Goal: Task Accomplishment & Management: Manage account settings

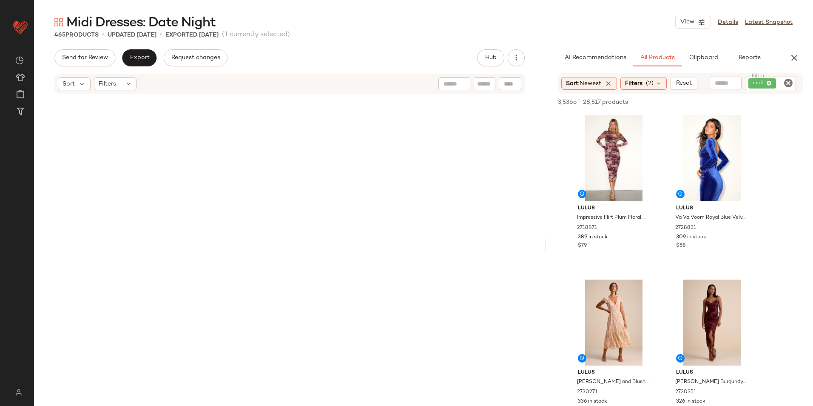
scroll to position [14233, 0]
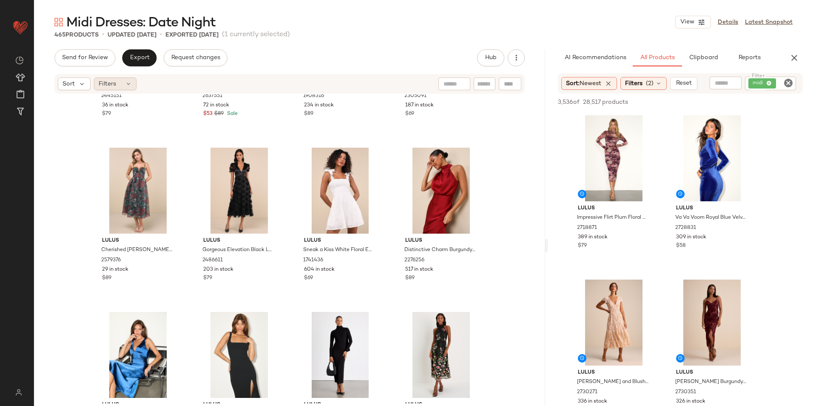
click at [128, 79] on div "Filters" at bounding box center [115, 83] width 43 height 13
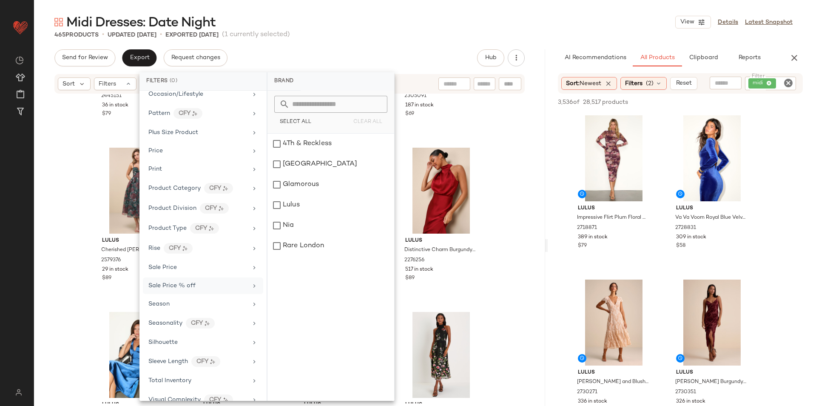
scroll to position [459, 0]
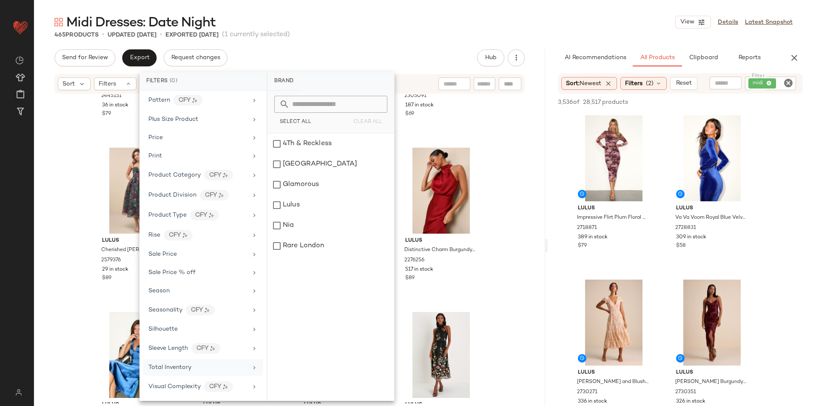
click at [206, 364] on div "Total Inventory" at bounding box center [197, 367] width 99 height 9
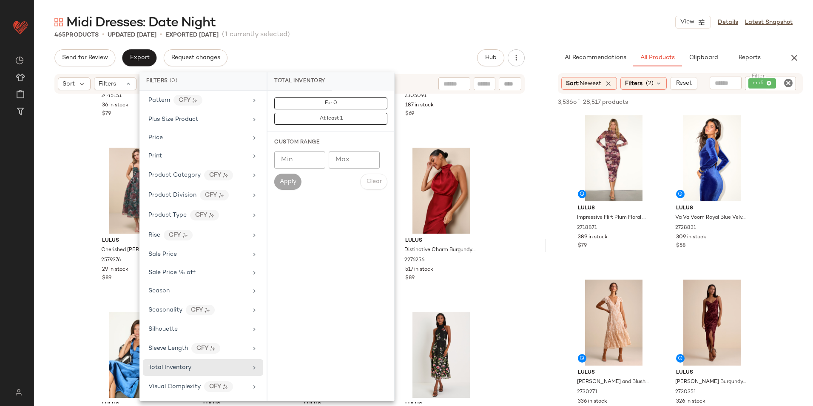
click at [349, 161] on input "Max" at bounding box center [354, 159] width 51 height 17
type input "**"
click at [293, 177] on button "Apply" at bounding box center [287, 181] width 27 height 16
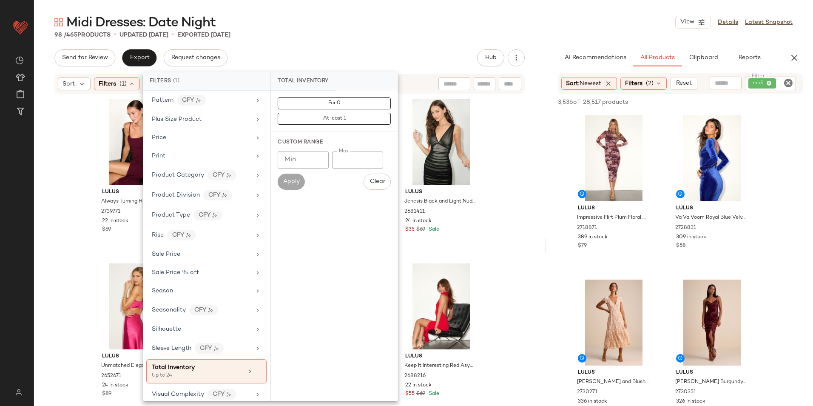
click at [364, 26] on div "Midi Dresses: Date Night View Details Latest Snapshot" at bounding box center [423, 22] width 779 height 17
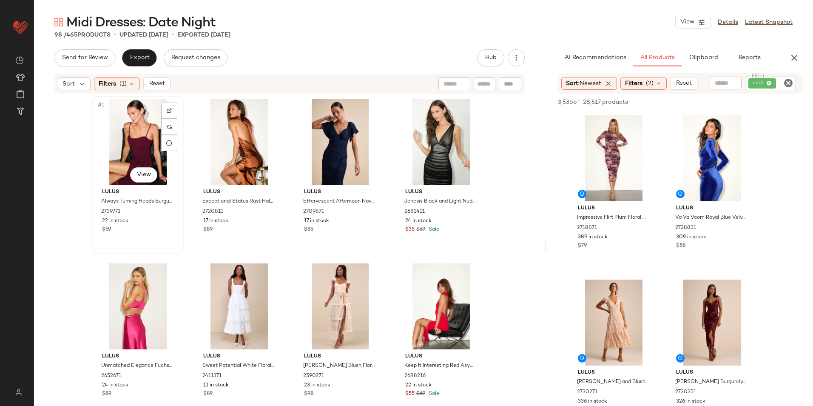
click at [126, 146] on div "#1 View" at bounding box center [137, 142] width 85 height 86
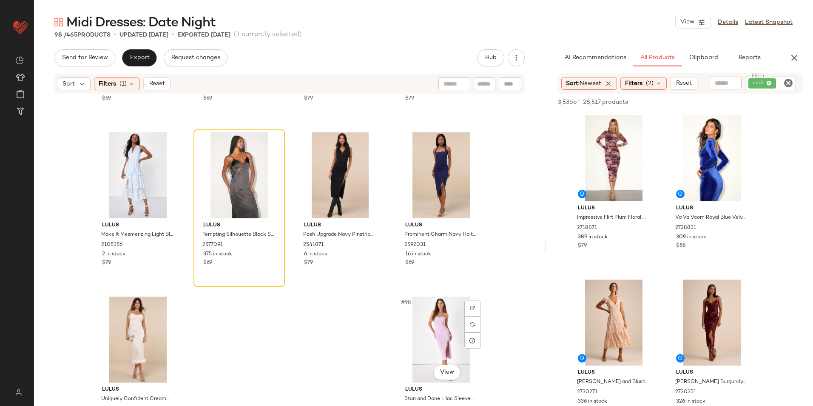
scroll to position [3795, 0]
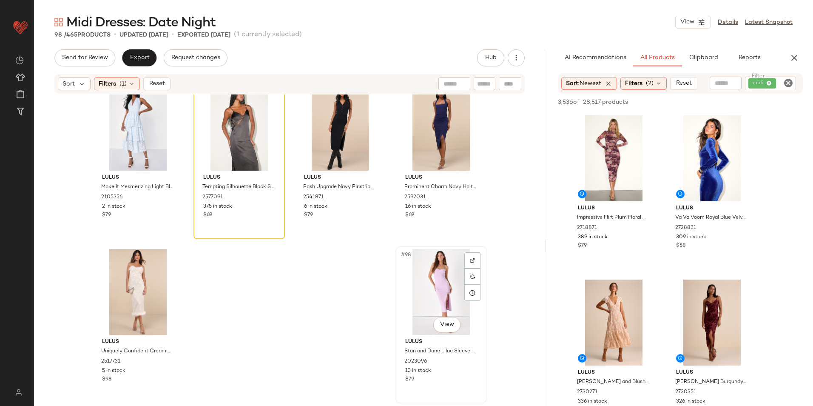
click at [420, 285] on div "#98 View" at bounding box center [440, 292] width 85 height 86
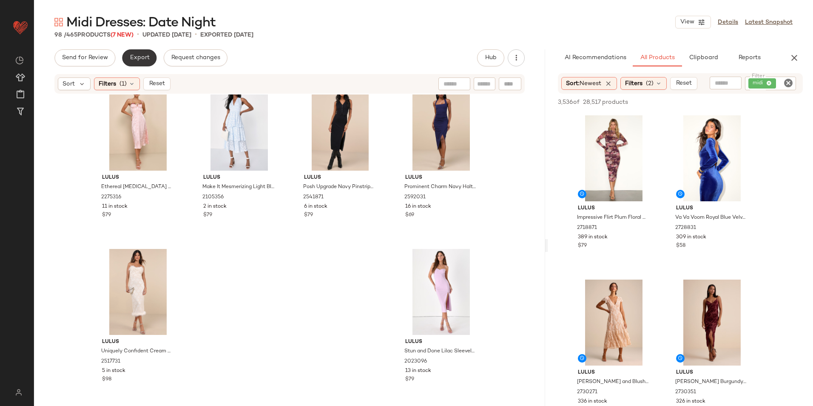
click at [141, 54] on button "Export" at bounding box center [139, 57] width 34 height 17
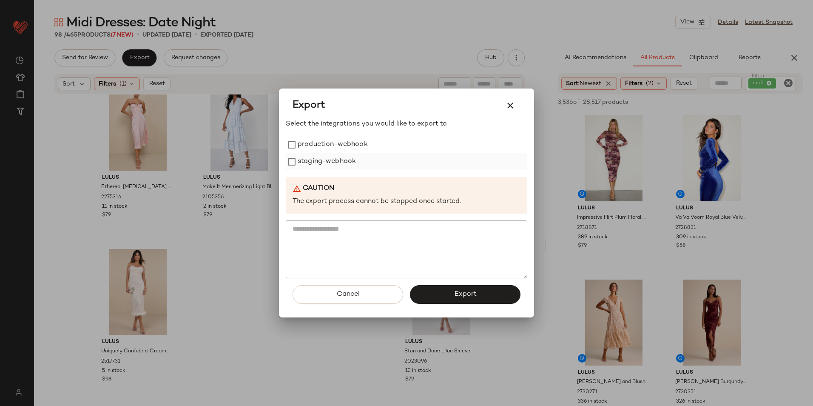
drag, startPoint x: 323, startPoint y: 151, endPoint x: 325, endPoint y: 161, distance: 9.9
click at [324, 152] on label "production-webhook" at bounding box center [333, 144] width 70 height 17
drag, startPoint x: 326, startPoint y: 162, endPoint x: 417, endPoint y: 241, distance: 120.2
click at [327, 164] on label "staging-webhook" at bounding box center [327, 161] width 58 height 17
click at [466, 292] on span "Export" at bounding box center [465, 294] width 23 height 8
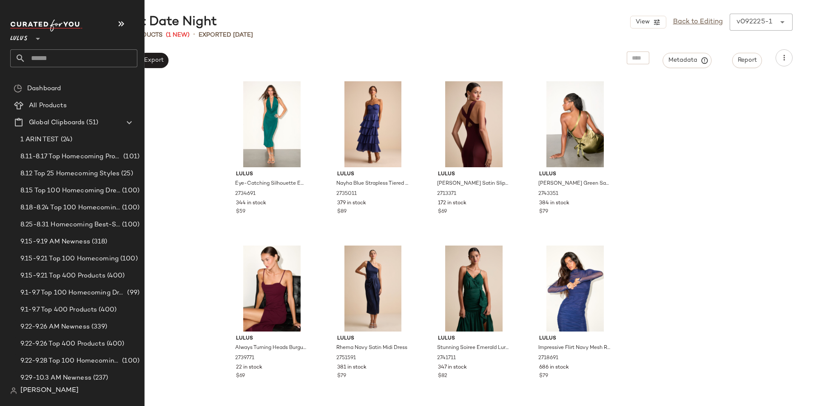
click at [54, 56] on input "text" at bounding box center [82, 58] width 112 height 18
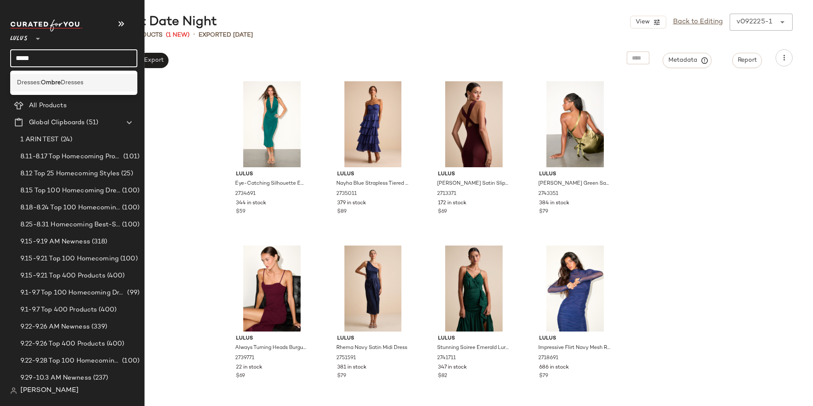
type input "*****"
click at [60, 83] on b "Ombre" at bounding box center [51, 82] width 20 height 9
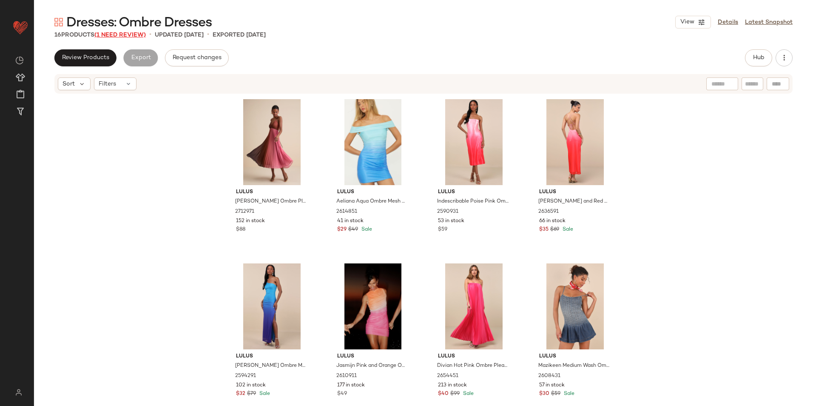
click at [111, 36] on span "(1 Need Review)" at bounding box center [119, 35] width 51 height 6
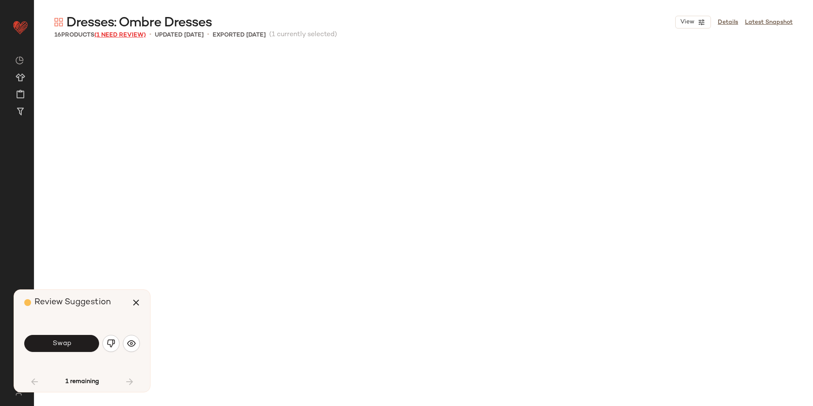
scroll to position [326, 0]
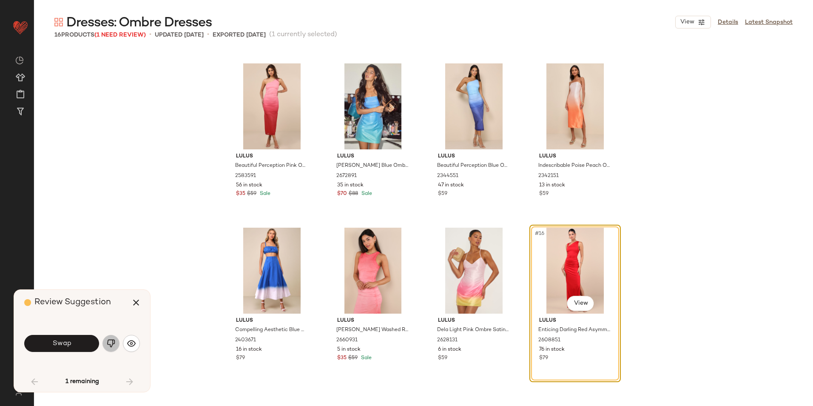
click at [111, 341] on img "button" at bounding box center [111, 343] width 9 height 9
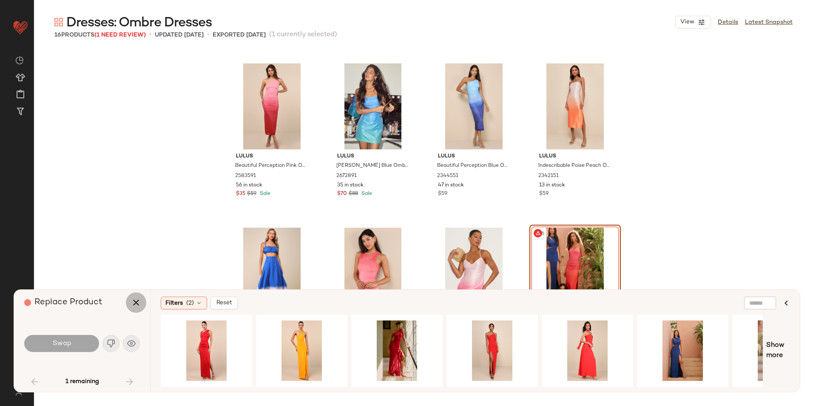
click at [138, 301] on icon "button" at bounding box center [136, 302] width 10 height 10
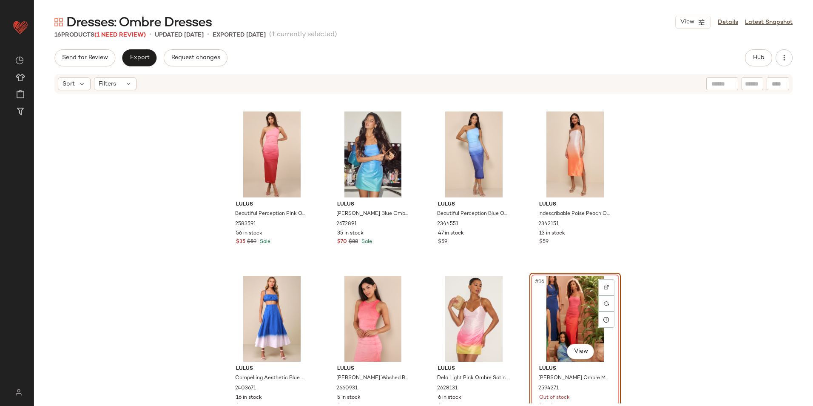
scroll to position [349, 0]
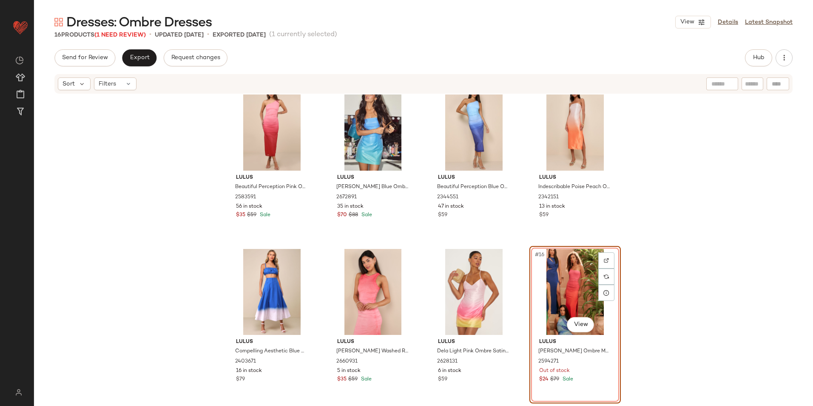
click at [562, 281] on div "#16 View" at bounding box center [574, 292] width 85 height 86
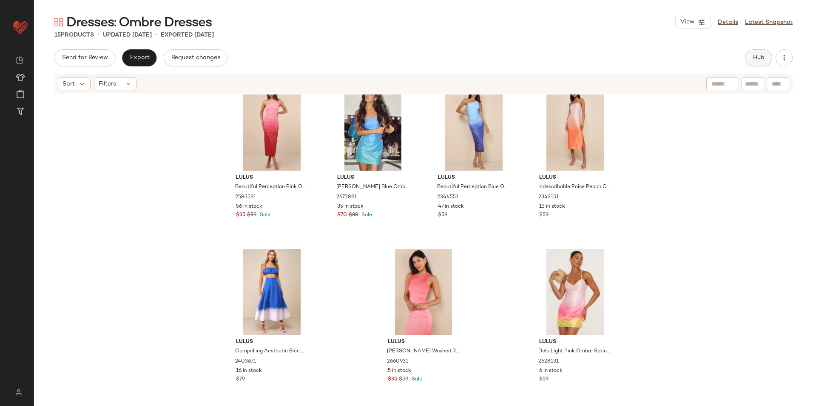
click at [760, 57] on span "Hub" at bounding box center [758, 57] width 12 height 7
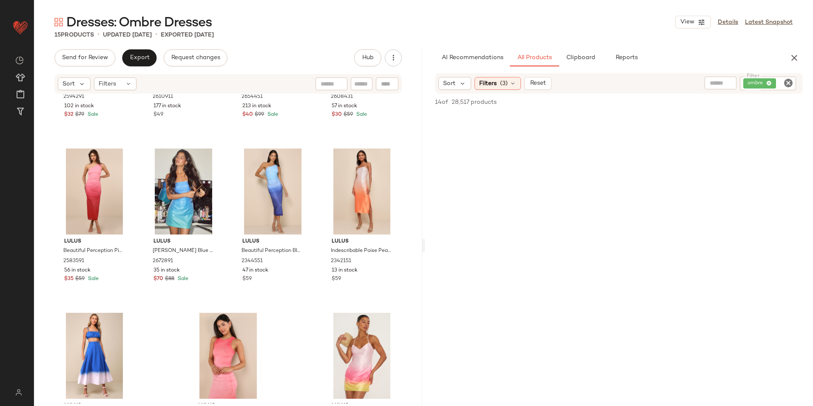
scroll to position [347, 0]
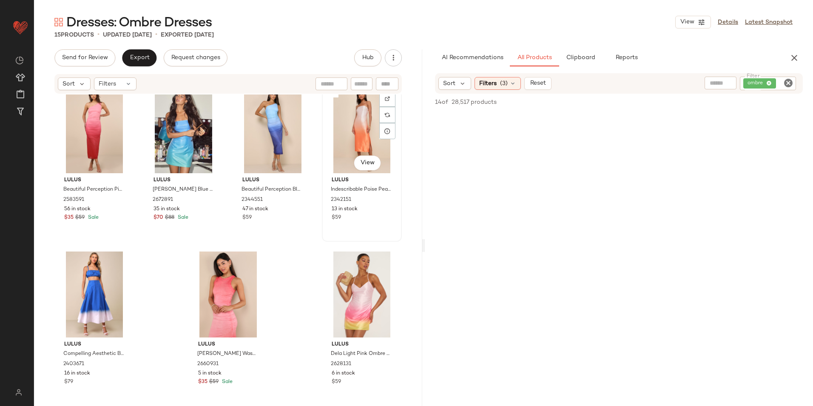
click at [345, 142] on div "#12 View" at bounding box center [362, 130] width 74 height 86
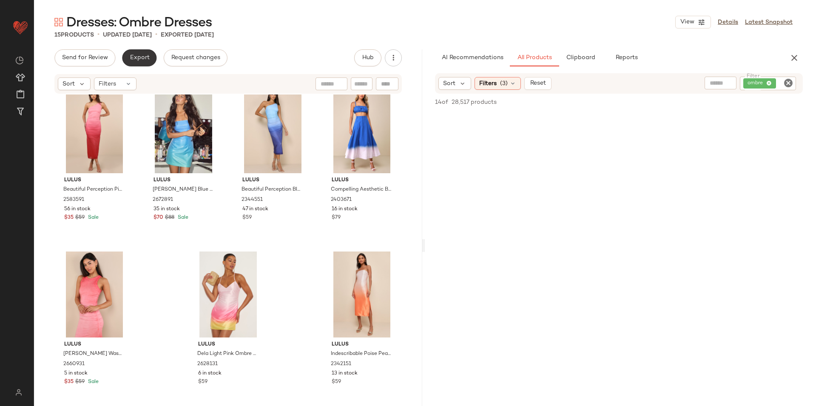
click at [144, 57] on span "Export" at bounding box center [139, 57] width 20 height 7
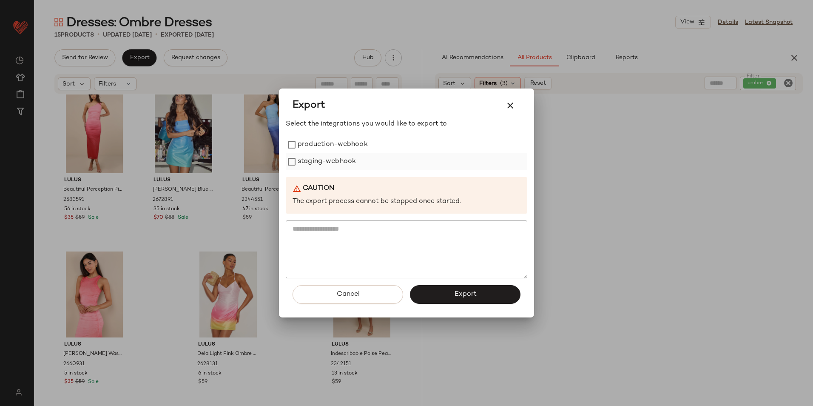
drag, startPoint x: 301, startPoint y: 141, endPoint x: 303, endPoint y: 154, distance: 12.9
click at [302, 142] on label "production-webhook" at bounding box center [333, 144] width 70 height 17
click at [304, 159] on label "staging-webhook" at bounding box center [327, 161] width 58 height 17
click at [443, 296] on button "Export" at bounding box center [465, 294] width 111 height 19
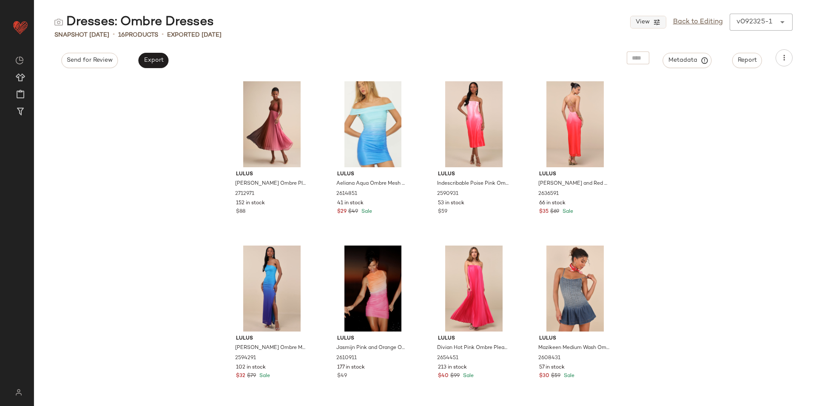
drag, startPoint x: 693, startPoint y: 22, endPoint x: 656, endPoint y: 28, distance: 37.5
click at [693, 22] on link "Back to Editing" at bounding box center [698, 22] width 50 height 10
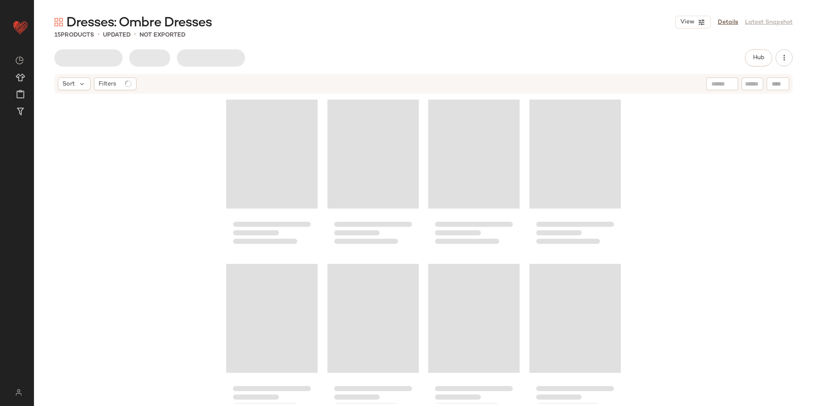
scroll to position [349, 0]
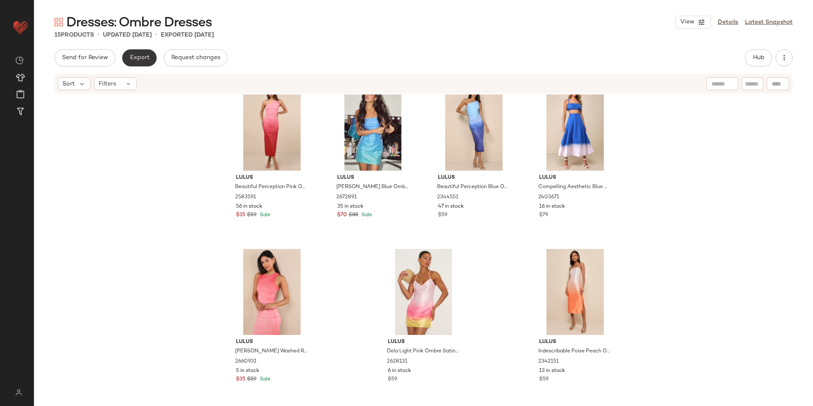
click at [134, 59] on span "Export" at bounding box center [139, 57] width 20 height 7
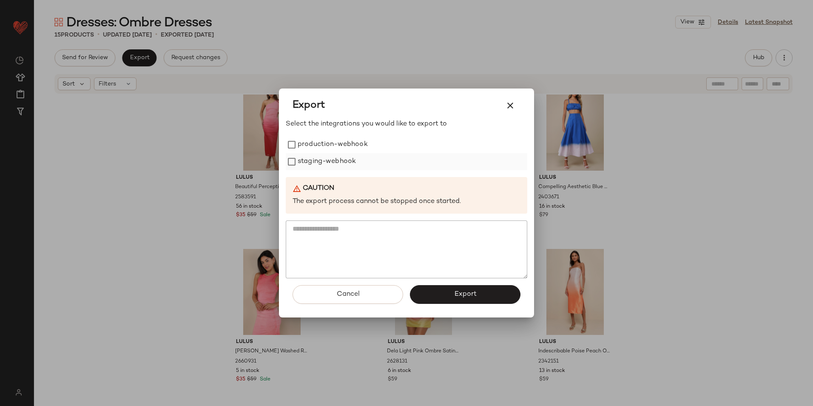
drag, startPoint x: 333, startPoint y: 145, endPoint x: 334, endPoint y: 156, distance: 11.5
click at [334, 145] on label "production-webhook" at bounding box center [333, 144] width 70 height 17
click at [336, 160] on label "staging-webhook" at bounding box center [327, 161] width 58 height 17
click at [453, 287] on button "Export" at bounding box center [465, 294] width 111 height 19
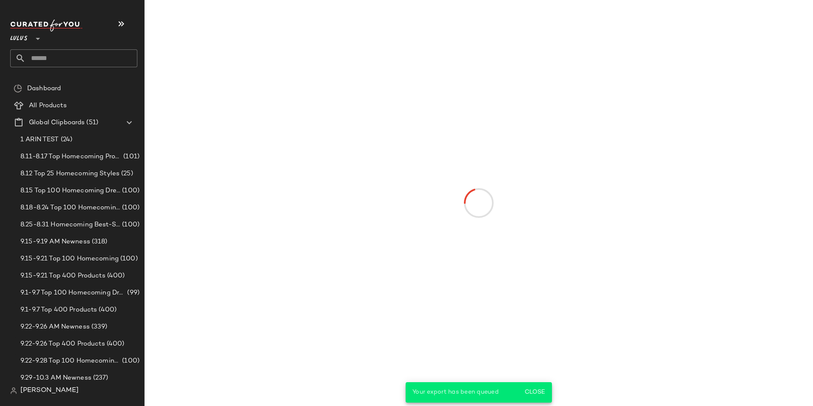
click at [58, 54] on input "text" at bounding box center [82, 58] width 112 height 18
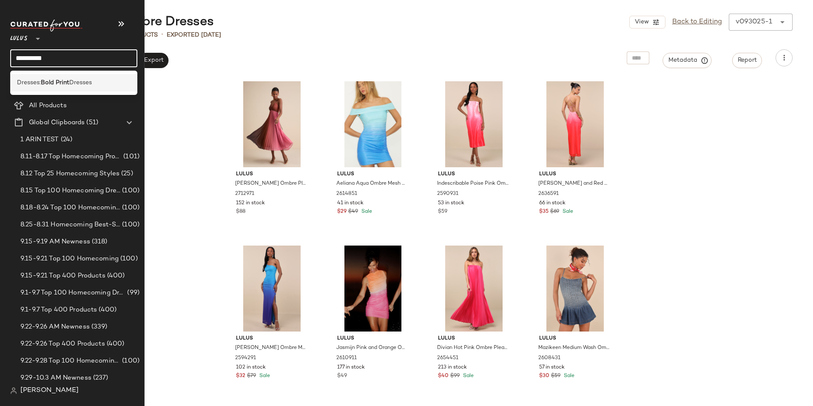
type input "**********"
click at [61, 82] on b "Bold Print" at bounding box center [55, 82] width 28 height 9
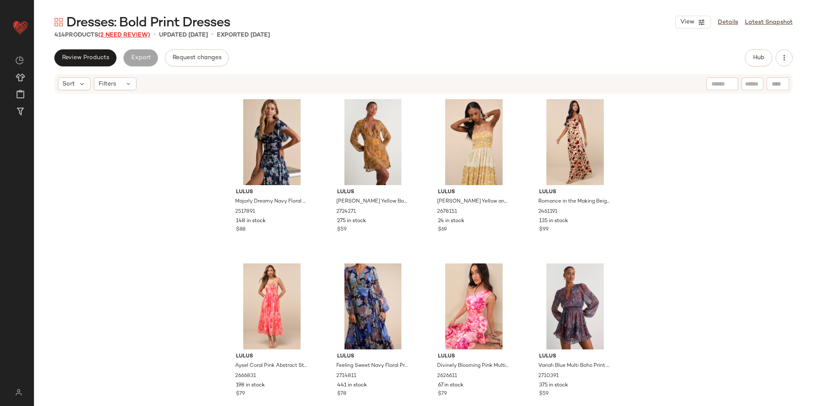
click at [133, 33] on span "(2 Need Review)" at bounding box center [124, 35] width 52 height 6
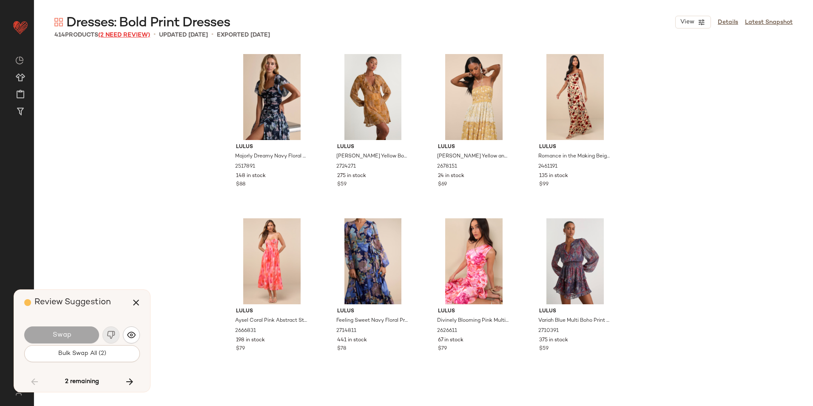
scroll to position [11813, 0]
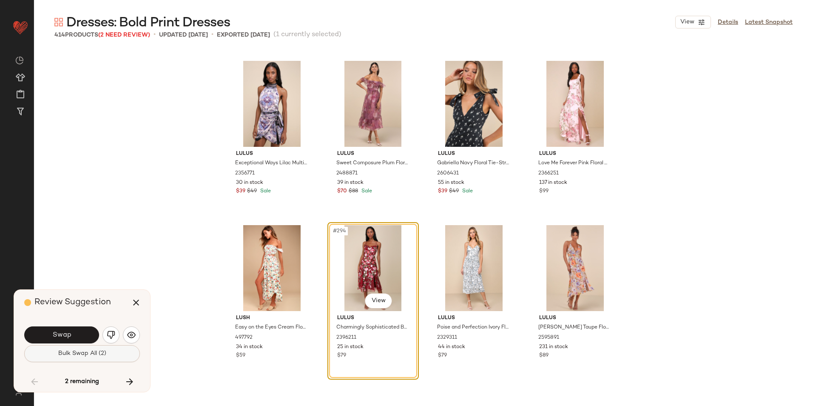
click at [99, 352] on span "Bulk Swap All (2)" at bounding box center [82, 353] width 48 height 7
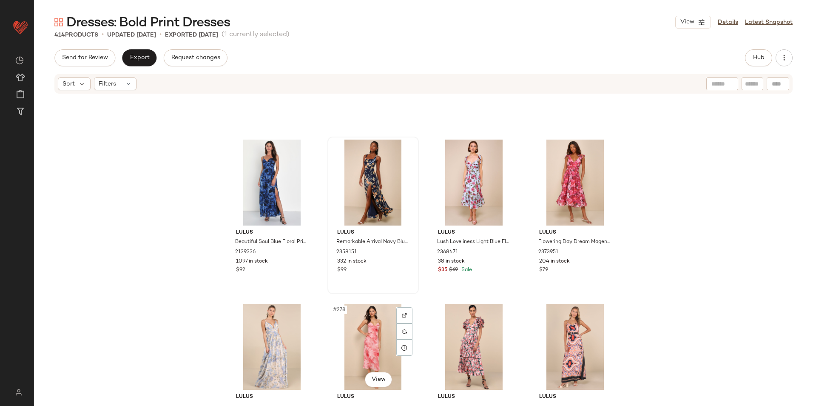
scroll to position [11006, 0]
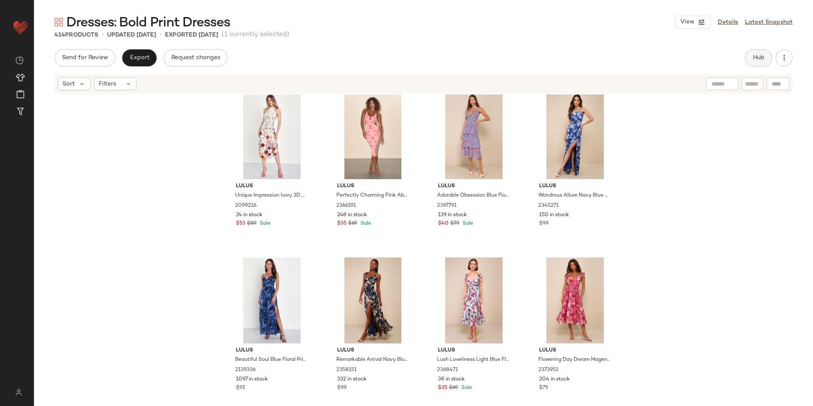
click at [755, 57] on span "Hub" at bounding box center [758, 57] width 12 height 7
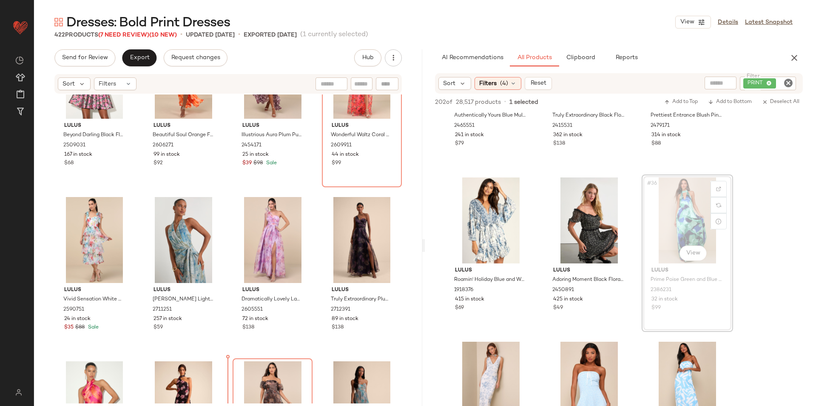
scroll to position [755, 0]
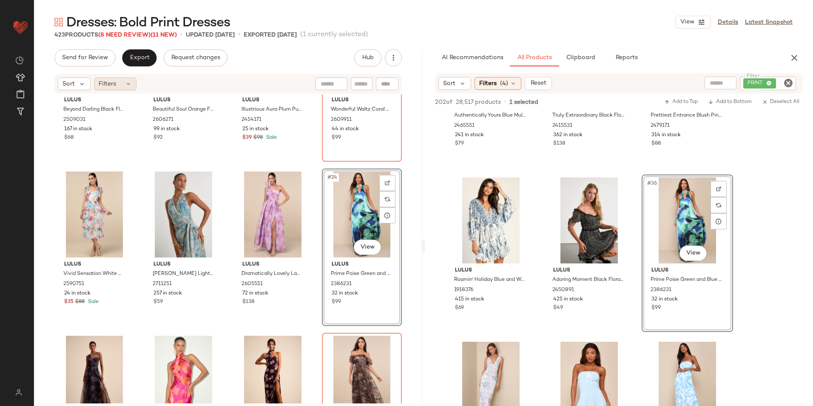
drag, startPoint x: 121, startPoint y: 81, endPoint x: 124, endPoint y: 86, distance: 5.9
click at [121, 83] on div "Filters" at bounding box center [115, 83] width 43 height 13
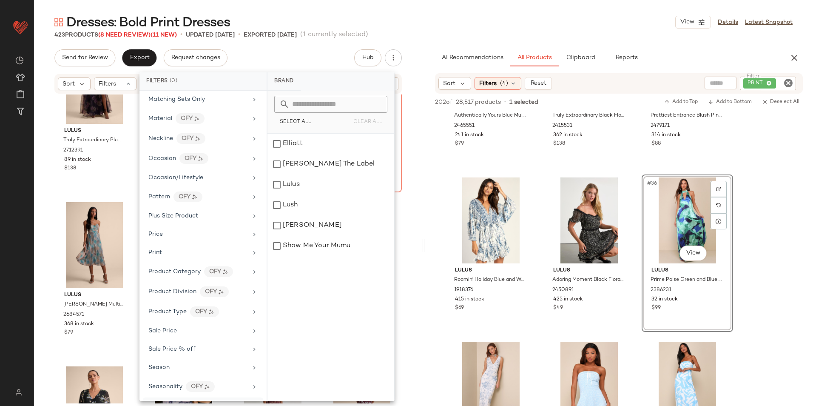
scroll to position [439, 0]
click at [193, 362] on div "Total Inventory" at bounding box center [203, 367] width 120 height 17
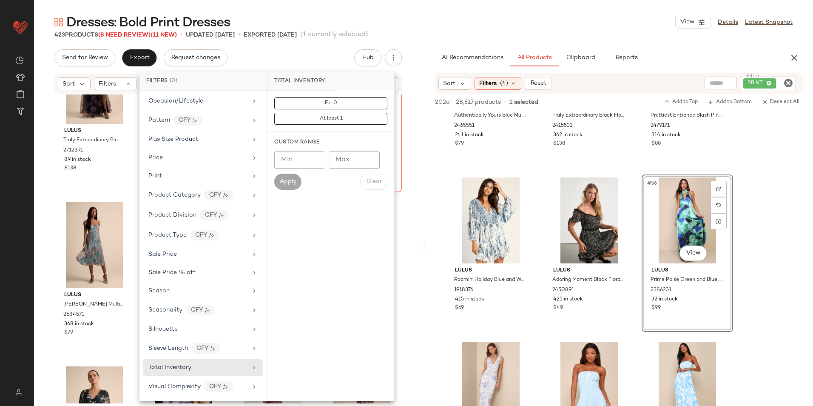
click at [357, 159] on input "Max" at bounding box center [354, 159] width 51 height 17
type input "**"
click at [284, 182] on span "Apply" at bounding box center [287, 181] width 17 height 7
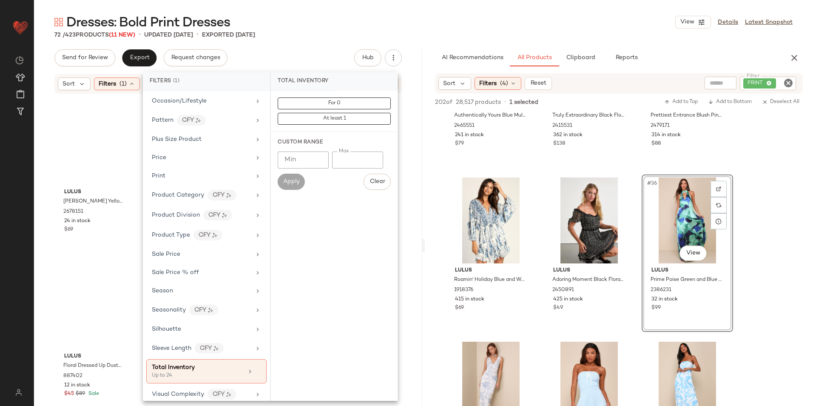
click at [459, 20] on div "Dresses: Bold Print Dresses View Details Latest Snapshot" at bounding box center [423, 22] width 779 height 17
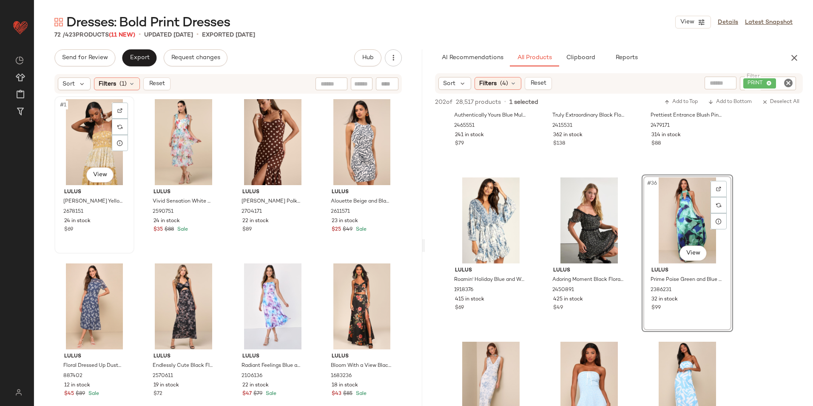
click at [95, 133] on div "#1 View" at bounding box center [94, 142] width 74 height 86
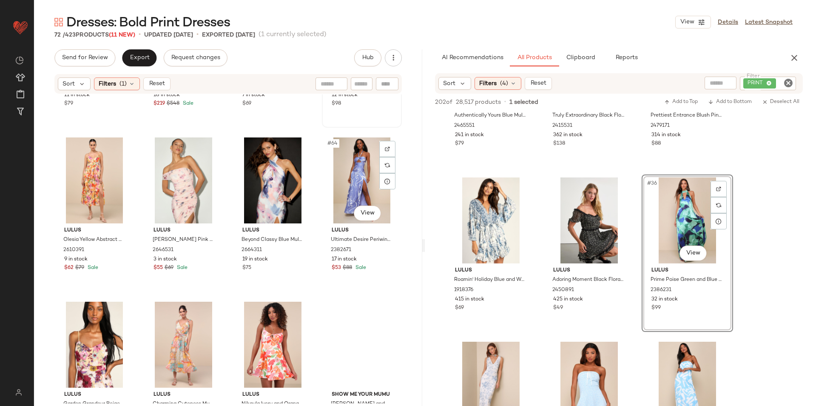
scroll to position [2646, 0]
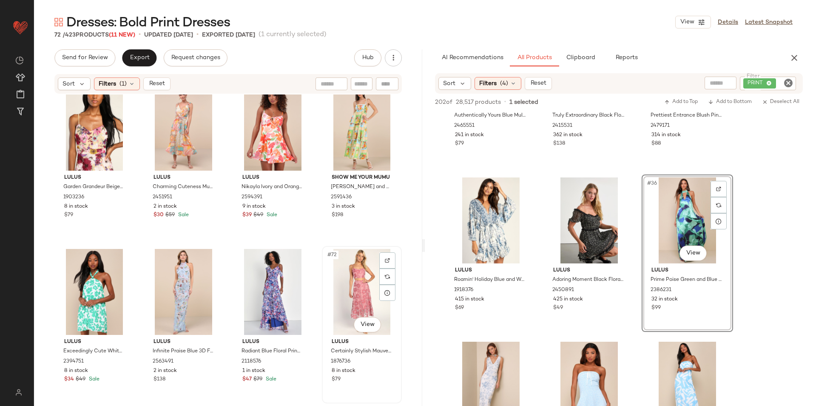
click at [354, 289] on div "#72 View" at bounding box center [362, 292] width 74 height 86
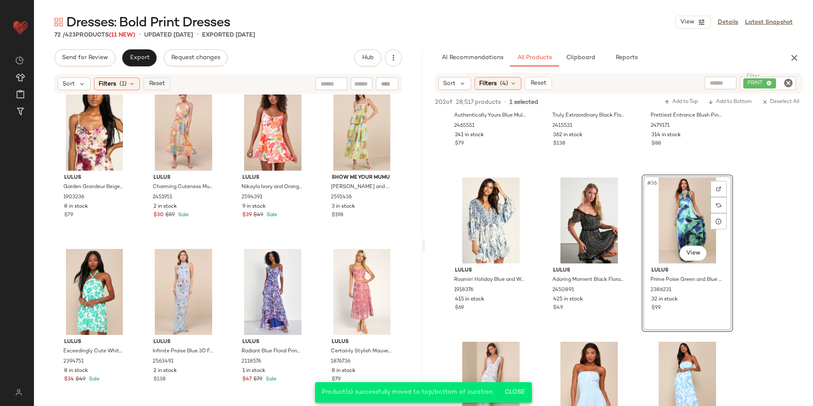
click at [155, 85] on span "Reset" at bounding box center [156, 83] width 16 height 7
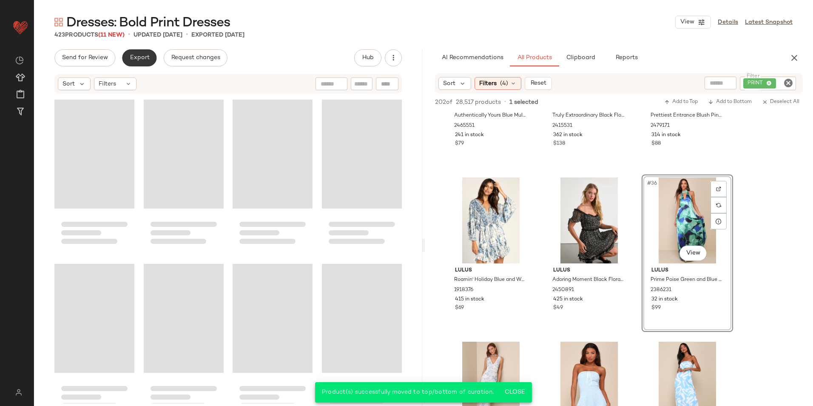
click at [142, 55] on span "Export" at bounding box center [139, 57] width 20 height 7
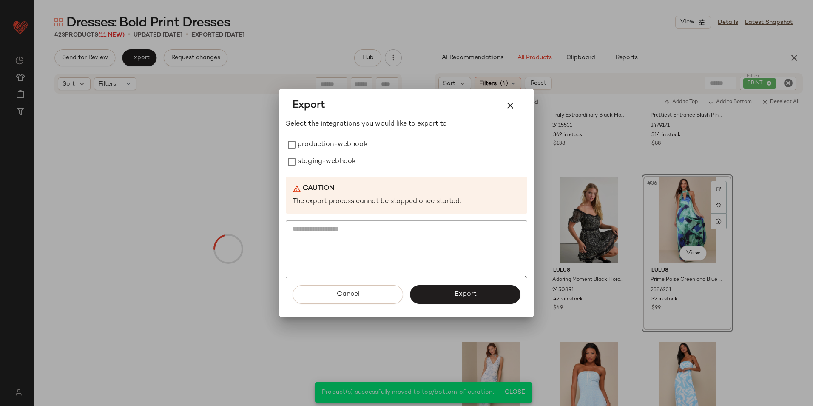
click at [286, 145] on div "Export Select the integrations you would like to export to production-webhook s…" at bounding box center [406, 202] width 255 height 229
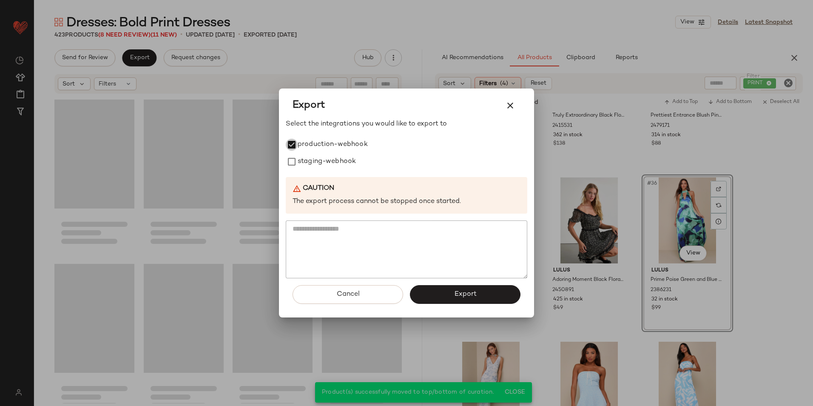
drag, startPoint x: 300, startPoint y: 159, endPoint x: 379, endPoint y: 223, distance: 101.8
click at [300, 159] on label "staging-webhook" at bounding box center [327, 161] width 58 height 17
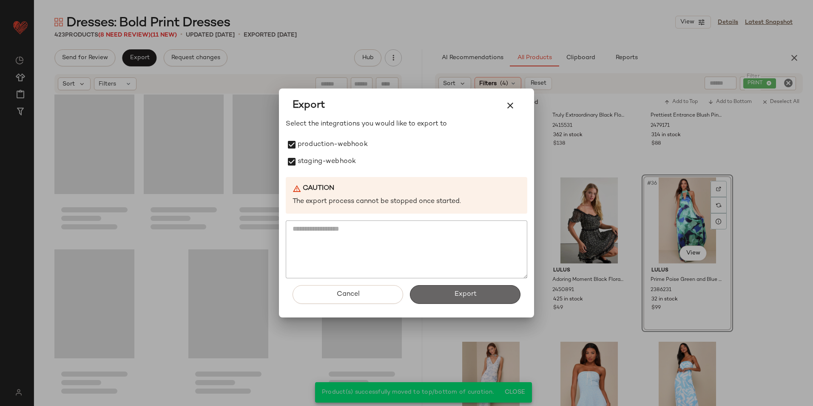
click at [470, 290] on span "Export" at bounding box center [465, 294] width 23 height 8
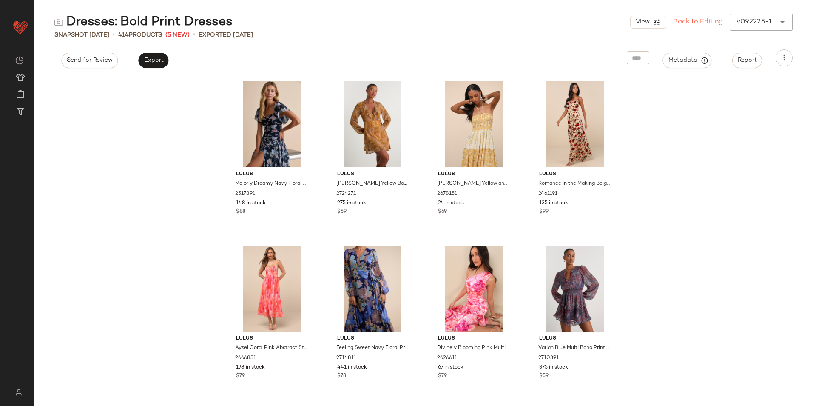
click at [692, 21] on link "Back to Editing" at bounding box center [698, 22] width 50 height 10
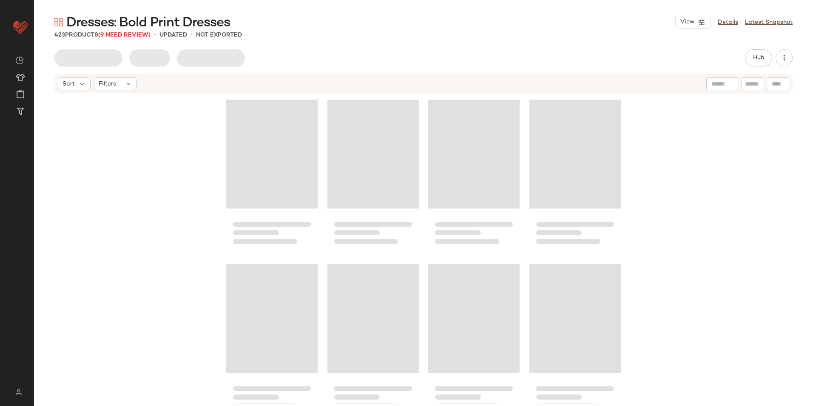
scroll to position [17085, 0]
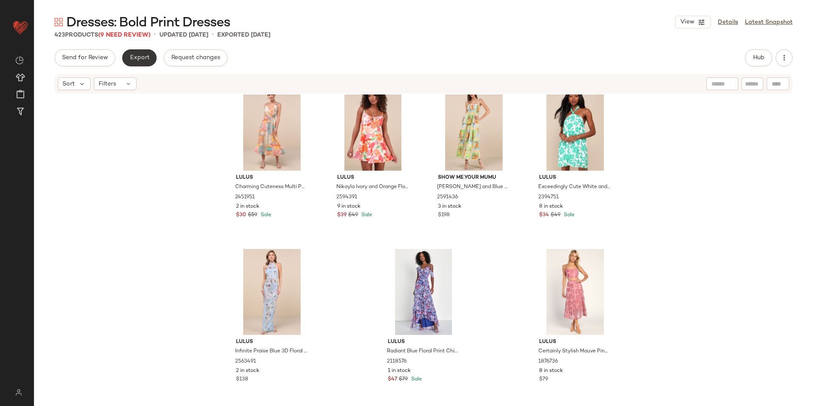
click at [141, 56] on span "Export" at bounding box center [139, 57] width 20 height 7
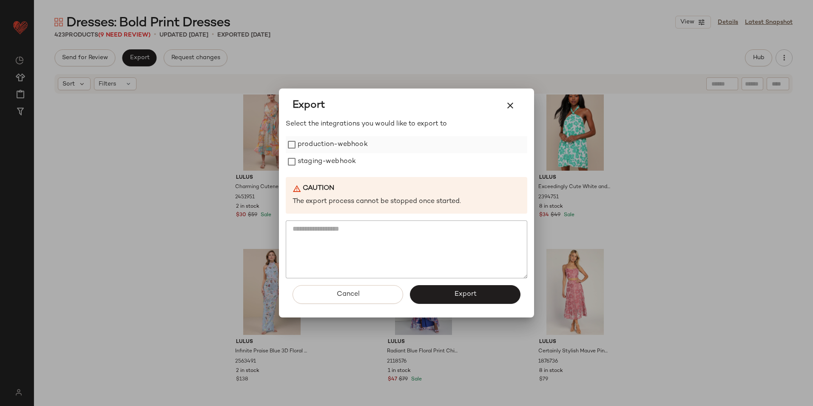
click at [308, 143] on label "production-webhook" at bounding box center [333, 144] width 70 height 17
click at [312, 162] on label "staging-webhook" at bounding box center [327, 161] width 58 height 17
click at [449, 291] on button "Export" at bounding box center [465, 294] width 111 height 19
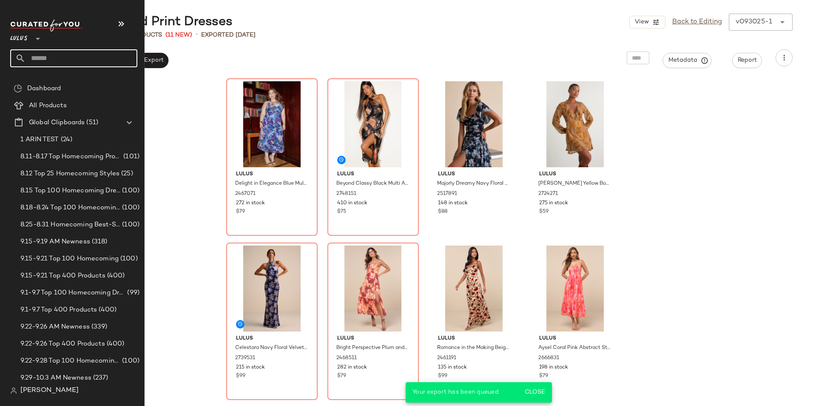
click at [54, 54] on input "text" at bounding box center [82, 58] width 112 height 18
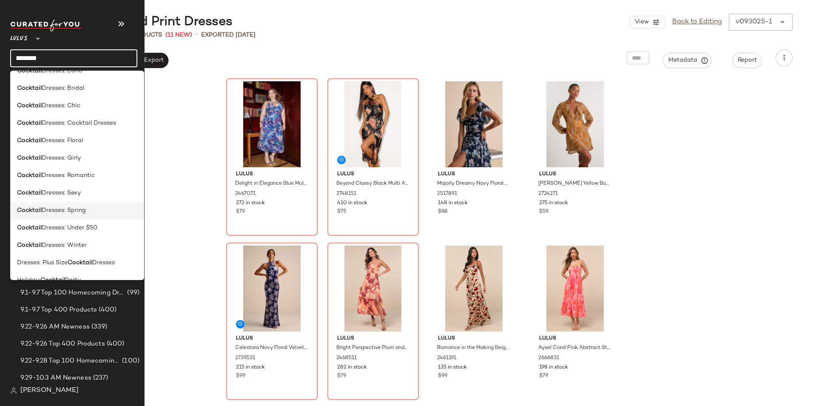
scroll to position [85, 0]
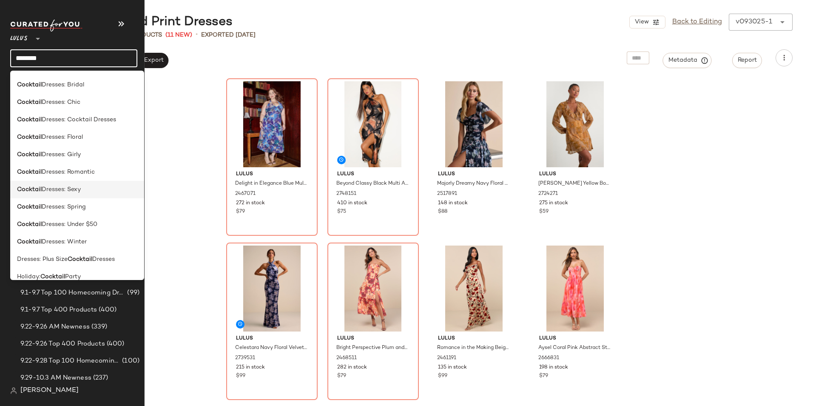
type input "********"
click at [77, 188] on span "Dresses: Sexy" at bounding box center [61, 189] width 39 height 9
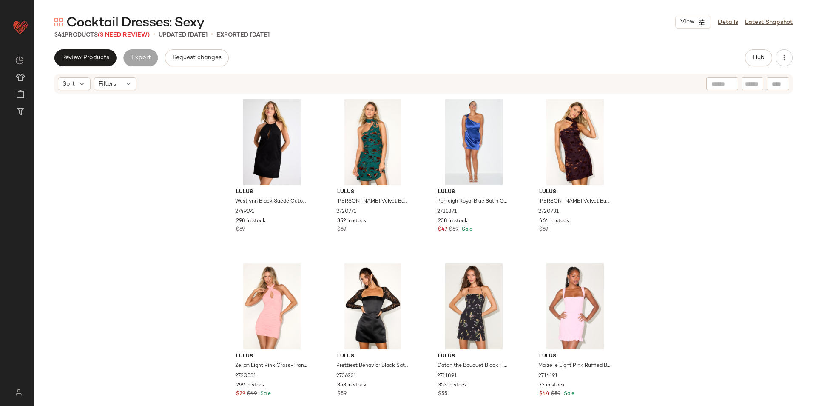
click at [133, 36] on span "(3 Need Review)" at bounding box center [124, 35] width 52 height 6
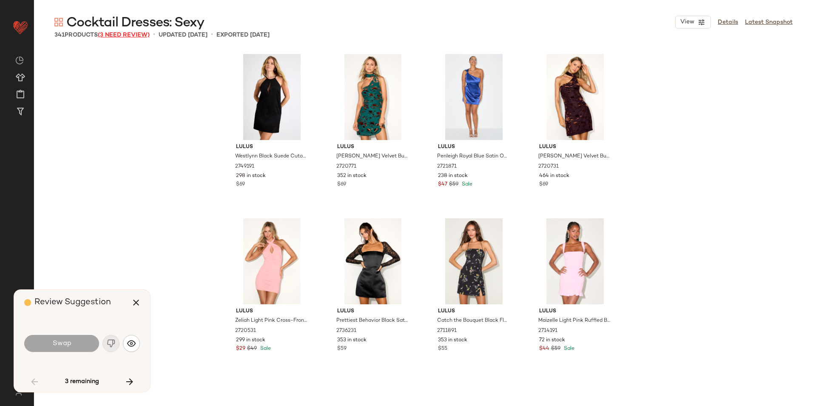
scroll to position [1313, 0]
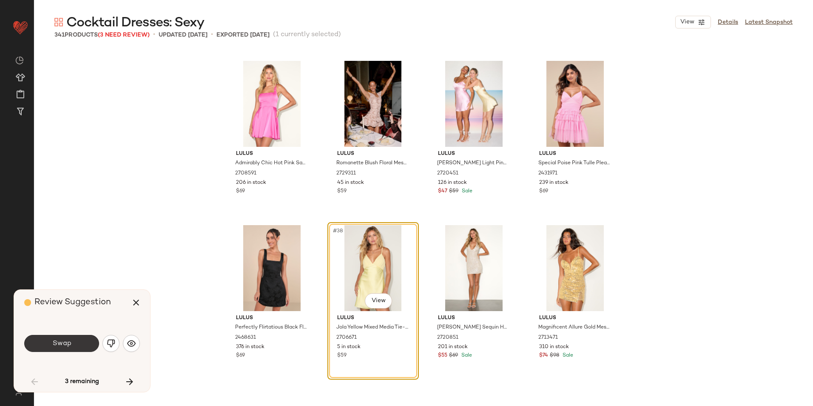
click at [87, 342] on button "Swap" at bounding box center [61, 343] width 75 height 17
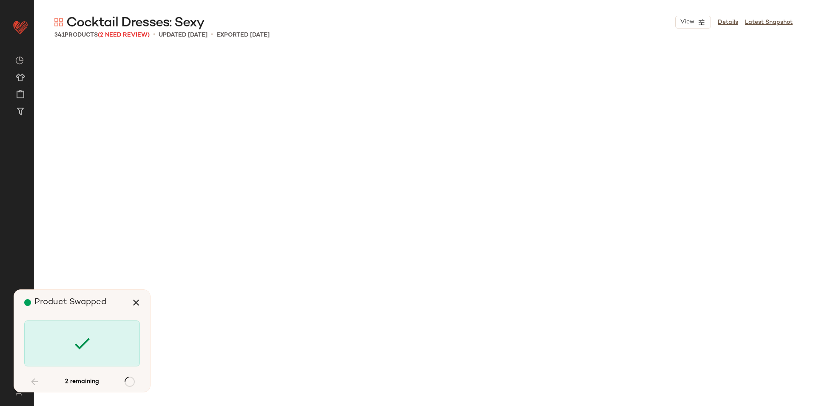
scroll to position [10993, 0]
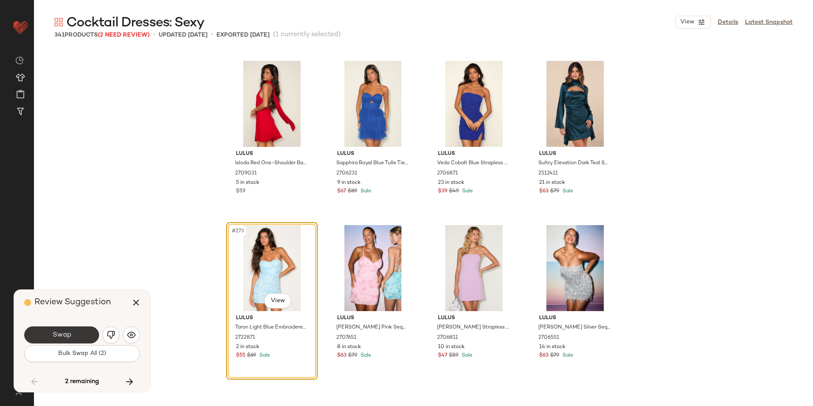
click at [87, 330] on button "Swap" at bounding box center [61, 334] width 75 height 17
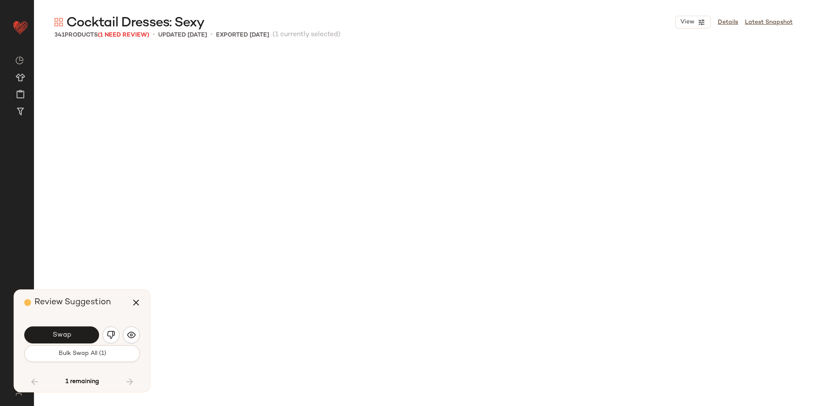
scroll to position [11321, 0]
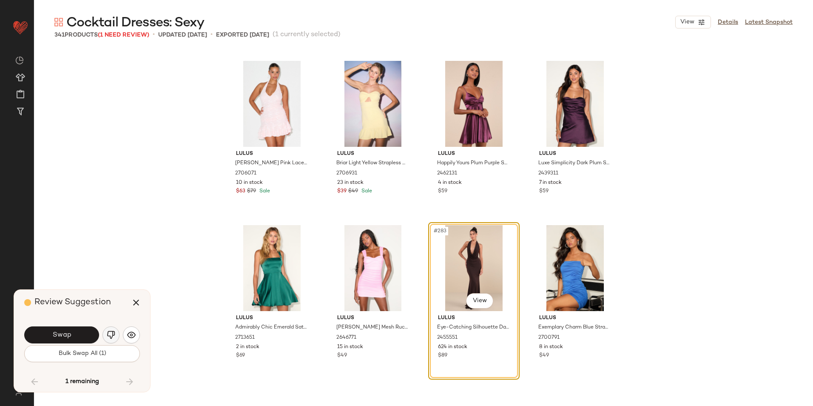
click at [112, 335] on img "button" at bounding box center [111, 334] width 9 height 9
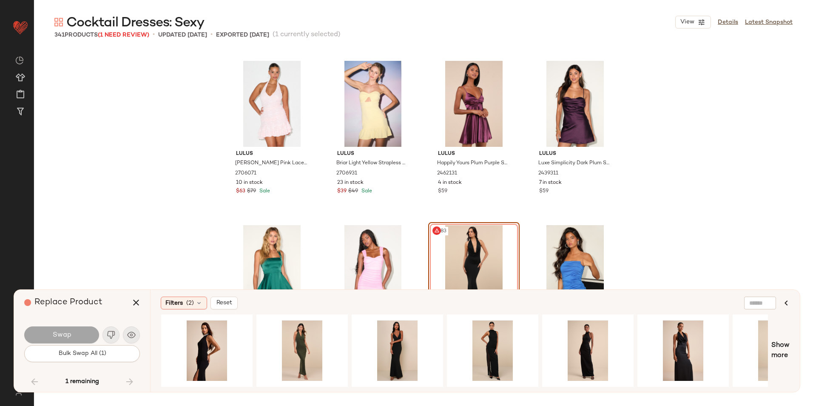
scroll to position [0, 1052]
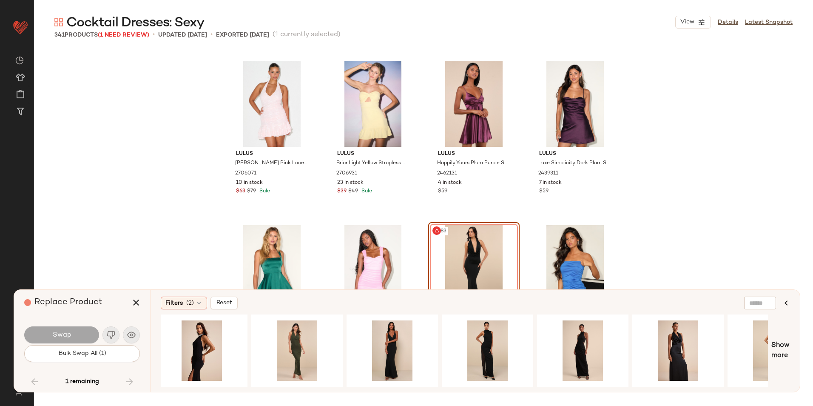
click at [750, 249] on div "Lulus Dominique Blush Pink Lace Ruched Halter Mini Dress 2706071 10 in stock $6…" at bounding box center [423, 215] width 779 height 332
click at [139, 304] on icon "button" at bounding box center [136, 302] width 10 height 10
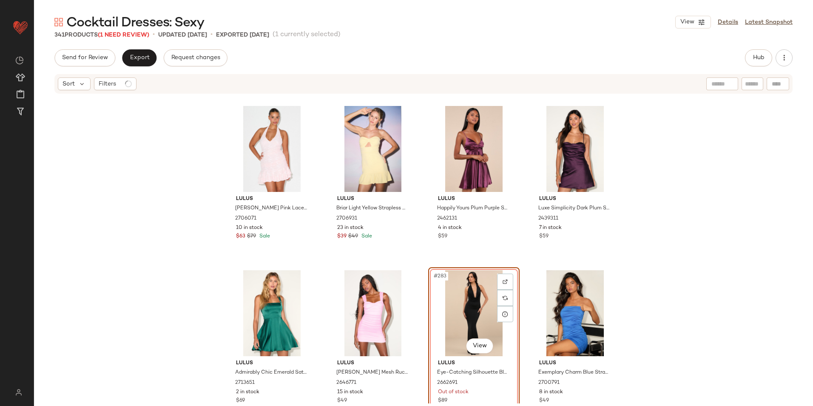
click at [473, 291] on div "#283 View" at bounding box center [473, 313] width 85 height 86
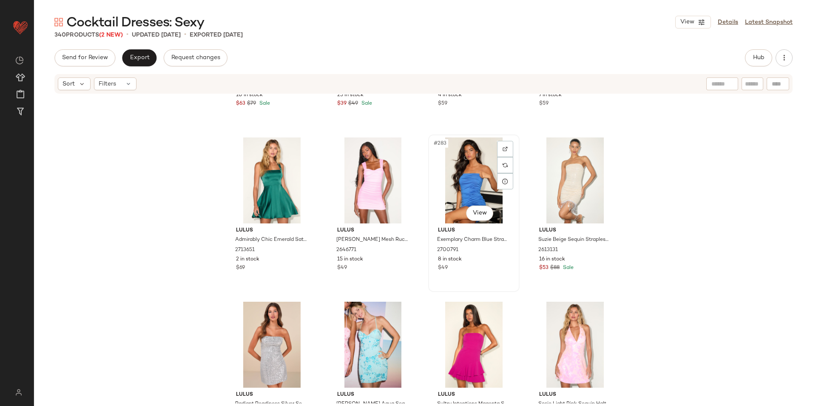
scroll to position [11534, 0]
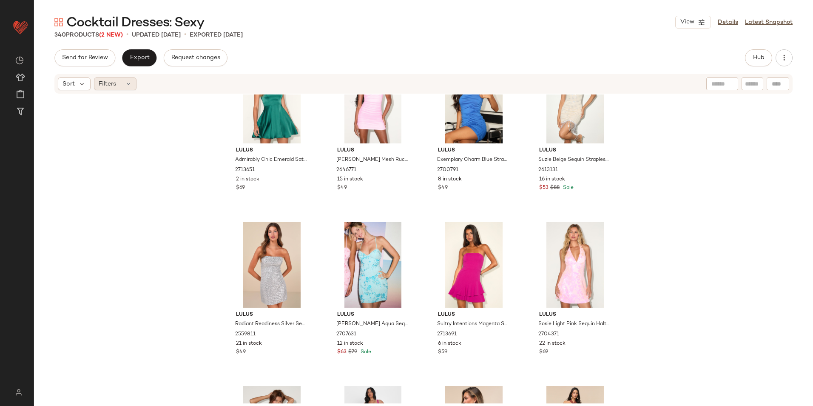
click at [120, 82] on div "Filters" at bounding box center [115, 83] width 43 height 13
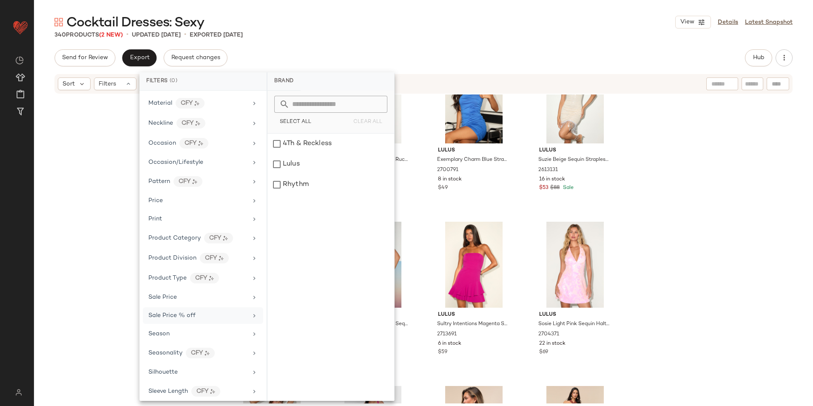
scroll to position [420, 0]
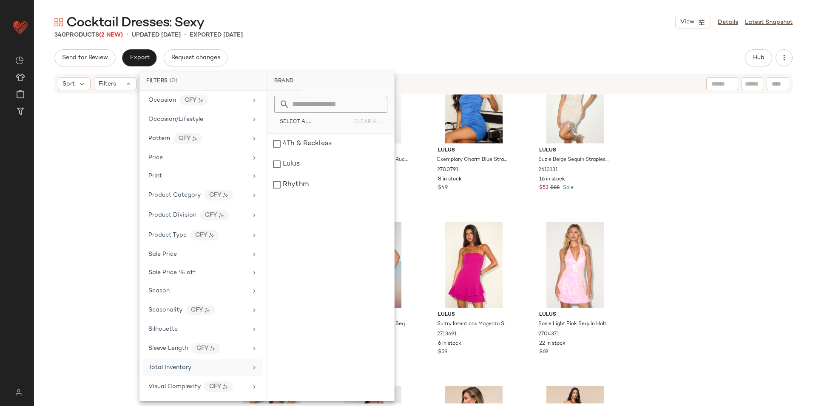
click at [185, 359] on div "Total Inventory" at bounding box center [203, 367] width 120 height 17
click at [352, 155] on input "Max" at bounding box center [354, 159] width 51 height 17
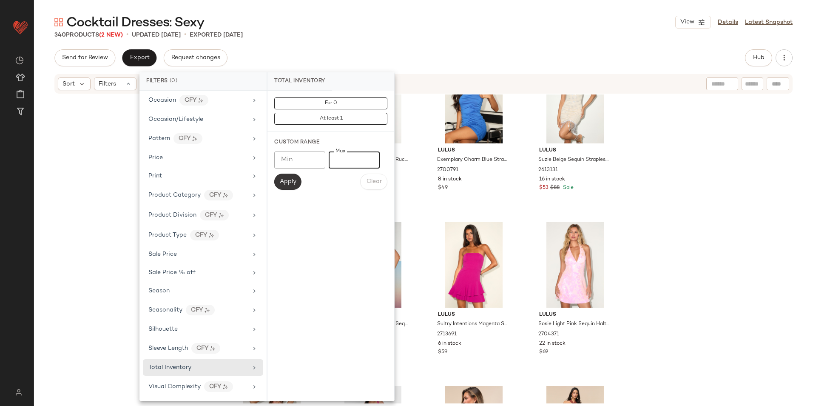
type input "**"
click at [288, 176] on button "Apply" at bounding box center [287, 181] width 27 height 16
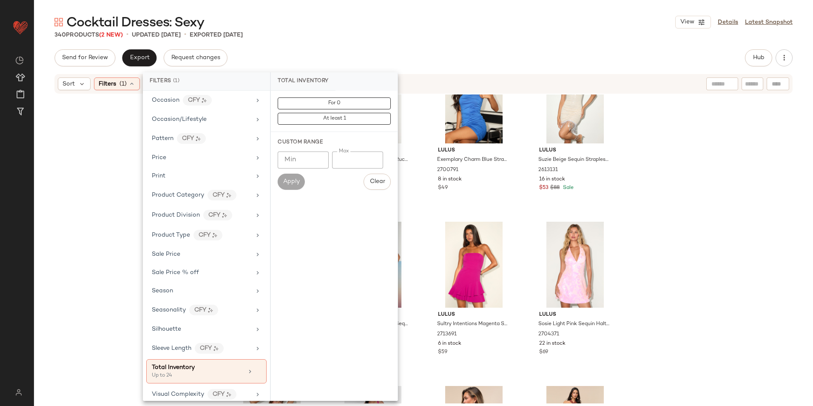
click at [386, 40] on div "Cocktail Dresses: Sexy View Details Latest Snapshot 340 Products (2 New) • upda…" at bounding box center [423, 210] width 779 height 392
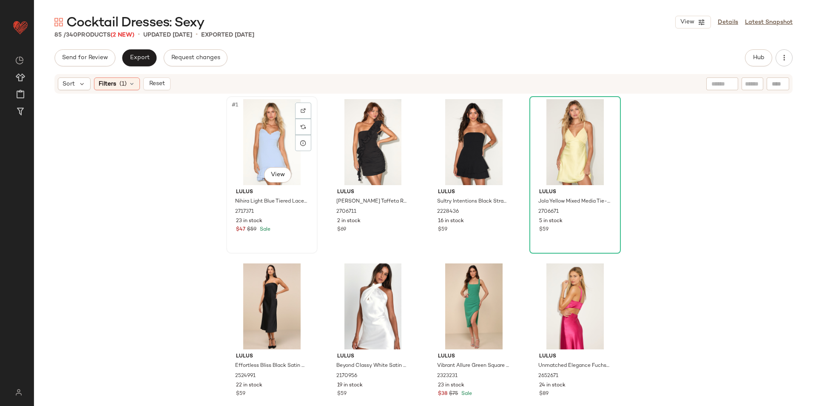
click at [251, 144] on div "#1 View" at bounding box center [271, 142] width 85 height 86
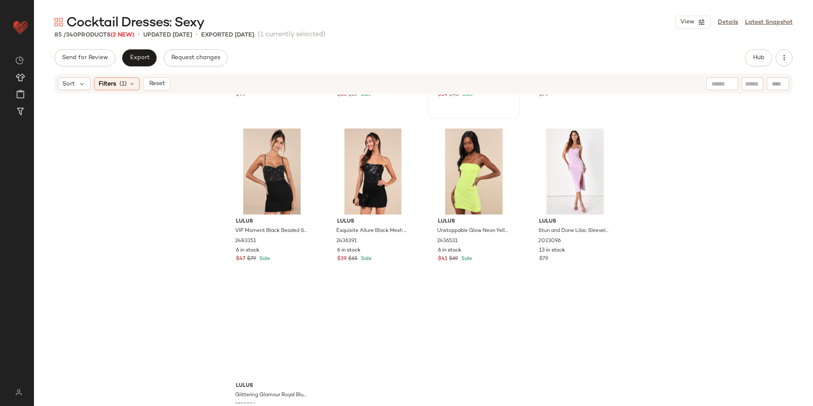
scroll to position [3303, 0]
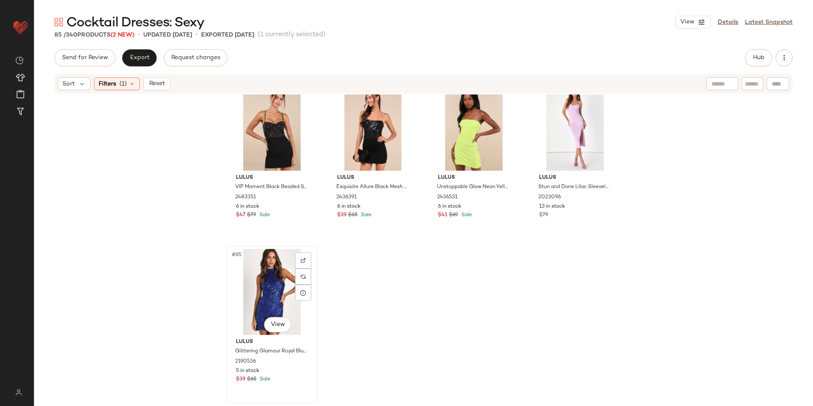
click at [269, 290] on div "#85 View" at bounding box center [271, 292] width 85 height 86
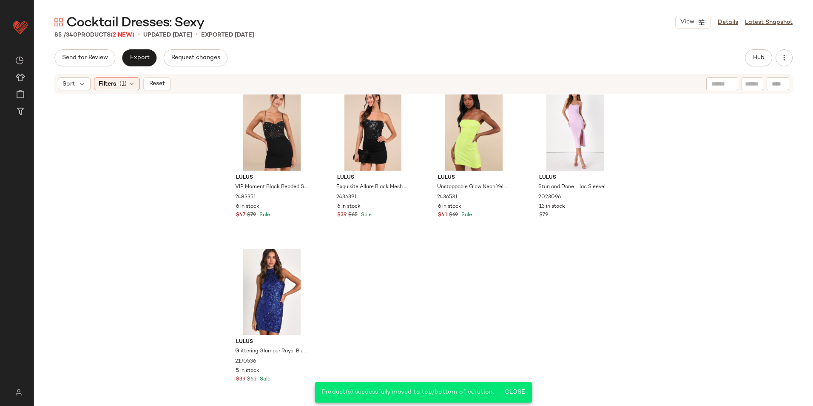
drag, startPoint x: 160, startPoint y: 81, endPoint x: 164, endPoint y: 82, distance: 5.0
click at [160, 81] on span "Reset" at bounding box center [156, 83] width 16 height 7
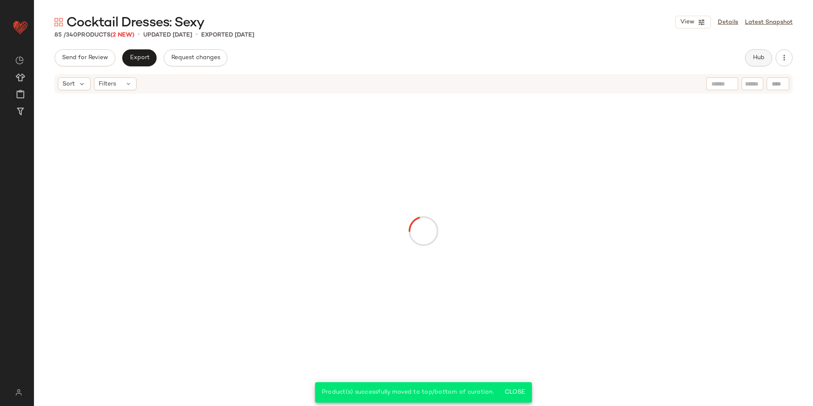
click at [760, 53] on button "Hub" at bounding box center [758, 57] width 27 height 17
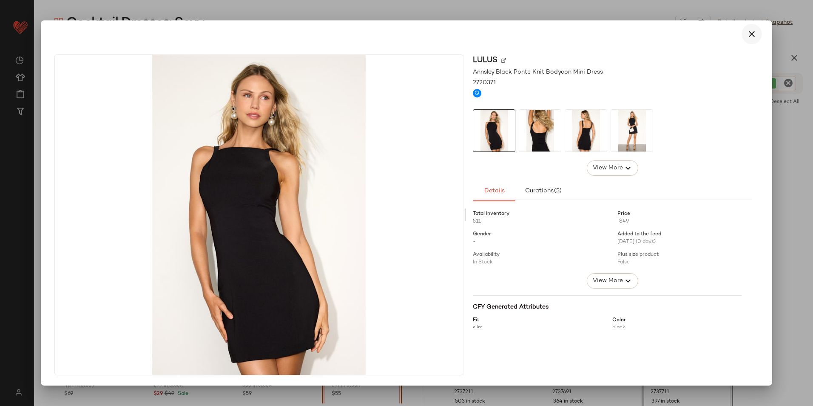
click at [752, 40] on button "button" at bounding box center [751, 34] width 20 height 20
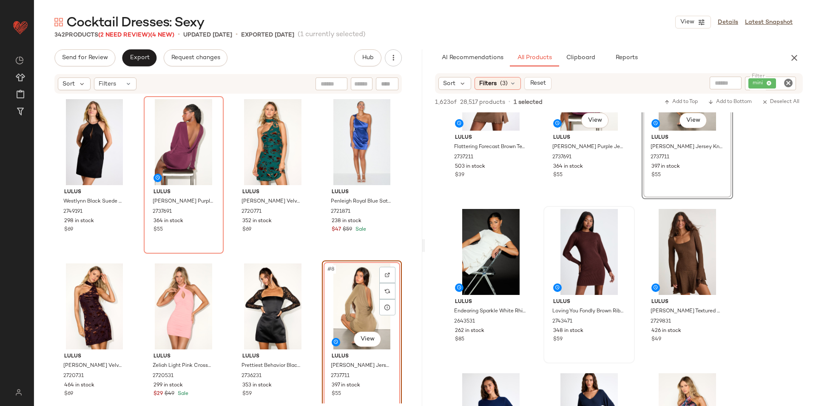
scroll to position [255, 0]
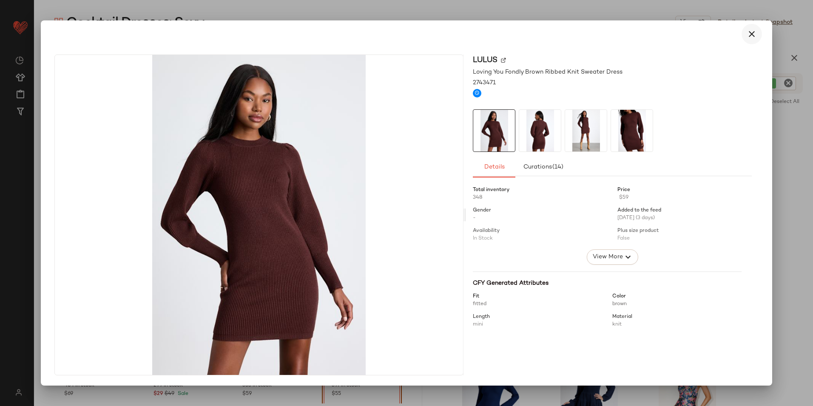
click at [750, 34] on icon "button" at bounding box center [751, 34] width 10 height 10
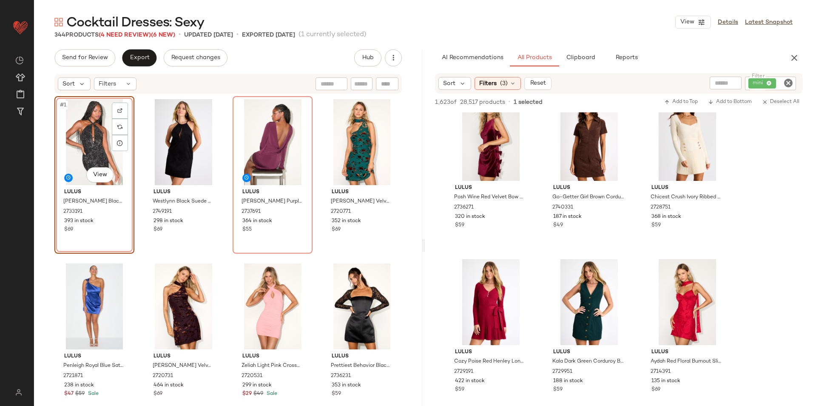
scroll to position [2508, 0]
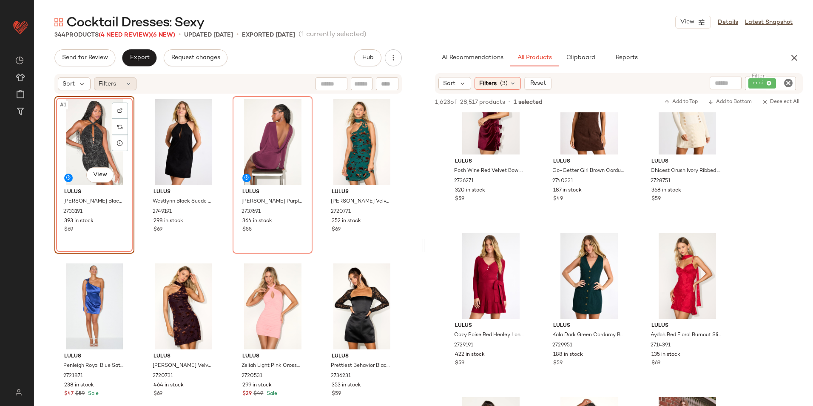
click at [125, 83] on icon at bounding box center [128, 83] width 7 height 7
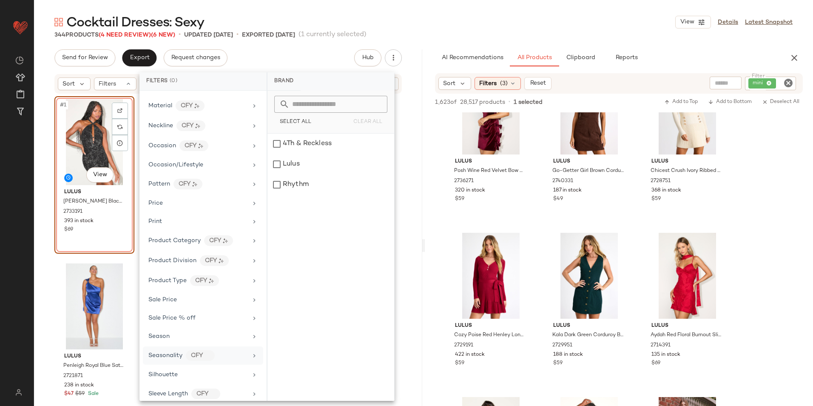
scroll to position [420, 0]
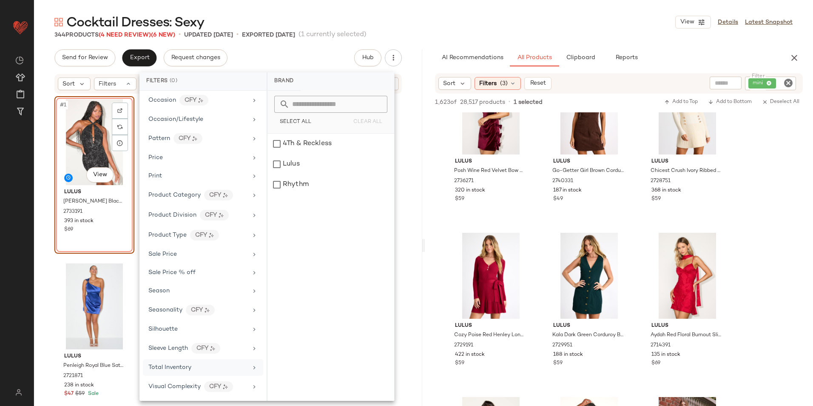
click at [192, 369] on div "Total Inventory" at bounding box center [197, 367] width 99 height 9
click at [346, 165] on input "Max" at bounding box center [354, 159] width 51 height 17
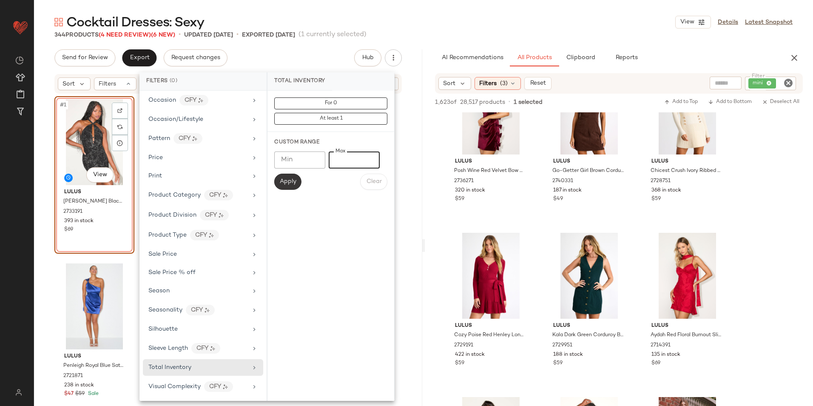
type input "**"
click at [291, 181] on span "Apply" at bounding box center [287, 181] width 17 height 7
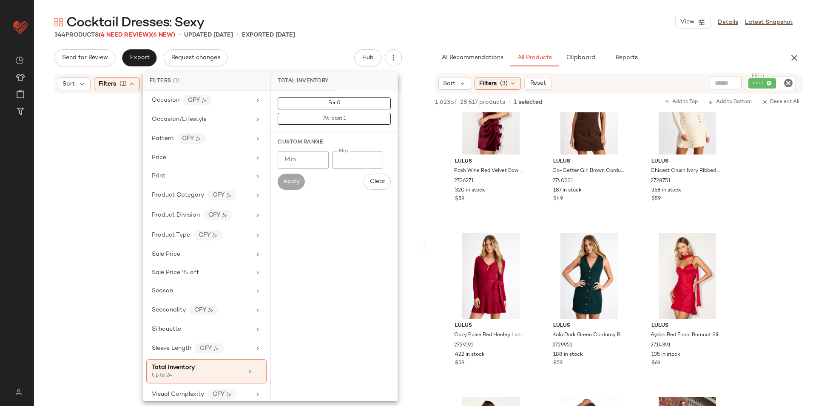
click at [442, 5] on main "Cocktail Dresses: Sexy View Details Latest Snapshot 344 Products (4 Need Review…" at bounding box center [406, 203] width 813 height 406
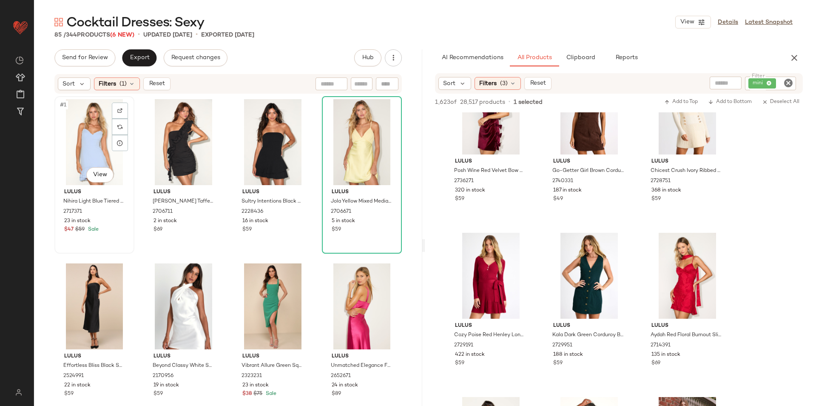
click at [71, 133] on div "#1 View" at bounding box center [94, 142] width 74 height 86
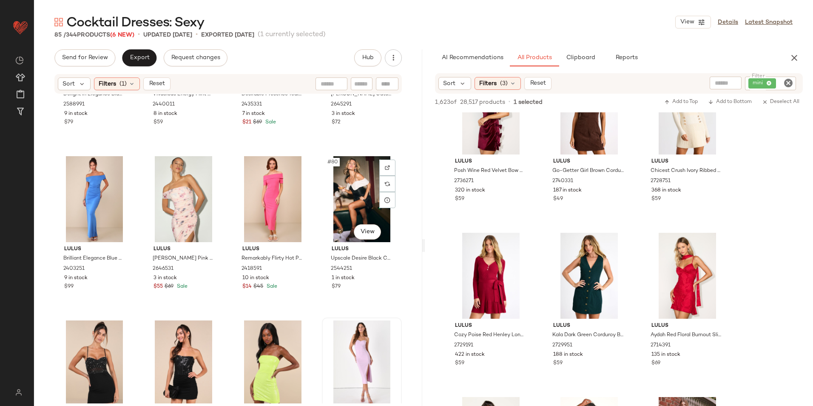
scroll to position [3303, 0]
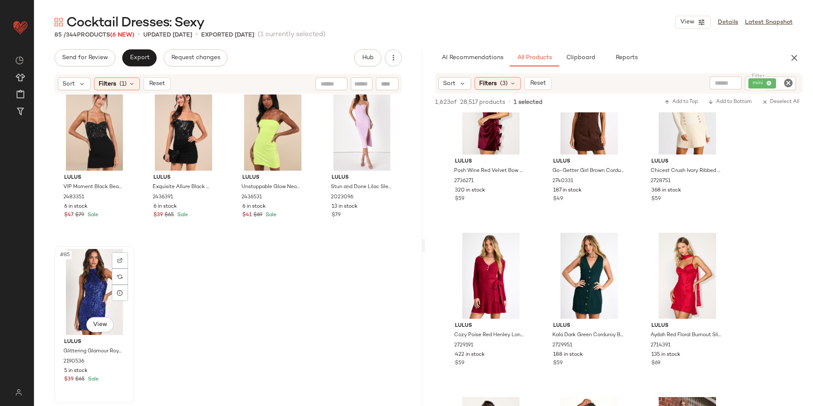
click at [90, 287] on div "#85 View" at bounding box center [94, 292] width 74 height 86
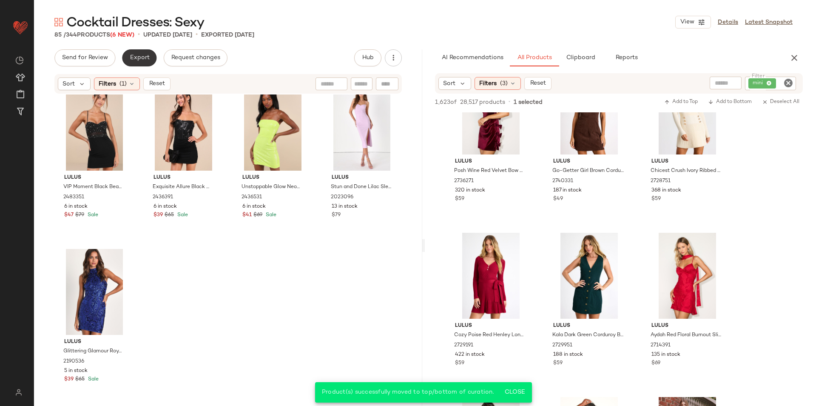
click at [145, 60] on span "Export" at bounding box center [139, 57] width 20 height 7
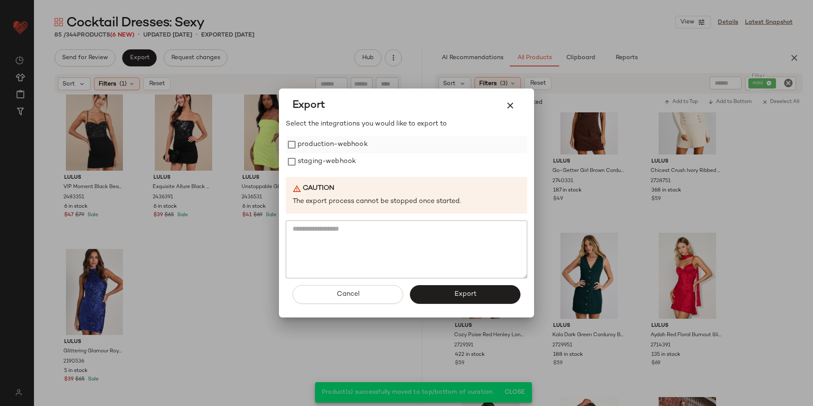
click at [301, 142] on label "production-webhook" at bounding box center [333, 144] width 70 height 17
click at [305, 158] on label "staging-webhook" at bounding box center [327, 161] width 58 height 17
click at [445, 298] on button "Export" at bounding box center [465, 294] width 111 height 19
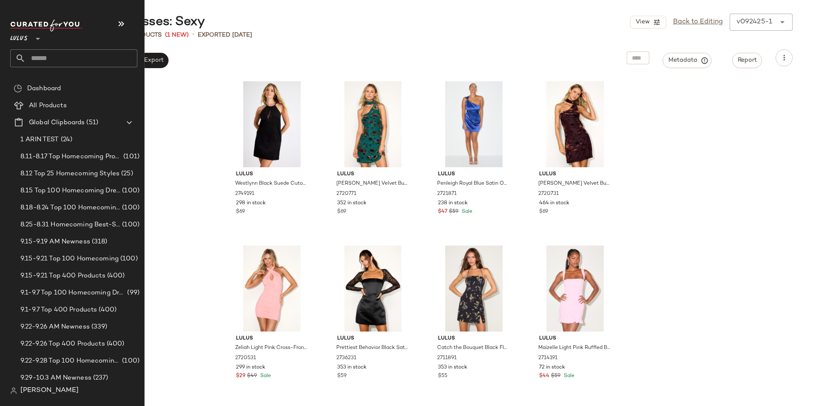
click at [40, 57] on input "text" at bounding box center [82, 58] width 112 height 18
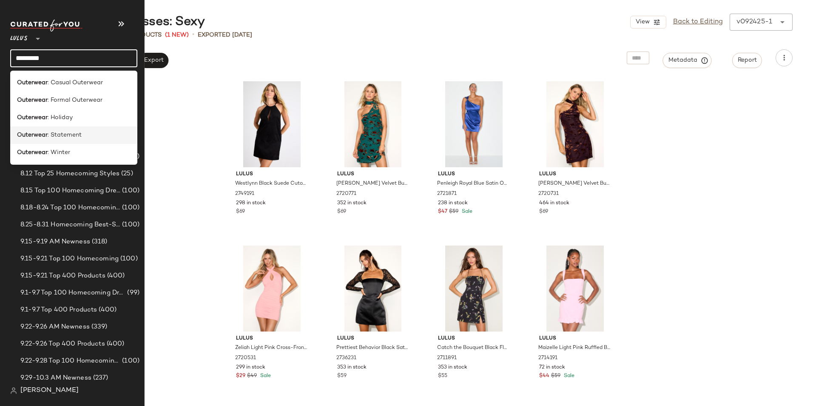
type input "*********"
click at [68, 133] on span ": Statement" at bounding box center [65, 134] width 34 height 9
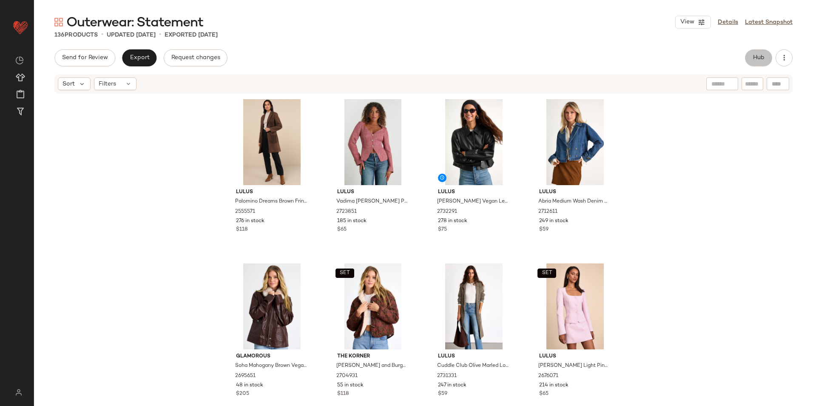
click at [758, 59] on span "Hub" at bounding box center [758, 57] width 12 height 7
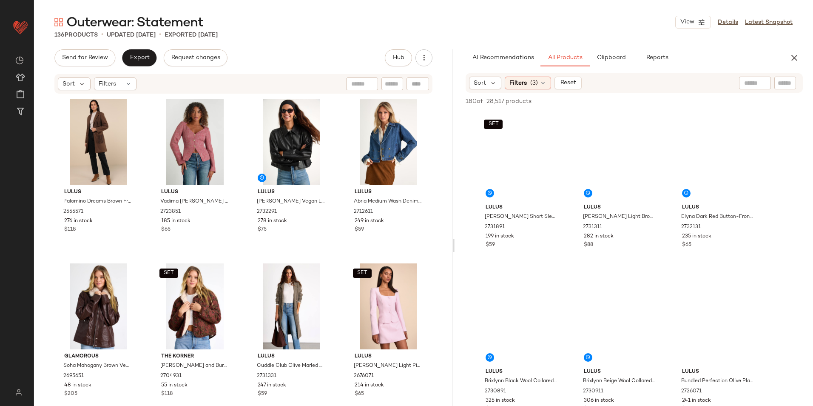
drag, startPoint x: 423, startPoint y: 245, endPoint x: 456, endPoint y: 246, distance: 32.3
click at [456, 246] on div "Outerwear: Statement View Details Latest Snapshot 136 Products • updated Sep 25…" at bounding box center [423, 210] width 779 height 392
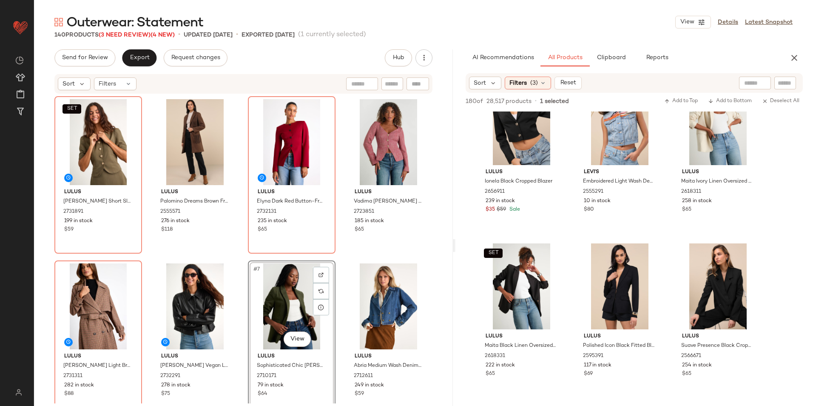
scroll to position [1020, 0]
click at [114, 82] on span "Filters" at bounding box center [107, 83] width 17 height 9
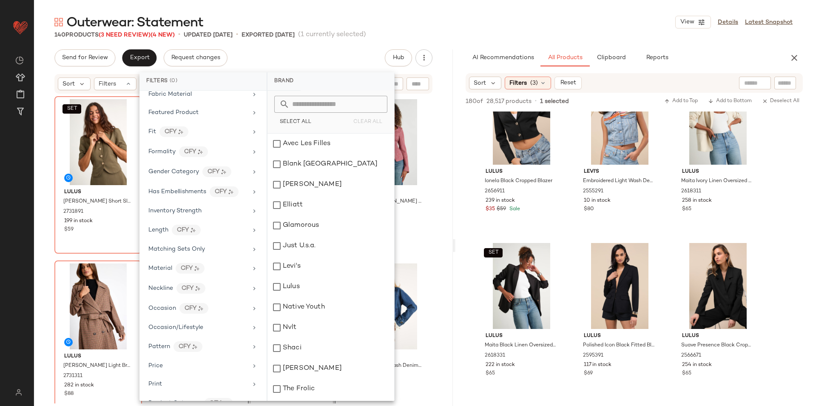
scroll to position [440, 0]
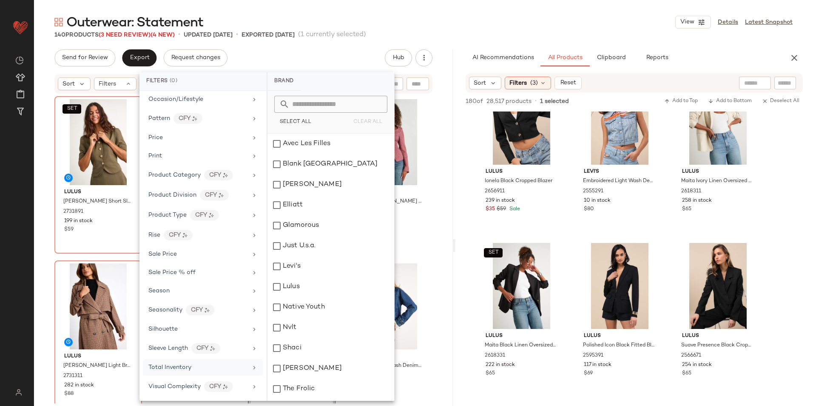
click at [176, 367] on span "Total Inventory" at bounding box center [169, 367] width 43 height 6
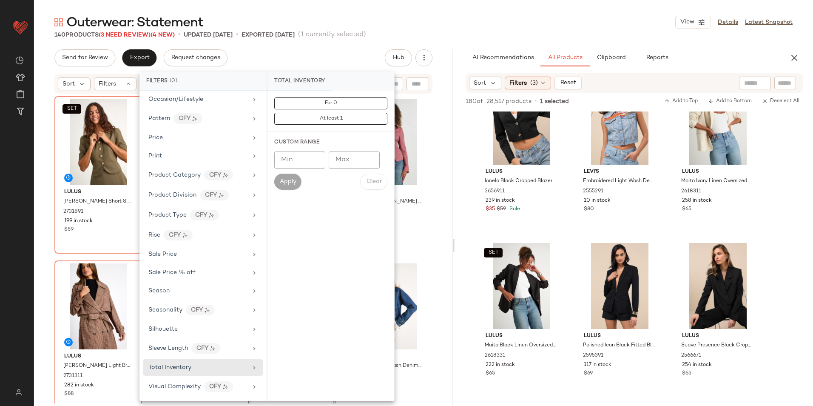
click at [353, 159] on input "Max" at bounding box center [354, 159] width 51 height 17
type input "**"
click at [290, 184] on span "Apply" at bounding box center [287, 181] width 17 height 7
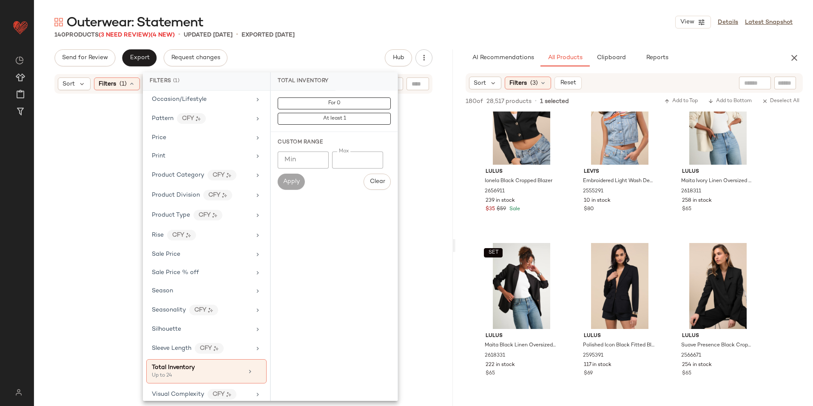
click at [444, 12] on main "Outerwear: Statement View Details Latest Snapshot 140 Products (3 Need Review) …" at bounding box center [406, 203] width 813 height 406
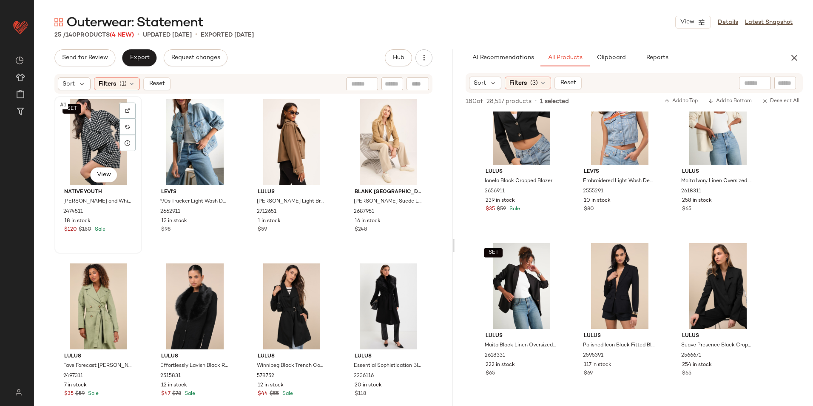
click at [87, 129] on div "SET #1 View" at bounding box center [98, 142] width 82 height 86
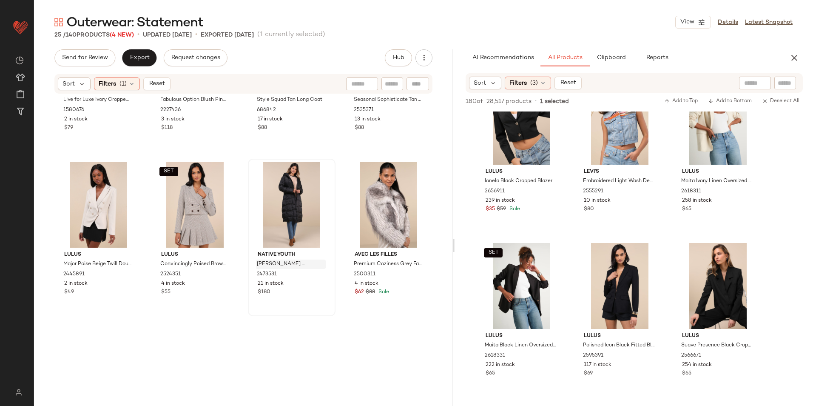
scroll to position [842, 0]
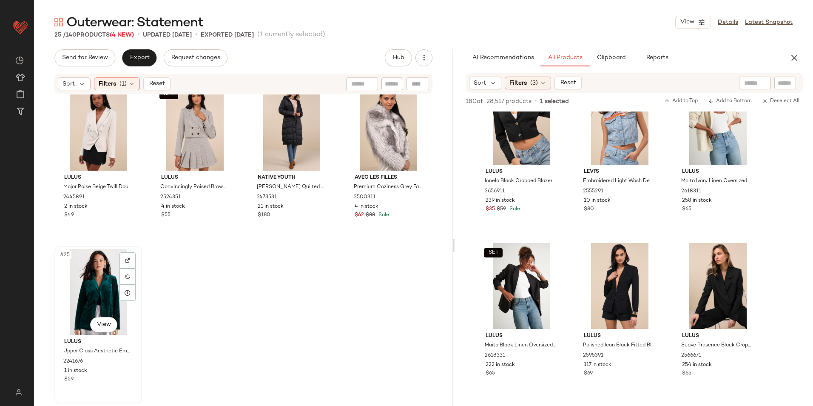
click at [96, 272] on div "#25 View" at bounding box center [98, 292] width 82 height 86
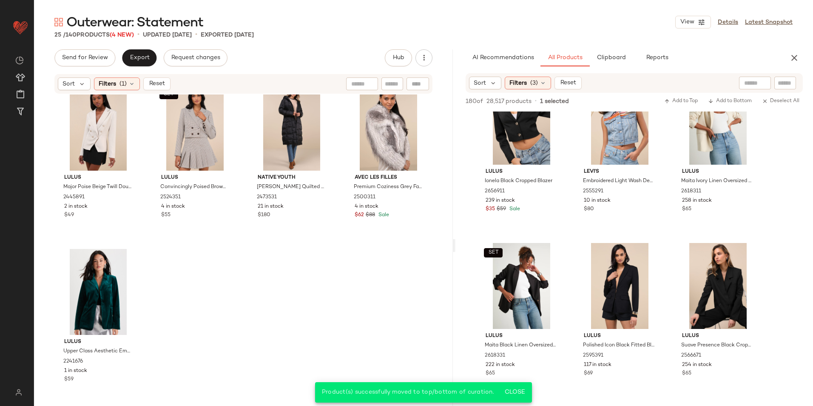
click at [156, 84] on span "Reset" at bounding box center [156, 83] width 16 height 7
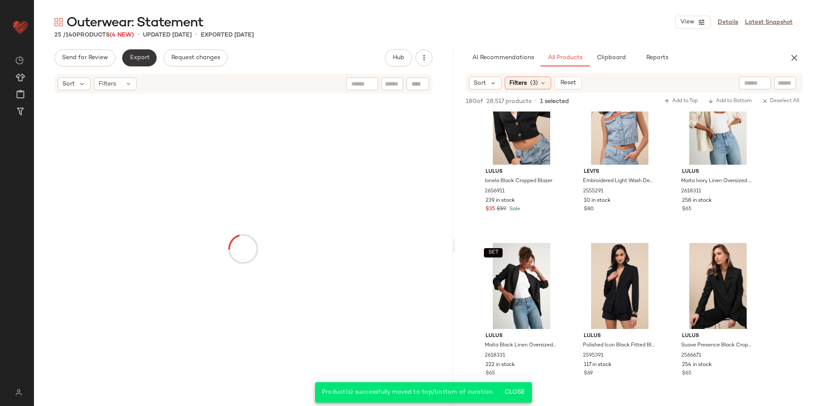
click at [138, 57] on span "Export" at bounding box center [139, 57] width 20 height 7
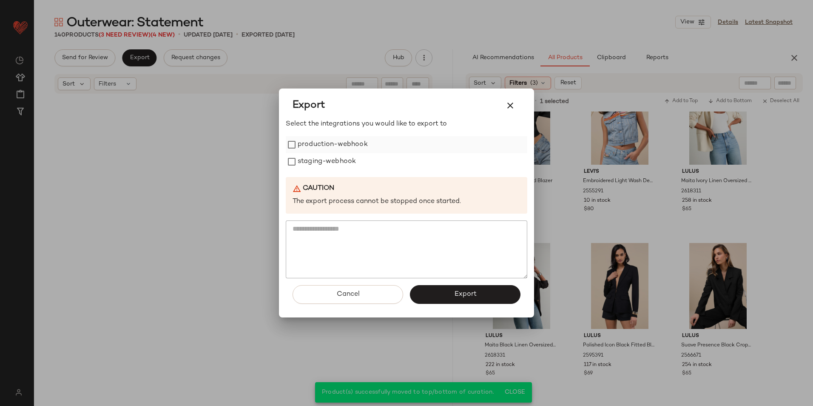
scroll to position [5436, 0]
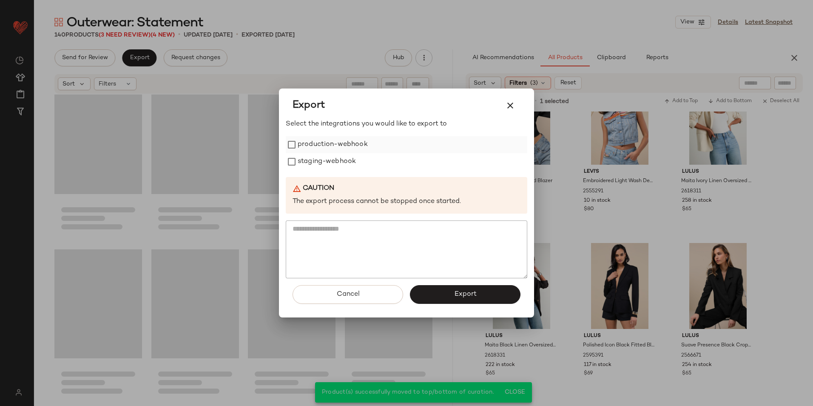
click at [319, 144] on label "production-webhook" at bounding box center [333, 144] width 70 height 17
click at [320, 168] on label "staging-webhook" at bounding box center [327, 161] width 58 height 17
click at [437, 292] on button "Export" at bounding box center [465, 294] width 111 height 19
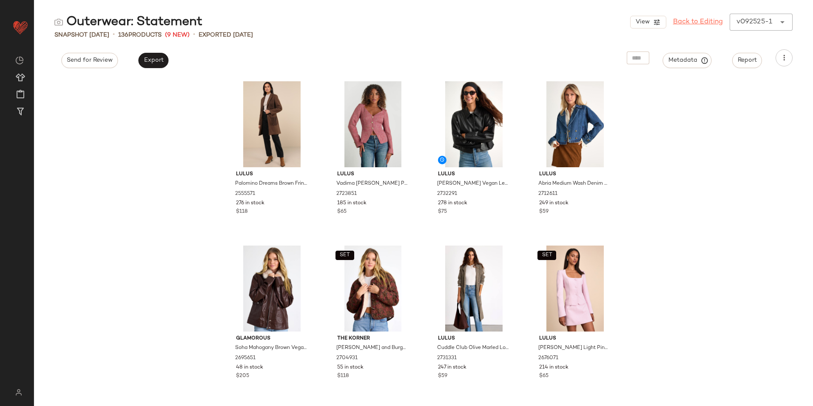
click at [684, 24] on link "Back to Editing" at bounding box center [698, 22] width 50 height 10
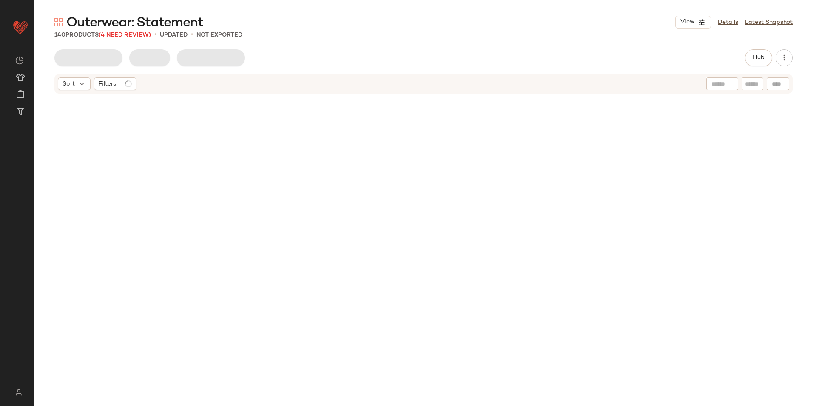
scroll to position [5436, 0]
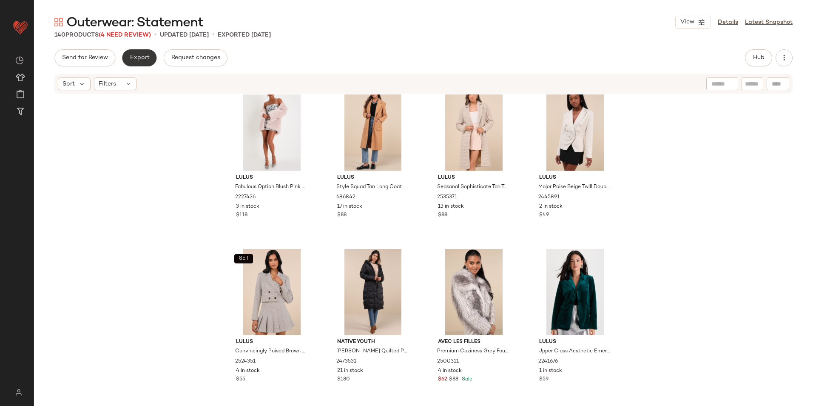
click at [146, 55] on span "Export" at bounding box center [139, 57] width 20 height 7
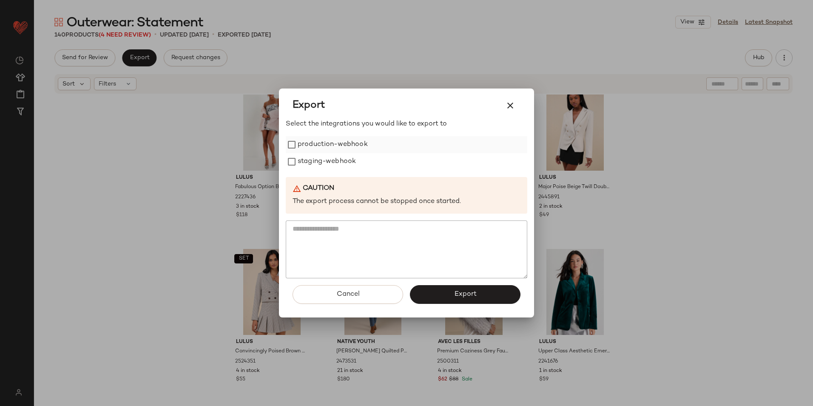
click at [335, 150] on label "production-webhook" at bounding box center [333, 144] width 70 height 17
click at [333, 159] on label "staging-webhook" at bounding box center [327, 161] width 58 height 17
click at [455, 292] on span "Export" at bounding box center [465, 294] width 23 height 8
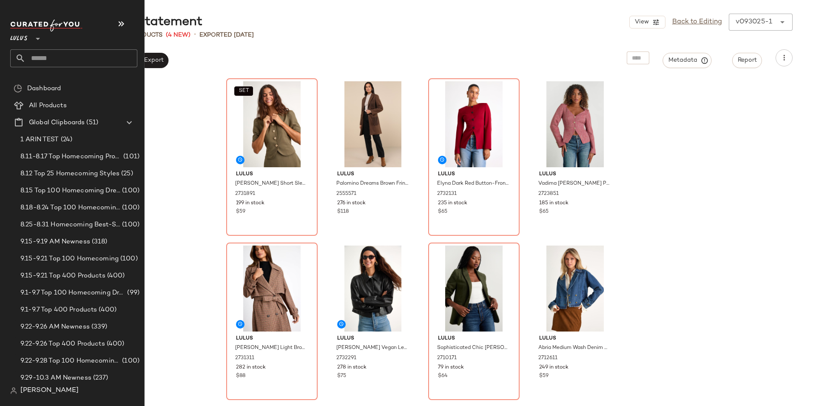
click at [42, 55] on input "text" at bounding box center [82, 58] width 112 height 18
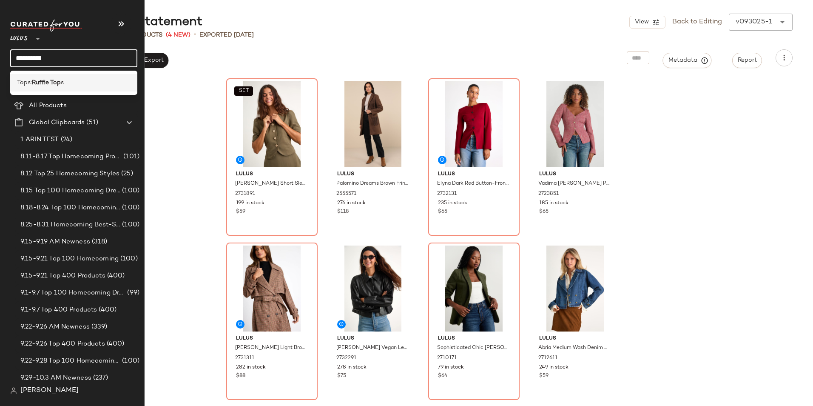
type input "**********"
click at [41, 78] on b "Ruffle Top" at bounding box center [46, 82] width 29 height 9
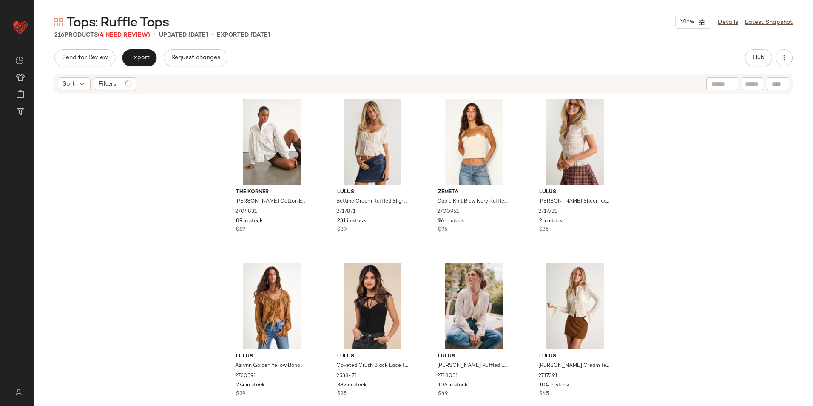
click at [132, 36] on span "(4 Need Review)" at bounding box center [124, 35] width 52 height 6
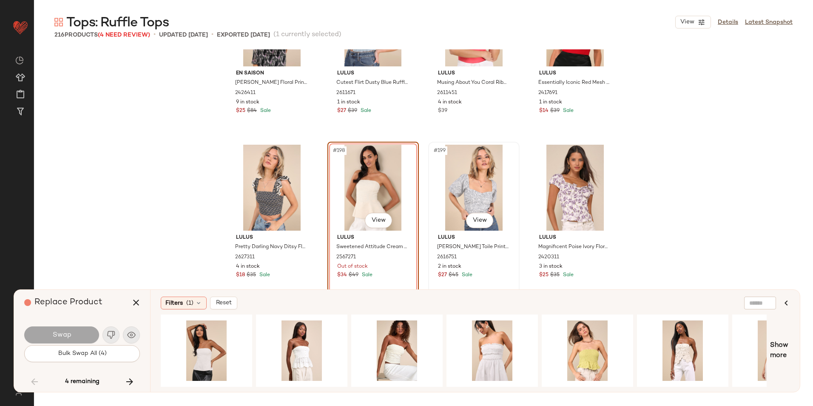
scroll to position [7961, 0]
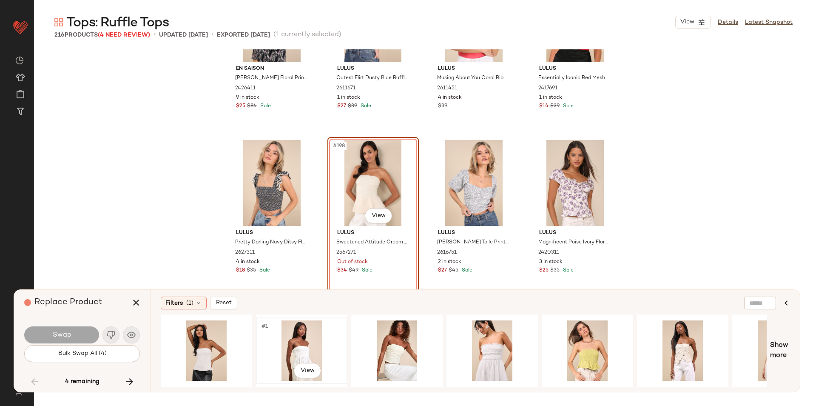
drag, startPoint x: 297, startPoint y: 345, endPoint x: 262, endPoint y: 343, distance: 34.9
click at [297, 345] on div "#1 View" at bounding box center [301, 350] width 85 height 60
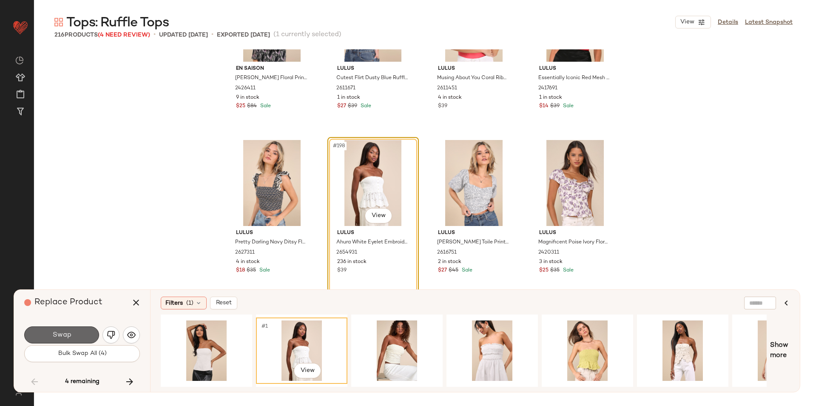
click at [80, 336] on button "Swap" at bounding box center [61, 334] width 75 height 17
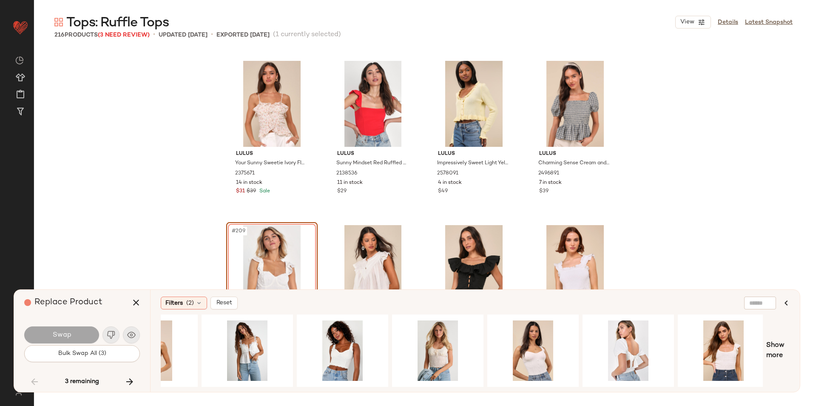
scroll to position [0, 346]
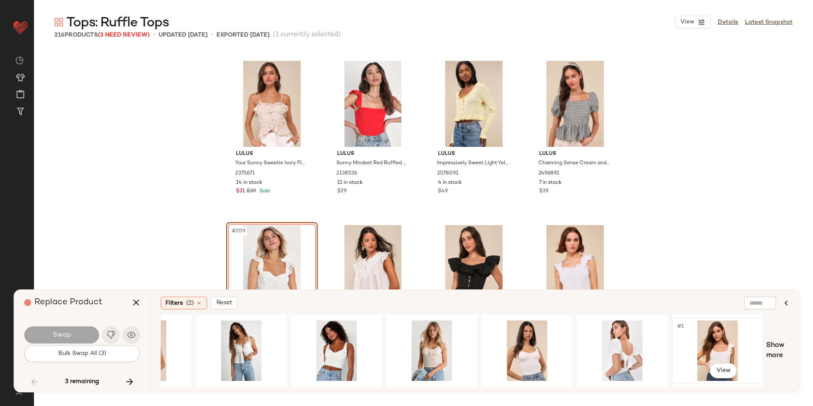
click at [706, 337] on div "#1 View" at bounding box center [717, 350] width 85 height 60
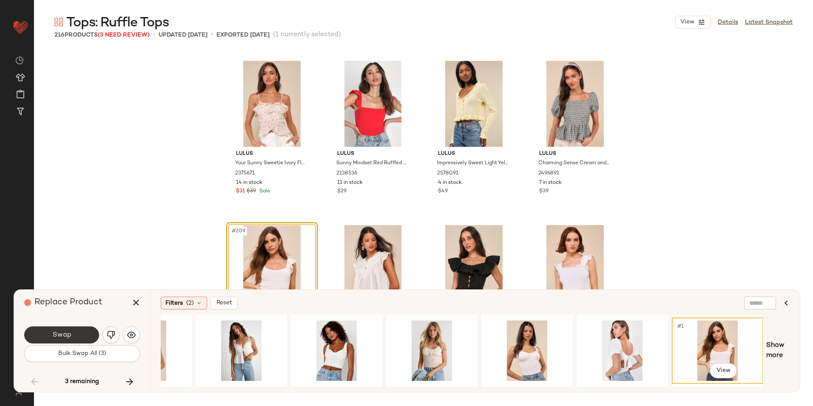
click at [75, 332] on button "Swap" at bounding box center [61, 334] width 75 height 17
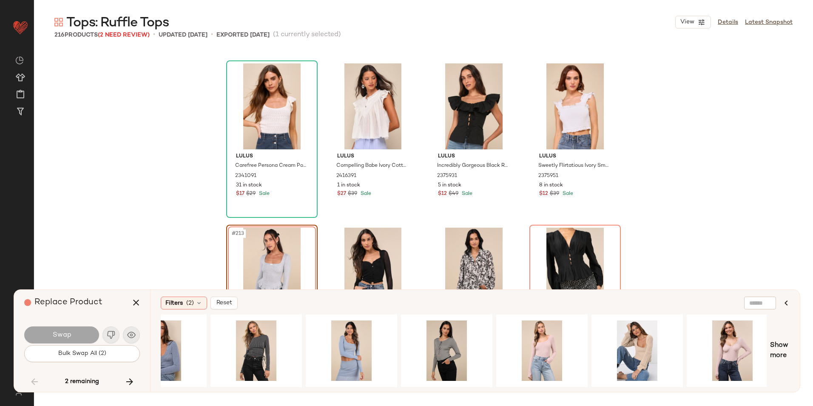
scroll to position [0, 533]
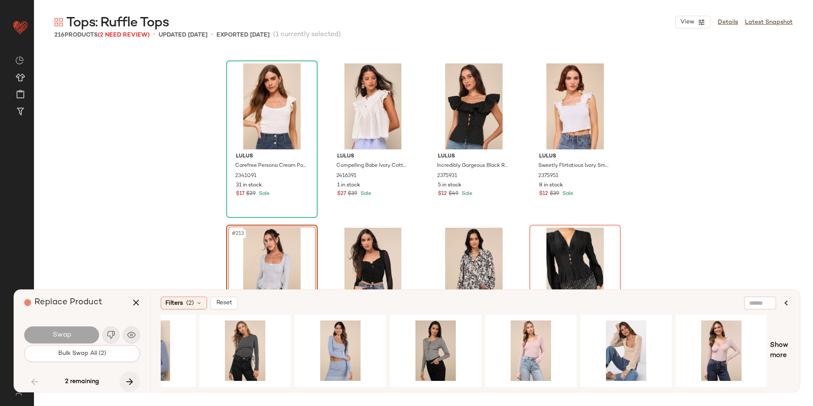
click at [136, 379] on button "button" at bounding box center [129, 381] width 20 height 20
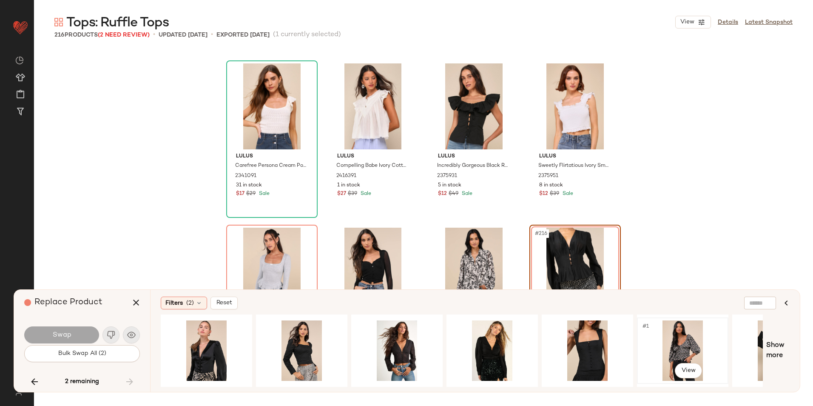
click at [671, 350] on div "#1 View" at bounding box center [682, 350] width 85 height 60
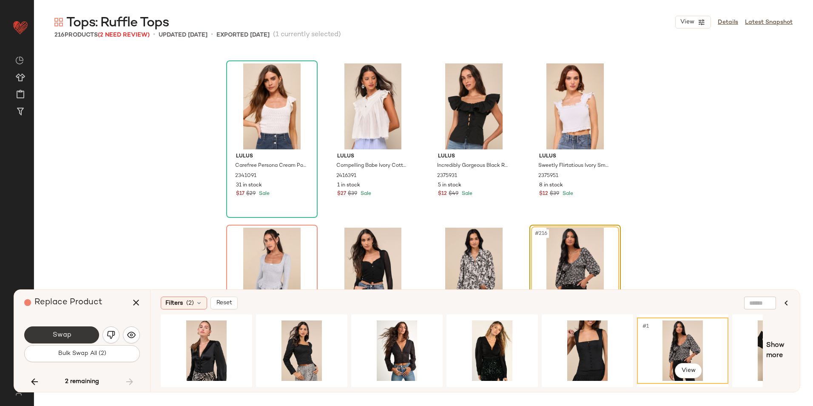
click at [65, 336] on span "Swap" at bounding box center [61, 335] width 19 height 8
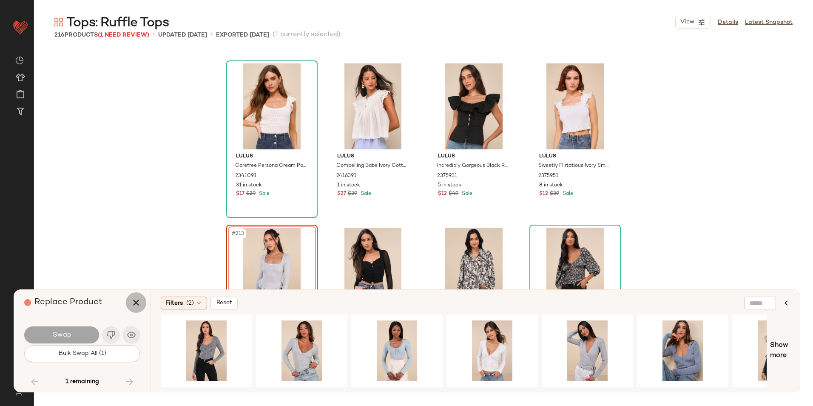
click at [138, 300] on icon "button" at bounding box center [136, 302] width 10 height 10
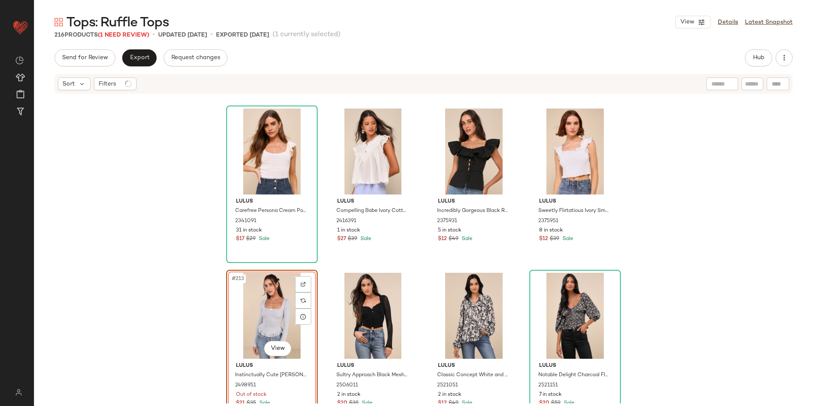
click at [162, 264] on div "Lulus Carefree Persona Cream Pointelle Knit Flutter Sleeve Top 2341091 31 in st…" at bounding box center [423, 248] width 779 height 309
click at [262, 303] on div "#213 View" at bounding box center [271, 315] width 85 height 86
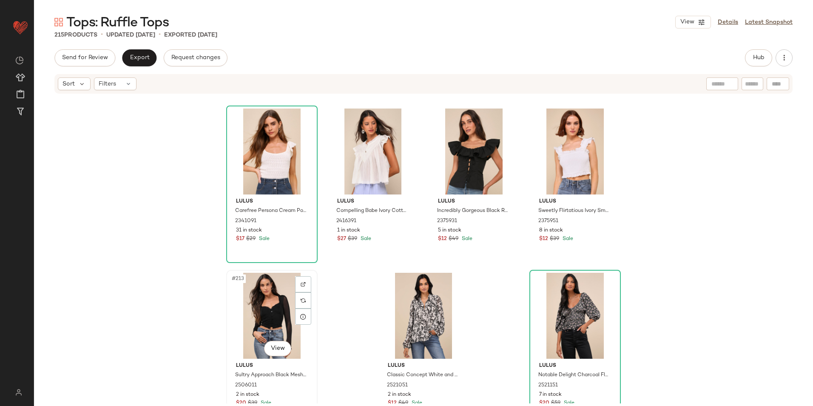
click at [269, 297] on div "#213 View" at bounding box center [271, 315] width 85 height 86
click at [753, 57] on span "Hub" at bounding box center [758, 57] width 12 height 7
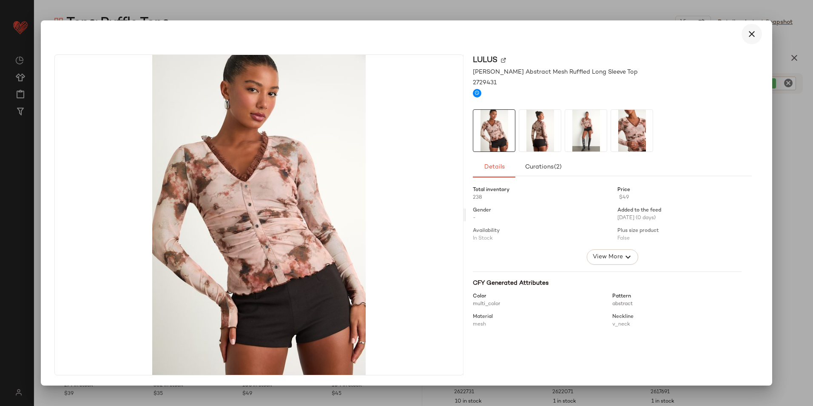
click at [752, 30] on icon "button" at bounding box center [751, 34] width 10 height 10
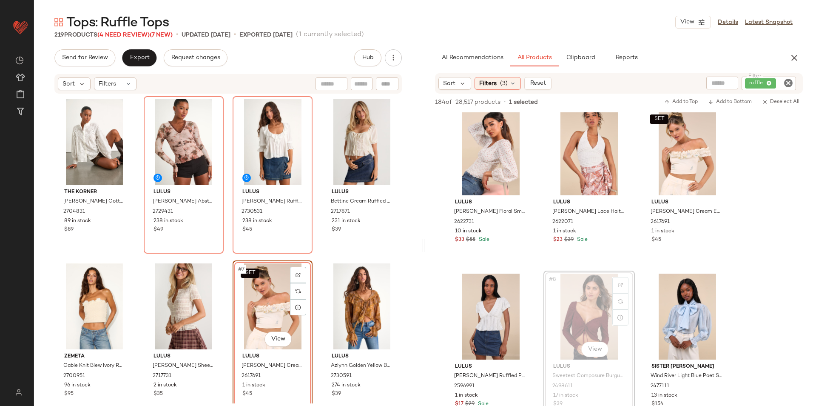
scroll to position [1, 0]
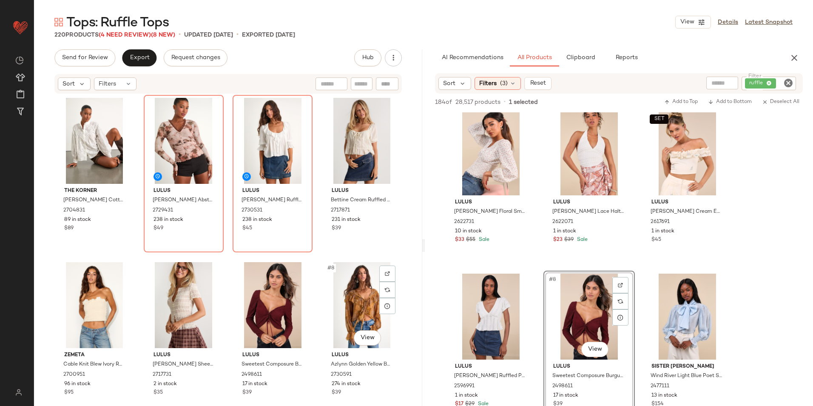
click at [348, 287] on div "#8 View" at bounding box center [362, 305] width 74 height 86
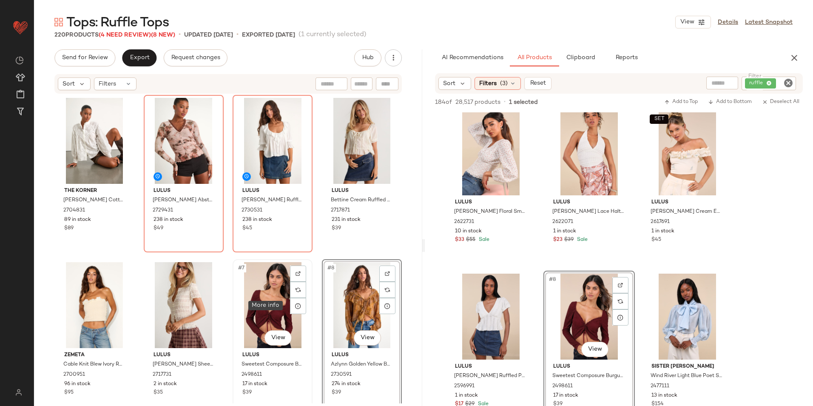
click at [247, 303] on div "#7 View" at bounding box center [272, 305] width 74 height 86
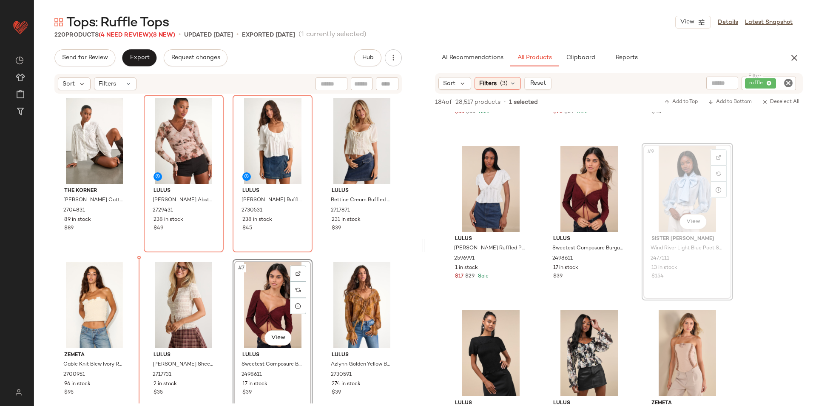
scroll to position [15, 0]
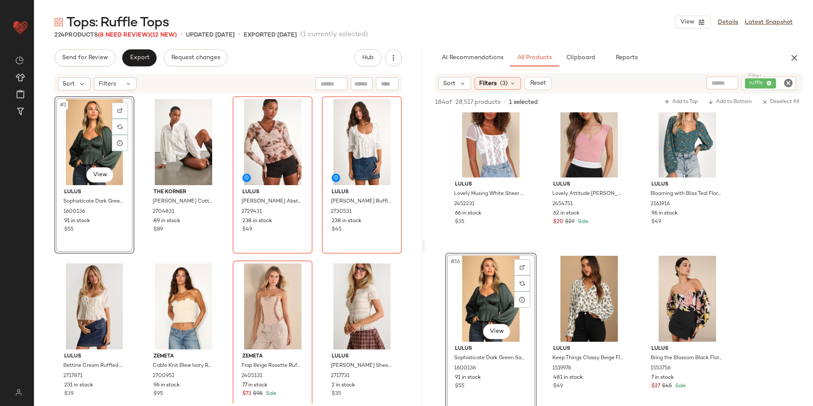
click at [113, 91] on div "Sort Filters" at bounding box center [227, 84] width 347 height 20
click at [115, 88] on div "Filters" at bounding box center [115, 83] width 43 height 13
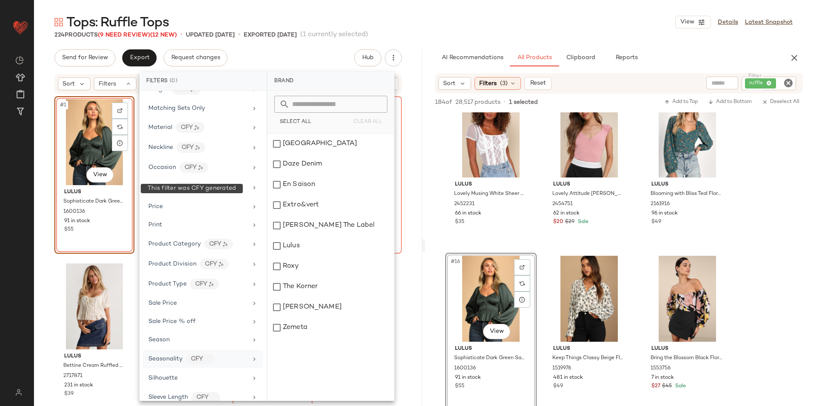
scroll to position [402, 0]
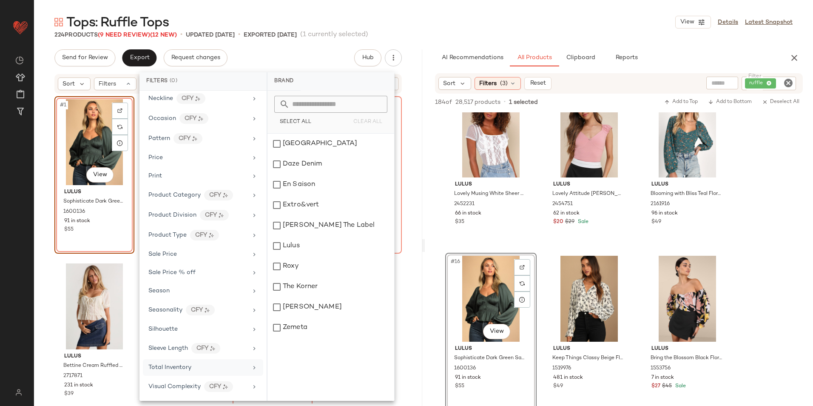
click at [185, 367] on span "Total Inventory" at bounding box center [169, 367] width 43 height 6
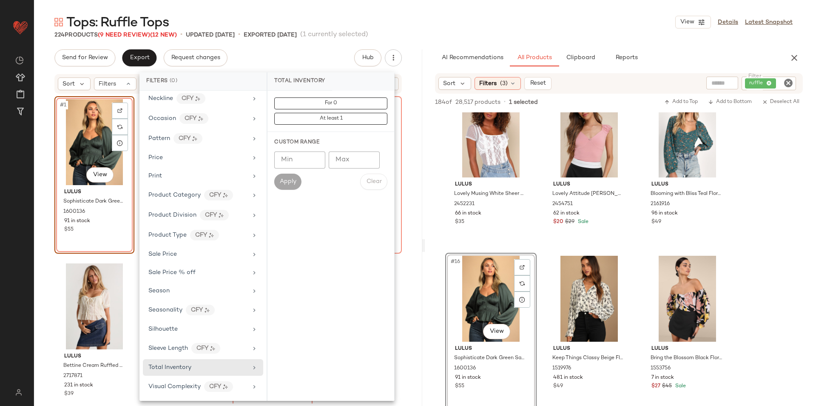
click at [360, 160] on input "Max" at bounding box center [354, 159] width 51 height 17
type input "**"
click at [294, 181] on span "Apply" at bounding box center [287, 181] width 17 height 7
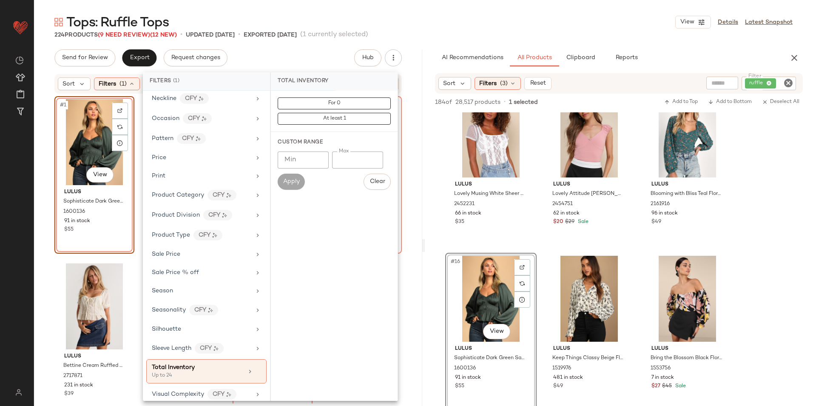
click at [425, 25] on div "Tops: Ruffle Tops View Details Latest Snapshot" at bounding box center [423, 22] width 779 height 17
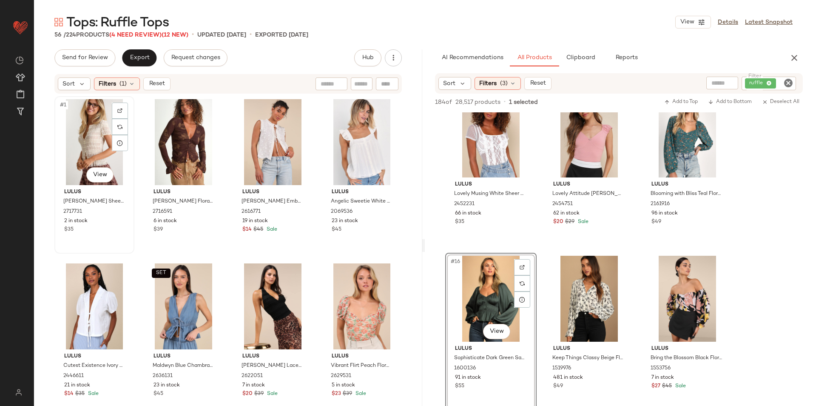
click at [86, 122] on div "#1 View" at bounding box center [94, 142] width 74 height 86
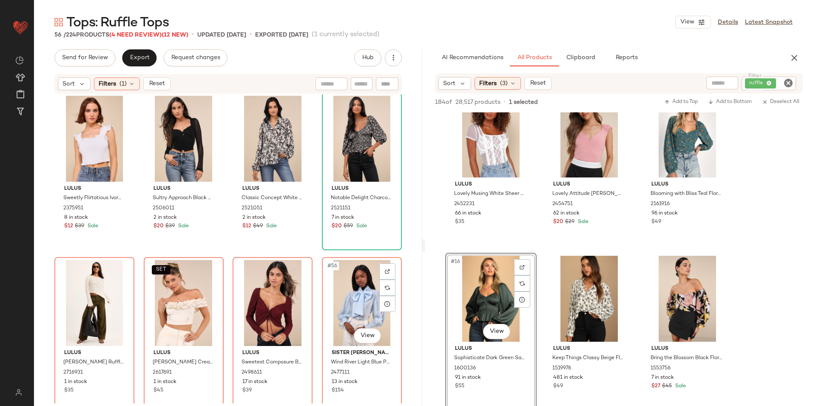
scroll to position [1990, 0]
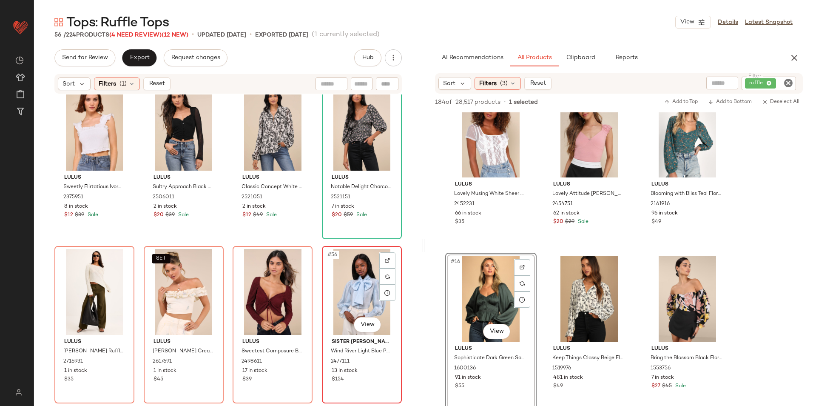
click at [347, 280] on div "#56 View" at bounding box center [362, 292] width 74 height 86
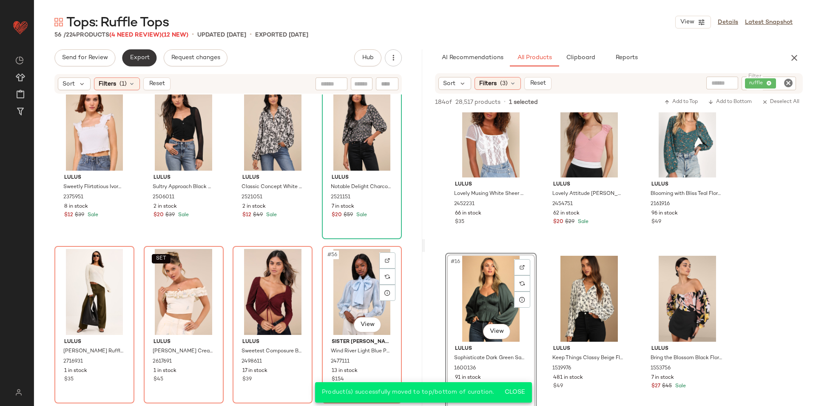
click at [140, 58] on span "Export" at bounding box center [139, 57] width 20 height 7
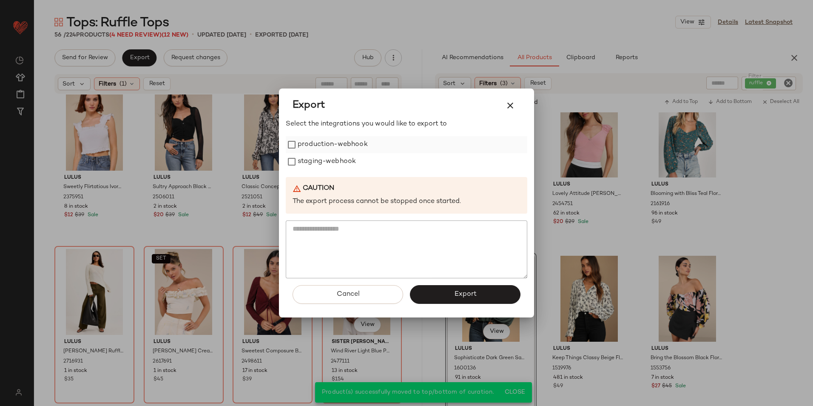
click at [298, 145] on label "production-webhook" at bounding box center [333, 144] width 70 height 17
drag, startPoint x: 301, startPoint y: 156, endPoint x: 320, endPoint y: 179, distance: 30.2
click at [301, 157] on label "staging-webhook" at bounding box center [327, 161] width 58 height 17
drag, startPoint x: 437, startPoint y: 293, endPoint x: 419, endPoint y: 258, distance: 39.3
click at [437, 293] on button "Export" at bounding box center [465, 294] width 111 height 19
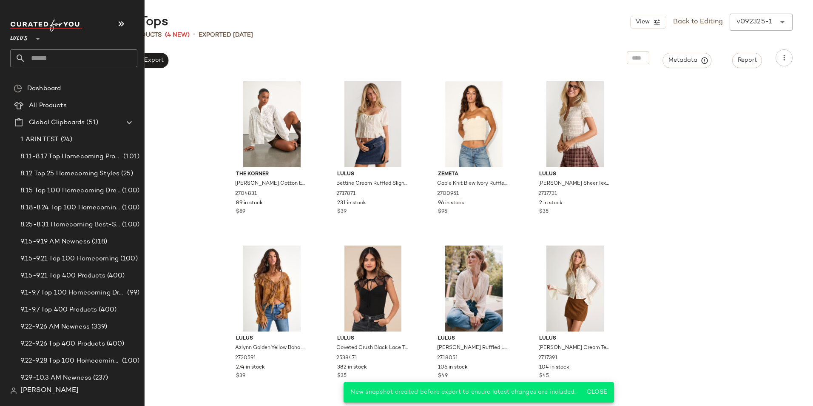
click at [50, 61] on input "text" at bounding box center [82, 58] width 112 height 18
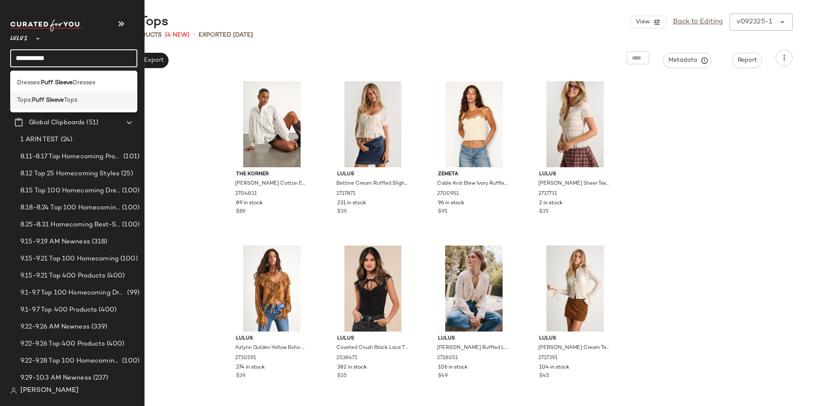
type input "**********"
click at [55, 104] on b "Puff Sleeve" at bounding box center [48, 100] width 32 height 9
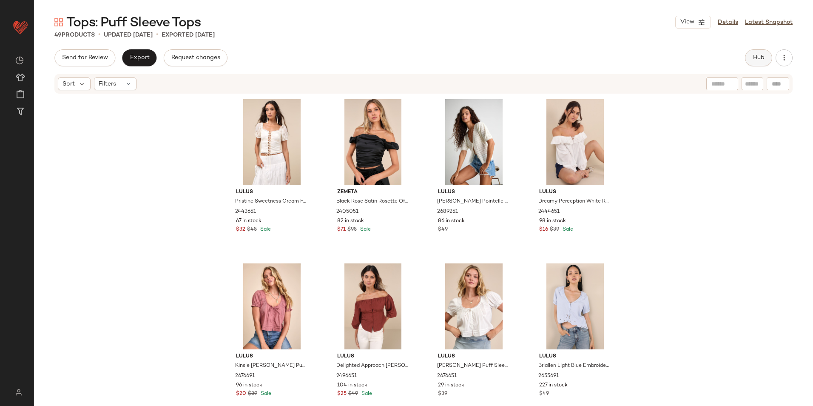
click at [758, 60] on span "Hub" at bounding box center [758, 57] width 12 height 7
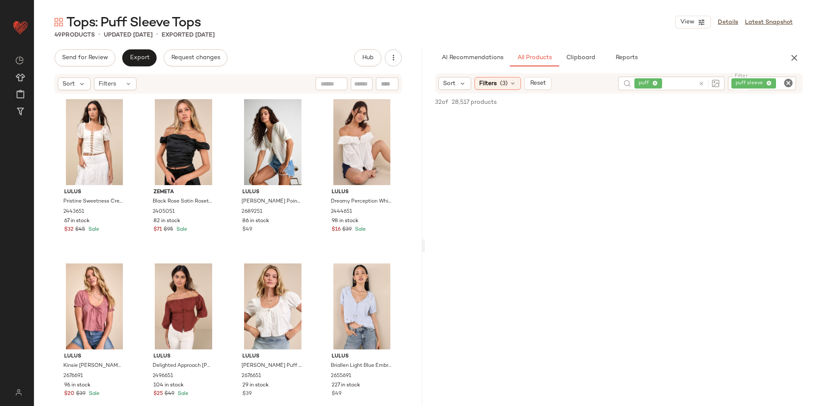
scroll to position [510, 0]
click at [115, 84] on span "Filters" at bounding box center [107, 83] width 17 height 9
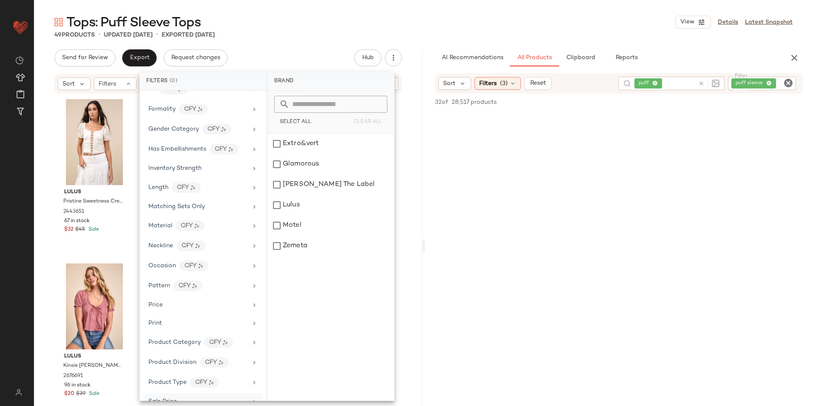
scroll to position [402, 0]
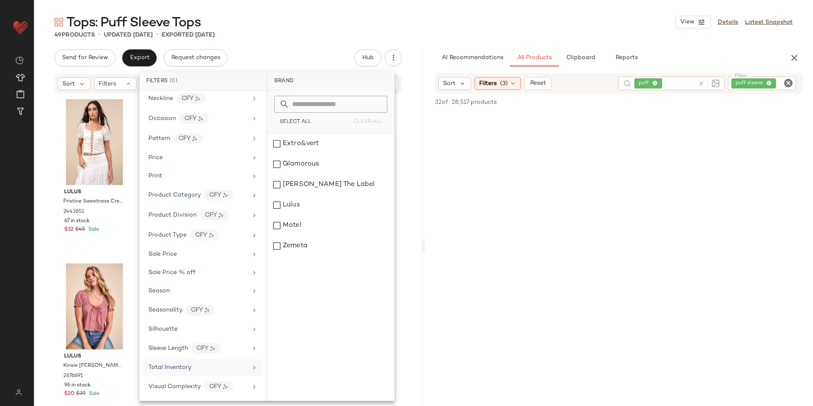
click at [173, 360] on div "Total Inventory" at bounding box center [203, 367] width 120 height 17
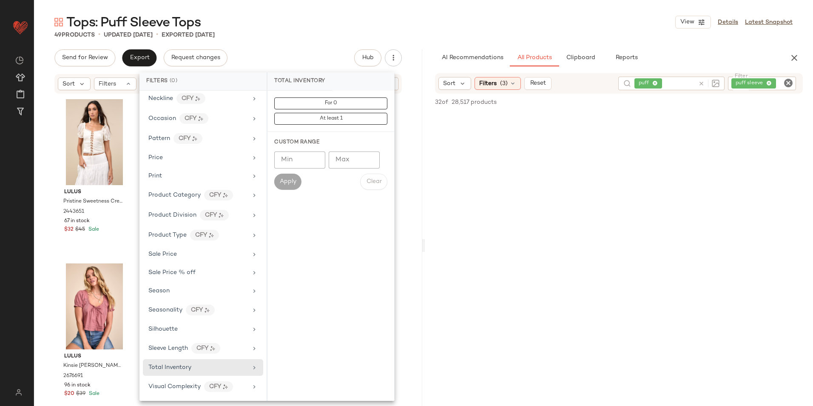
click at [346, 154] on input "Max" at bounding box center [354, 159] width 51 height 17
type input "**"
click at [290, 178] on span "Apply" at bounding box center [287, 181] width 17 height 7
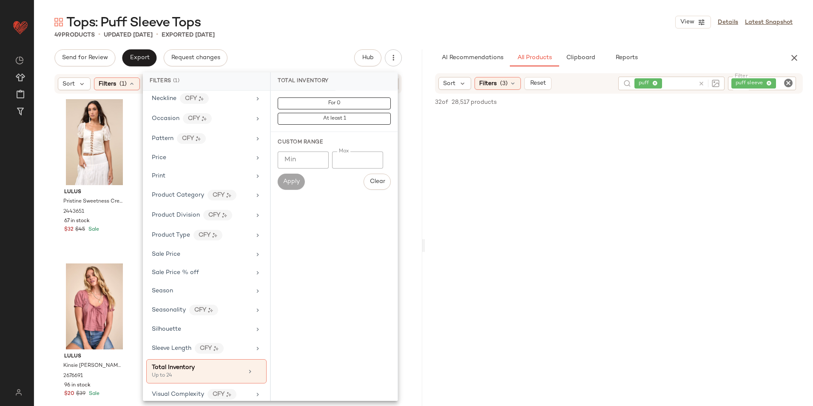
click at [438, 33] on div "49 Products • updated Sep 23rd • Exported Sep 23rd" at bounding box center [423, 35] width 779 height 9
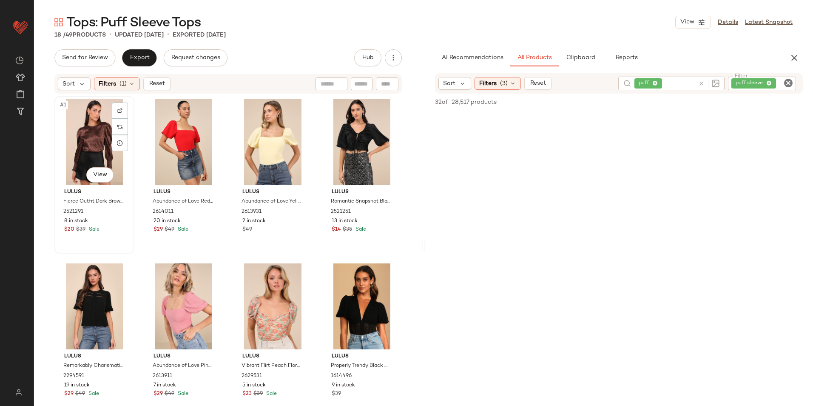
click at [84, 126] on div "#1 View" at bounding box center [94, 142] width 74 height 86
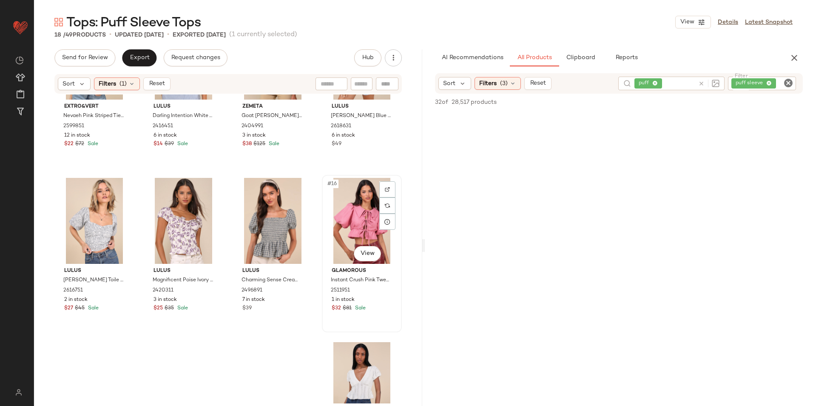
scroll to position [513, 0]
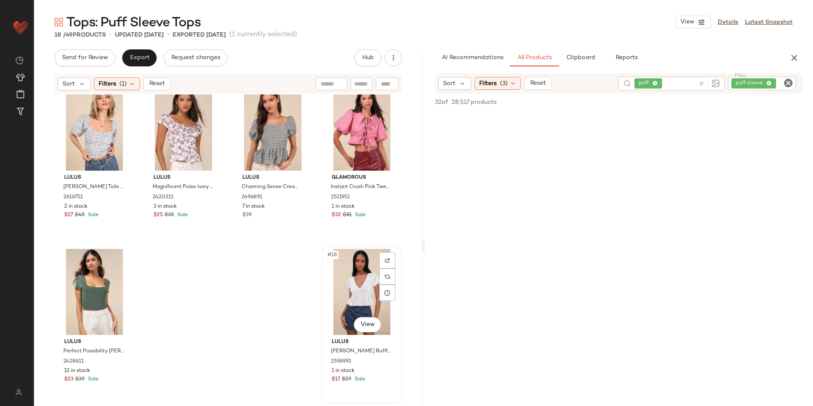
click at [343, 277] on div "#18 View" at bounding box center [362, 292] width 74 height 86
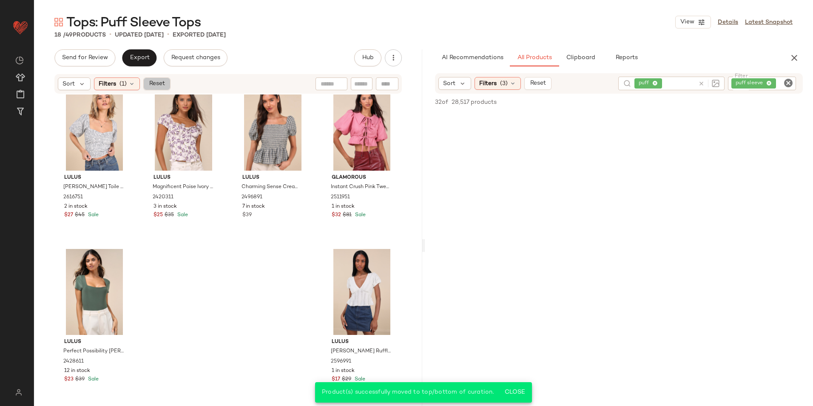
drag, startPoint x: 165, startPoint y: 83, endPoint x: 161, endPoint y: 74, distance: 10.7
click at [165, 84] on button "Reset" at bounding box center [156, 83] width 27 height 13
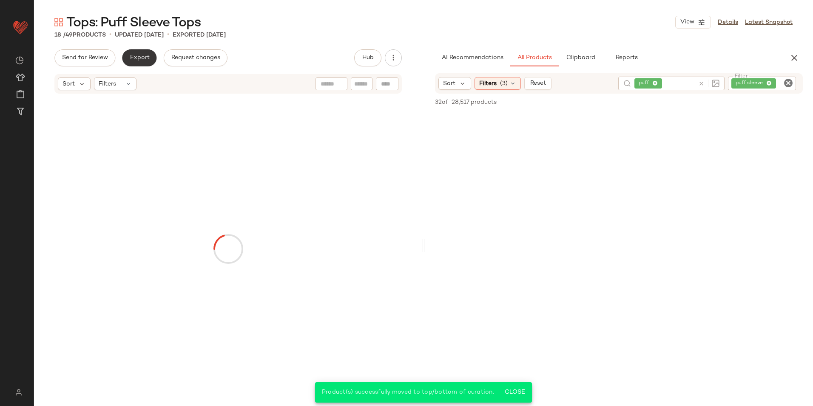
click at [143, 56] on span "Export" at bounding box center [139, 57] width 20 height 7
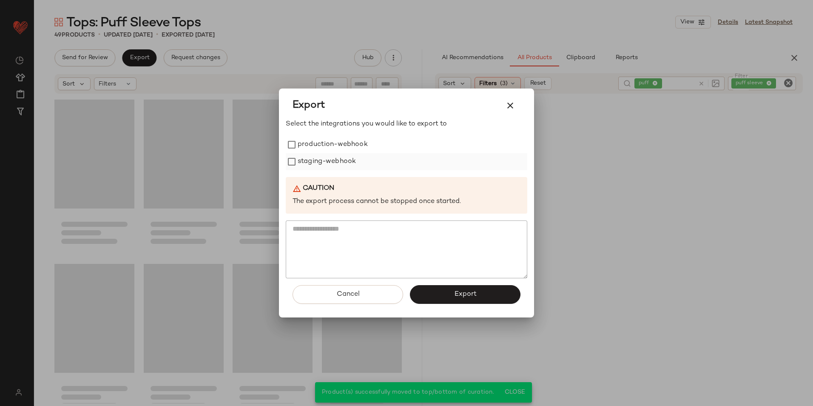
drag, startPoint x: 308, startPoint y: 145, endPoint x: 306, endPoint y: 154, distance: 9.0
click at [308, 148] on label "production-webhook" at bounding box center [333, 144] width 70 height 17
drag, startPoint x: 305, startPoint y: 158, endPoint x: 323, endPoint y: 175, distance: 24.7
click at [306, 159] on label "staging-webhook" at bounding box center [327, 161] width 58 height 17
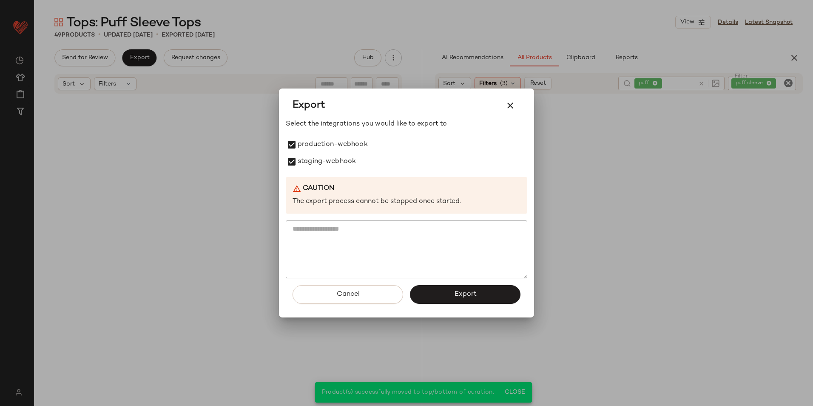
scroll to position [1826, 0]
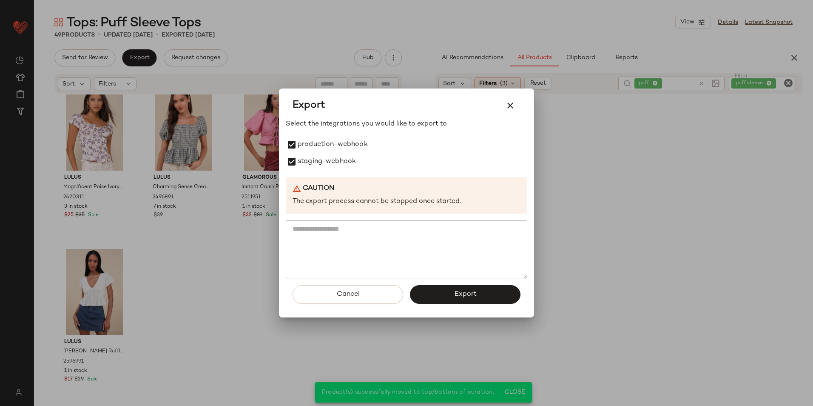
click at [453, 296] on button "Export" at bounding box center [465, 294] width 111 height 19
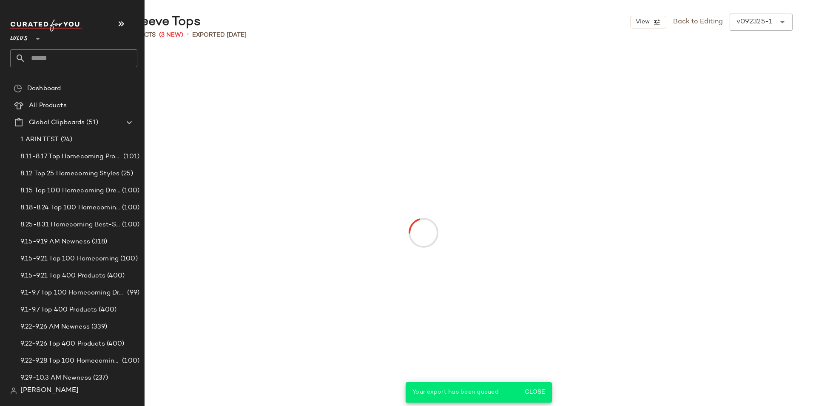
click at [48, 56] on input "text" at bounding box center [82, 58] width 112 height 18
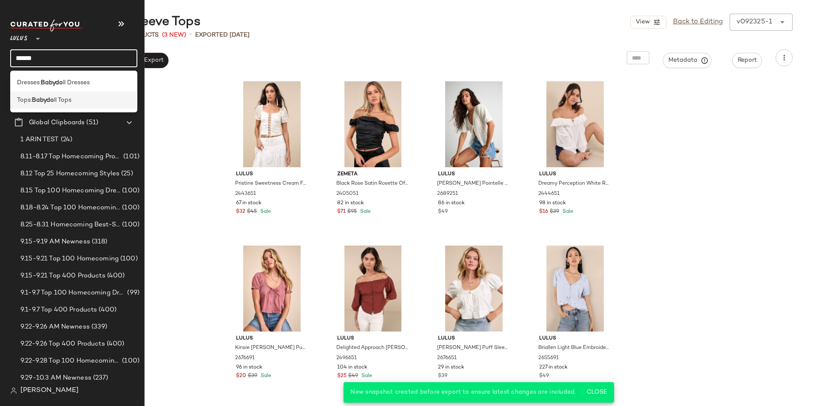
type input "******"
click at [51, 99] on b "Babydo" at bounding box center [43, 100] width 22 height 9
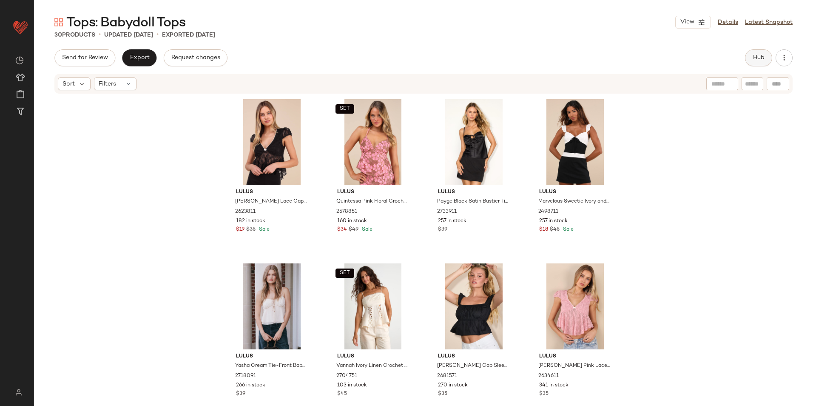
click at [760, 52] on button "Hub" at bounding box center [758, 57] width 27 height 17
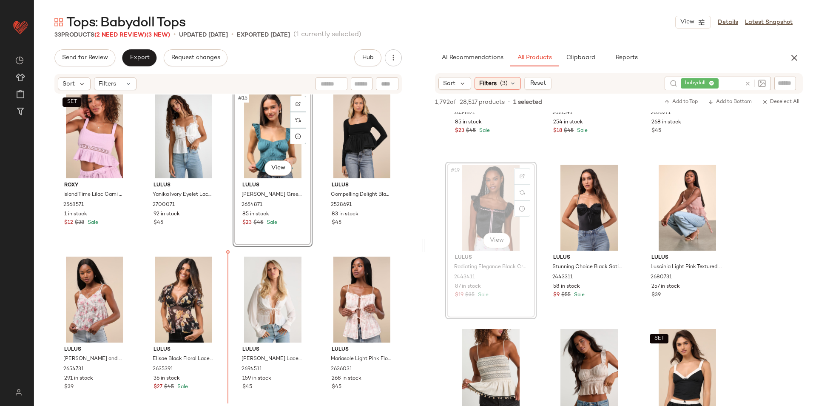
scroll to position [528, 0]
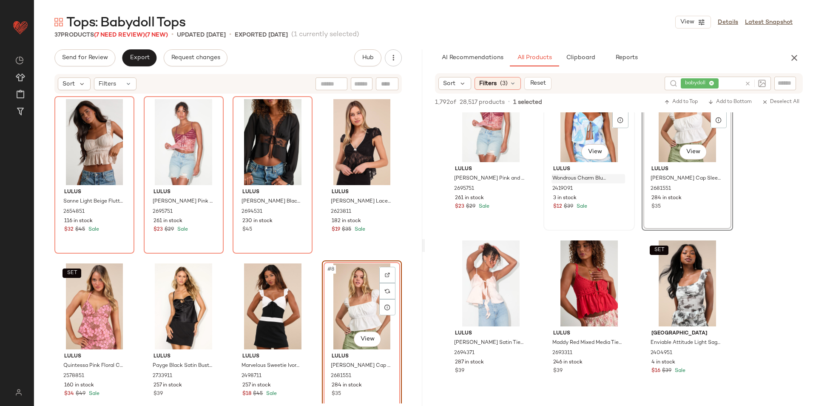
scroll to position [1360, 0]
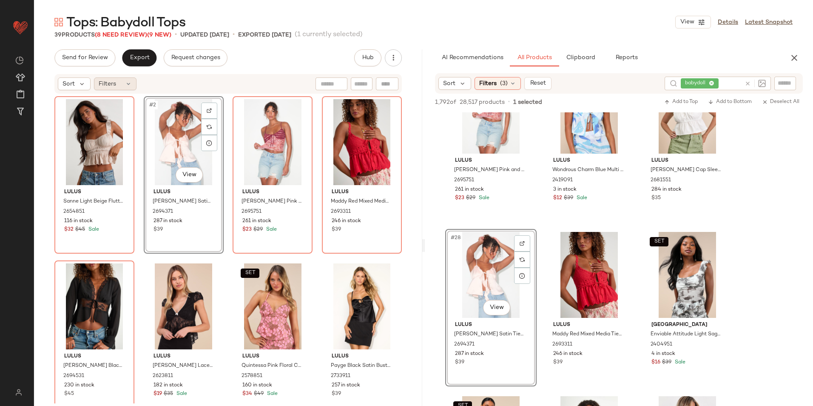
click at [106, 86] on span "Filters" at bounding box center [107, 83] width 17 height 9
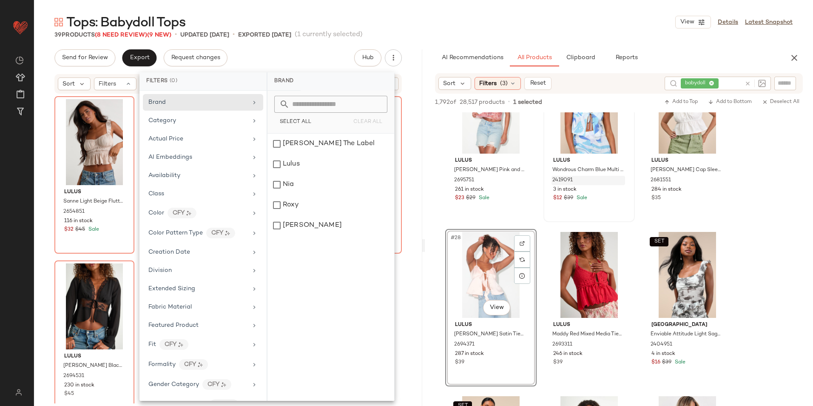
drag, startPoint x: 479, startPoint y: 23, endPoint x: 617, endPoint y: 176, distance: 206.8
click at [479, 22] on div "Tops: Babydoll Tops View Details Latest Snapshot" at bounding box center [423, 22] width 779 height 17
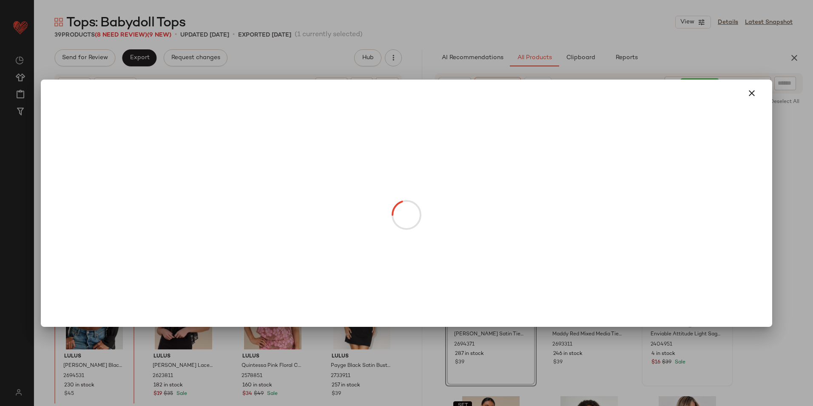
drag, startPoint x: 699, startPoint y: 305, endPoint x: 315, endPoint y: 347, distance: 386.6
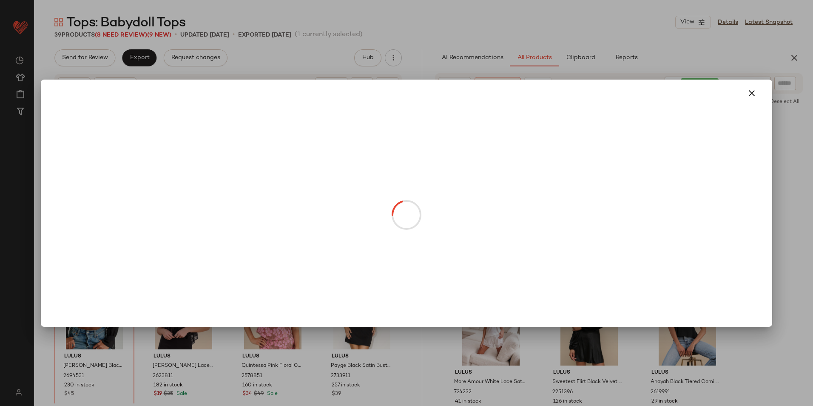
scroll to position [1360, 0]
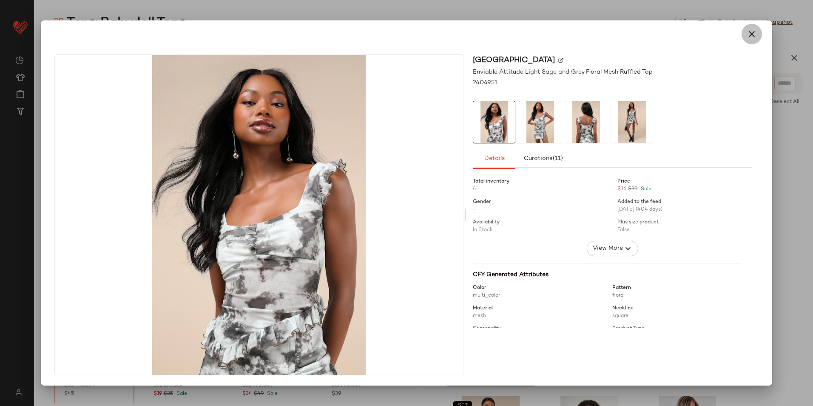
click at [750, 36] on icon "button" at bounding box center [751, 34] width 10 height 10
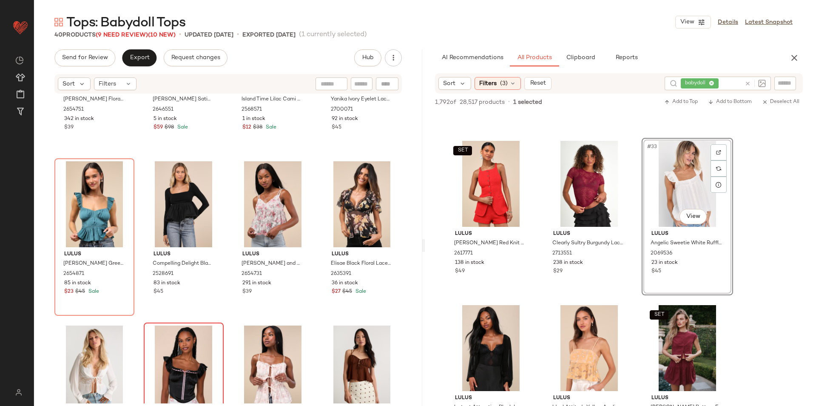
scroll to position [797, 0]
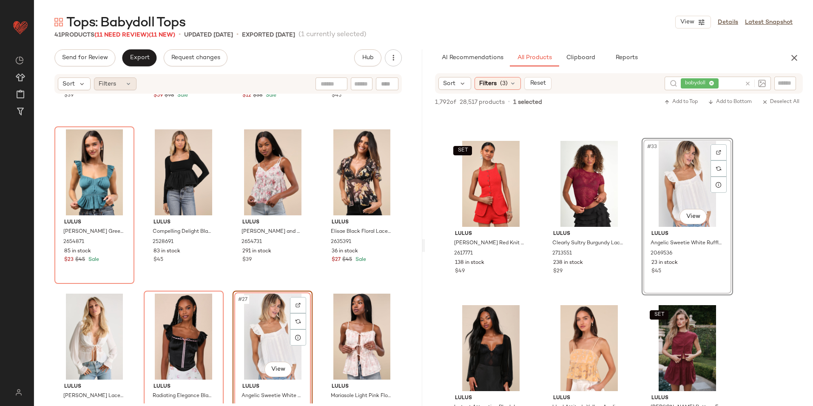
click at [119, 82] on div "Filters" at bounding box center [115, 83] width 43 height 13
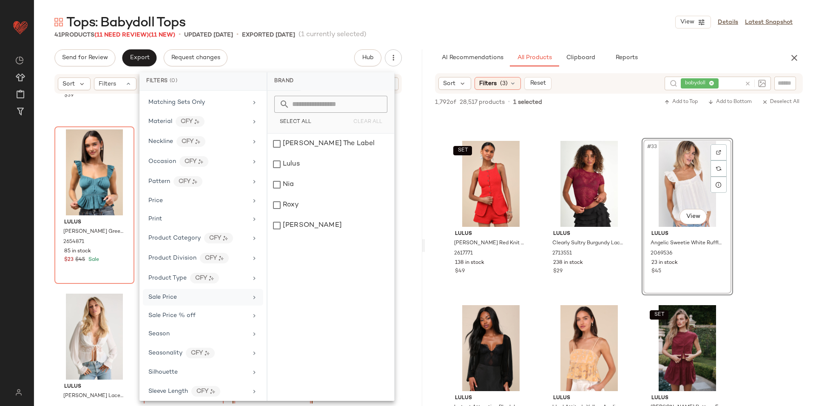
scroll to position [402, 0]
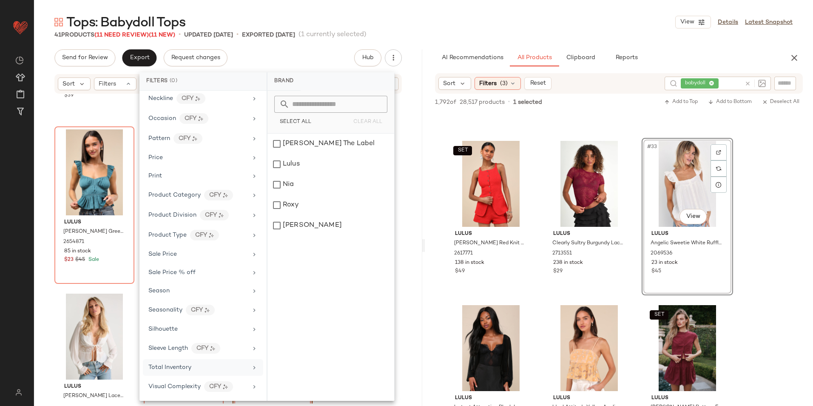
click at [197, 366] on div "Total Inventory" at bounding box center [197, 367] width 99 height 9
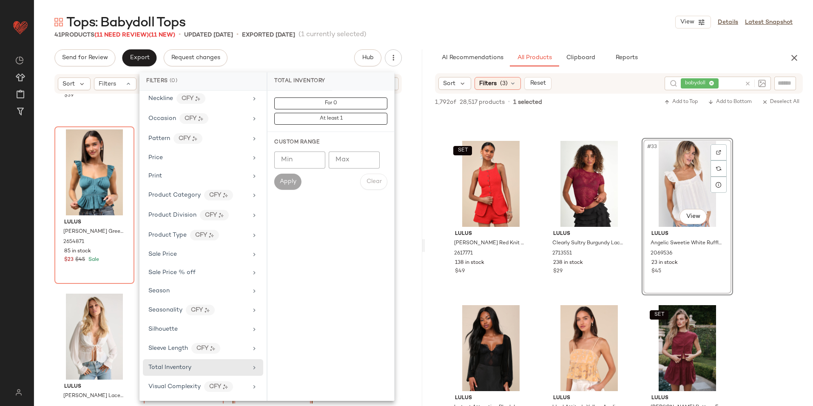
click at [352, 159] on input "Max" at bounding box center [354, 159] width 51 height 17
type input "**"
click at [289, 176] on button "Apply" at bounding box center [287, 181] width 27 height 16
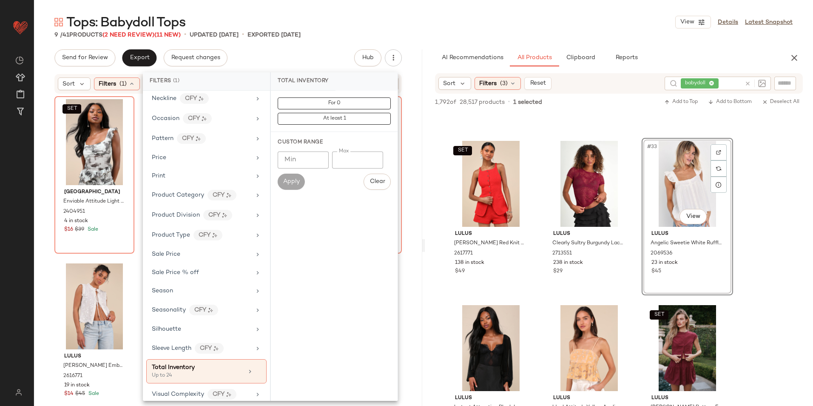
click at [477, 38] on div "9 / 41 Products (2 Need Review) (11 New) • updated [DATE] • Exported [DATE]" at bounding box center [423, 35] width 779 height 9
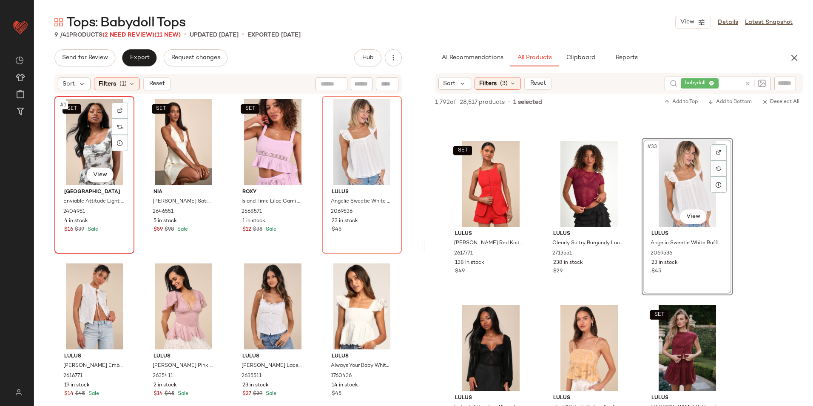
click at [69, 134] on div "SET #1 View" at bounding box center [94, 142] width 74 height 86
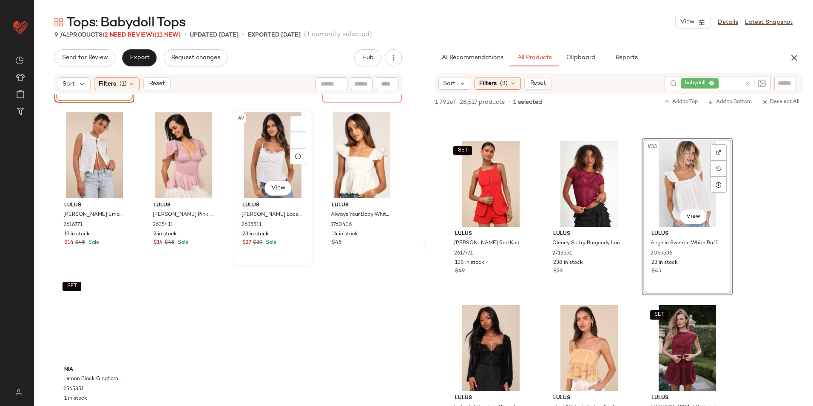
scroll to position [185, 0]
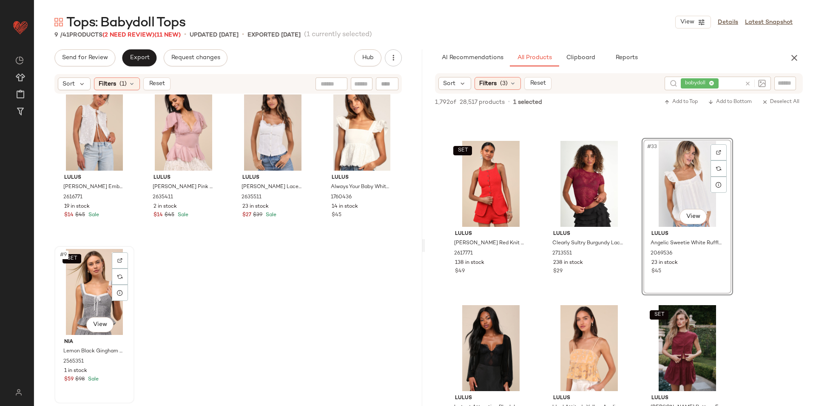
click at [80, 287] on div "SET #9 View" at bounding box center [94, 292] width 74 height 86
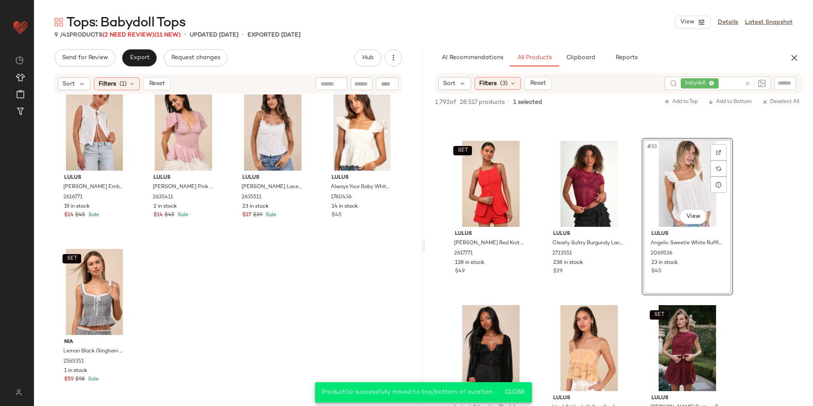
drag, startPoint x: 155, startPoint y: 85, endPoint x: 146, endPoint y: 66, distance: 20.5
click at [155, 84] on span "Reset" at bounding box center [156, 83] width 16 height 7
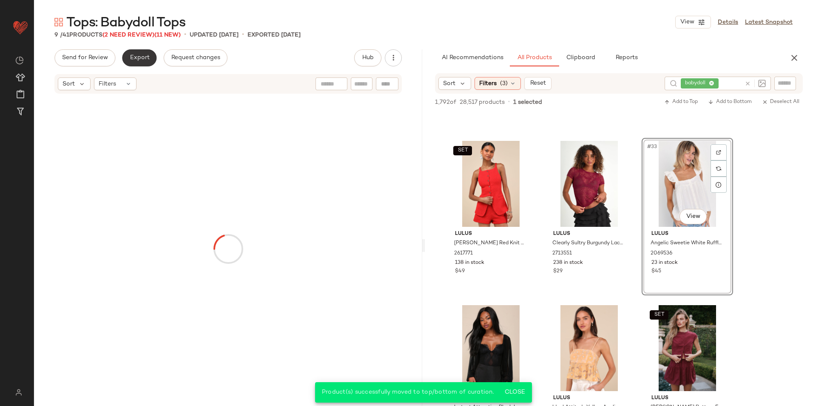
click at [137, 61] on span "Export" at bounding box center [139, 57] width 20 height 7
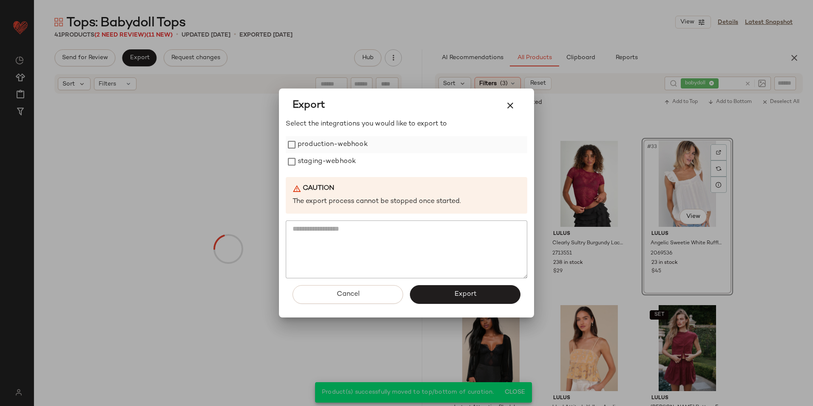
click at [325, 144] on label "production-webhook" at bounding box center [333, 144] width 70 height 17
drag, startPoint x: 325, startPoint y: 156, endPoint x: 352, endPoint y: 198, distance: 50.0
click at [325, 157] on label "staging-webhook" at bounding box center [327, 161] width 58 height 17
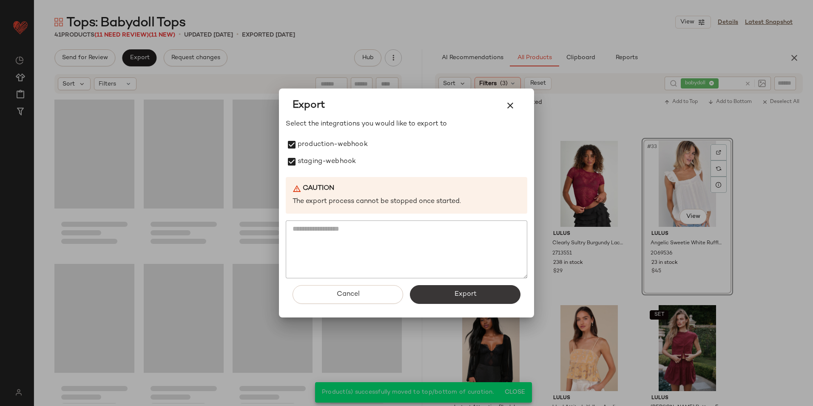
click at [447, 295] on button "Export" at bounding box center [465, 294] width 111 height 19
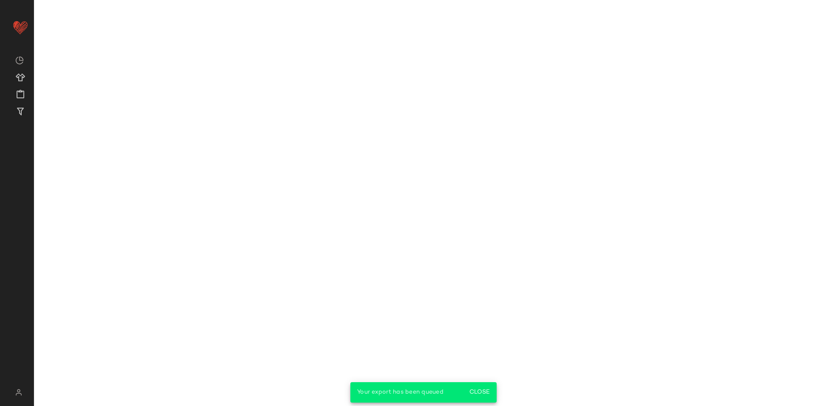
scroll to position [1498, 0]
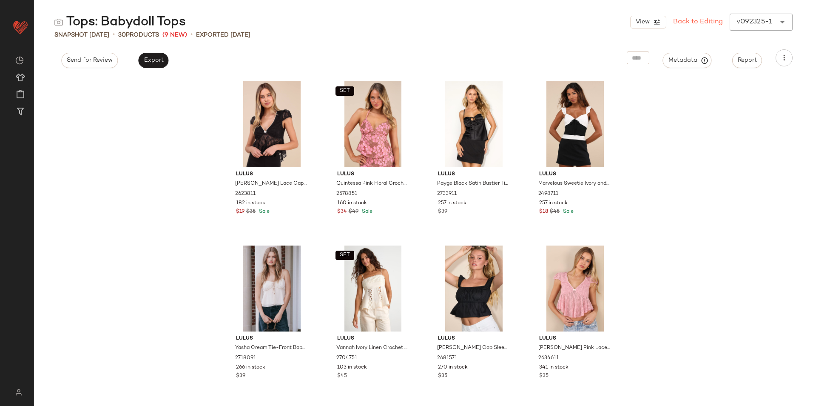
click at [712, 23] on link "Back to Editing" at bounding box center [698, 22] width 50 height 10
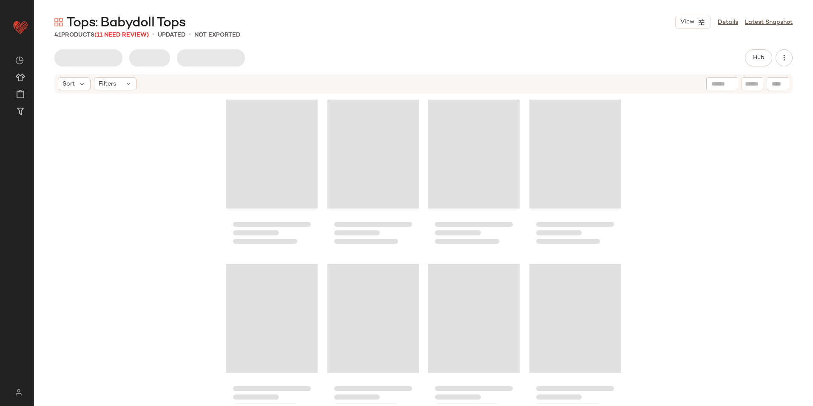
scroll to position [1498, 0]
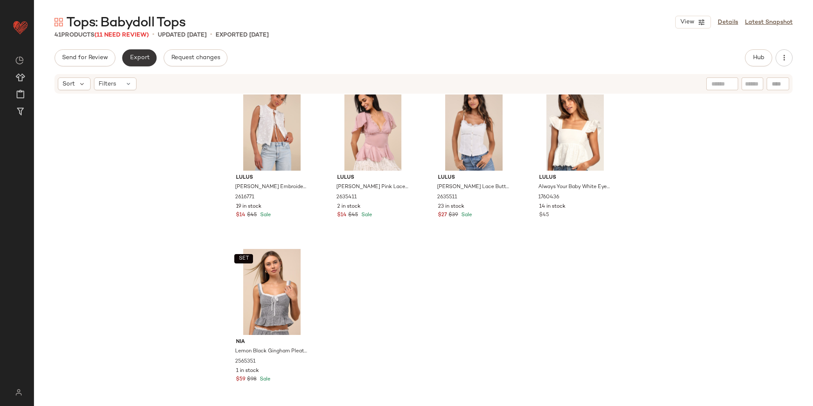
click at [145, 57] on span "Export" at bounding box center [139, 57] width 20 height 7
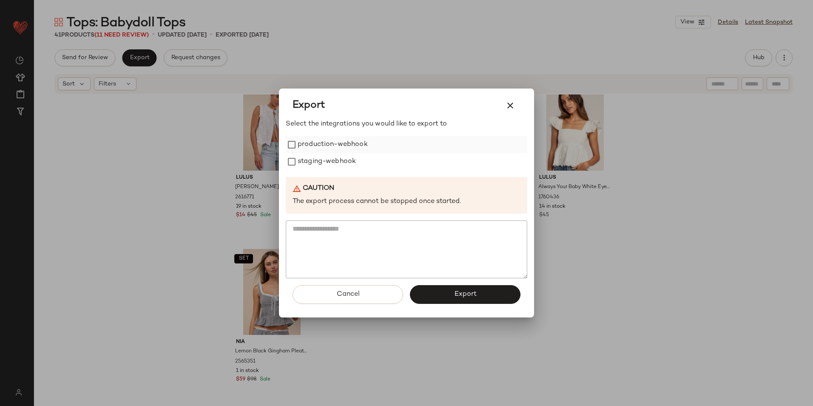
click at [310, 146] on label "production-webhook" at bounding box center [333, 144] width 70 height 17
click at [315, 167] on label "staging-webhook" at bounding box center [327, 161] width 58 height 17
click at [416, 287] on button "Export" at bounding box center [465, 294] width 111 height 19
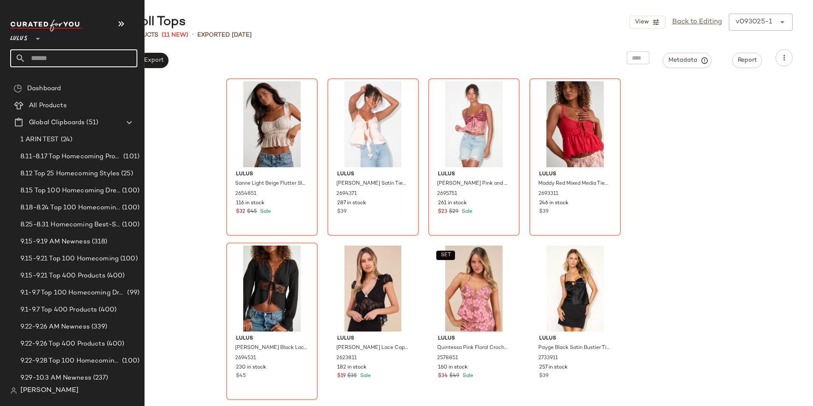
click at [46, 58] on input "text" at bounding box center [82, 58] width 112 height 18
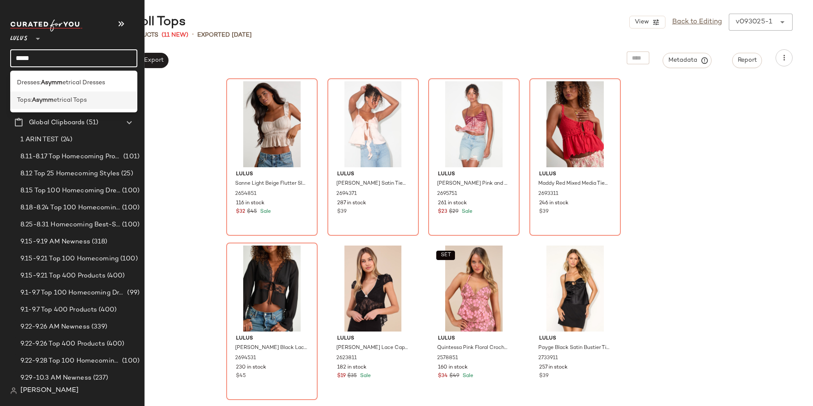
type input "*****"
click at [66, 98] on span "etrical Tops" at bounding box center [70, 100] width 33 height 9
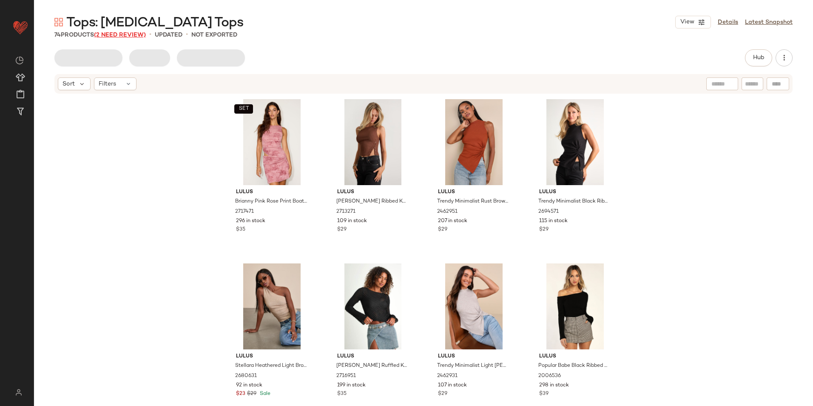
click at [124, 36] on span "(2 Need Review)" at bounding box center [120, 35] width 52 height 6
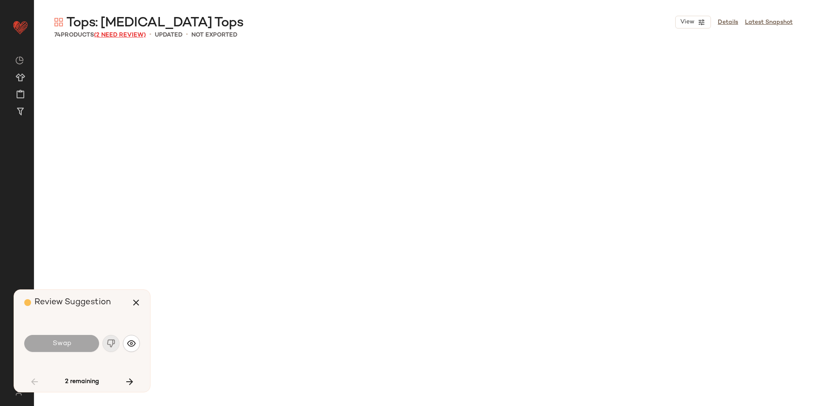
scroll to position [2133, 0]
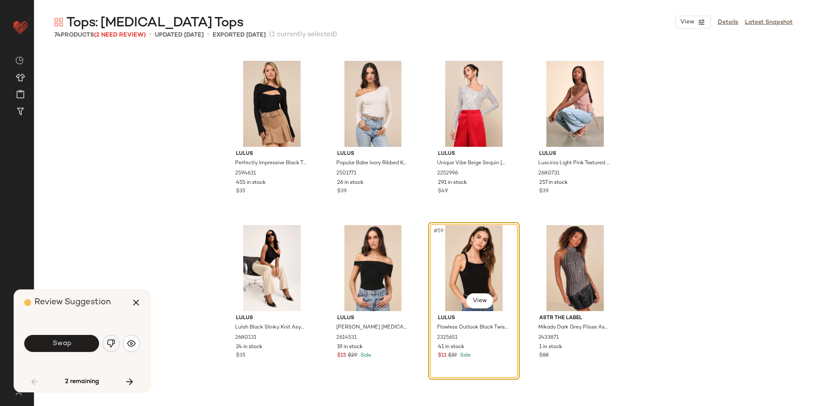
click at [106, 342] on button "button" at bounding box center [110, 343] width 17 height 17
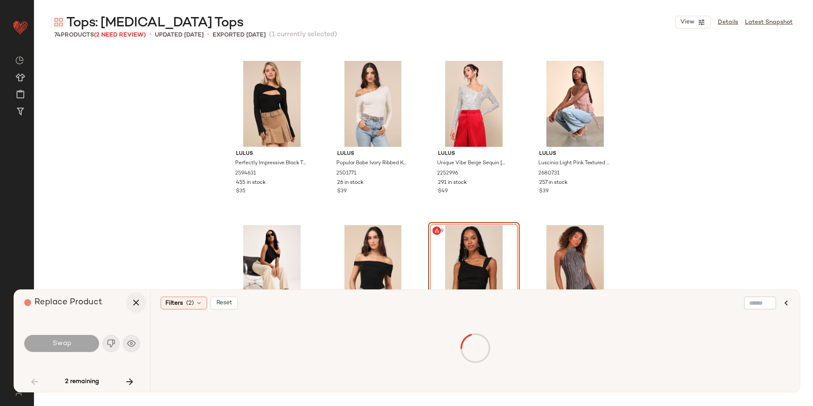
click at [133, 301] on icon "button" at bounding box center [136, 302] width 10 height 10
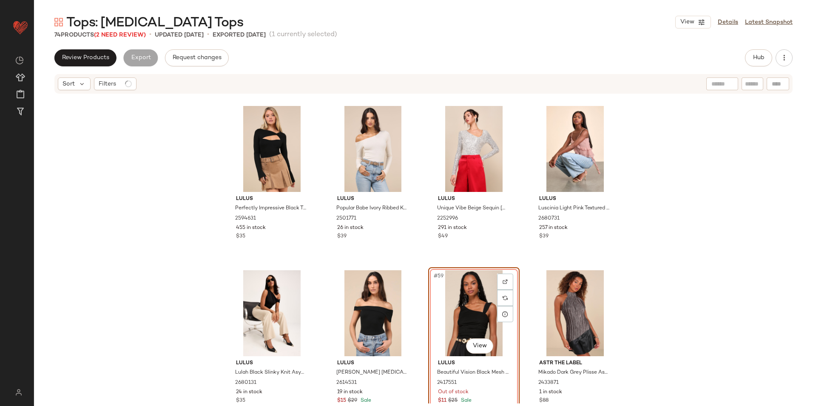
click at [451, 310] on div "#59 View" at bounding box center [473, 313] width 85 height 86
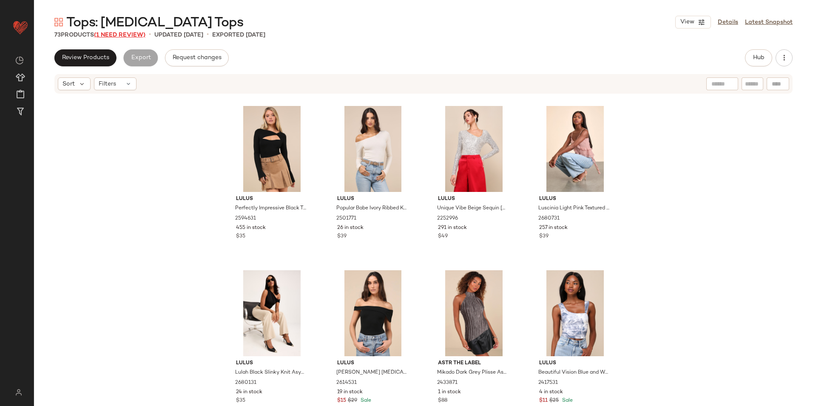
click at [131, 35] on span "(1 Need Review)" at bounding box center [119, 35] width 51 height 6
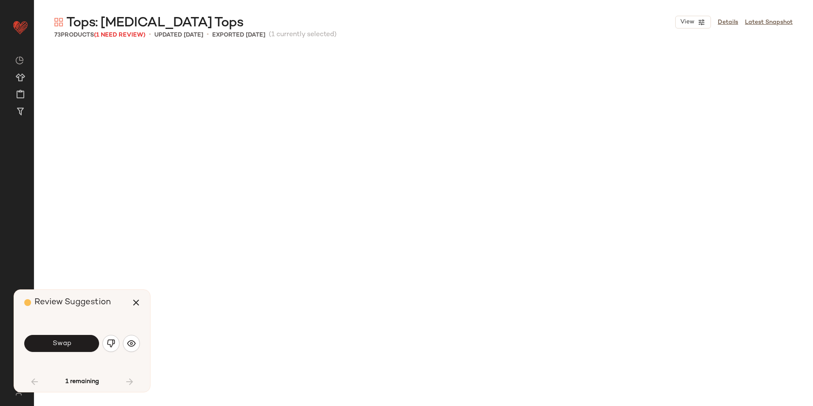
scroll to position [1149, 0]
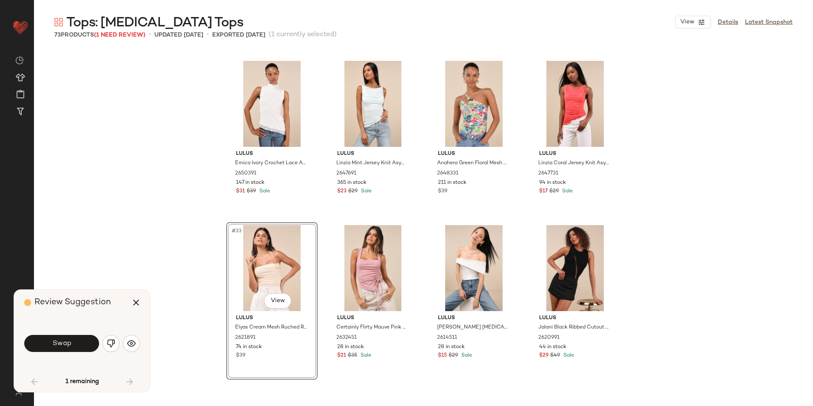
click at [107, 342] on img "button" at bounding box center [111, 343] width 9 height 9
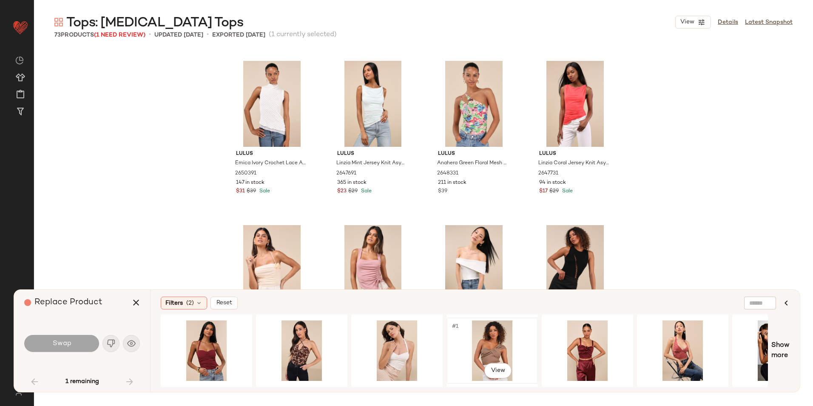
click at [499, 335] on div "#1 View" at bounding box center [491, 350] width 85 height 60
click at [67, 345] on span "Swap" at bounding box center [61, 343] width 19 height 8
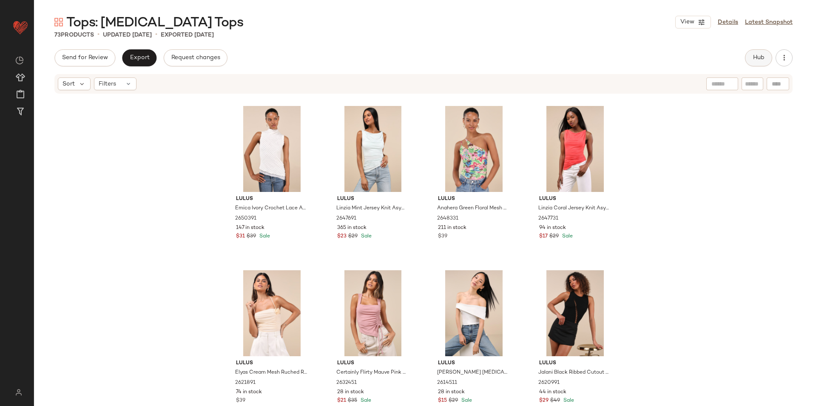
click at [766, 55] on button "Hub" at bounding box center [758, 57] width 27 height 17
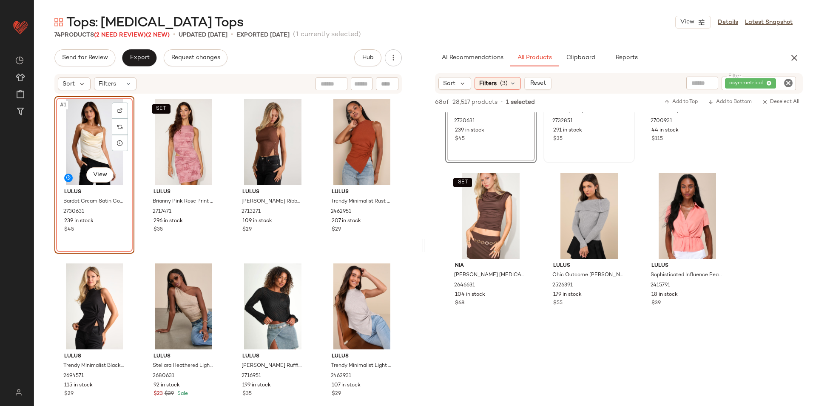
scroll to position [128, 0]
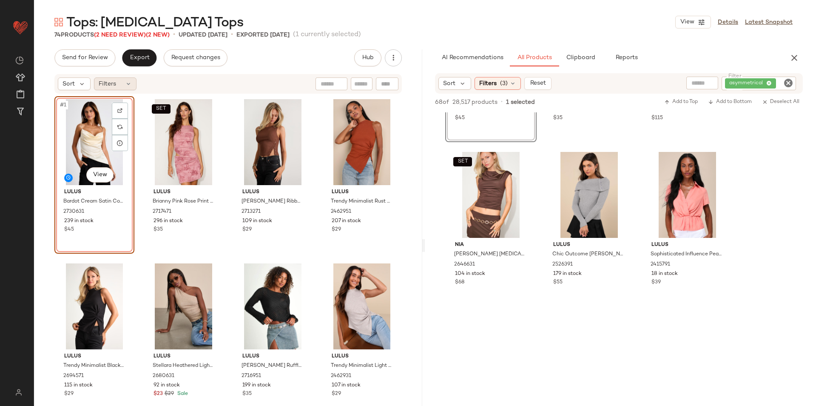
click at [109, 86] on span "Filters" at bounding box center [107, 83] width 17 height 9
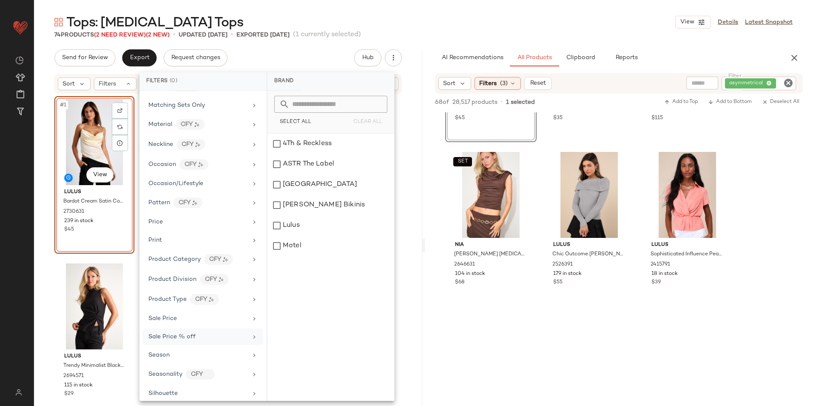
scroll to position [420, 0]
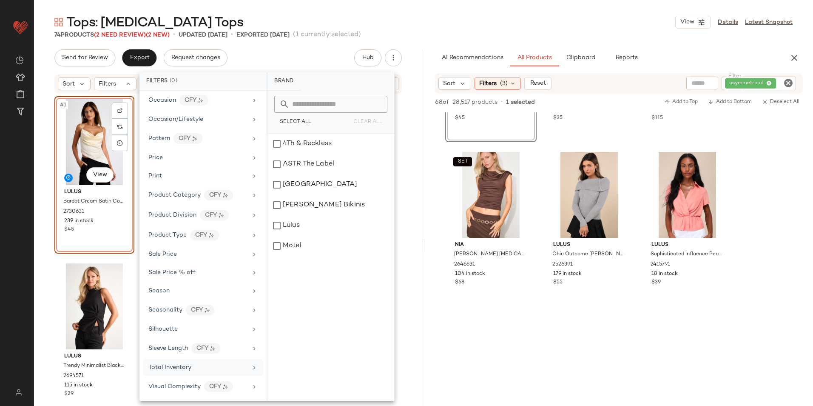
click at [193, 365] on div "Total Inventory" at bounding box center [197, 367] width 99 height 9
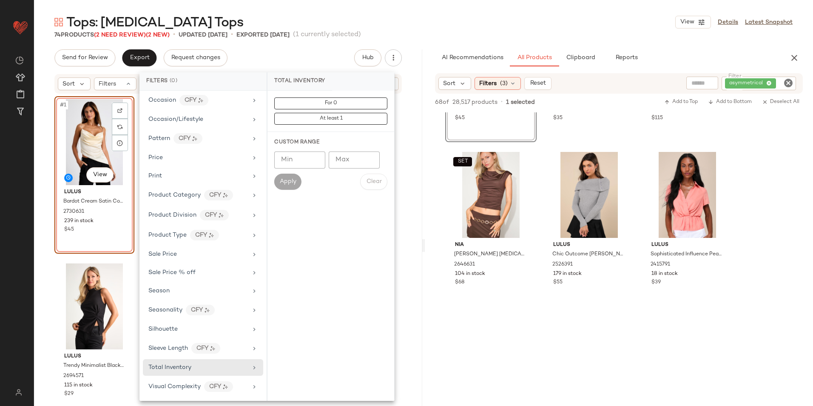
click at [353, 159] on input "Max" at bounding box center [354, 159] width 51 height 17
type input "**"
click at [293, 178] on span "Apply" at bounding box center [287, 181] width 17 height 7
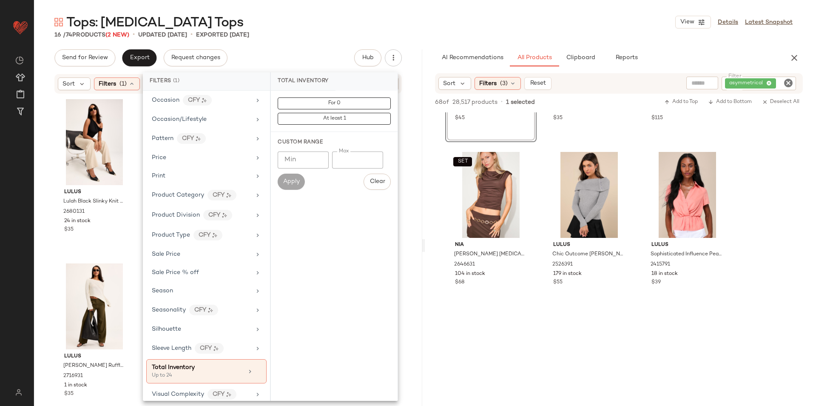
click at [418, 21] on div "Tops: [MEDICAL_DATA] Tops View Details Latest Snapshot" at bounding box center [423, 22] width 779 height 17
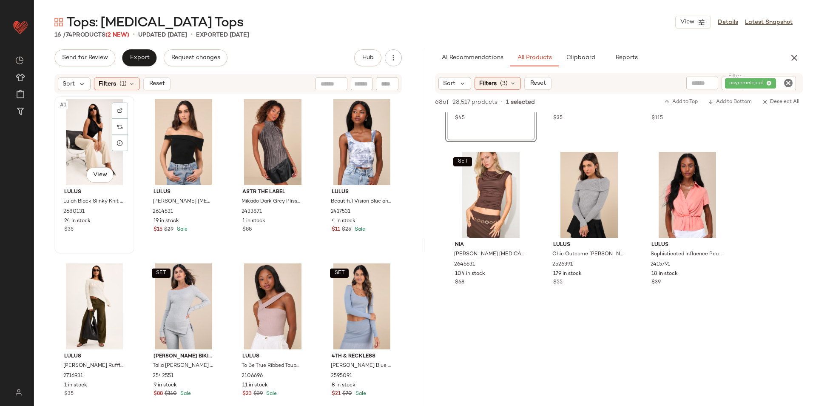
click at [108, 133] on div "#1 View" at bounding box center [94, 142] width 74 height 86
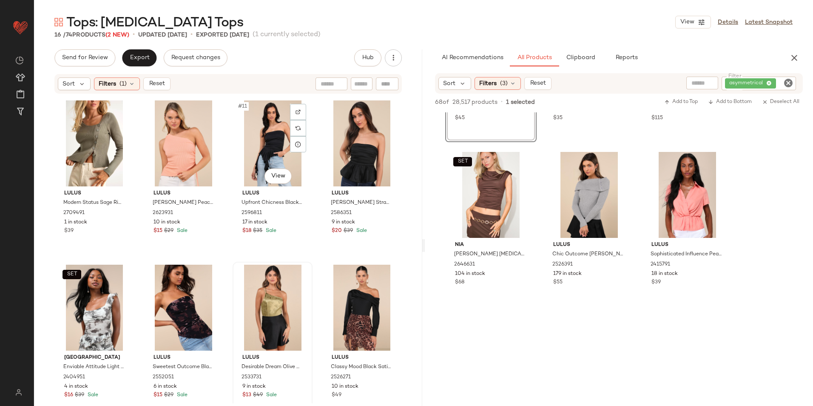
scroll to position [349, 0]
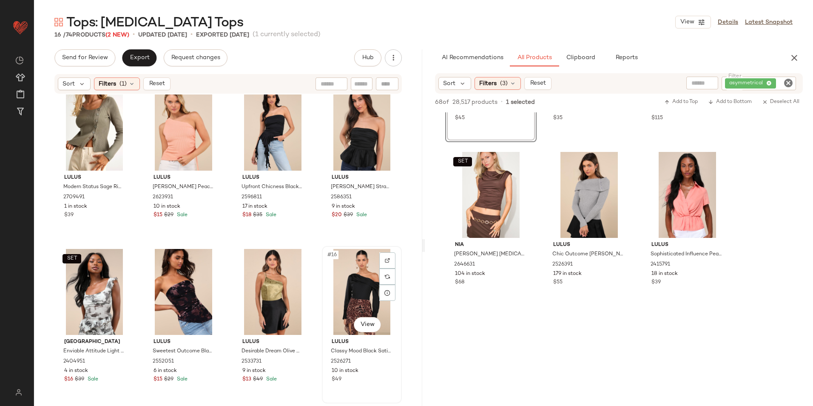
click at [341, 292] on div "#16 View" at bounding box center [362, 292] width 74 height 86
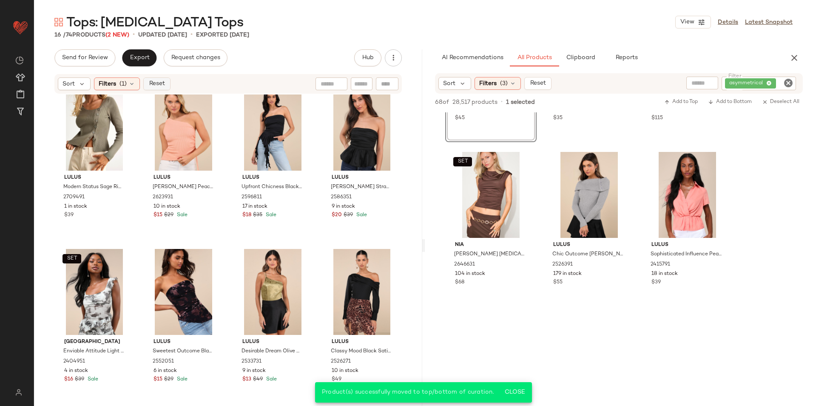
click at [147, 85] on button "Reset" at bounding box center [156, 83] width 27 height 13
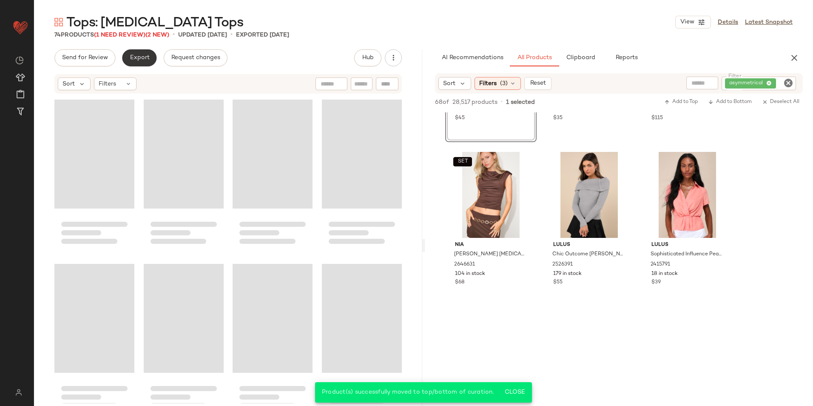
click at [136, 57] on span "Export" at bounding box center [139, 57] width 20 height 7
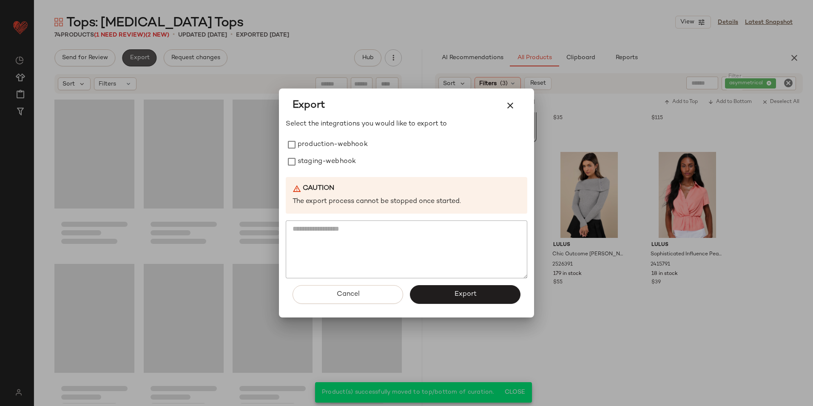
scroll to position [2811, 0]
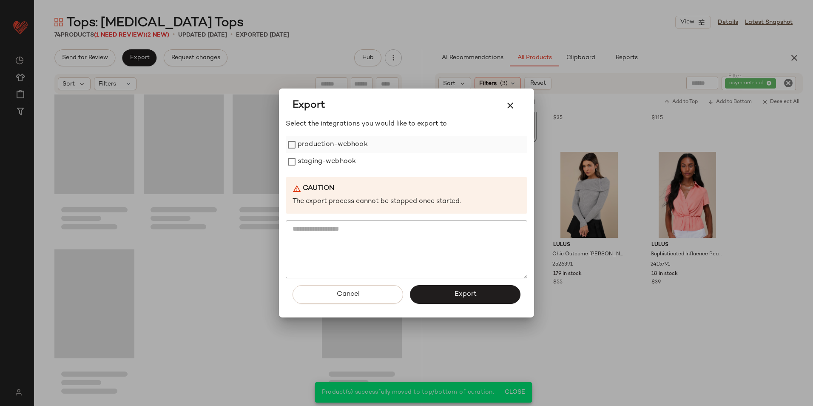
drag, startPoint x: 304, startPoint y: 139, endPoint x: 308, endPoint y: 148, distance: 10.0
click at [305, 141] on label "production-webhook" at bounding box center [333, 144] width 70 height 17
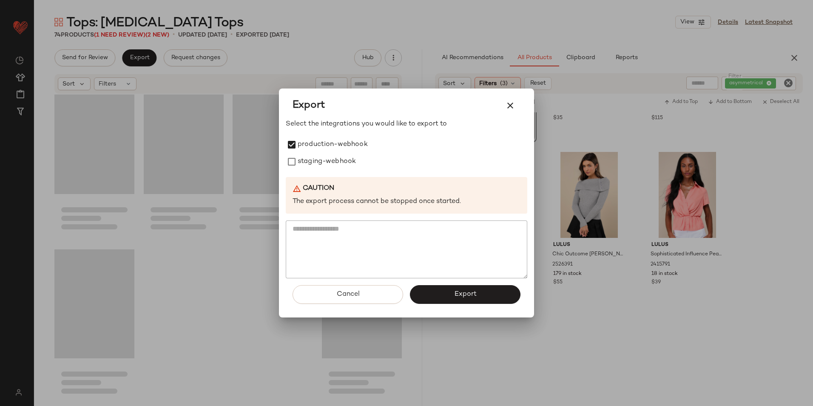
drag, startPoint x: 308, startPoint y: 155, endPoint x: 326, endPoint y: 184, distance: 33.8
click at [309, 159] on label "staging-webhook" at bounding box center [327, 161] width 58 height 17
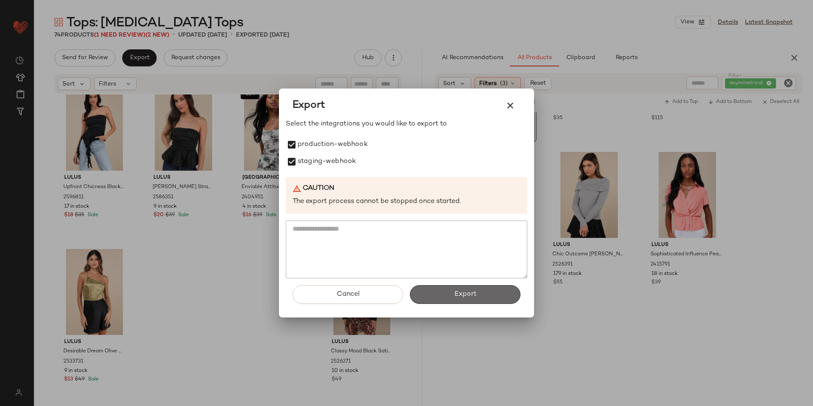
click at [452, 298] on button "Export" at bounding box center [465, 294] width 111 height 19
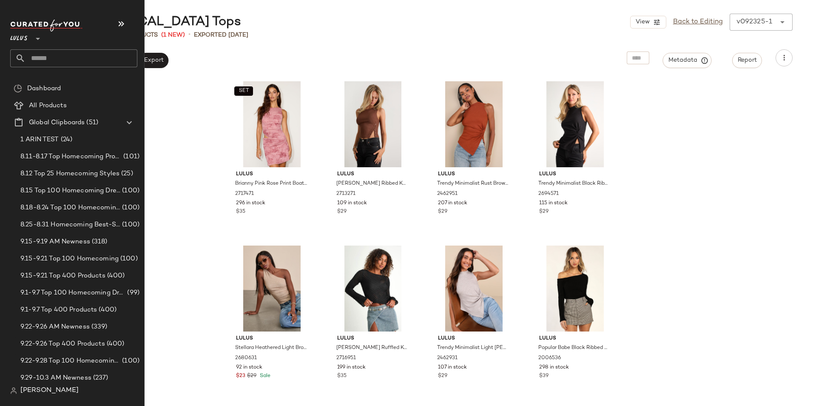
click at [51, 62] on input "text" at bounding box center [82, 58] width 112 height 18
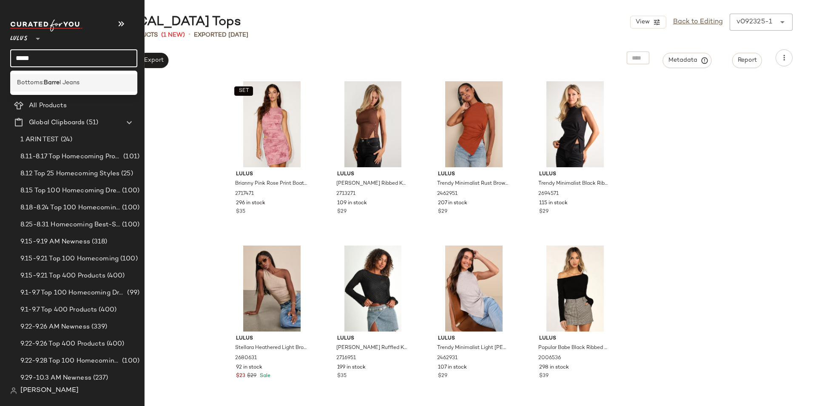
type input "*****"
click at [60, 78] on div "Bottoms: Barre l Jeans" at bounding box center [73, 82] width 127 height 17
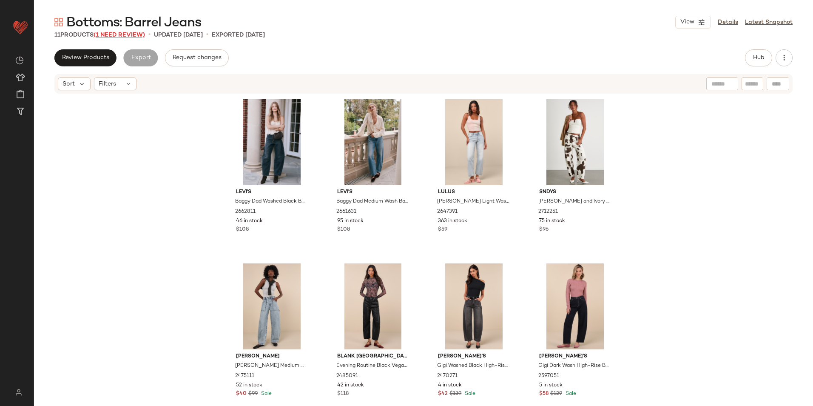
click at [115, 33] on span "(1 Need Review)" at bounding box center [119, 35] width 51 height 6
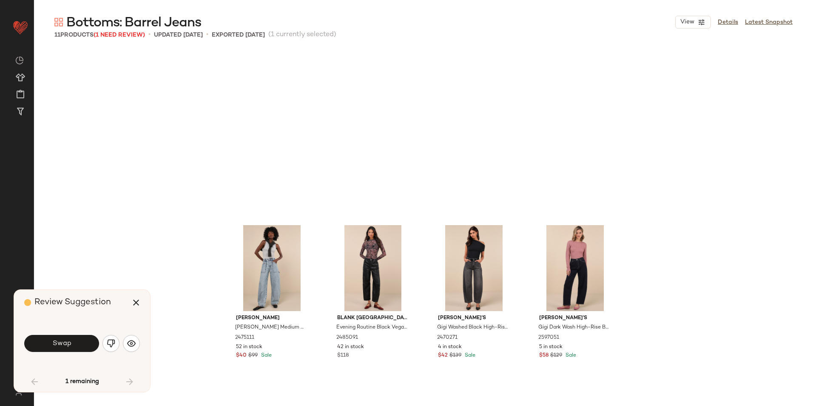
scroll to position [162, 0]
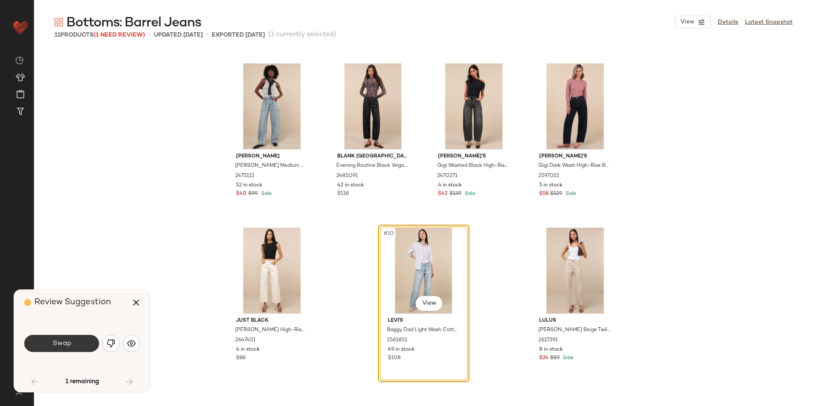
click at [78, 340] on button "Swap" at bounding box center [61, 343] width 75 height 17
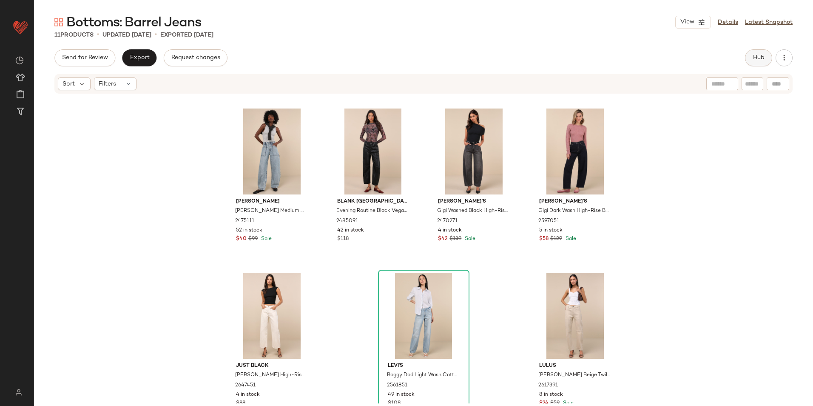
click at [748, 56] on button "Hub" at bounding box center [758, 57] width 27 height 17
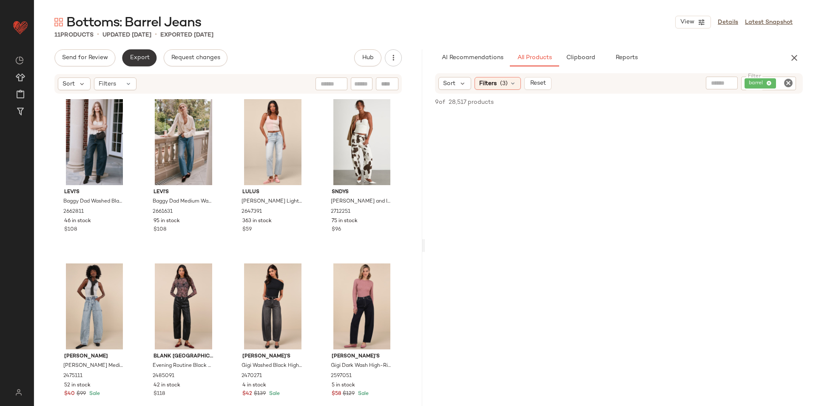
click at [137, 55] on span "Export" at bounding box center [139, 57] width 20 height 7
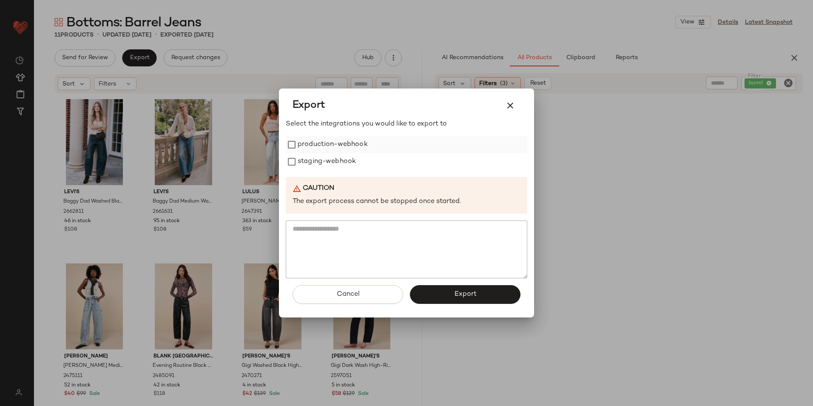
click at [305, 144] on label "production-webhook" at bounding box center [333, 144] width 70 height 17
click at [307, 159] on label "staging-webhook" at bounding box center [327, 161] width 58 height 17
click at [453, 290] on button "Export" at bounding box center [465, 294] width 111 height 19
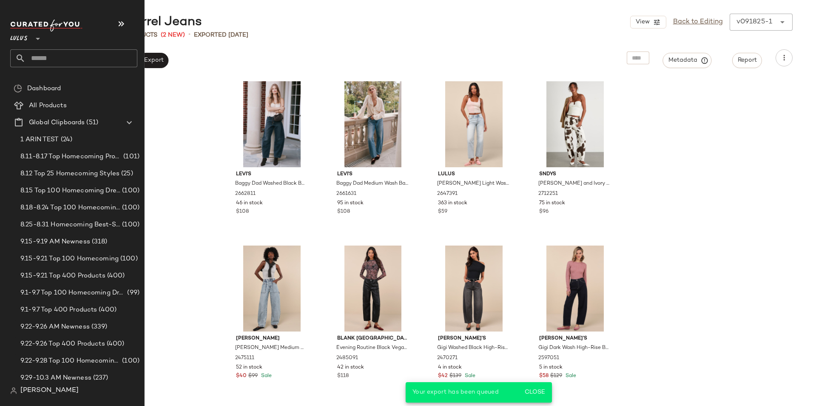
click at [40, 58] on input "text" at bounding box center [82, 58] width 112 height 18
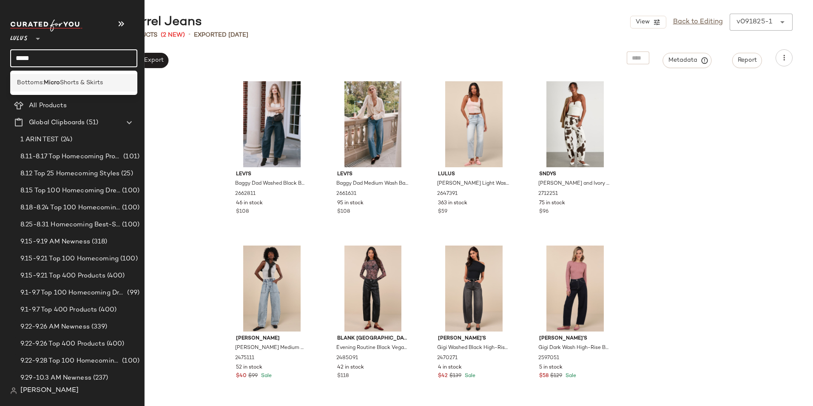
type input "*****"
click at [67, 79] on span "Shorts & Skirts" at bounding box center [81, 82] width 43 height 9
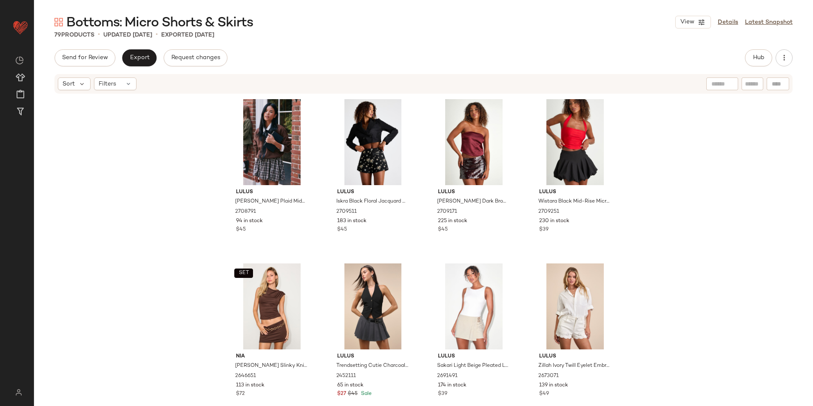
click at [342, 37] on div "79 Products • updated [DATE] • Exported [DATE]" at bounding box center [423, 35] width 779 height 9
click at [752, 57] on span "Hub" at bounding box center [758, 57] width 12 height 7
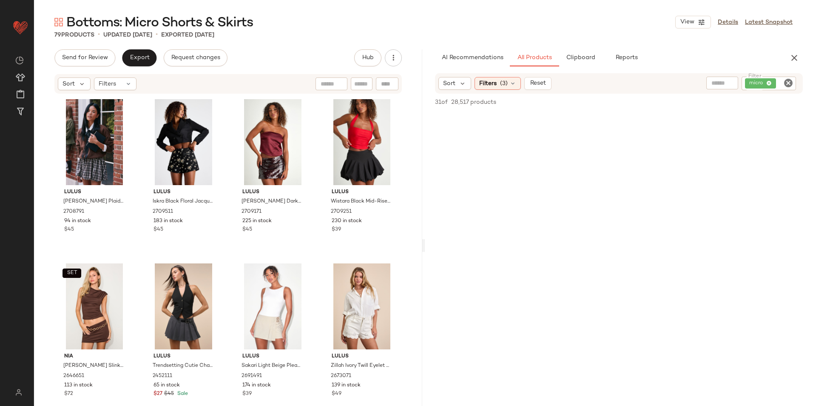
scroll to position [765, 0]
click at [121, 87] on div "Filters" at bounding box center [115, 83] width 43 height 13
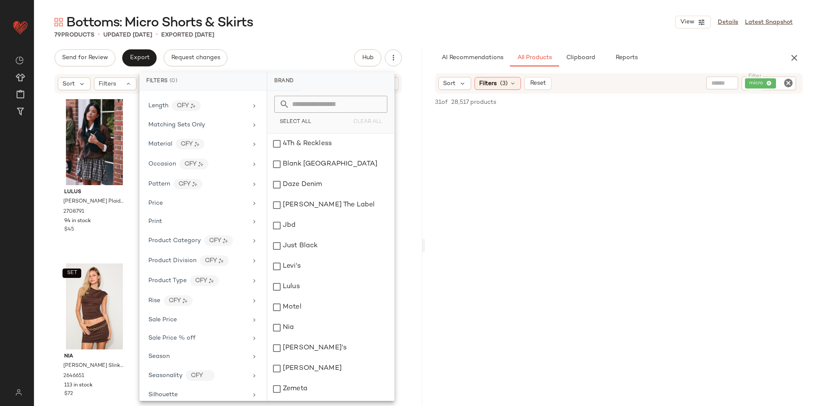
scroll to position [382, 0]
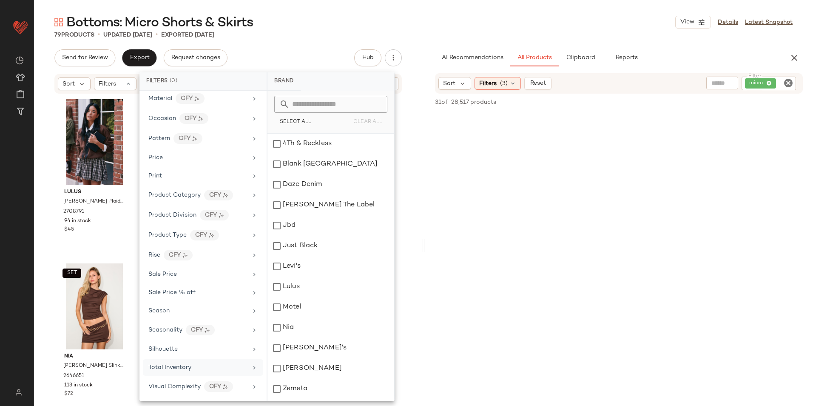
click at [184, 371] on div "Total Inventory" at bounding box center [169, 367] width 43 height 9
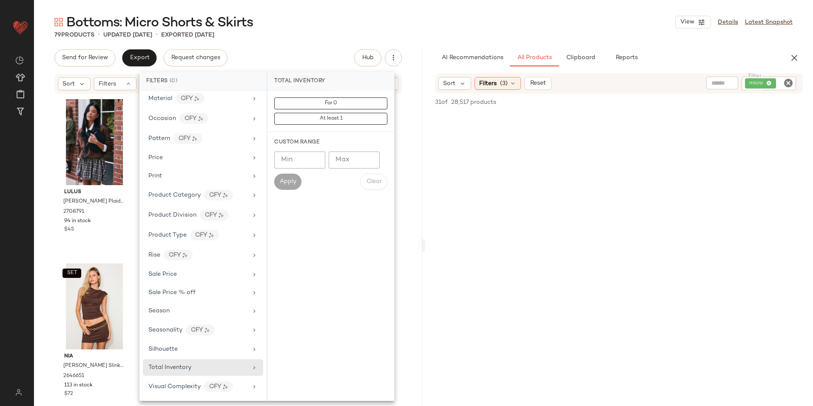
click at [339, 161] on input "Max" at bounding box center [354, 159] width 51 height 17
type input "**"
click at [295, 180] on span "Apply" at bounding box center [287, 181] width 17 height 7
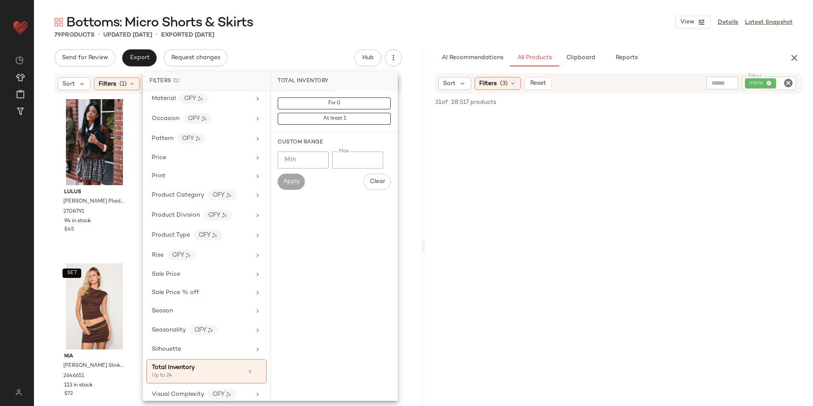
click at [314, 33] on div "79 Products • updated [DATE] • Exported [DATE]" at bounding box center [423, 35] width 779 height 9
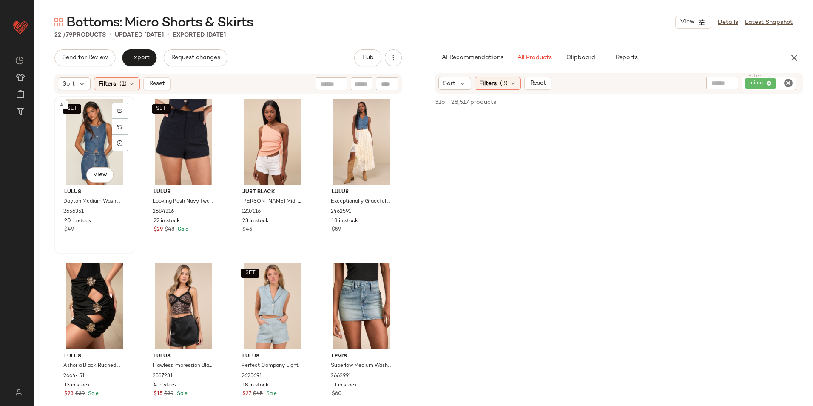
click at [84, 136] on div "SET #1 View" at bounding box center [94, 142] width 74 height 86
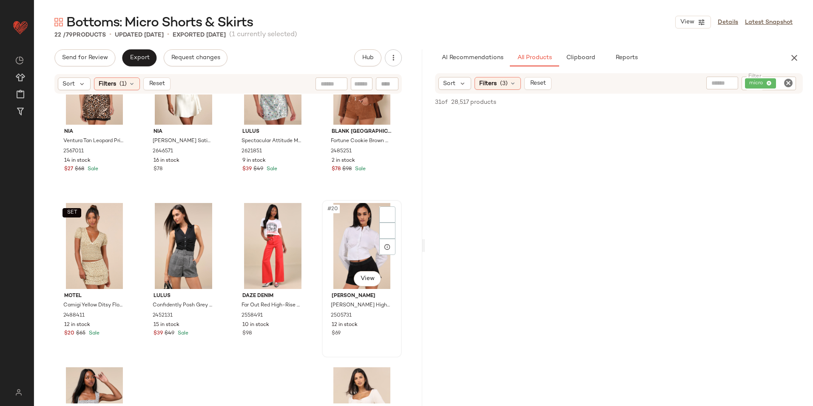
scroll to position [678, 0]
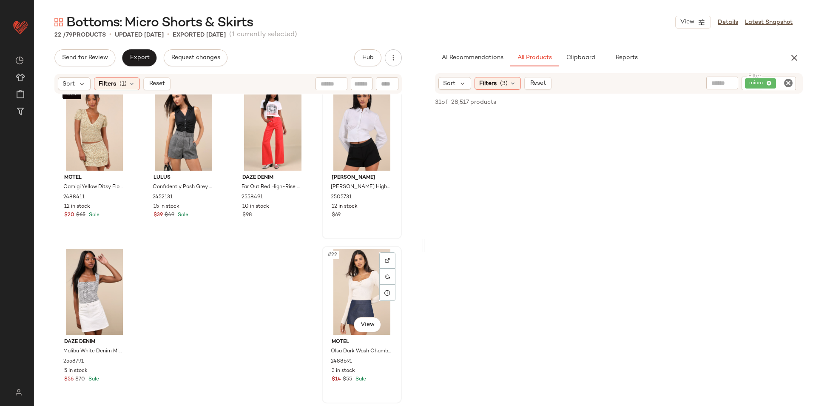
click at [360, 285] on div "#22 View" at bounding box center [362, 292] width 74 height 86
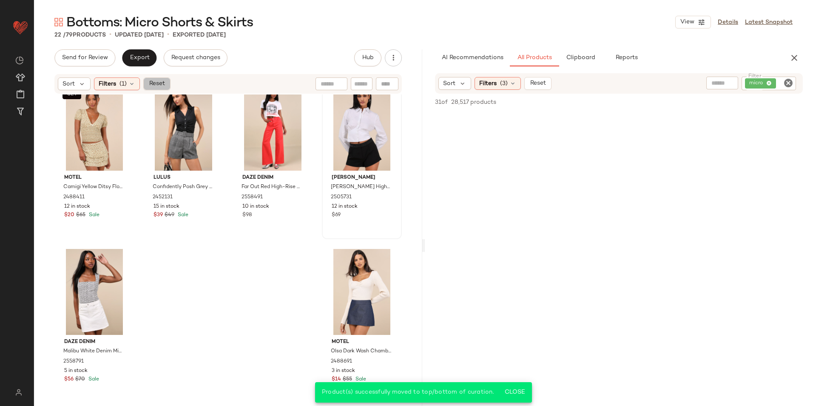
click at [162, 82] on span "Reset" at bounding box center [156, 83] width 16 height 7
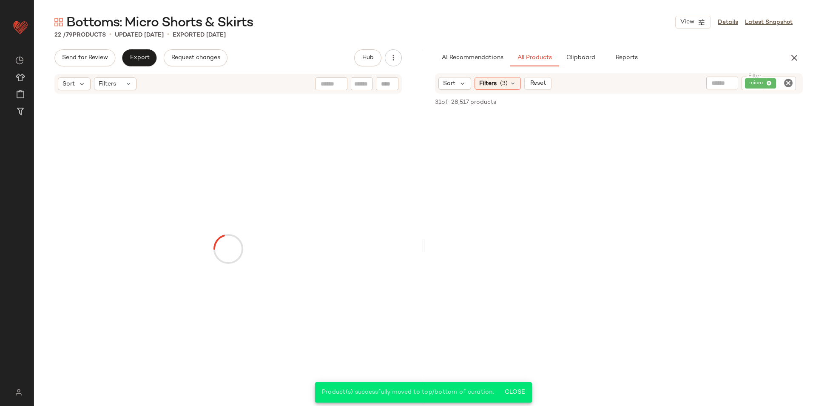
click at [312, 49] on div "Send for Review Export Request changes Hub" at bounding box center [227, 57] width 347 height 17
click at [146, 58] on span "Export" at bounding box center [139, 57] width 20 height 7
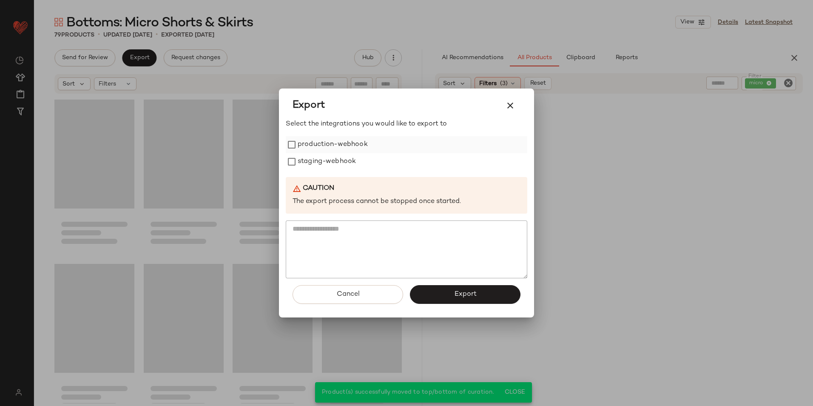
click at [301, 148] on label "production-webhook" at bounding box center [333, 144] width 70 height 17
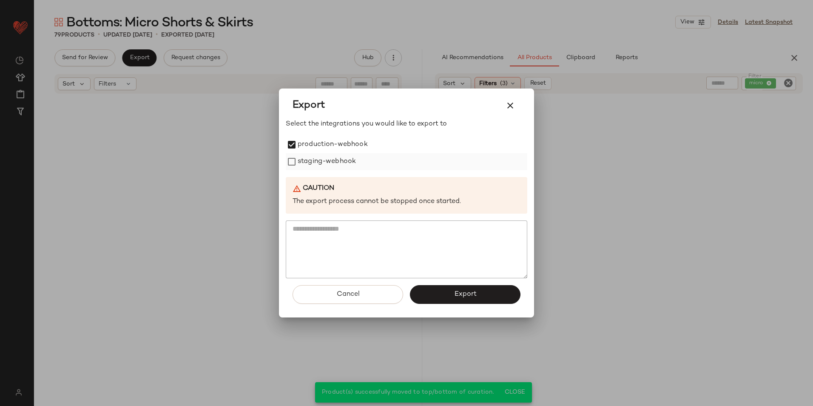
click at [307, 163] on label "staging-webhook" at bounding box center [327, 161] width 58 height 17
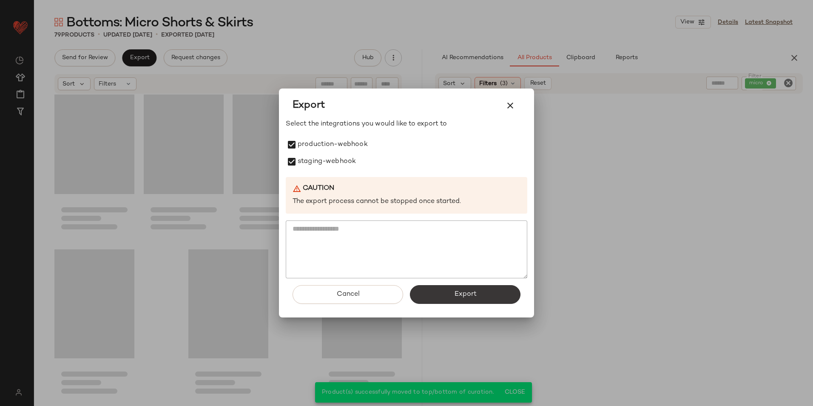
click at [442, 293] on button "Export" at bounding box center [465, 294] width 111 height 19
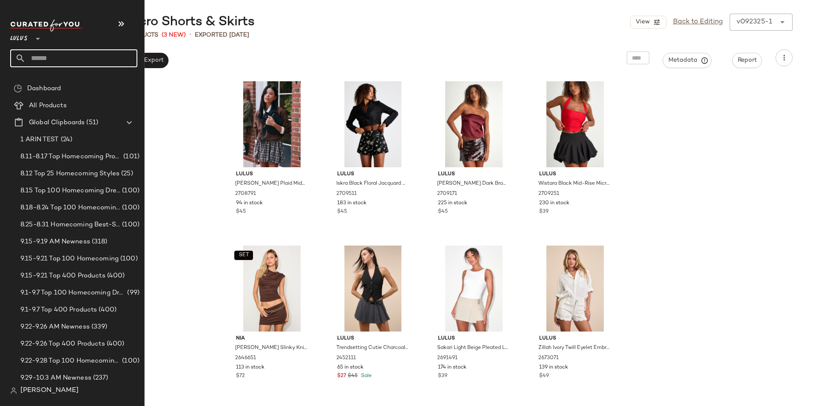
click at [43, 55] on input "text" at bounding box center [82, 58] width 112 height 18
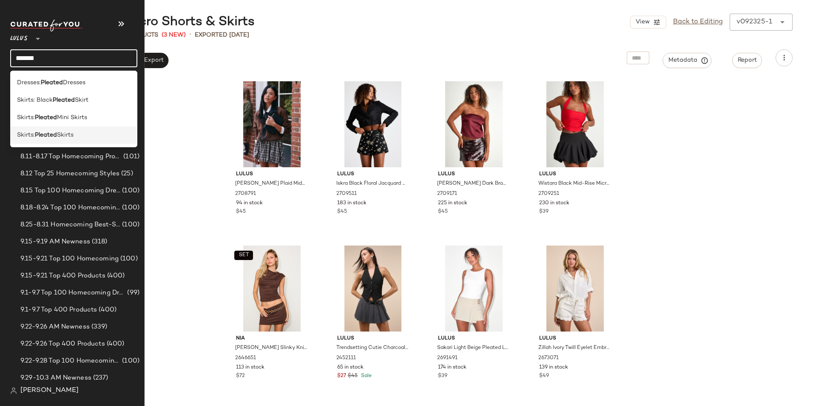
type input "*******"
click at [55, 134] on b "Pleated" at bounding box center [46, 134] width 22 height 9
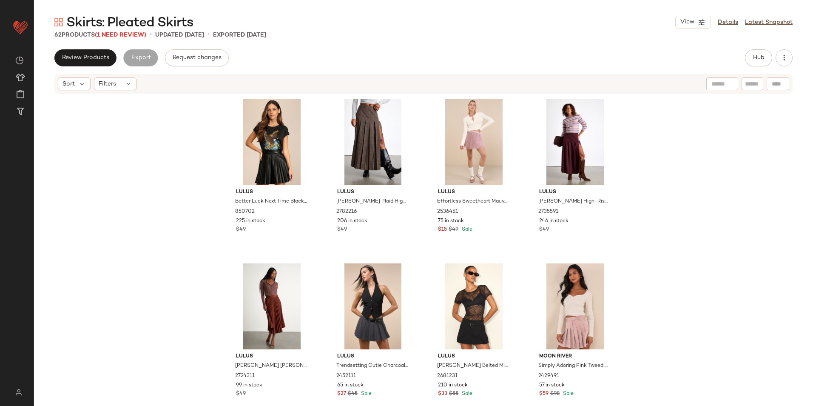
click at [113, 31] on div "Skirts: Pleated Skirts View Details Latest Snapshot 62 Products (1 Need Review)…" at bounding box center [423, 210] width 779 height 392
drag, startPoint x: 113, startPoint y: 31, endPoint x: 137, endPoint y: 143, distance: 114.8
click at [137, 143] on div "Lulus Better Luck Next Time Black Vegan Leather Pleated Mini Skirt 850702 225 i…" at bounding box center [423, 248] width 779 height 309
click at [130, 36] on span "(1 Need Review)" at bounding box center [120, 35] width 51 height 6
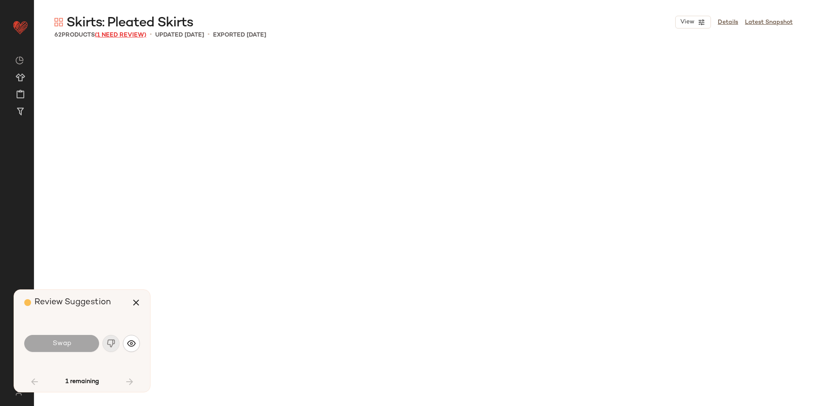
scroll to position [1969, 0]
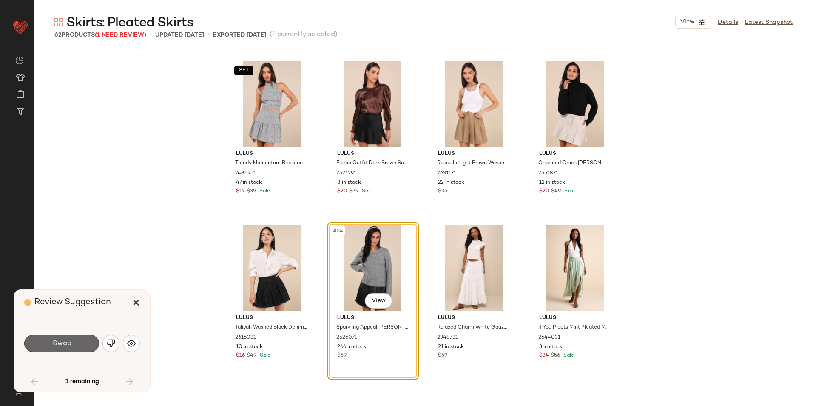
click at [87, 344] on button "Swap" at bounding box center [61, 343] width 75 height 17
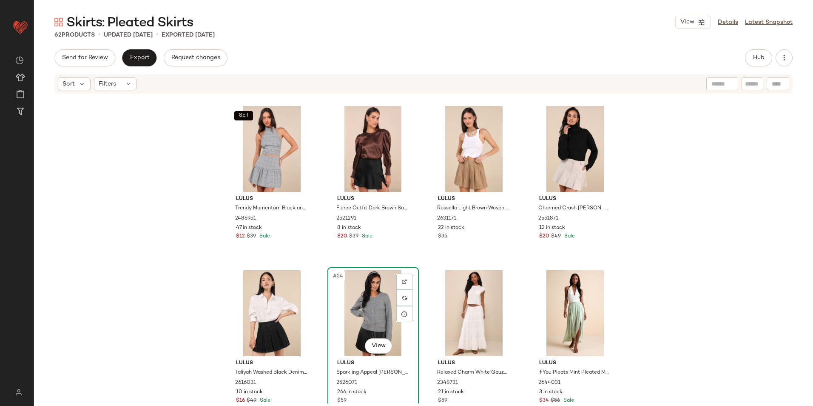
click at [367, 307] on div "#54 View" at bounding box center [372, 313] width 85 height 86
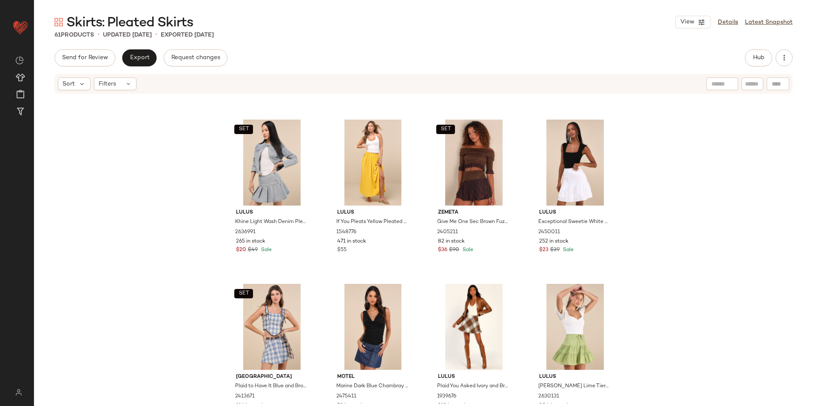
scroll to position [1544, 0]
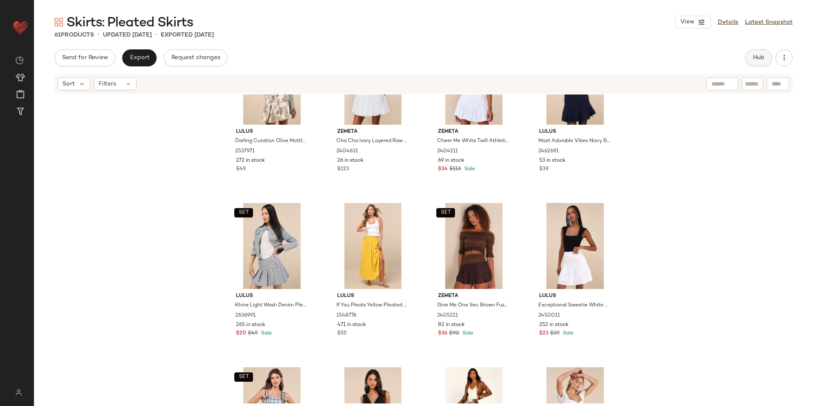
click at [764, 57] on span "Hub" at bounding box center [758, 57] width 12 height 7
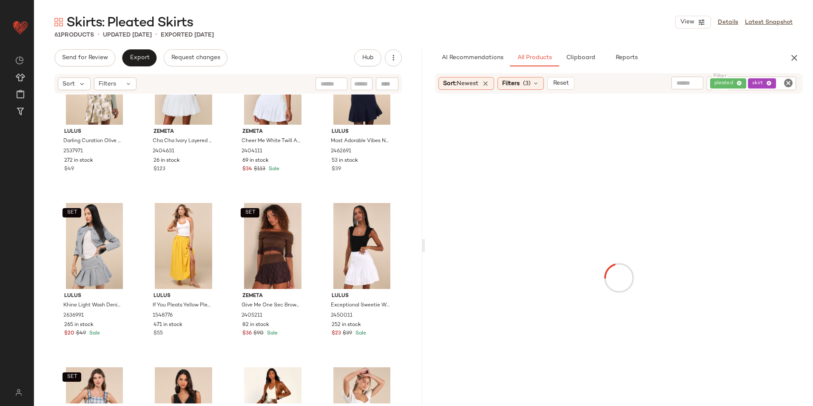
drag, startPoint x: 416, startPoint y: 280, endPoint x: 423, endPoint y: 257, distance: 24.2
click at [423, 257] on div "Send for Review Export Request changes Hub Sort Filters Lulus Darling Curation …" at bounding box center [423, 245] width 779 height 392
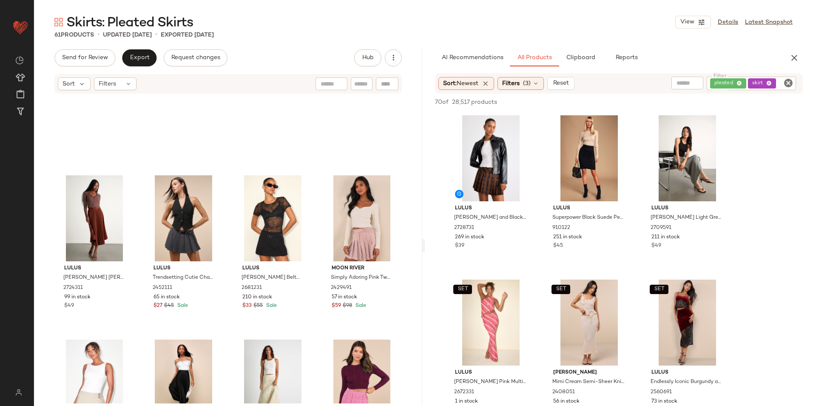
scroll to position [0, 0]
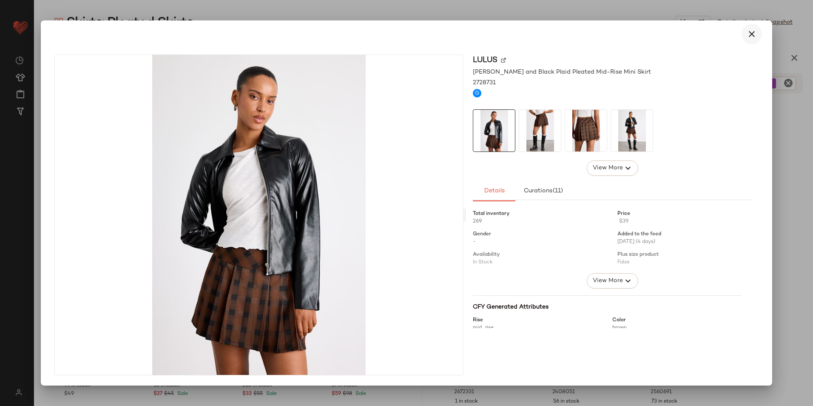
click at [755, 38] on icon "button" at bounding box center [751, 34] width 10 height 10
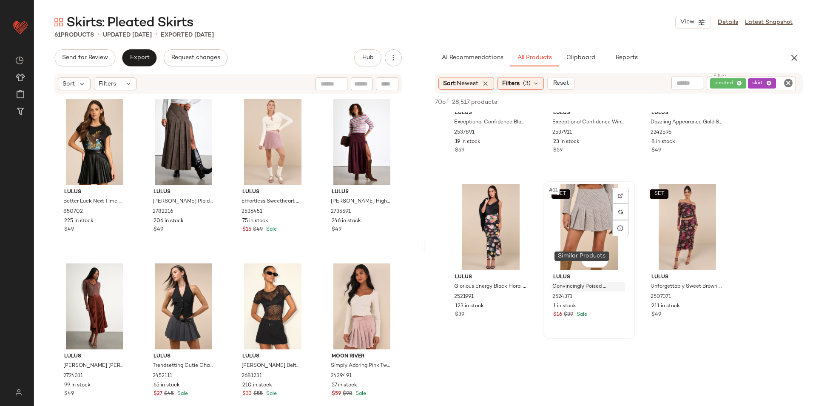
scroll to position [425, 0]
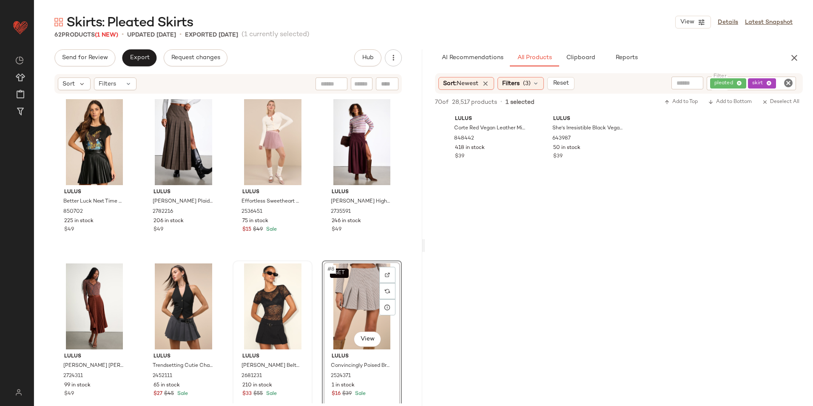
scroll to position [1403, 0]
click at [118, 89] on div "Filters" at bounding box center [115, 83] width 43 height 13
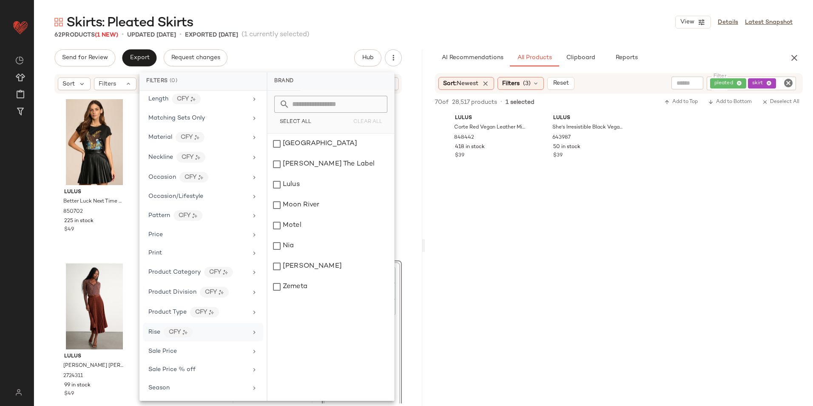
scroll to position [440, 0]
click at [197, 364] on div "Total Inventory" at bounding box center [197, 367] width 99 height 9
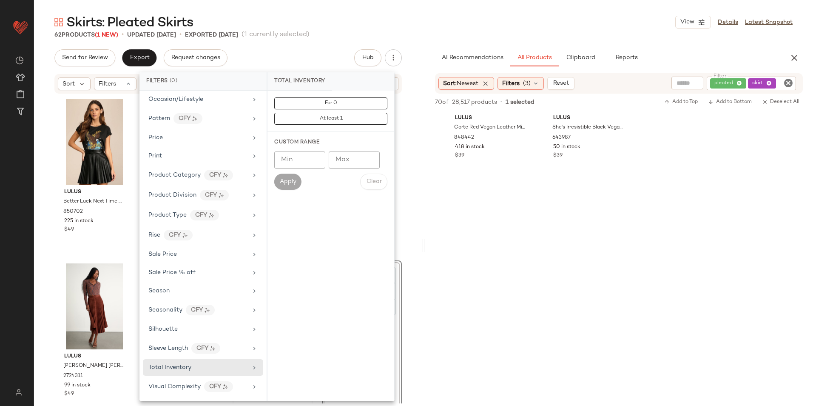
click at [355, 152] on input "Max" at bounding box center [354, 159] width 51 height 17
type input "**"
click at [289, 184] on span "Apply" at bounding box center [287, 181] width 17 height 7
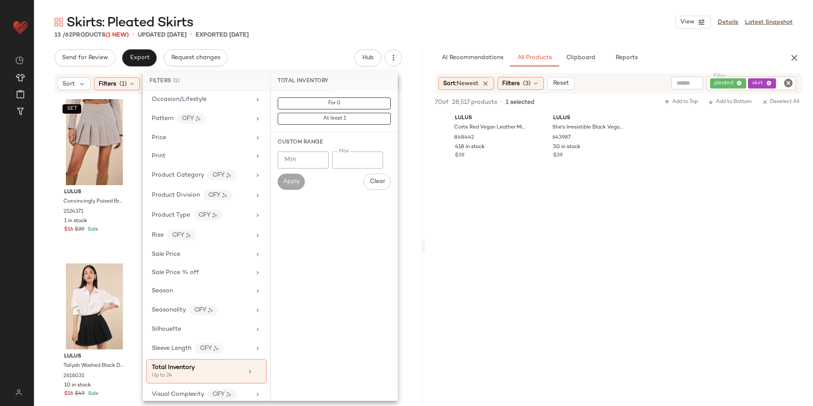
click at [291, 33] on div "13 / 62 Products (1 New) • updated [DATE] • Exported [DATE]" at bounding box center [423, 35] width 779 height 9
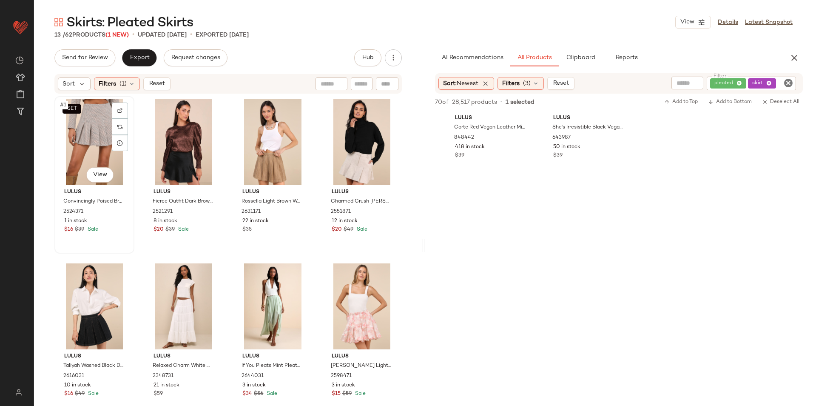
click at [90, 132] on div "SET #1 View" at bounding box center [94, 142] width 74 height 86
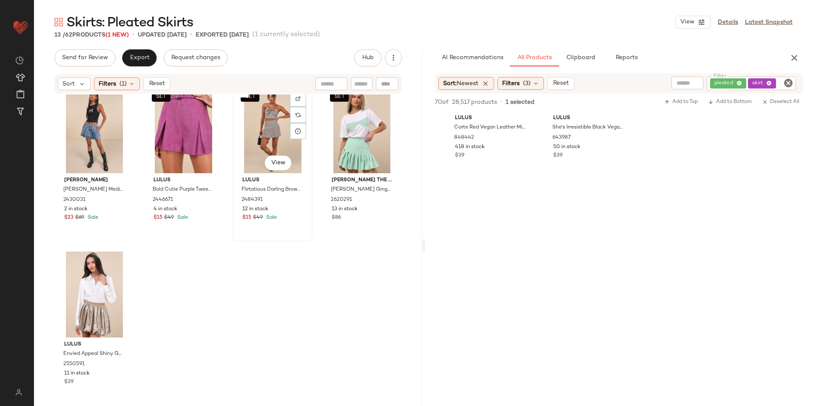
scroll to position [349, 0]
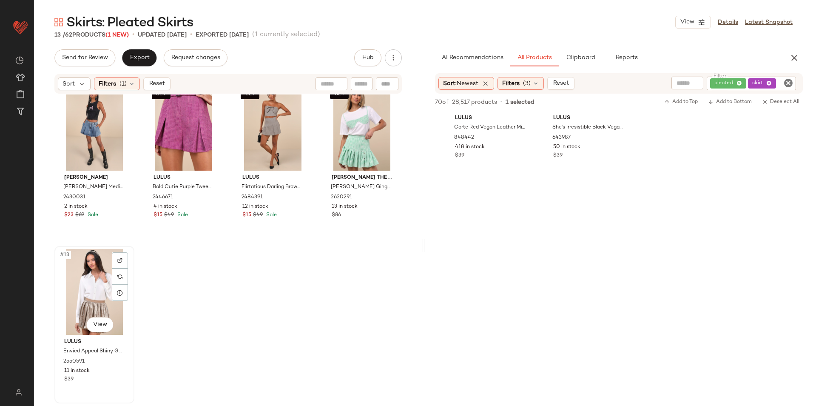
click at [106, 278] on div "#13 View" at bounding box center [94, 292] width 74 height 86
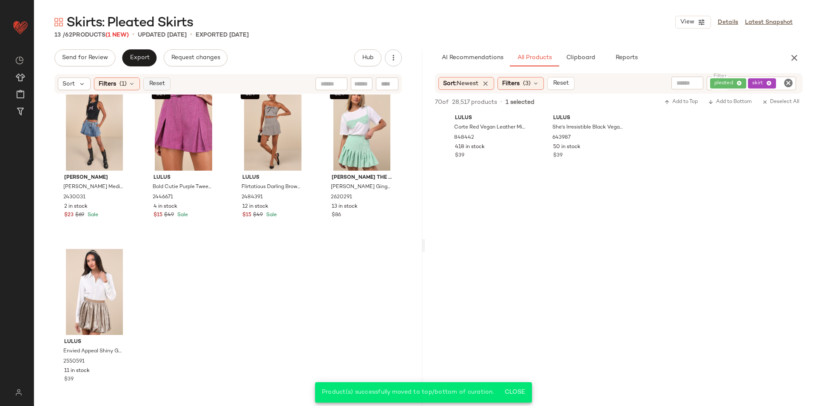
click at [159, 85] on span "Reset" at bounding box center [156, 83] width 16 height 7
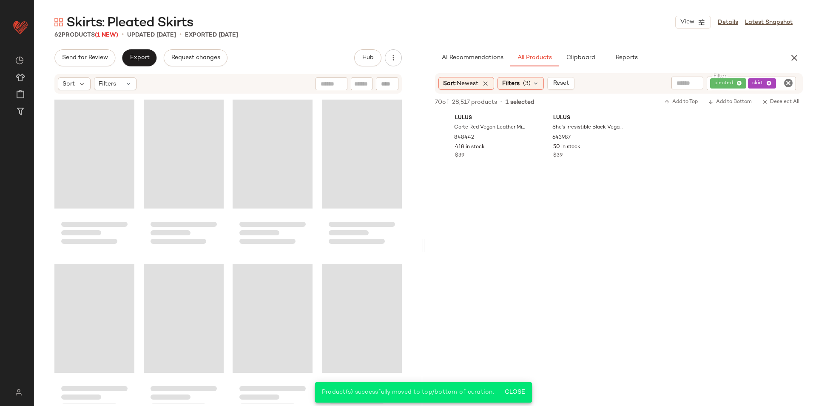
scroll to position [2318, 0]
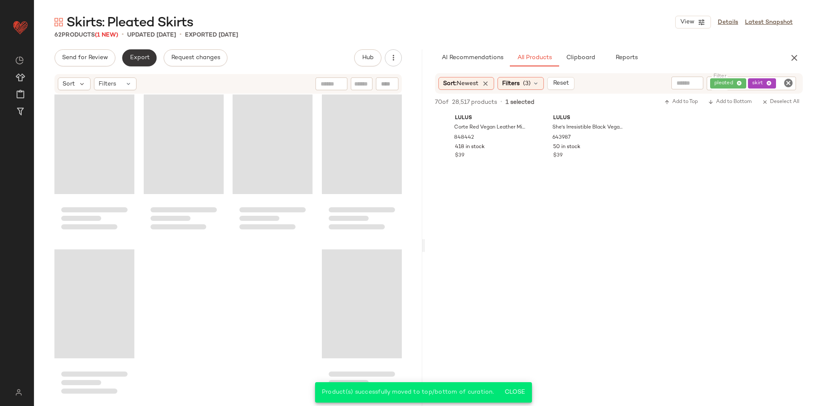
click at [143, 54] on span "Export" at bounding box center [139, 57] width 20 height 7
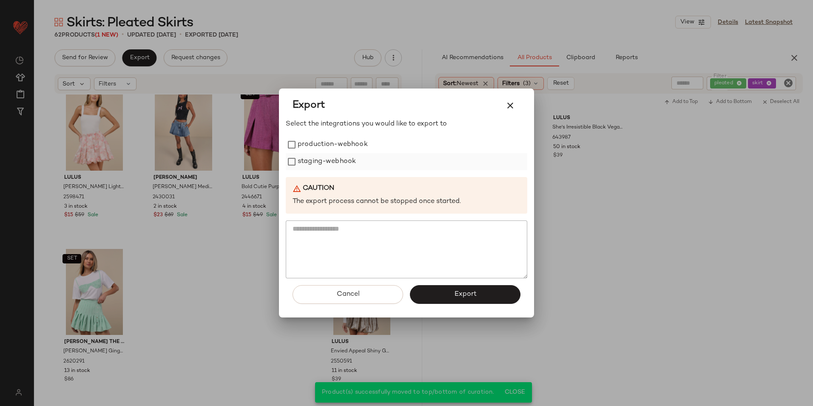
click at [299, 145] on label "production-webhook" at bounding box center [333, 144] width 70 height 17
click at [308, 162] on label "staging-webhook" at bounding box center [327, 161] width 58 height 17
click at [447, 293] on button "Export" at bounding box center [465, 294] width 111 height 19
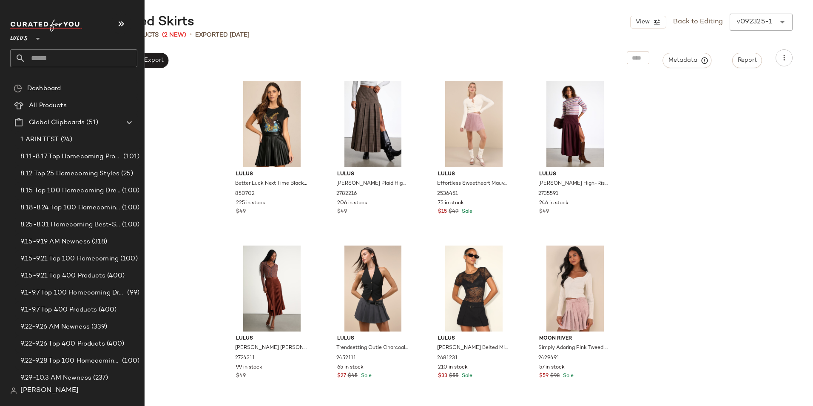
click at [43, 55] on input "text" at bounding box center [82, 58] width 112 height 18
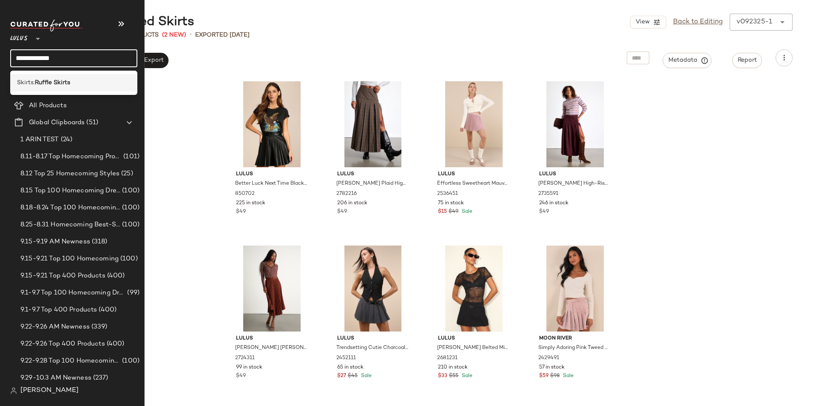
type input "**********"
click at [57, 80] on b "Ruffle Skirts" at bounding box center [52, 82] width 35 height 9
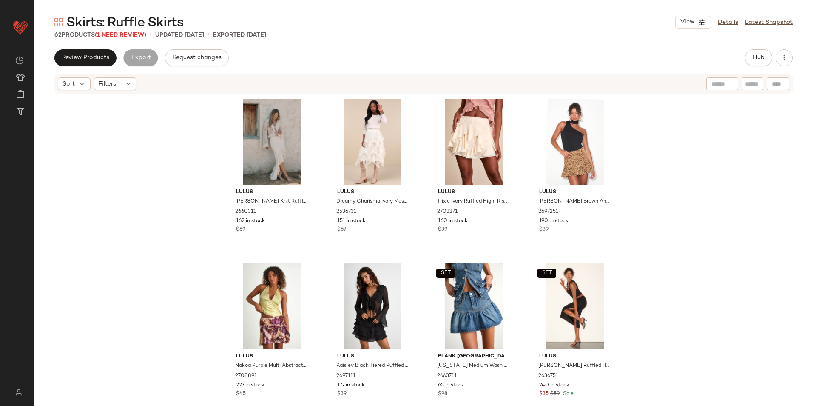
click at [138, 34] on span "(1 Need Review)" at bounding box center [120, 35] width 51 height 6
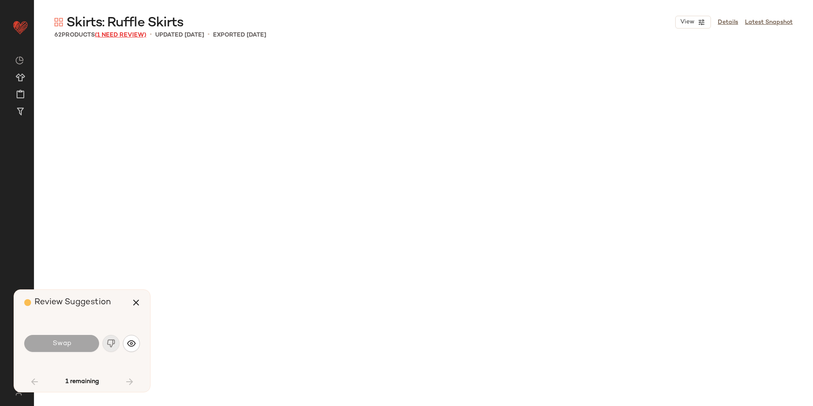
scroll to position [2133, 0]
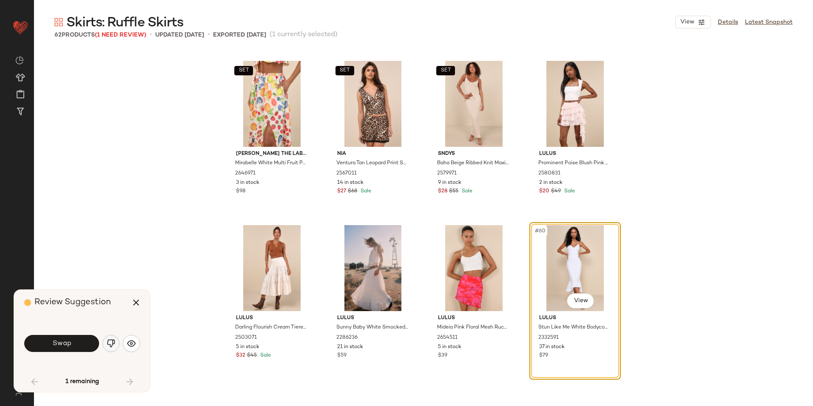
click at [110, 344] on img "button" at bounding box center [111, 343] width 9 height 9
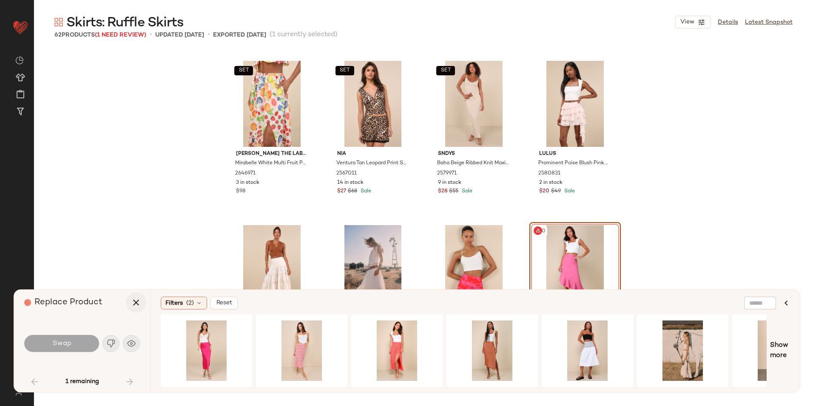
click at [134, 303] on icon "button" at bounding box center [136, 302] width 10 height 10
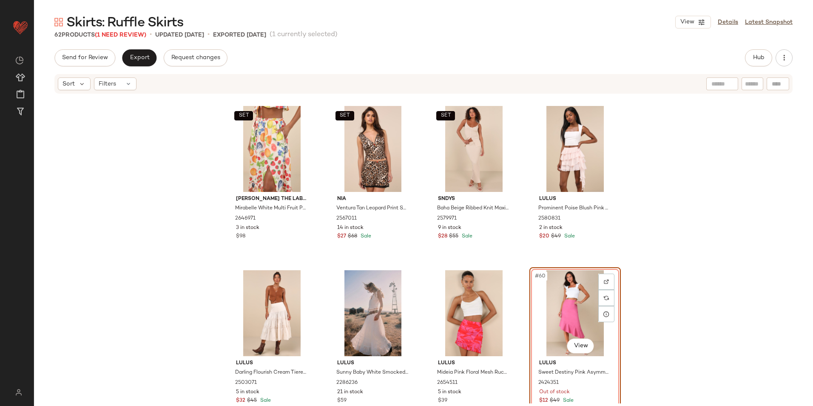
click at [731, 20] on link "Details" at bounding box center [728, 22] width 20 height 9
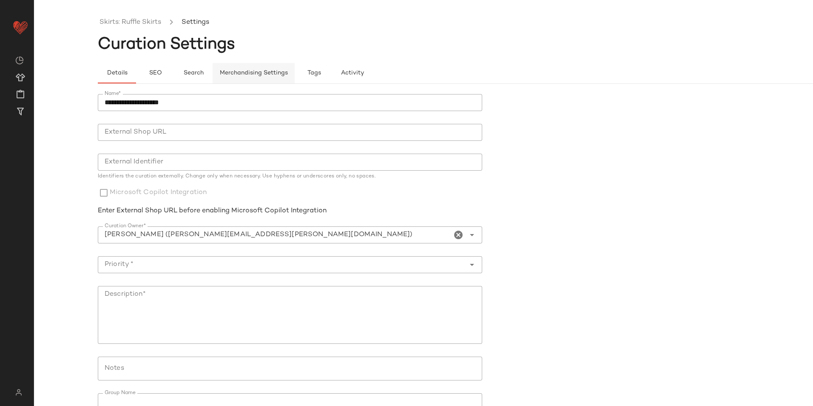
click at [250, 69] on button "Merchandising Settings" at bounding box center [254, 73] width 82 height 20
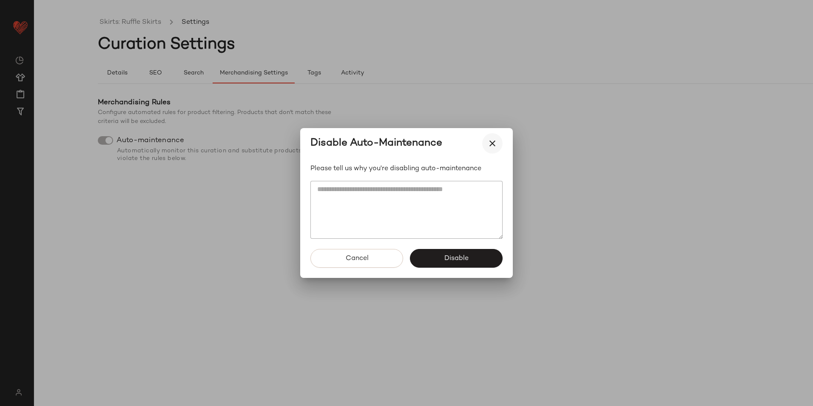
click at [491, 142] on icon "button" at bounding box center [492, 143] width 10 height 10
click at [492, 139] on icon "button" at bounding box center [492, 143] width 10 height 10
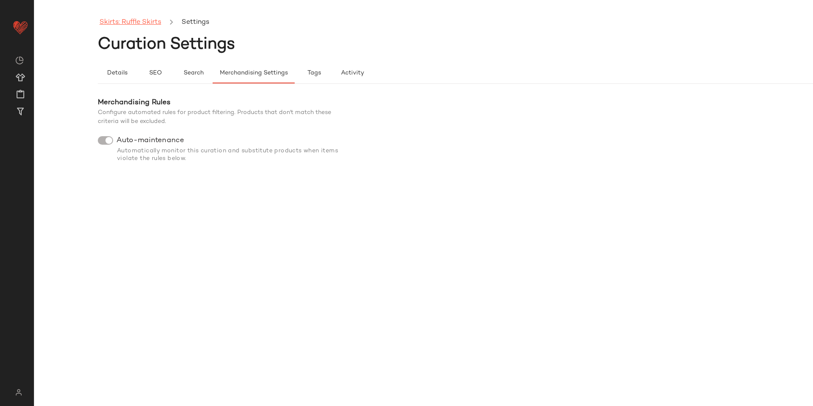
click at [150, 26] on link "Skirts: Ruffle Skirts" at bounding box center [130, 22] width 62 height 11
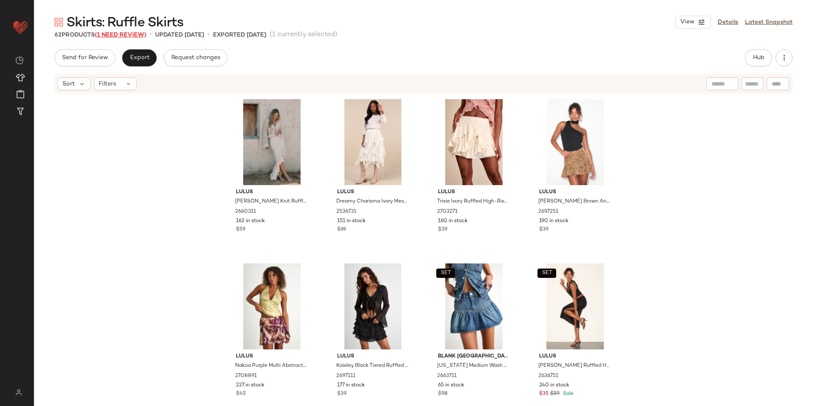
click at [123, 34] on span "(1 Need Review)" at bounding box center [120, 35] width 51 height 6
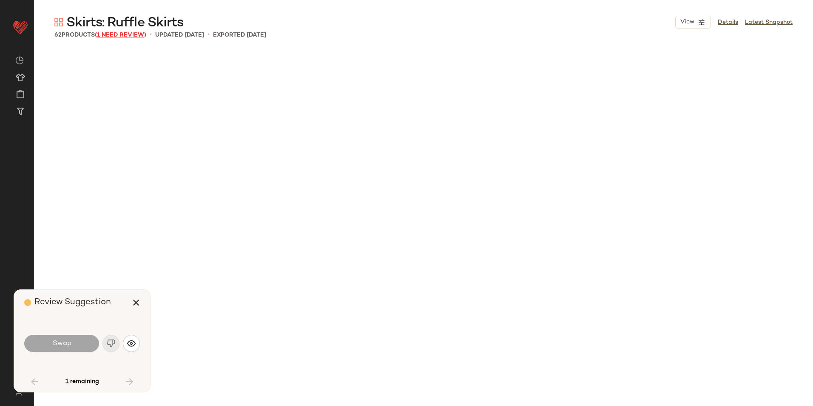
scroll to position [2133, 0]
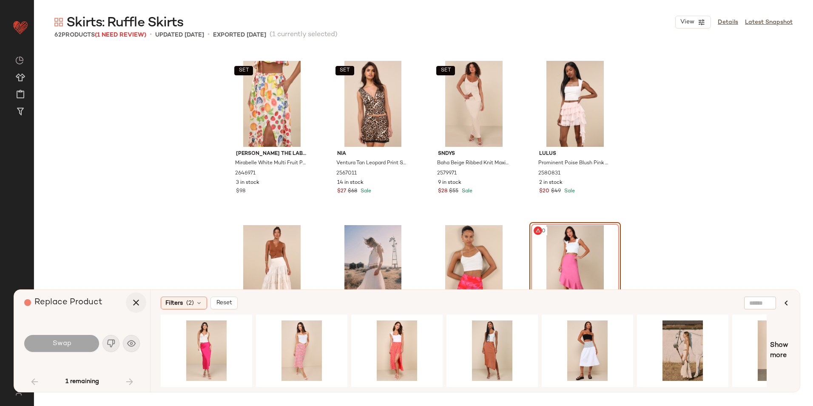
click at [133, 298] on icon "button" at bounding box center [136, 302] width 10 height 10
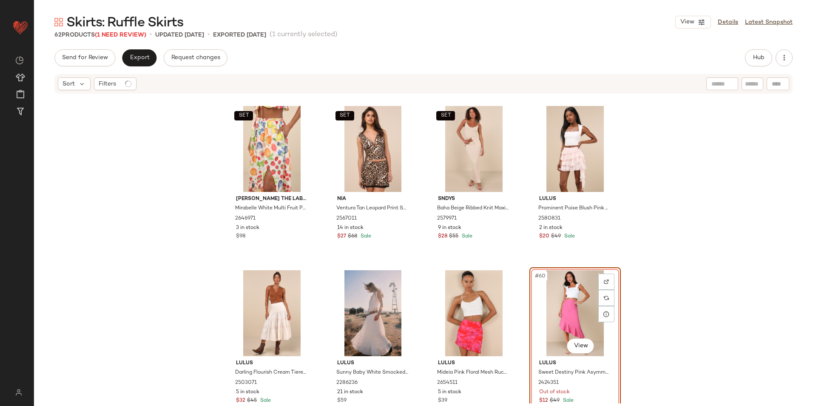
click at [641, 238] on div "SET [PERSON_NAME] The Label Mirabelle White Multi Fruit Print Tiered Midi Skirt…" at bounding box center [423, 248] width 779 height 309
click at [578, 314] on div "#60 View" at bounding box center [574, 313] width 85 height 86
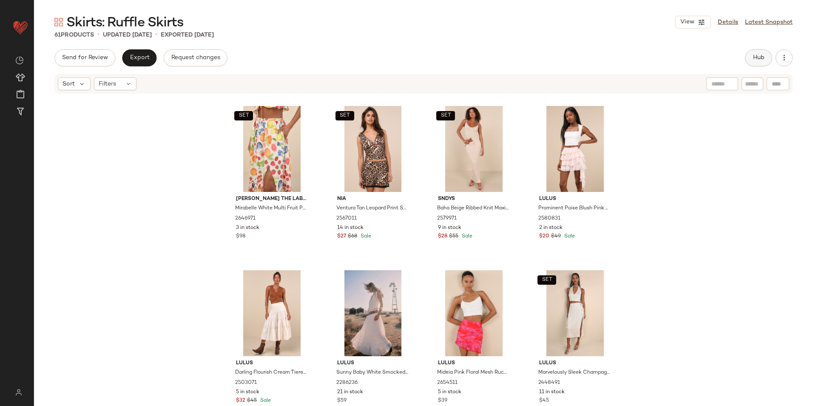
click at [760, 56] on span "Hub" at bounding box center [758, 57] width 12 height 7
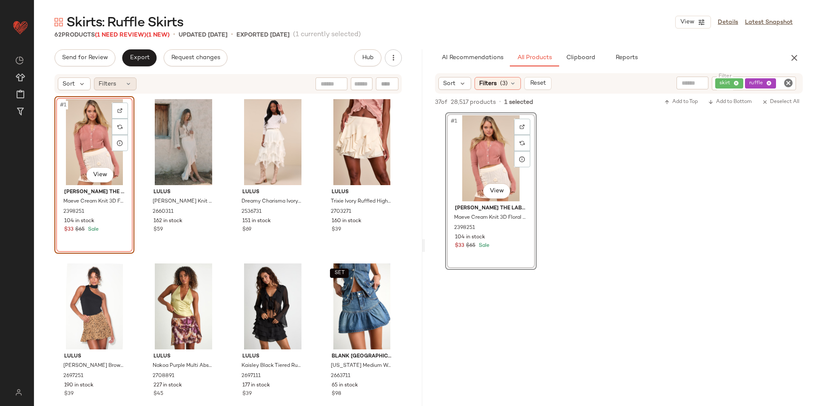
click at [103, 84] on span "Filters" at bounding box center [107, 83] width 17 height 9
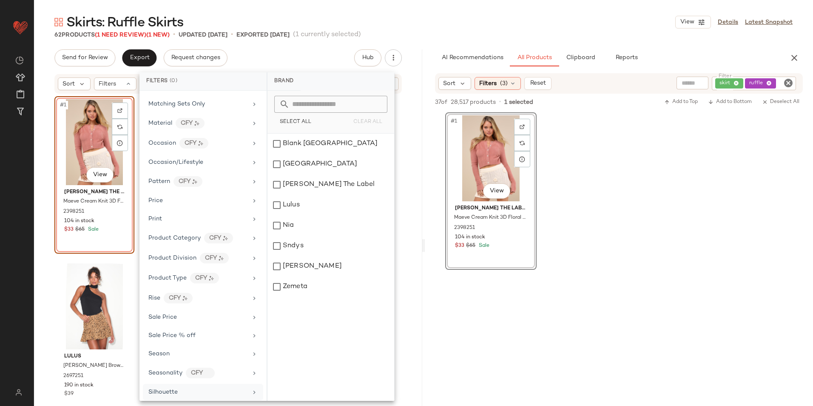
scroll to position [400, 0]
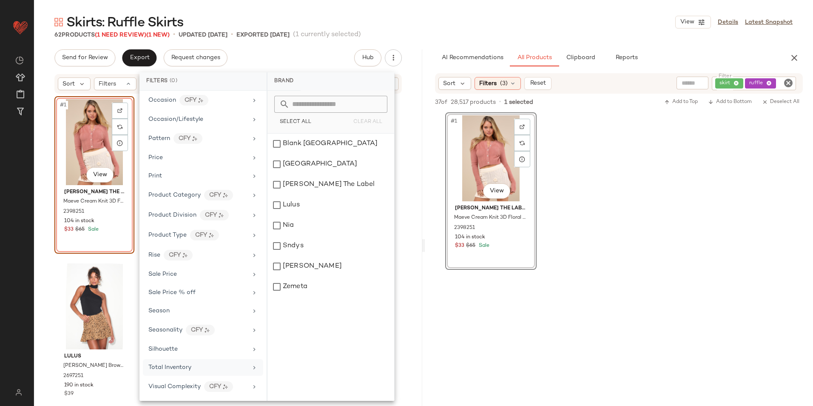
click at [198, 364] on div "Total Inventory" at bounding box center [197, 367] width 99 height 9
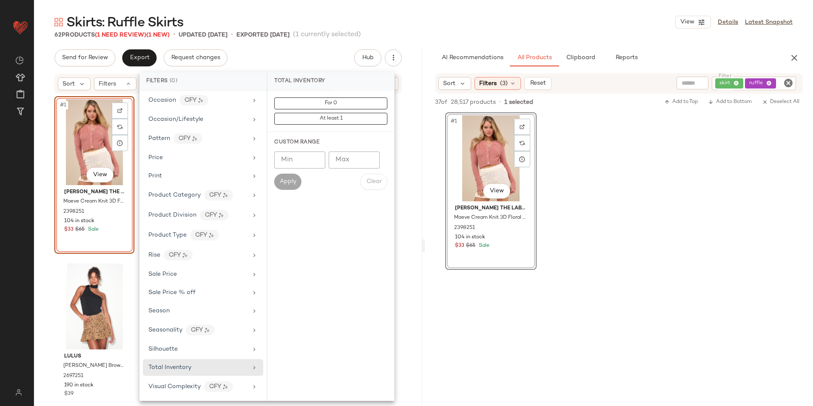
click at [340, 159] on input "Max" at bounding box center [354, 159] width 51 height 17
type input "**"
click at [298, 182] on button "Apply" at bounding box center [287, 181] width 27 height 16
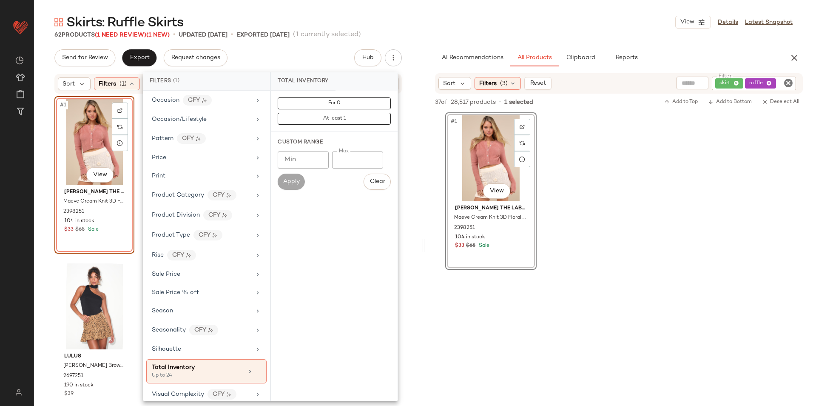
click at [445, 26] on div "Skirts: Ruffle Skirts View Details Latest Snapshot" at bounding box center [423, 22] width 779 height 17
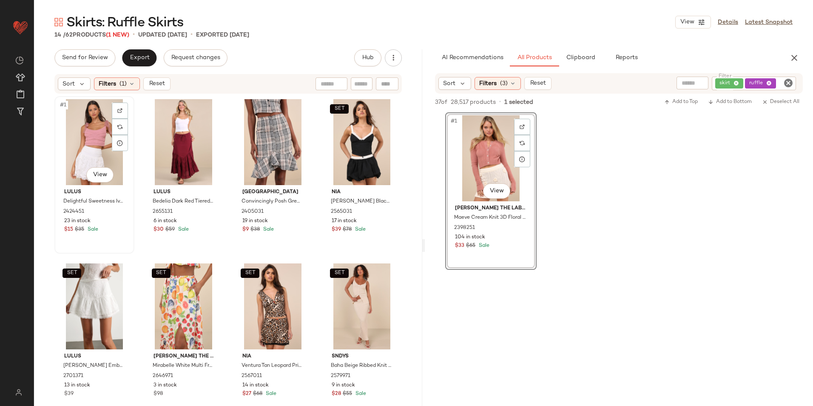
click at [95, 143] on div "#1 View" at bounding box center [94, 142] width 74 height 86
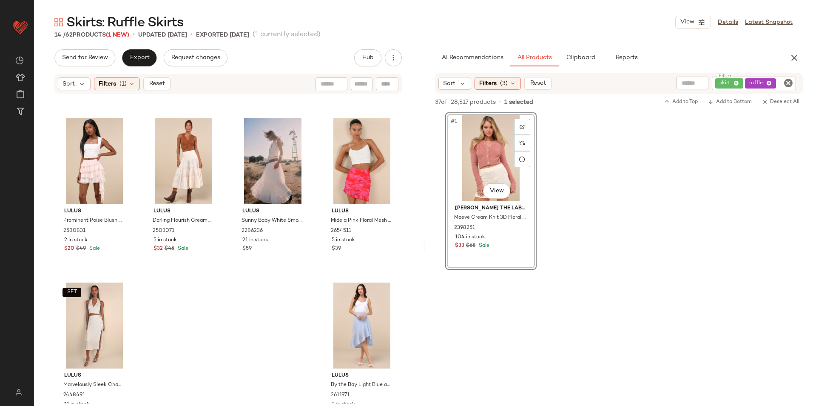
scroll to position [349, 0]
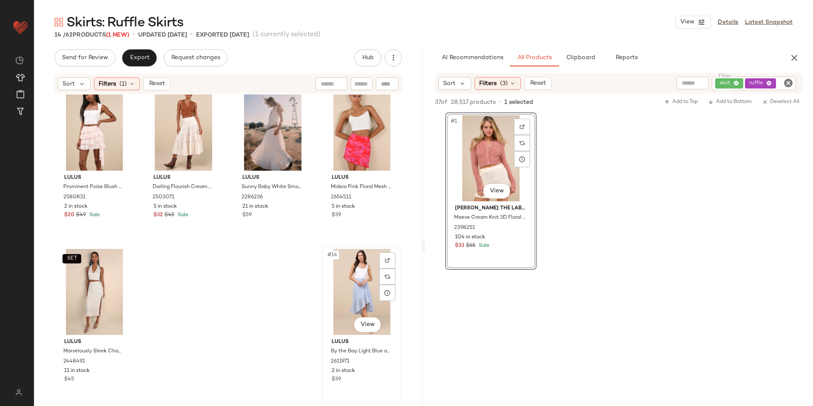
click at [360, 280] on div "#14 View" at bounding box center [362, 292] width 74 height 86
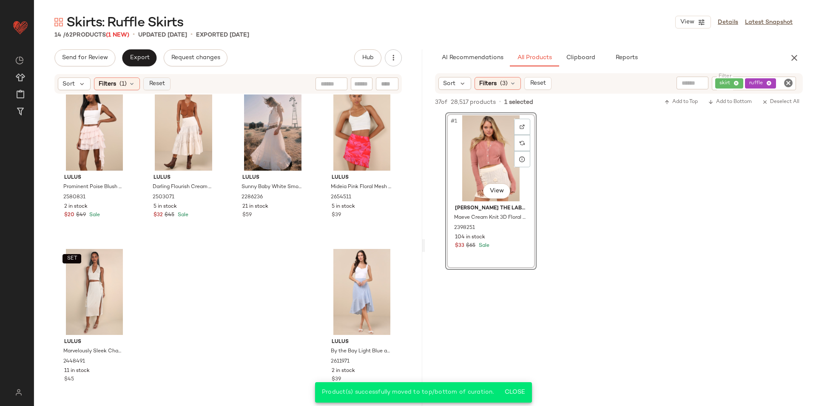
click at [153, 85] on span "Reset" at bounding box center [156, 83] width 16 height 7
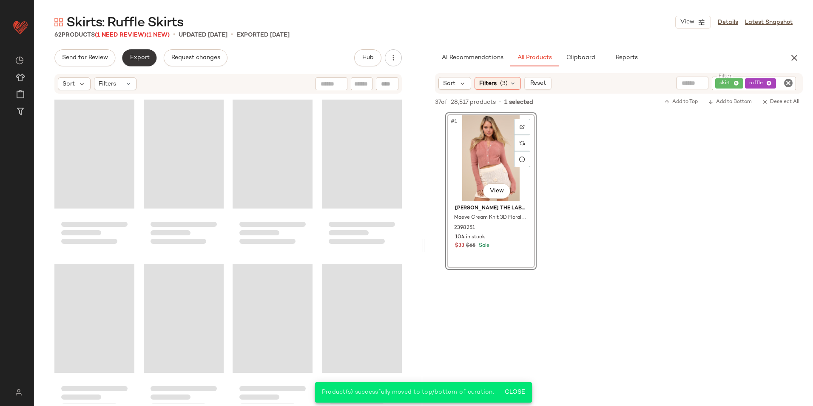
click at [135, 62] on button "Export" at bounding box center [139, 57] width 34 height 17
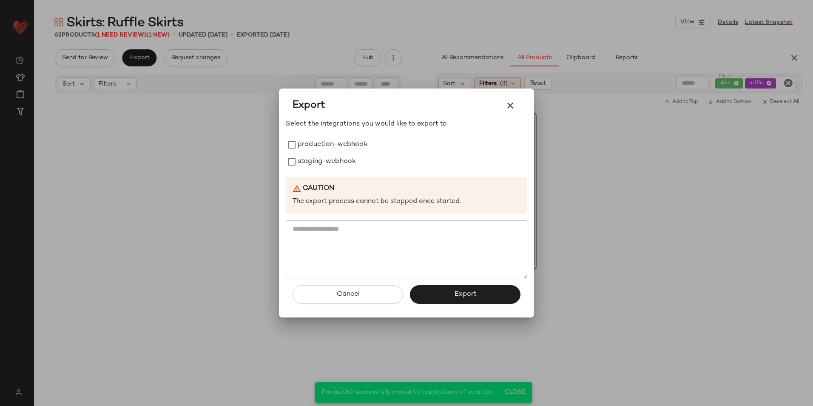
scroll to position [2318, 0]
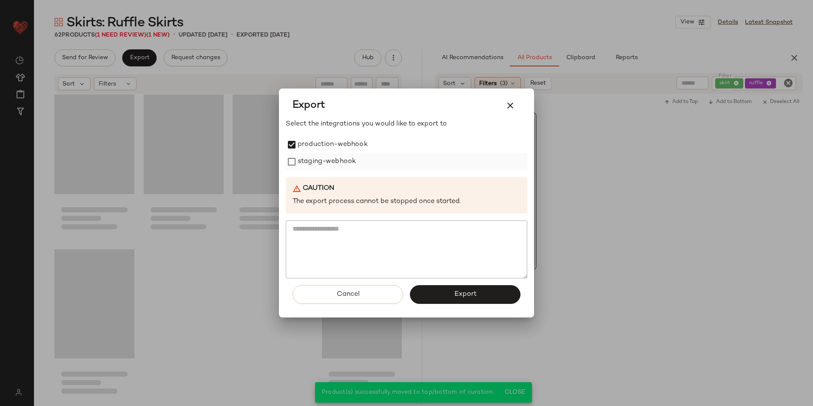
click at [304, 164] on label "staging-webhook" at bounding box center [327, 161] width 58 height 17
click at [455, 288] on button "Export" at bounding box center [465, 294] width 111 height 19
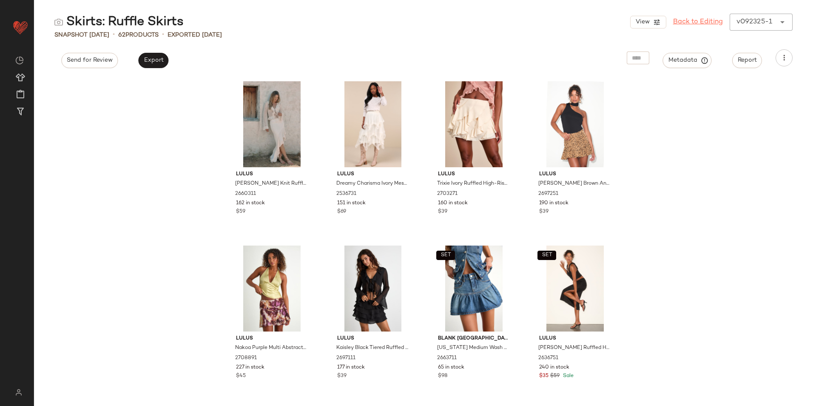
click at [695, 23] on link "Back to Editing" at bounding box center [698, 22] width 50 height 10
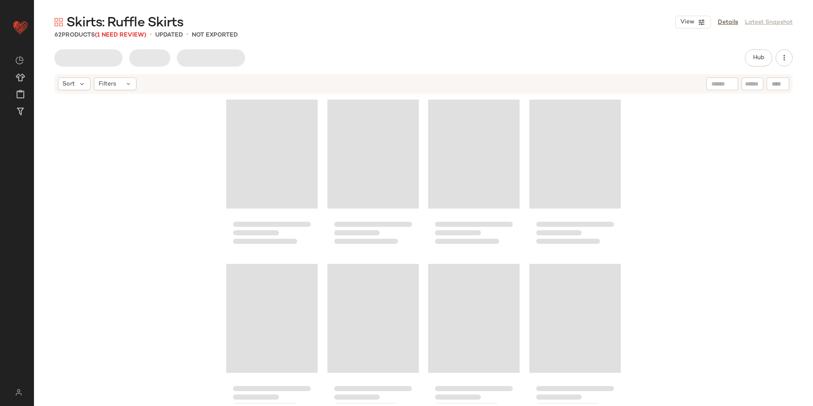
scroll to position [2318, 0]
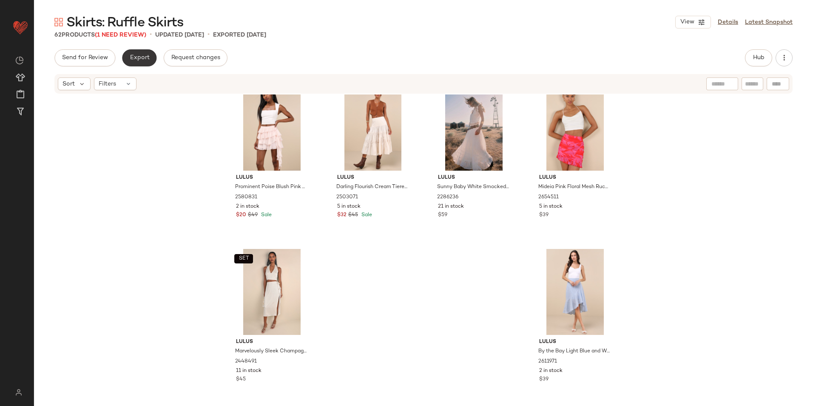
click at [138, 57] on span "Export" at bounding box center [139, 57] width 20 height 7
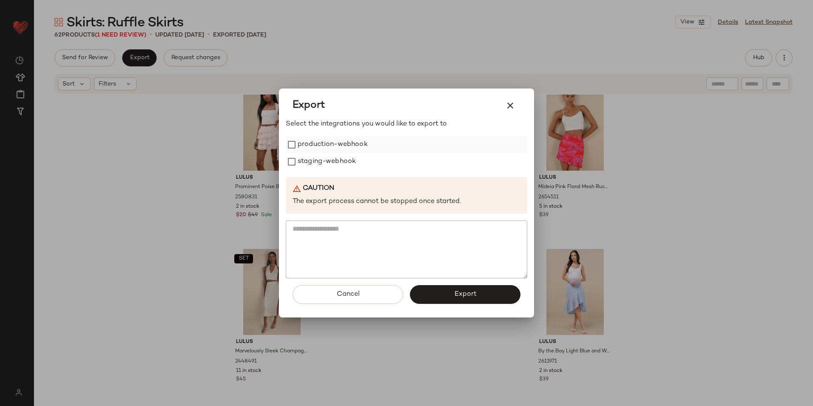
drag, startPoint x: 314, startPoint y: 147, endPoint x: 314, endPoint y: 153, distance: 6.0
click at [314, 148] on label "production-webhook" at bounding box center [333, 144] width 70 height 17
drag, startPoint x: 314, startPoint y: 154, endPoint x: 315, endPoint y: 160, distance: 6.2
click at [314, 155] on label "staging-webhook" at bounding box center [327, 161] width 58 height 17
click at [464, 298] on span "Export" at bounding box center [465, 294] width 23 height 8
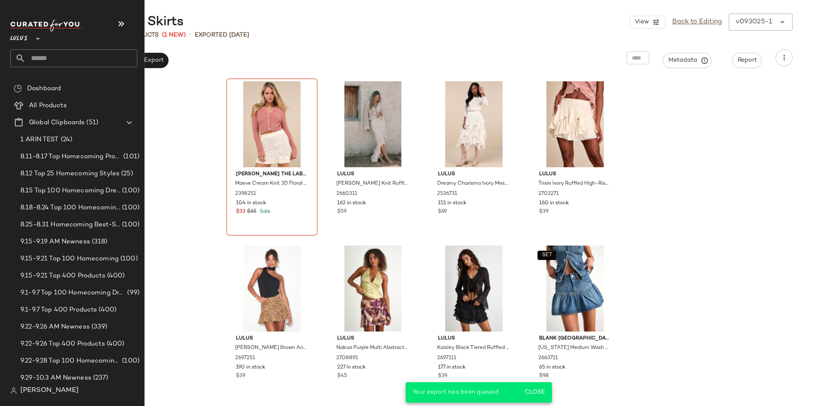
click at [40, 59] on input "text" at bounding box center [82, 58] width 112 height 18
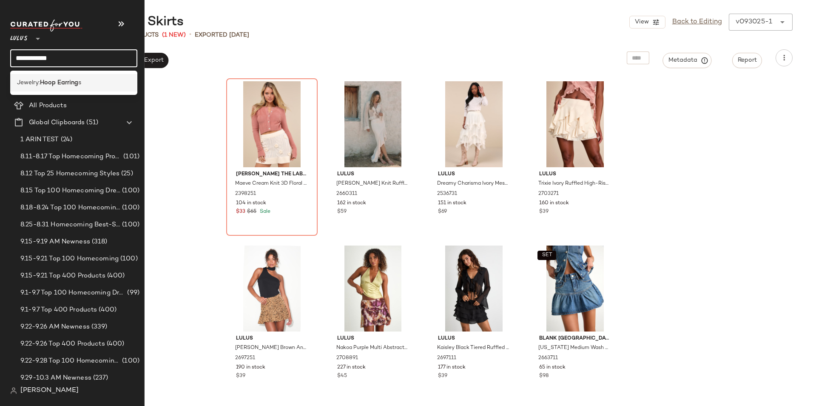
type input "**********"
click at [50, 84] on b "Hoop Earring" at bounding box center [59, 82] width 38 height 9
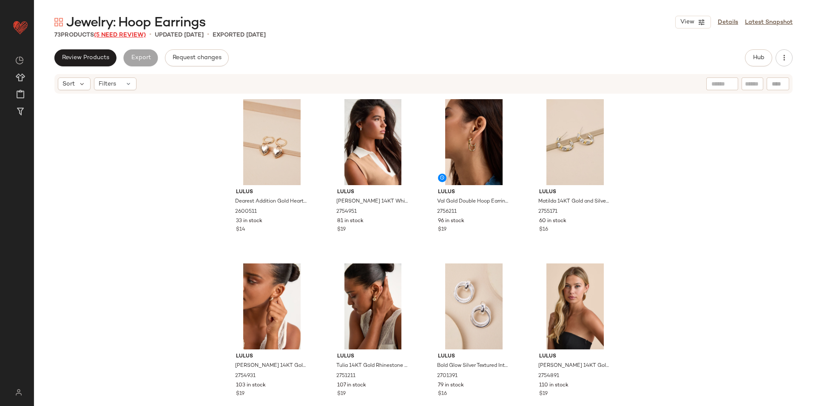
click at [124, 32] on span "(5 Need Review)" at bounding box center [120, 35] width 52 height 6
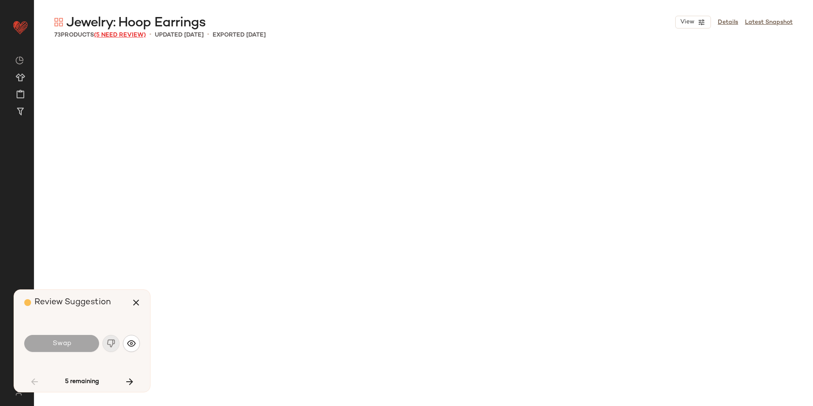
scroll to position [1805, 0]
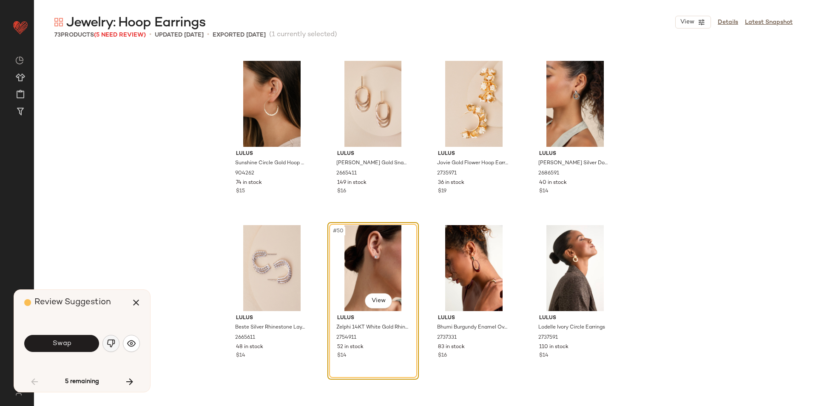
click at [111, 344] on img "button" at bounding box center [111, 343] width 9 height 9
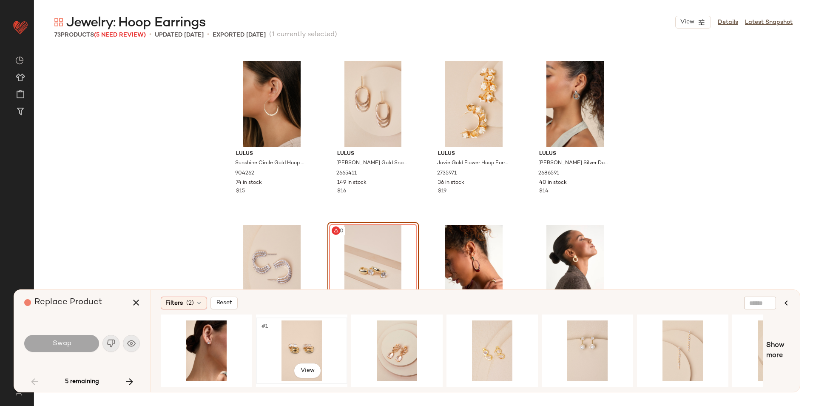
click at [285, 346] on div "#1 View" at bounding box center [301, 350] width 85 height 60
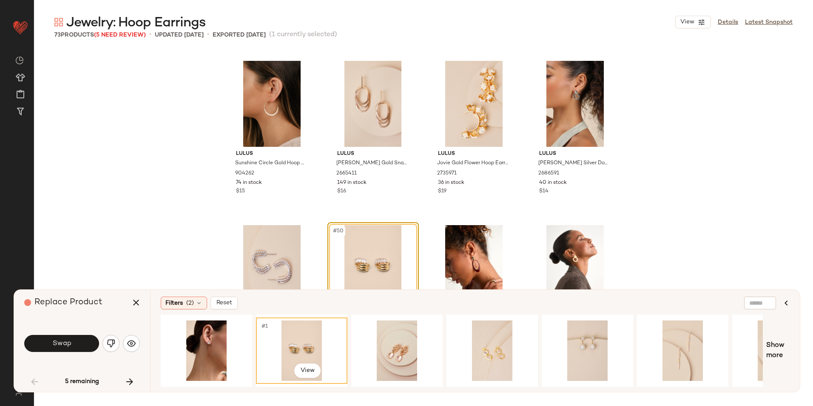
drag, startPoint x: 460, startPoint y: 382, endPoint x: 562, endPoint y: 383, distance: 101.6
click at [562, 383] on div "#1 View" at bounding box center [462, 350] width 602 height 72
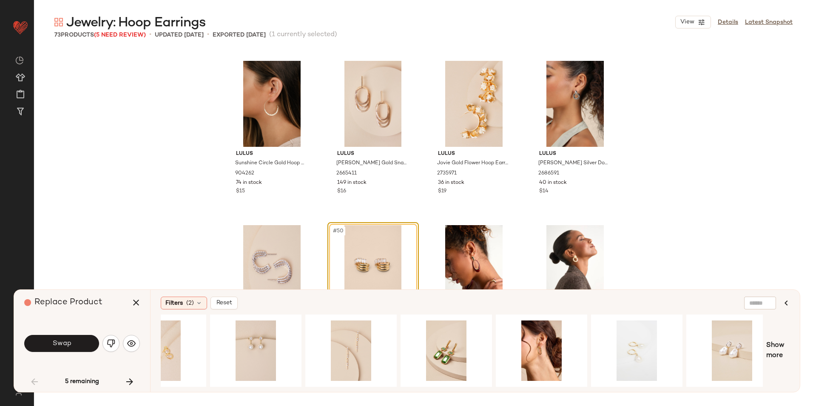
scroll to position [0, 346]
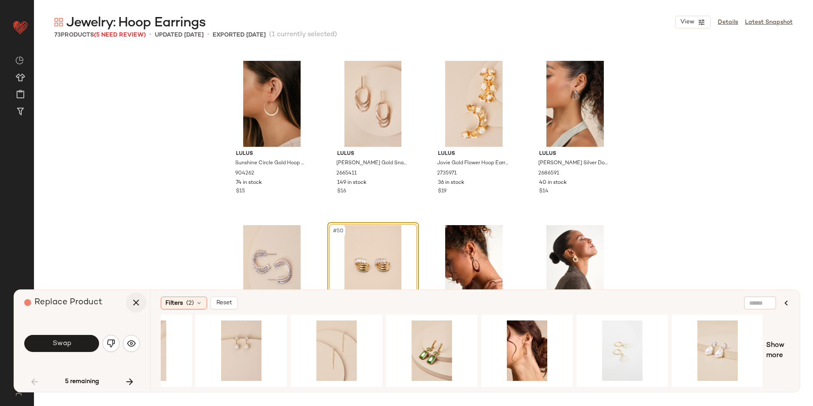
click at [138, 298] on icon "button" at bounding box center [136, 302] width 10 height 10
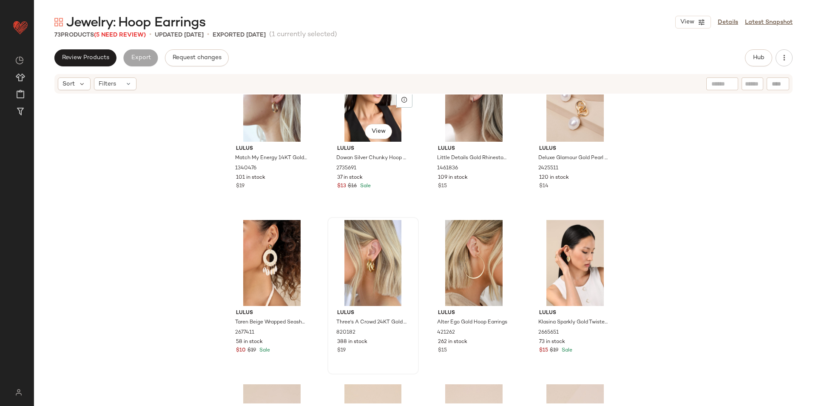
scroll to position [700, 0]
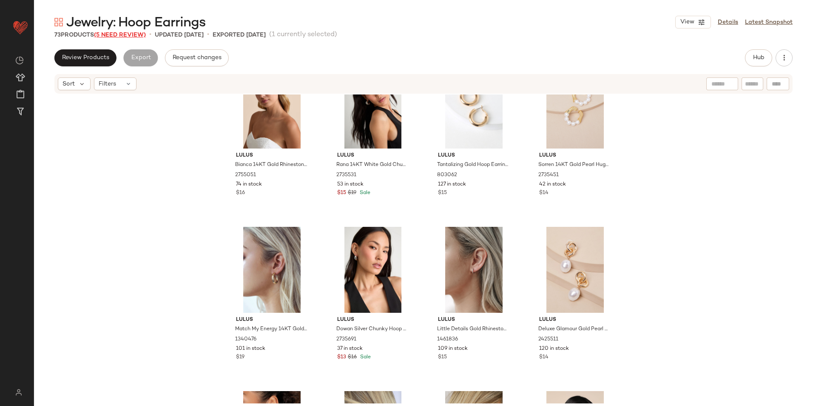
click at [135, 32] on span "(5 Need Review)" at bounding box center [120, 35] width 52 height 6
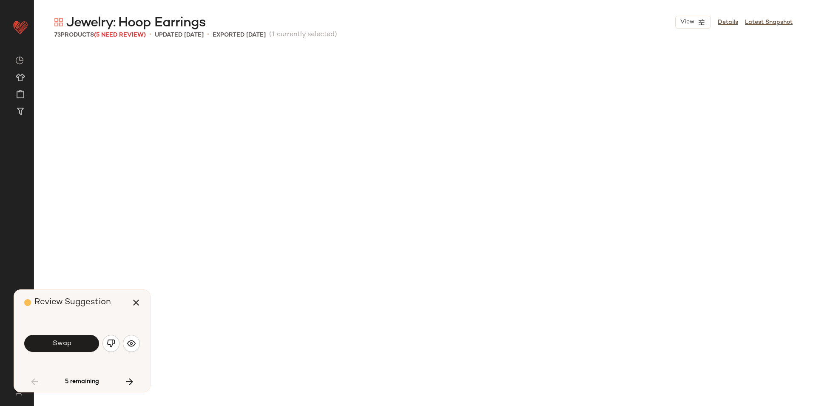
scroll to position [1805, 0]
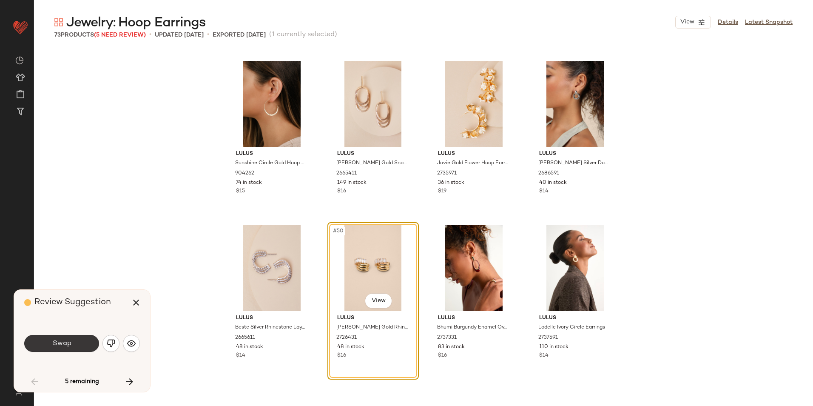
click at [66, 341] on span "Swap" at bounding box center [61, 343] width 19 height 8
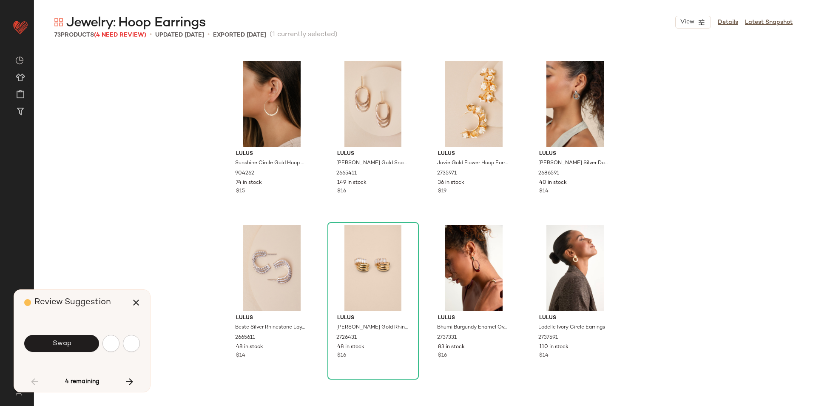
scroll to position [984, 0]
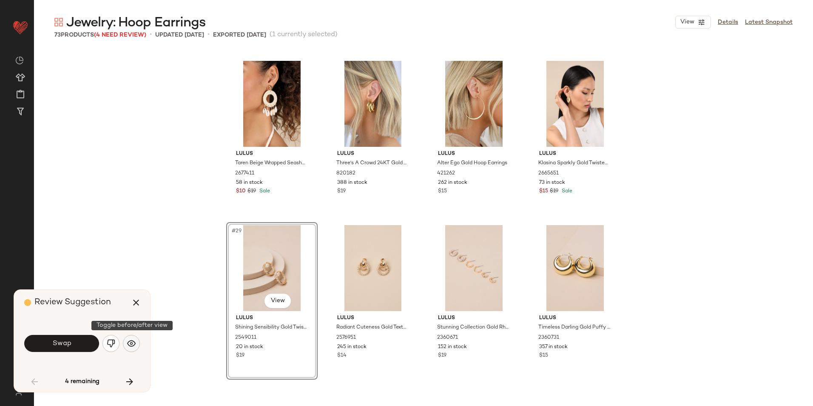
click at [132, 342] on img "button" at bounding box center [131, 343] width 9 height 9
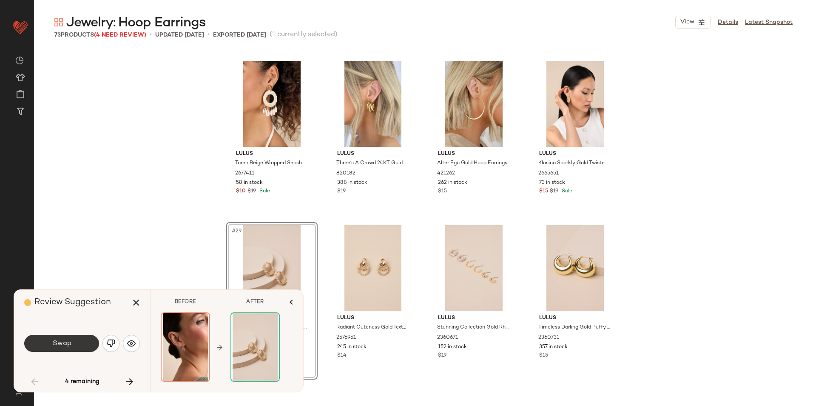
click at [59, 346] on span "Swap" at bounding box center [61, 343] width 19 height 8
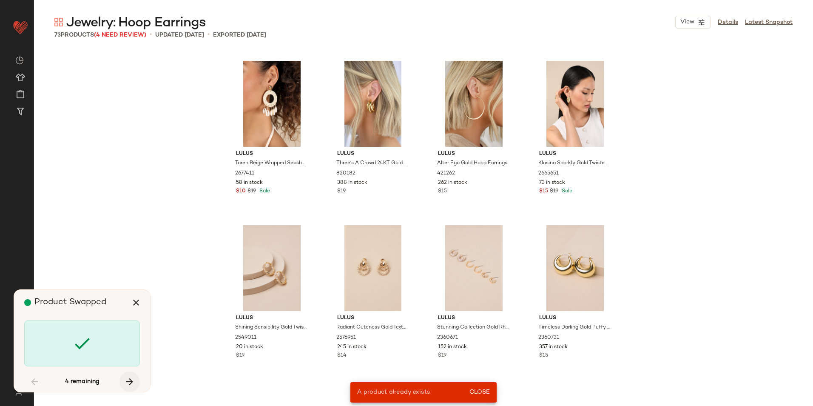
click at [128, 382] on icon "button" at bounding box center [130, 381] width 10 height 10
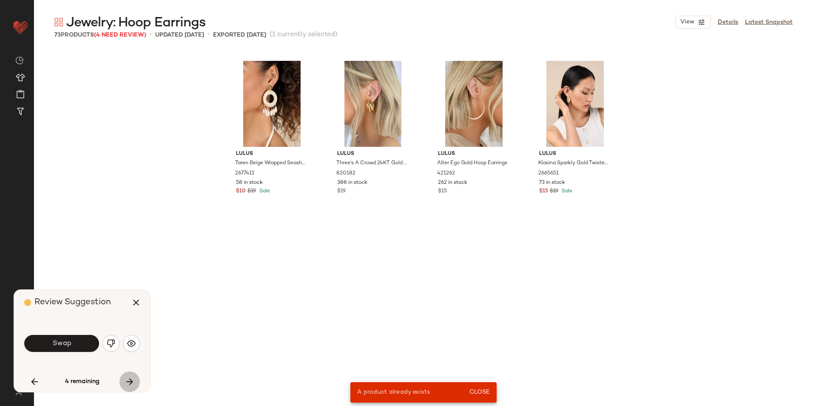
scroll to position [328, 0]
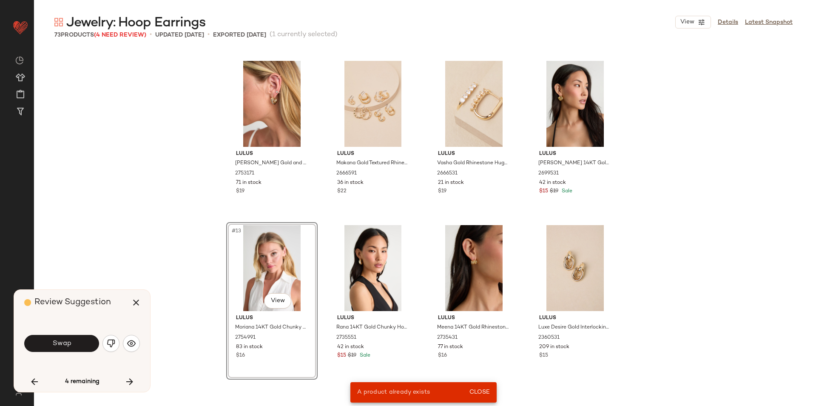
drag, startPoint x: 139, startPoint y: 300, endPoint x: 151, endPoint y: 263, distance: 38.8
click at [139, 301] on icon "button" at bounding box center [136, 302] width 10 height 10
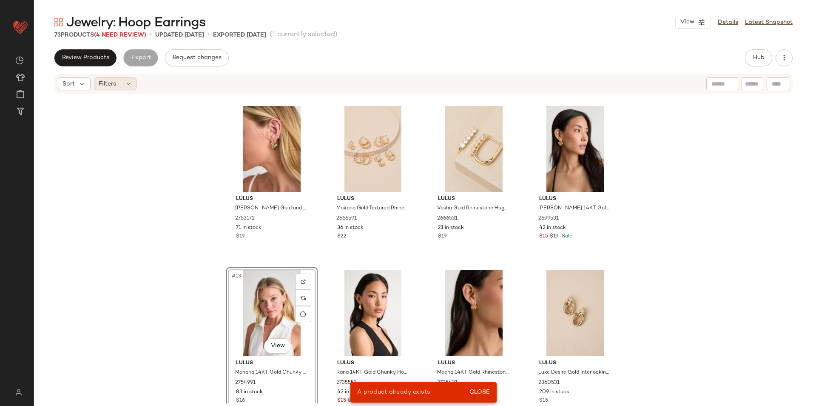
click at [117, 85] on div "Filters" at bounding box center [115, 83] width 43 height 13
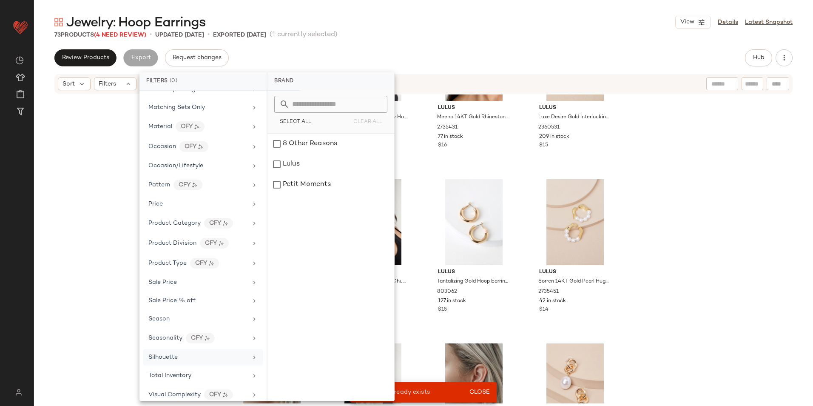
scroll to position [322, 0]
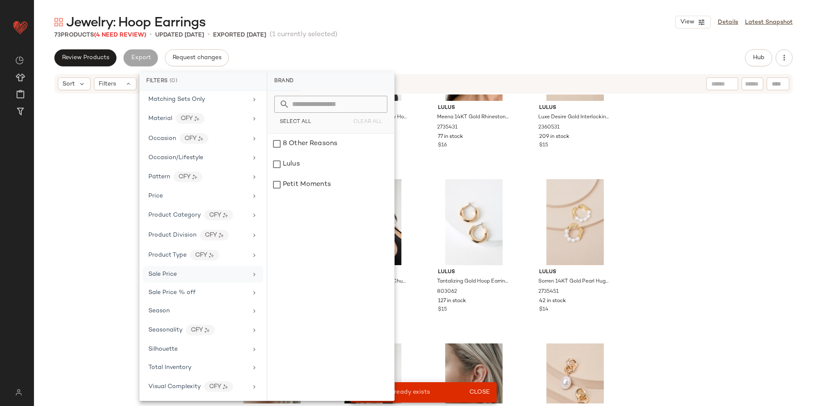
drag, startPoint x: 181, startPoint y: 371, endPoint x: 259, endPoint y: 281, distance: 119.0
click at [181, 370] on div "Total Inventory" at bounding box center [169, 367] width 43 height 9
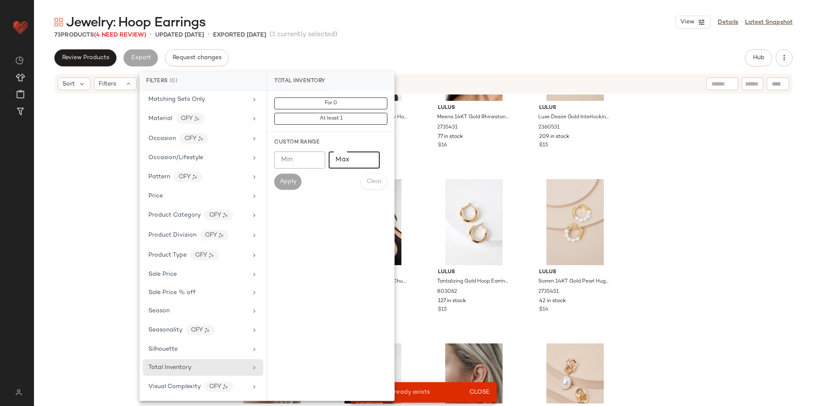
click at [346, 157] on input "Max" at bounding box center [354, 159] width 51 height 17
type input "*"
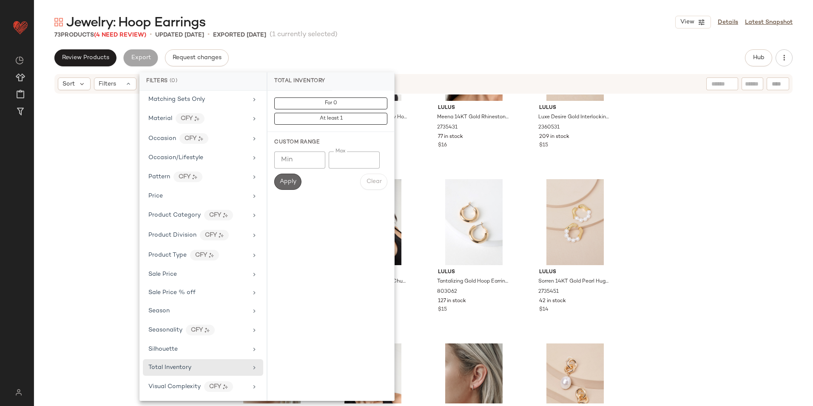
click at [294, 179] on span "Apply" at bounding box center [287, 181] width 17 height 7
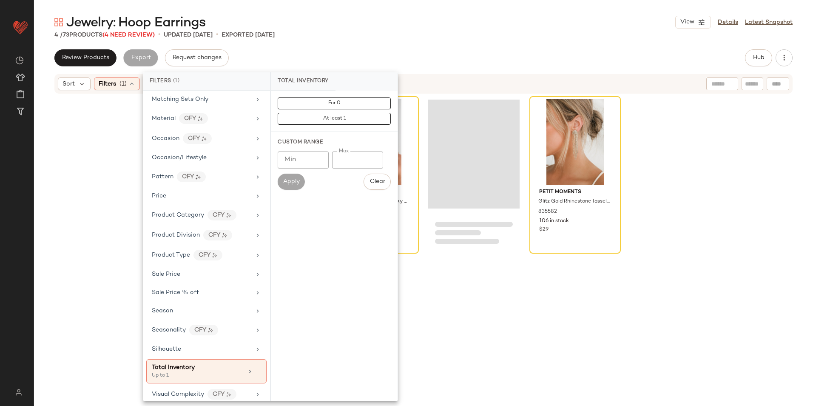
click at [380, 35] on div "4 / 73 Products (4 Need Review) • updated [DATE] • Exported [DATE]" at bounding box center [423, 35] width 779 height 9
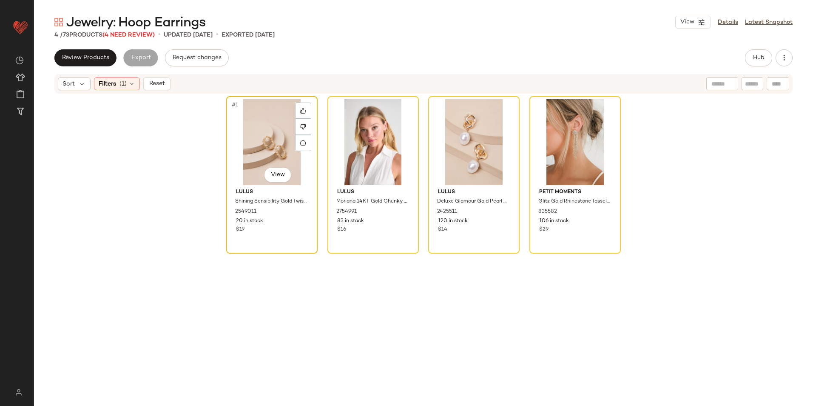
click at [266, 135] on div "#1 View" at bounding box center [271, 142] width 85 height 86
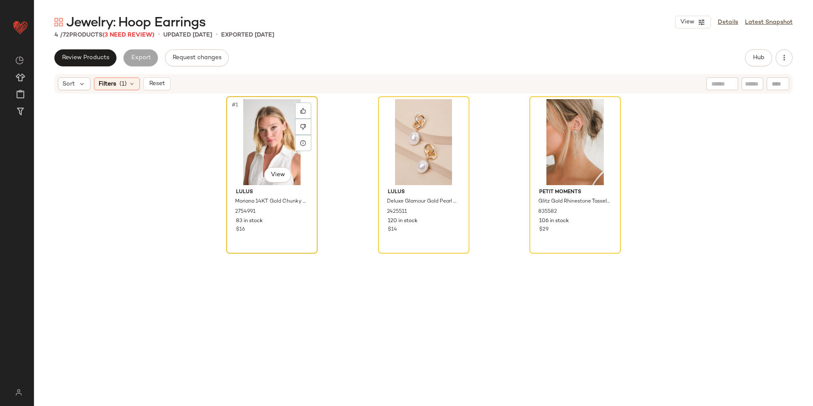
click at [265, 134] on div "#1 View" at bounding box center [271, 142] width 85 height 86
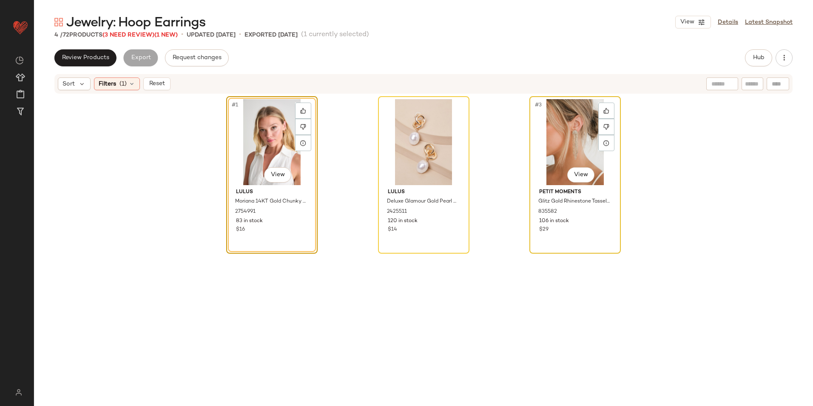
click at [576, 138] on div "#3 View" at bounding box center [574, 142] width 85 height 86
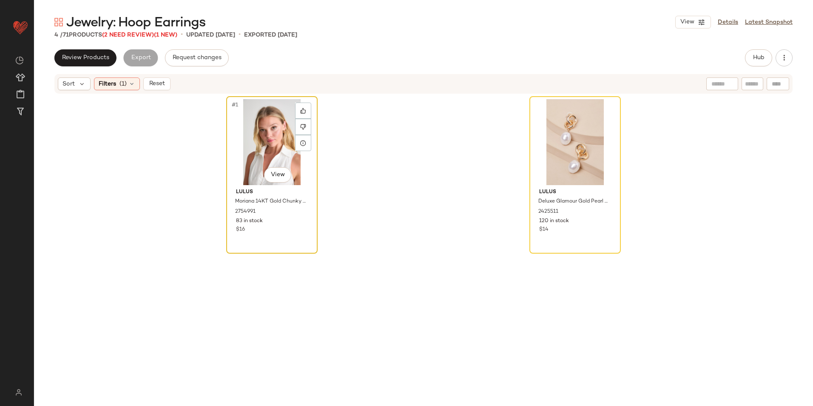
click at [259, 144] on div "#1 View" at bounding box center [271, 142] width 85 height 86
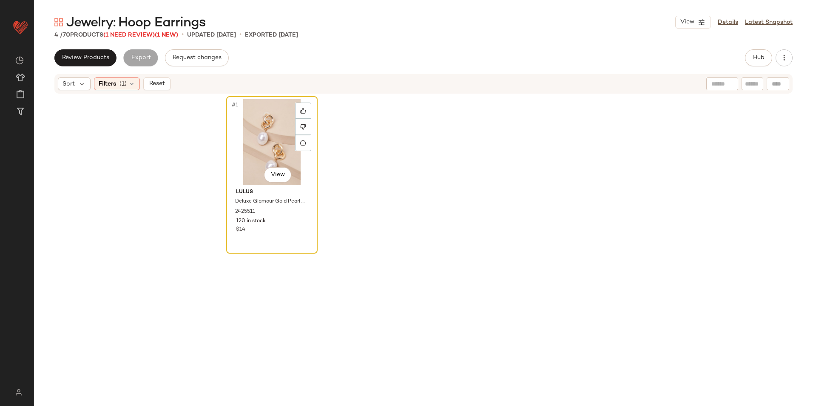
click at [271, 127] on div "#1 View" at bounding box center [271, 142] width 85 height 86
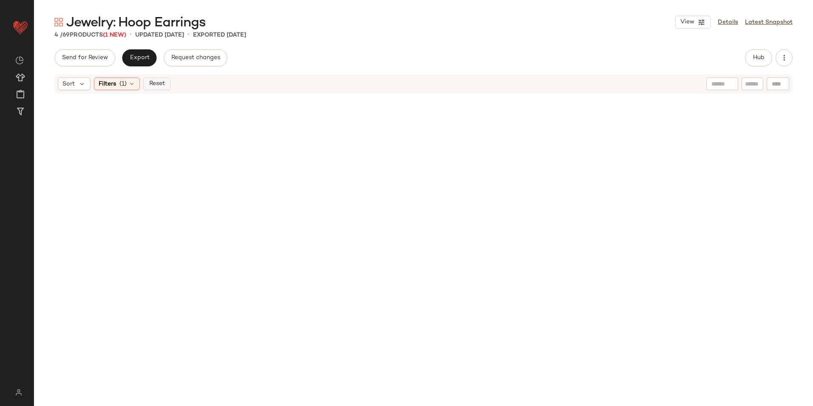
drag, startPoint x: 162, startPoint y: 78, endPoint x: 170, endPoint y: 79, distance: 8.7
click at [162, 78] on button "Reset" at bounding box center [156, 83] width 27 height 13
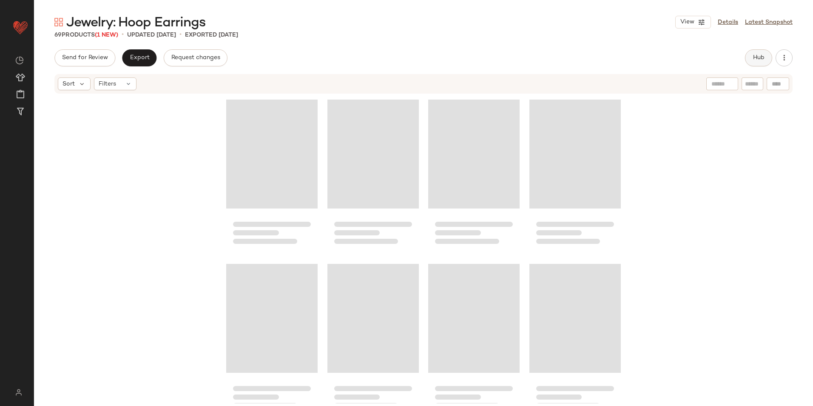
scroll to position [820, 0]
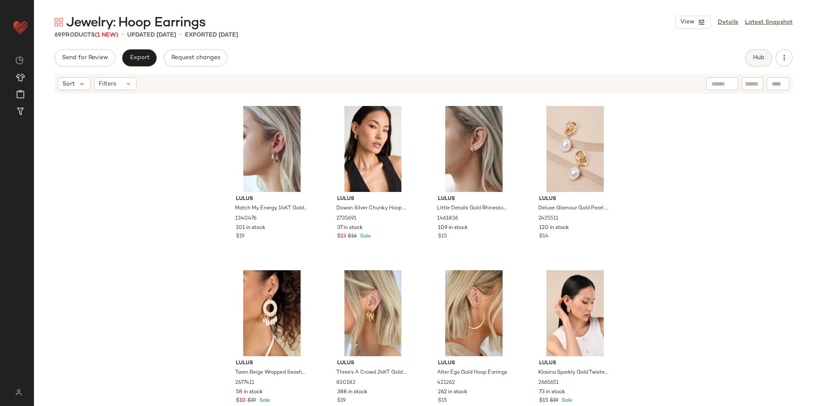
click at [759, 59] on span "Hub" at bounding box center [758, 57] width 12 height 7
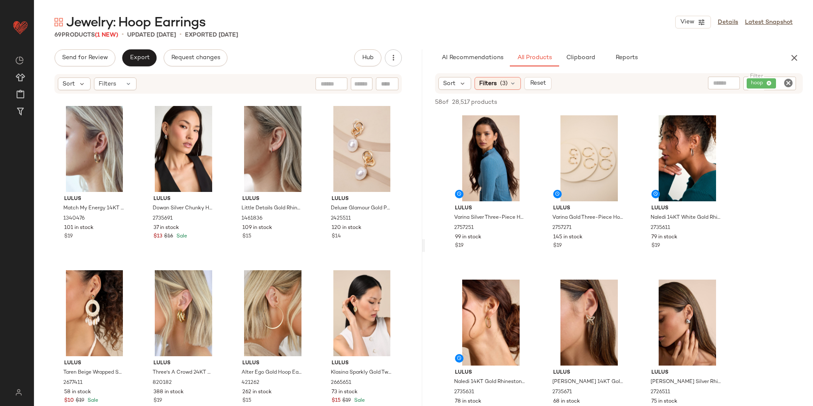
scroll to position [0, 0]
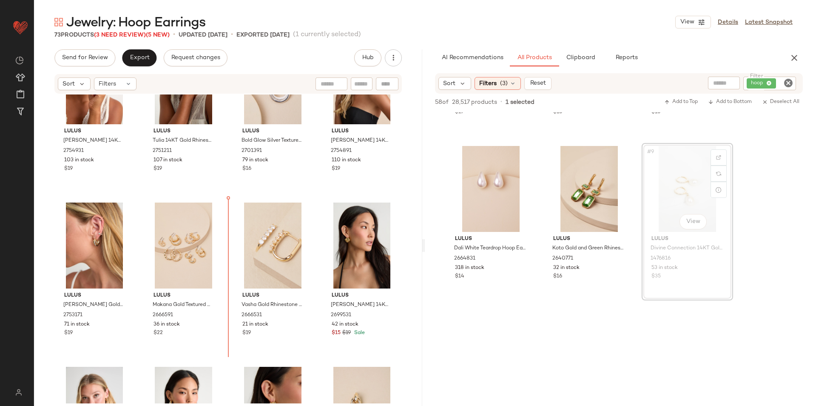
scroll to position [404, 0]
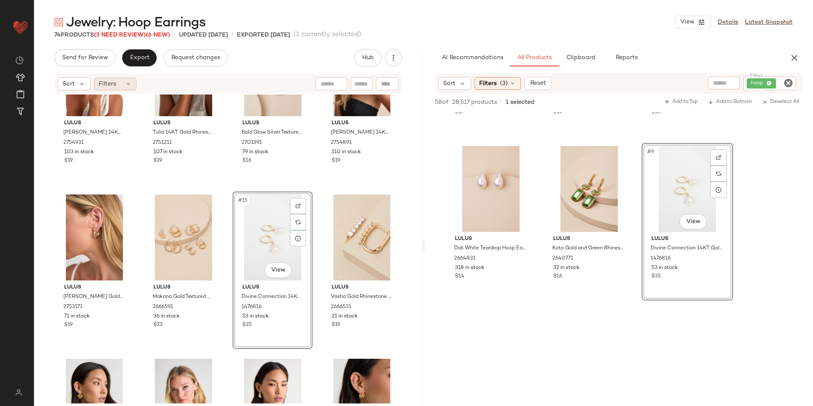
click at [119, 88] on div "Filters" at bounding box center [115, 83] width 43 height 13
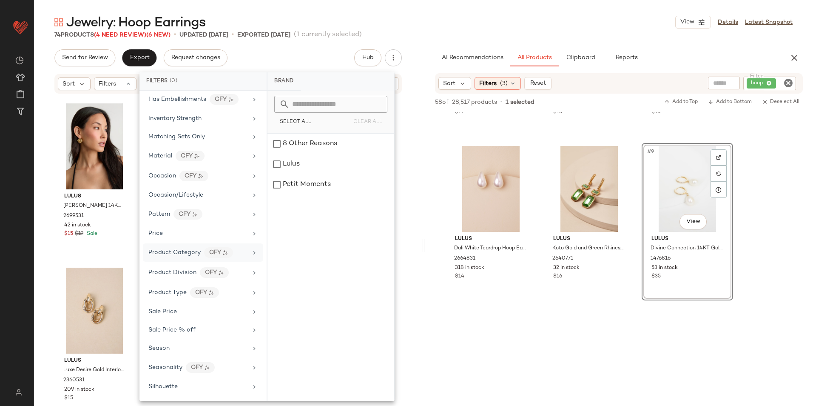
scroll to position [322, 0]
click at [192, 366] on div "Total Inventory" at bounding box center [197, 367] width 99 height 9
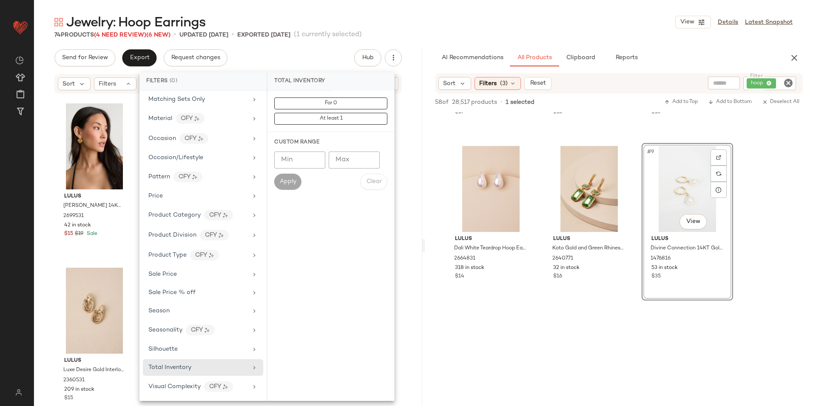
click at [349, 162] on input "Max" at bounding box center [354, 159] width 51 height 17
type input "**"
click at [286, 180] on span "Apply" at bounding box center [287, 181] width 17 height 7
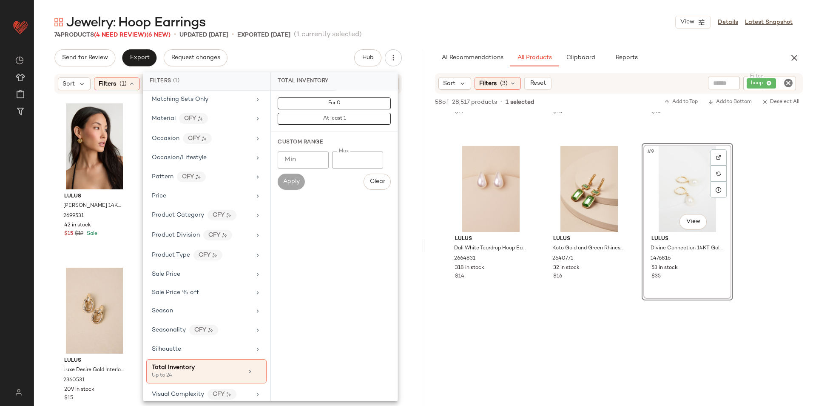
click at [465, 26] on div "Jewelry: Hoop Earrings View Details Latest Snapshot" at bounding box center [423, 22] width 779 height 17
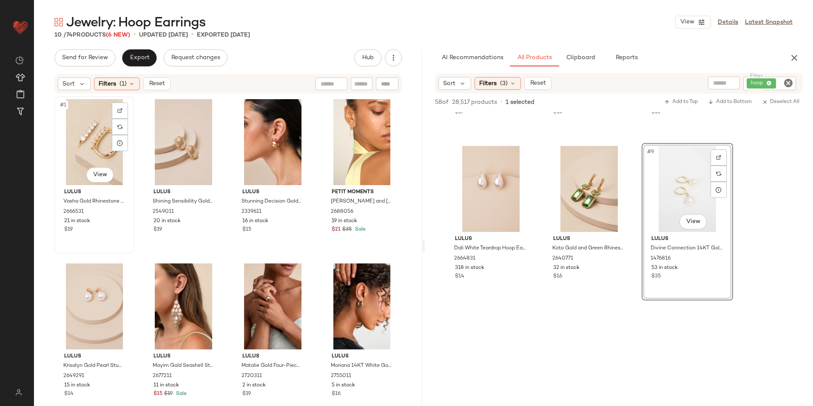
click at [99, 122] on div "#1 View" at bounding box center [94, 142] width 74 height 86
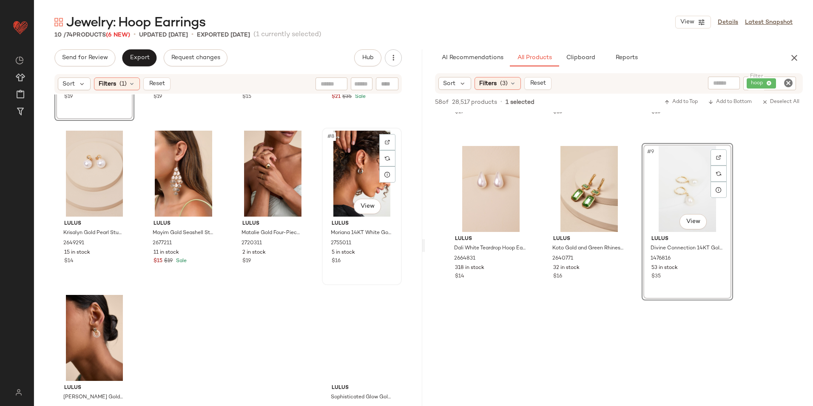
scroll to position [179, 0]
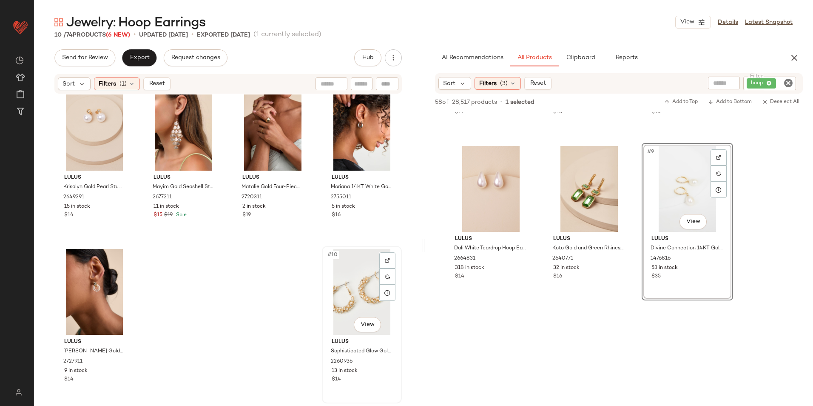
click at [349, 294] on div "#10 View" at bounding box center [362, 292] width 74 height 86
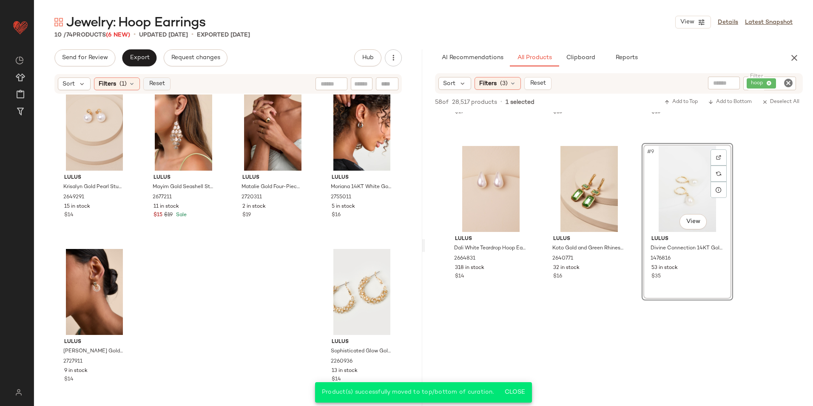
click at [162, 80] on span "Reset" at bounding box center [156, 83] width 16 height 7
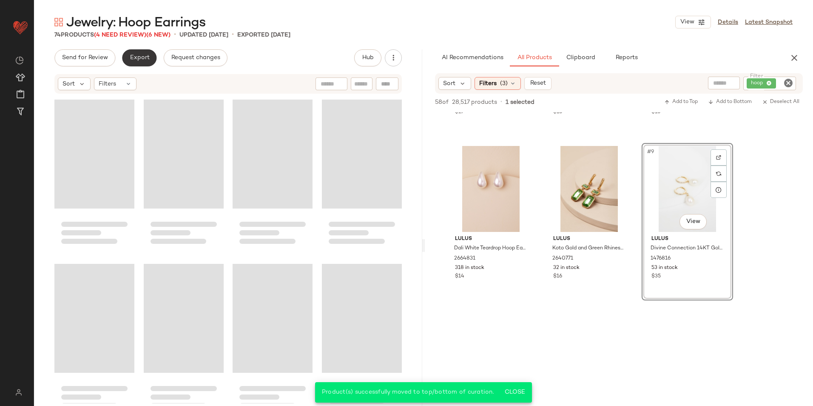
click at [148, 62] on button "Export" at bounding box center [139, 57] width 34 height 17
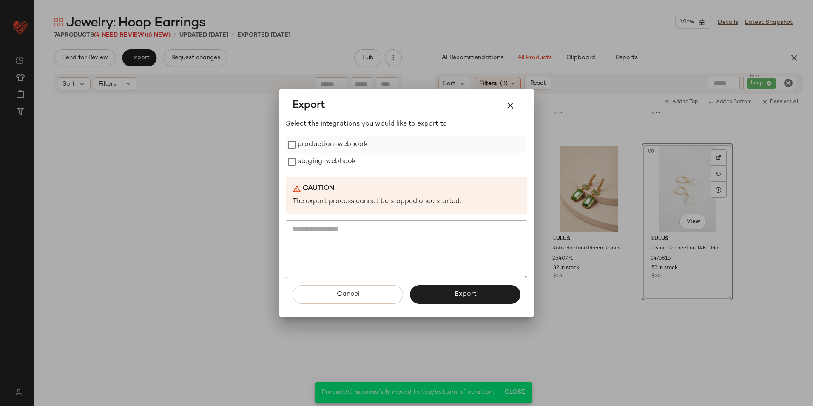
scroll to position [2811, 0]
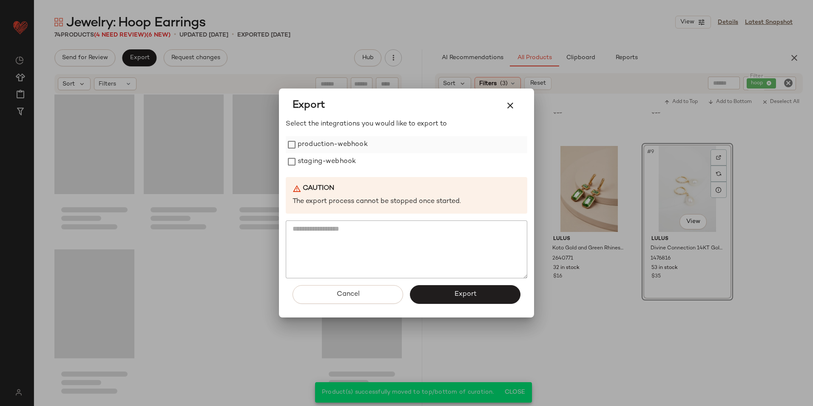
click at [337, 152] on label "production-webhook" at bounding box center [333, 144] width 70 height 17
drag, startPoint x: 335, startPoint y: 160, endPoint x: 352, endPoint y: 179, distance: 25.3
click at [335, 160] on label "staging-webhook" at bounding box center [327, 161] width 58 height 17
click at [445, 293] on button "Export" at bounding box center [465, 294] width 111 height 19
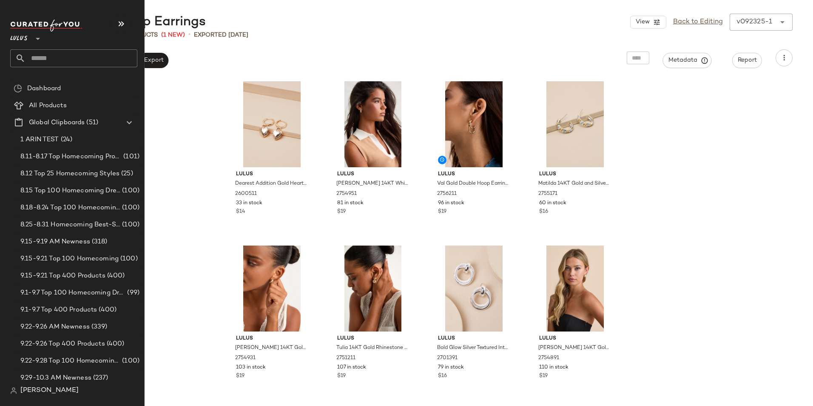
click at [40, 57] on input "text" at bounding box center [82, 58] width 112 height 18
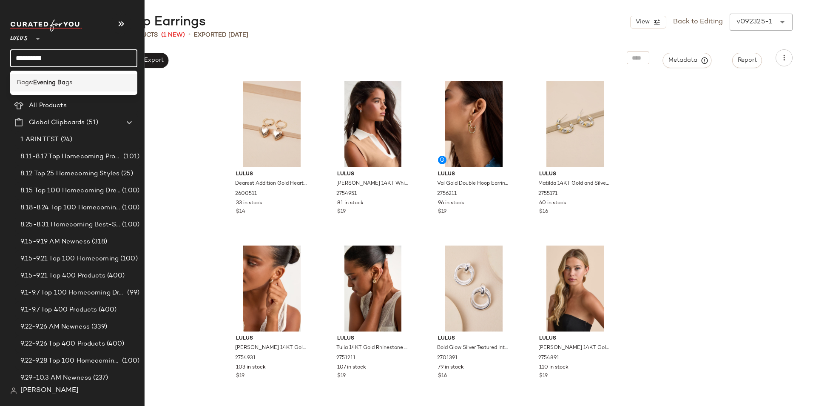
type input "**********"
click at [71, 78] on span "gs" at bounding box center [68, 82] width 7 height 9
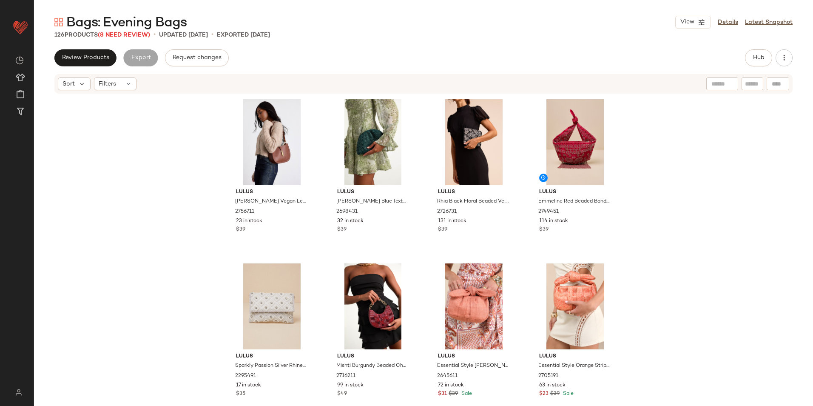
click at [126, 74] on div "Sort Filters" at bounding box center [423, 84] width 738 height 20
click at [125, 82] on icon at bounding box center [128, 83] width 7 height 7
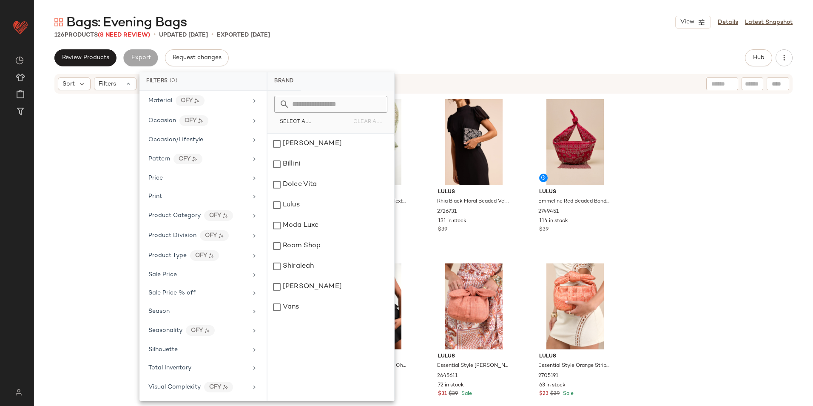
scroll to position [340, 0]
click at [182, 371] on div "Total Inventory" at bounding box center [169, 367] width 43 height 9
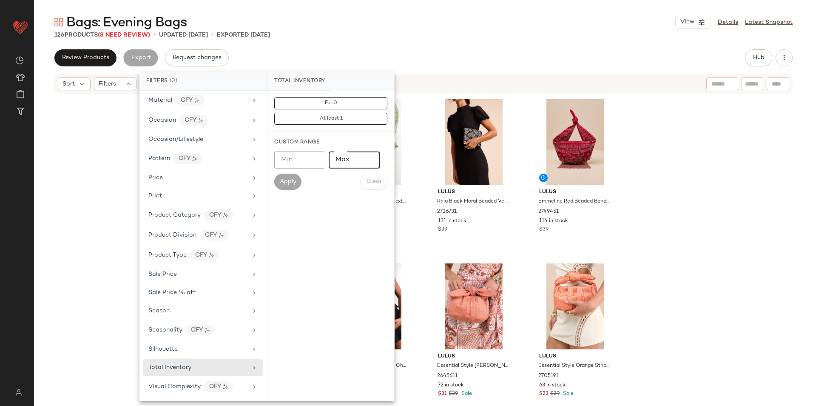
click at [349, 154] on input "Max" at bounding box center [354, 159] width 51 height 17
type input "**"
click at [284, 177] on button "Apply" at bounding box center [287, 181] width 27 height 16
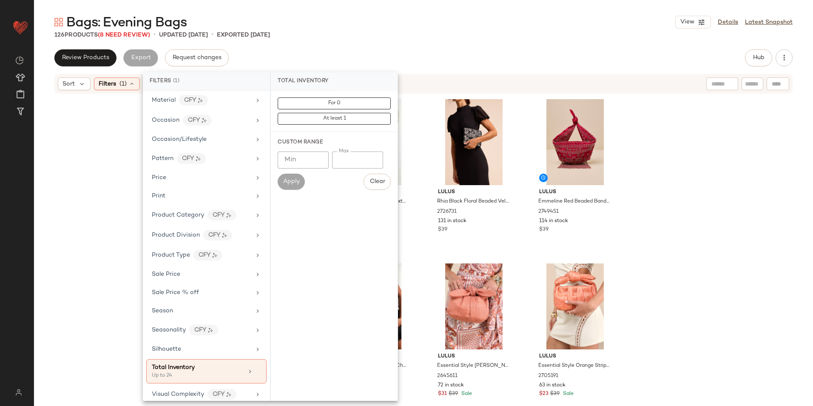
click at [404, 29] on div "Bags: Evening Bags View Details Latest Snapshot" at bounding box center [423, 22] width 779 height 17
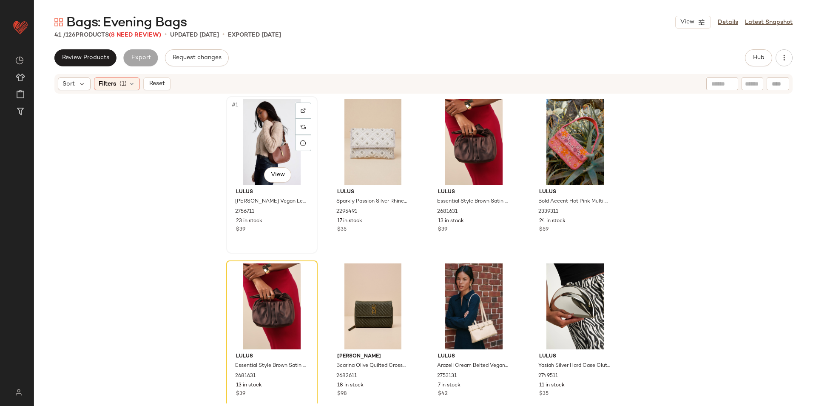
click at [257, 129] on div "#1 View" at bounding box center [271, 142] width 85 height 86
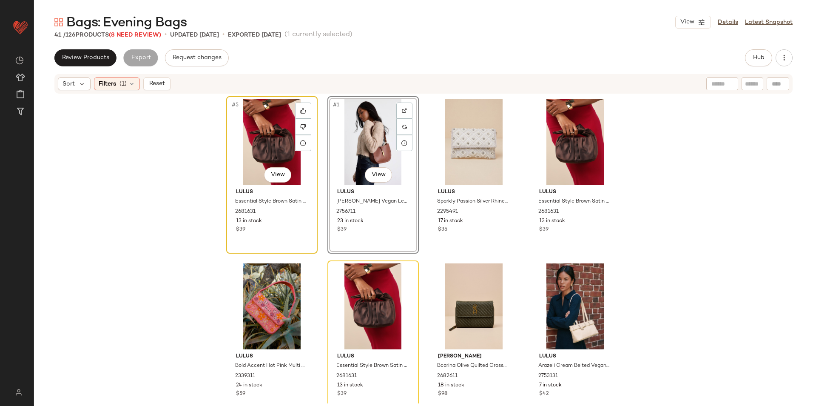
click at [264, 134] on div "#5 View" at bounding box center [271, 142] width 85 height 86
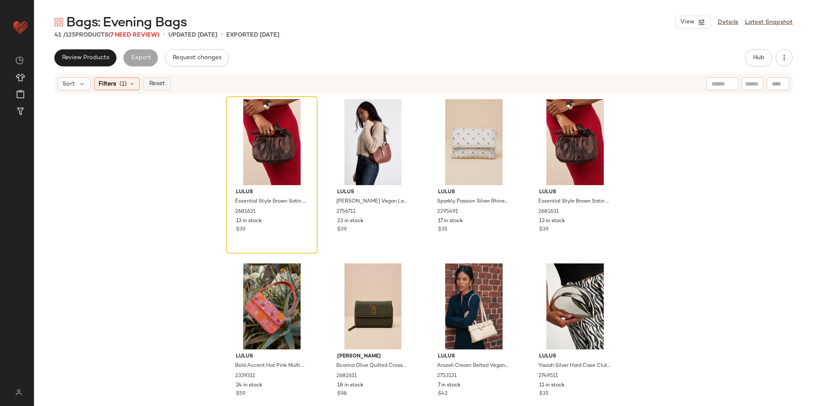
click at [158, 84] on span "Reset" at bounding box center [156, 83] width 16 height 7
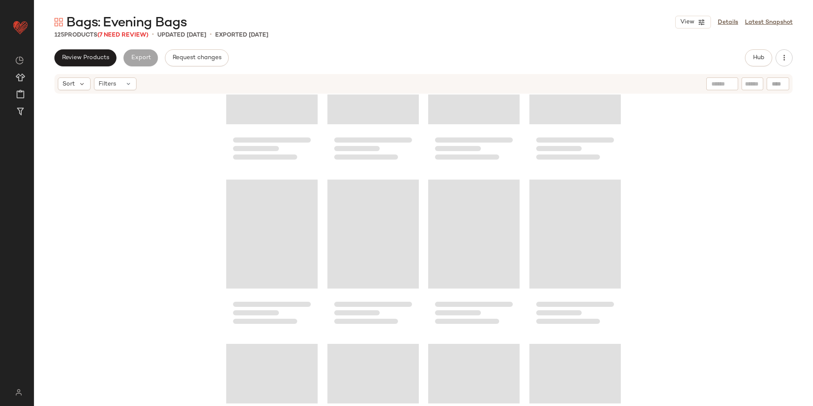
scroll to position [328, 0]
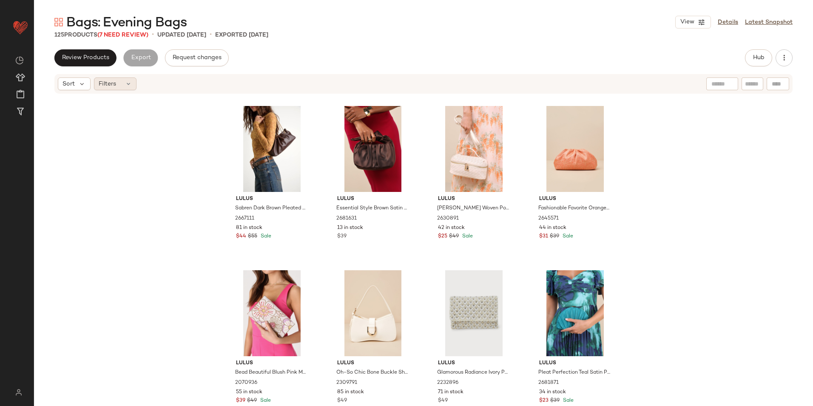
drag, startPoint x: 126, startPoint y: 76, endPoint x: 127, endPoint y: 85, distance: 9.0
click at [126, 78] on div "Sort Filters" at bounding box center [423, 84] width 738 height 20
click at [127, 85] on icon at bounding box center [128, 83] width 7 height 7
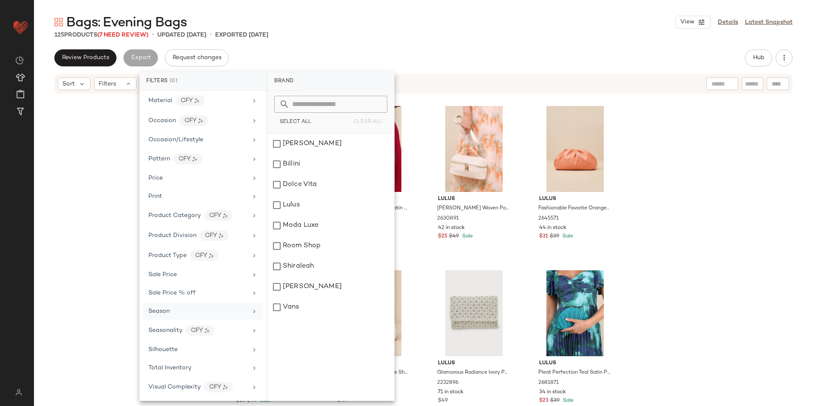
scroll to position [340, 0]
click at [201, 372] on div "Total Inventory" at bounding box center [203, 367] width 120 height 17
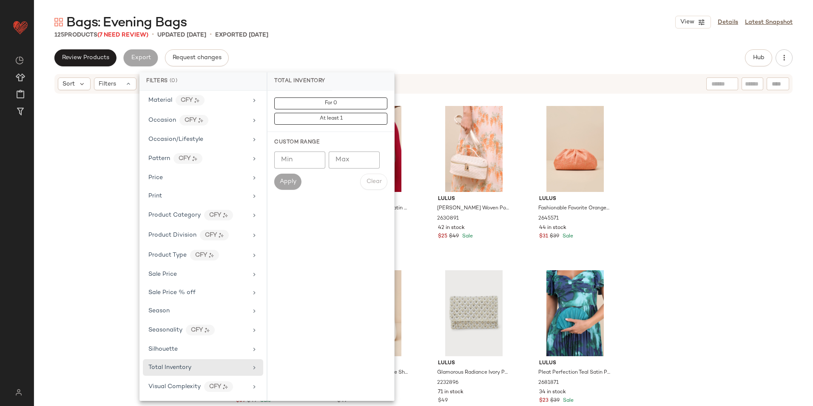
click at [345, 159] on input "Max" at bounding box center [354, 159] width 51 height 17
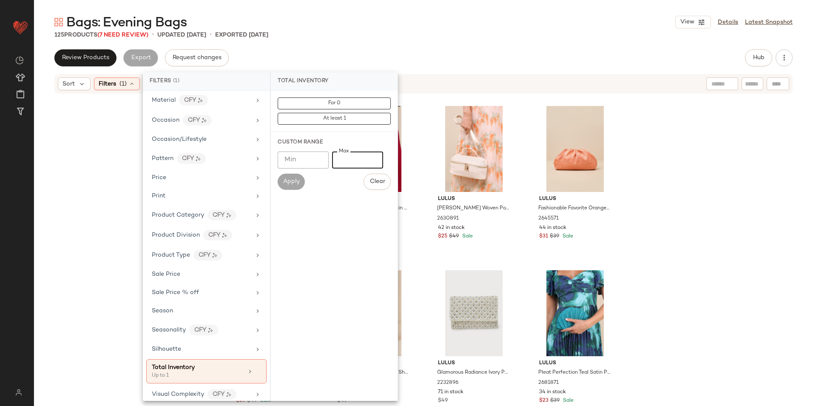
type input "*"
click at [460, 22] on div "Bags: Evening Bags View Details Latest Snapshot" at bounding box center [423, 22] width 779 height 17
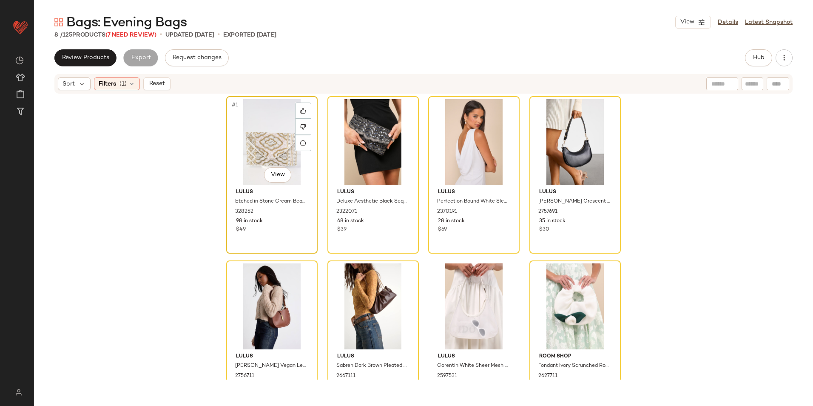
click at [265, 150] on div "#1 View" at bounding box center [271, 142] width 85 height 86
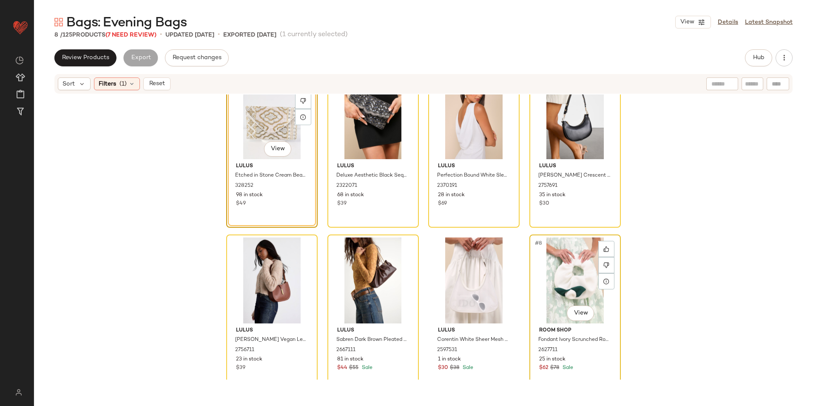
scroll to position [38, 0]
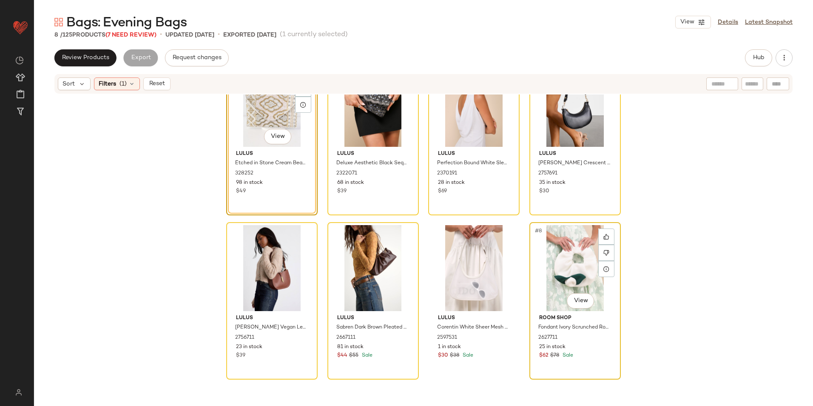
click at [559, 274] on div "#8 View" at bounding box center [574, 268] width 85 height 86
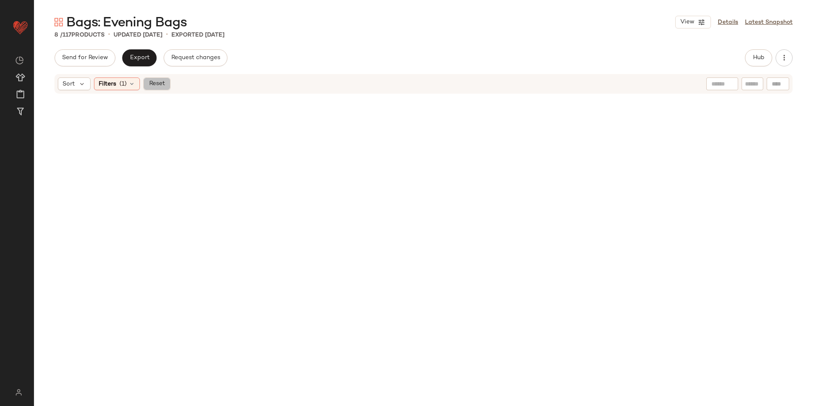
click at [150, 82] on span "Reset" at bounding box center [156, 83] width 16 height 7
click at [293, 58] on div "Send for Review Export Request changes Hub" at bounding box center [423, 57] width 738 height 17
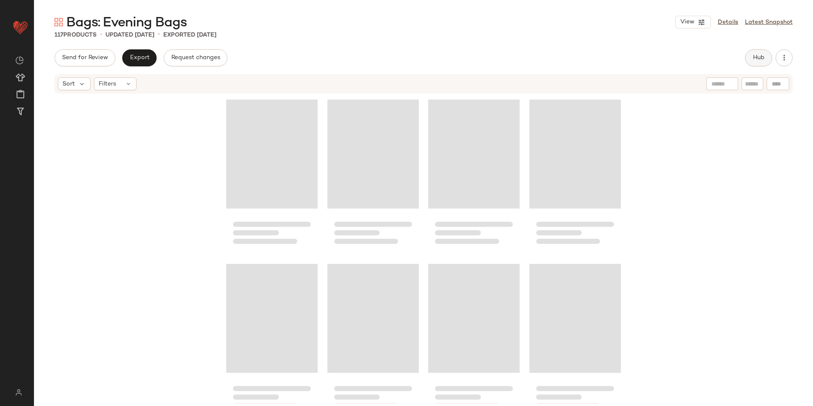
scroll to position [656, 0]
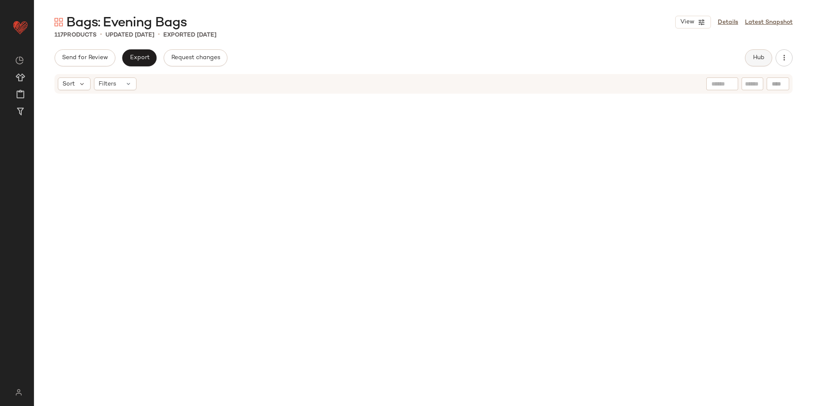
click at [766, 56] on button "Hub" at bounding box center [758, 57] width 27 height 17
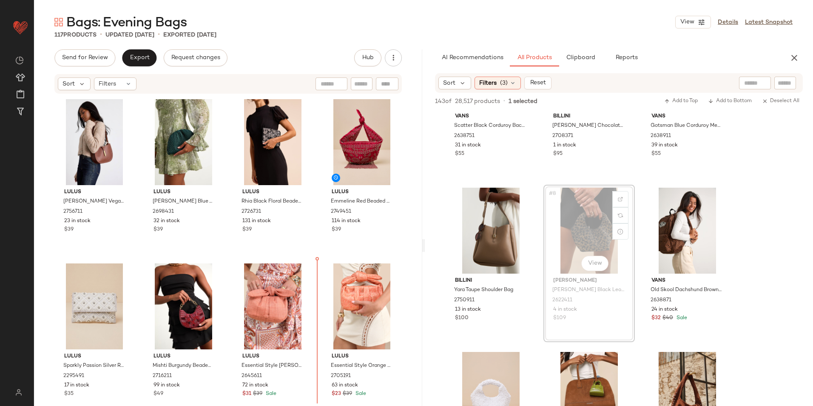
scroll to position [7, 0]
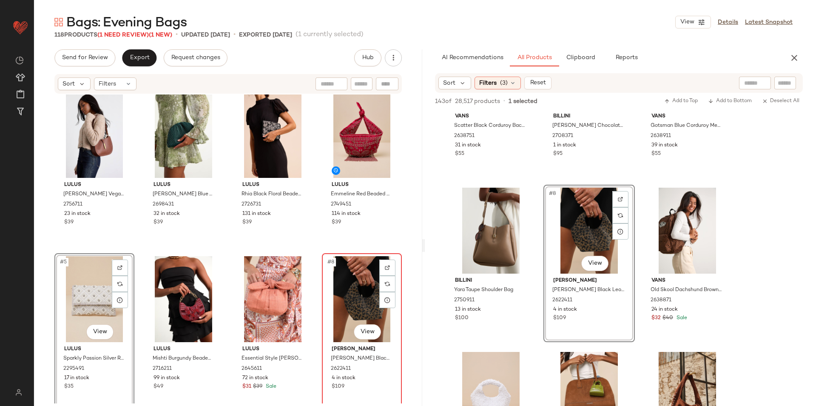
click at [356, 277] on div "#8 View" at bounding box center [362, 299] width 74 height 86
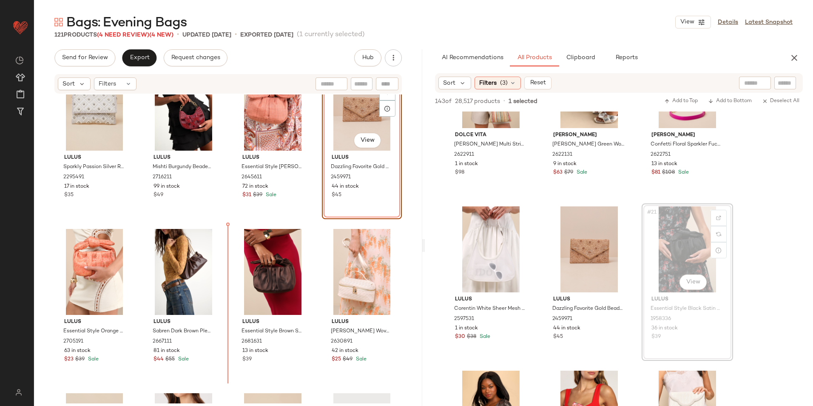
scroll to position [218, 0]
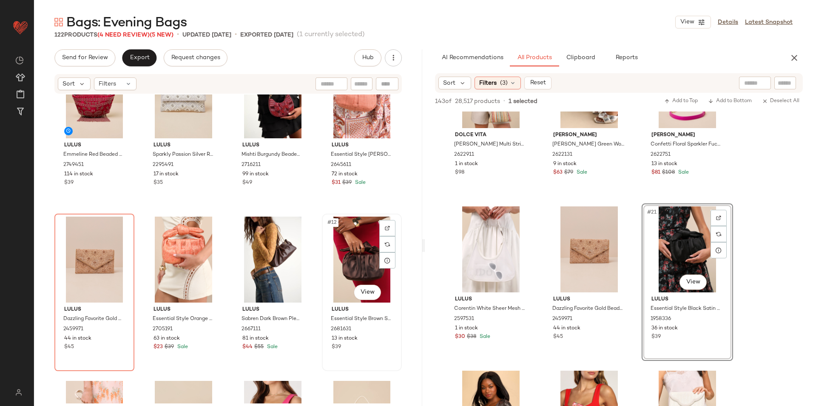
click at [353, 246] on div "#12 View" at bounding box center [362, 259] width 74 height 86
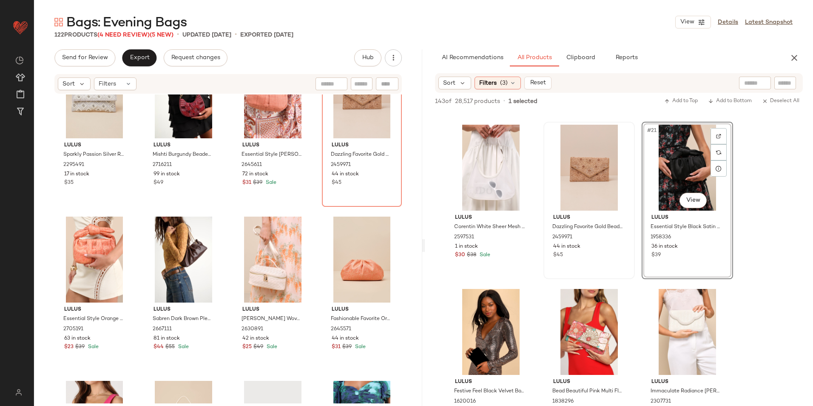
scroll to position [978, 0]
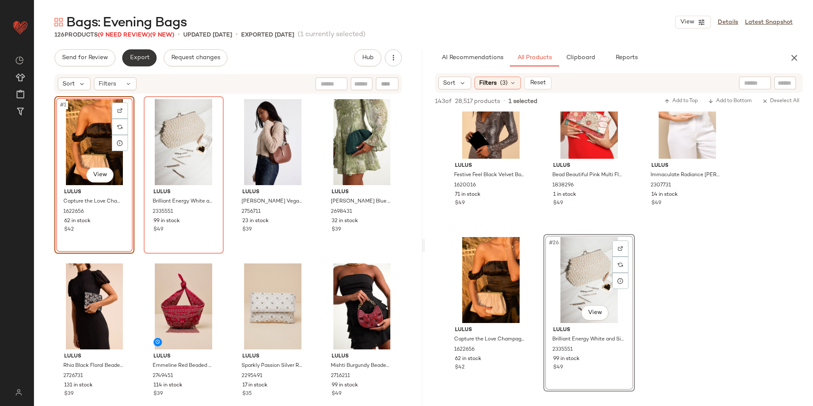
click at [141, 56] on span "Export" at bounding box center [139, 57] width 20 height 7
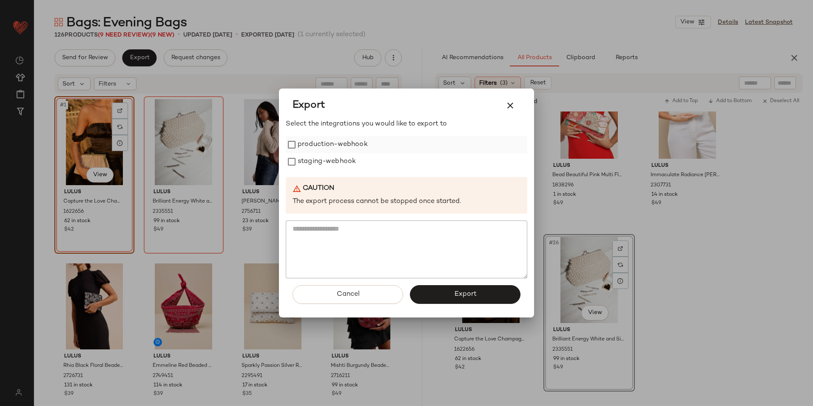
click at [342, 152] on label "production-webhook" at bounding box center [333, 144] width 70 height 17
click at [335, 161] on label "staging-webhook" at bounding box center [327, 161] width 58 height 17
click at [442, 294] on button "Export" at bounding box center [465, 294] width 111 height 19
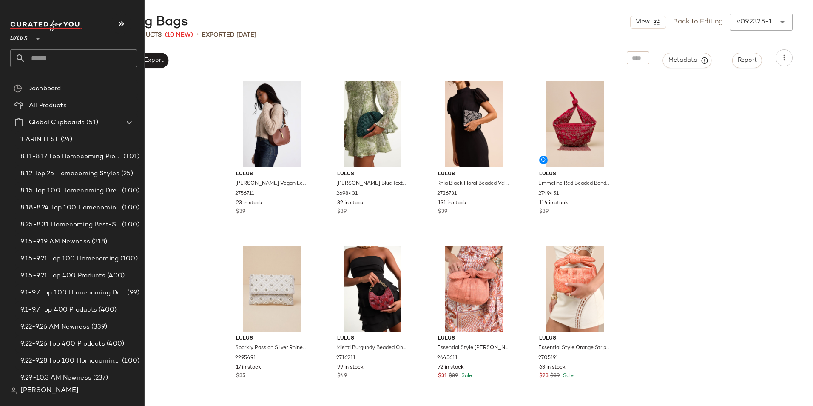
click at [46, 57] on input "text" at bounding box center [82, 58] width 112 height 18
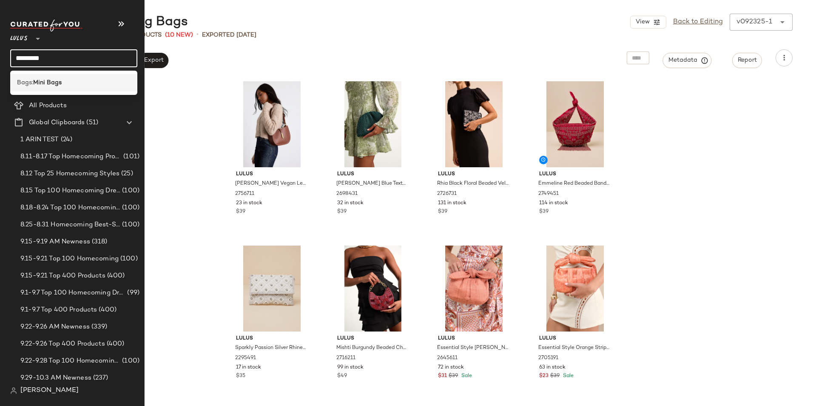
type input "*********"
click at [34, 86] on b "Mini Bags" at bounding box center [47, 82] width 28 height 9
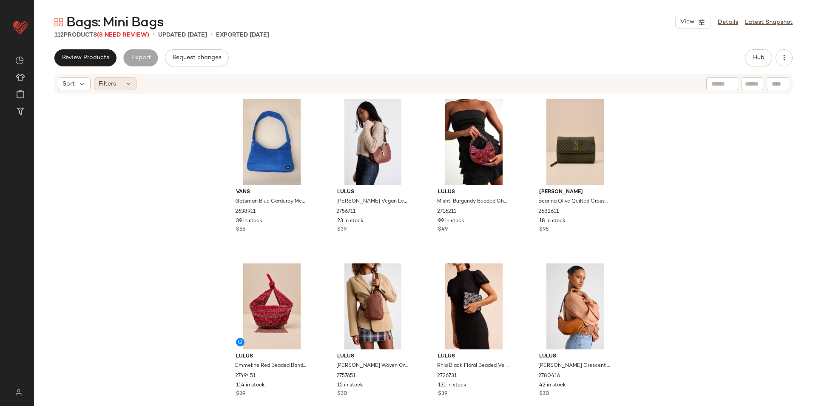
click at [118, 85] on div "Filters" at bounding box center [115, 83] width 43 height 13
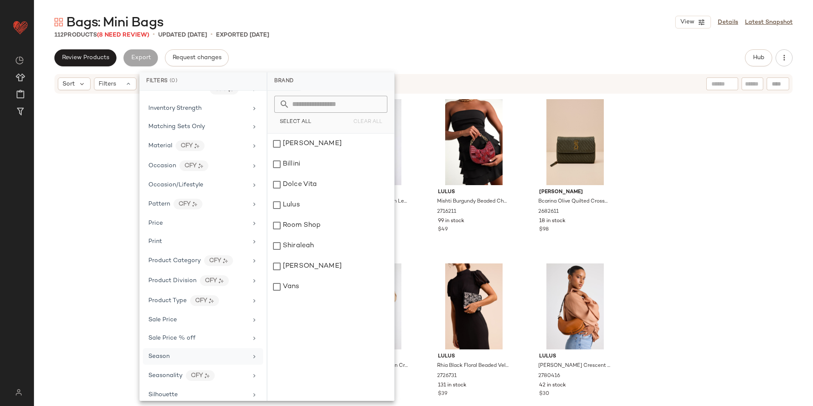
scroll to position [340, 0]
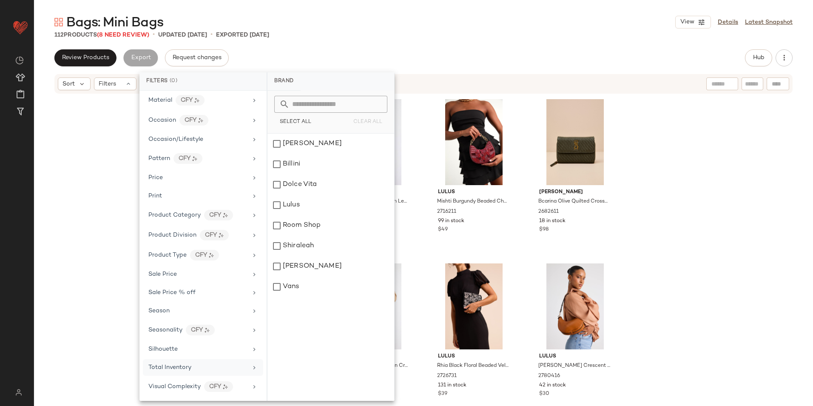
drag, startPoint x: 176, startPoint y: 366, endPoint x: 248, endPoint y: 286, distance: 108.3
click at [176, 366] on span "Total Inventory" at bounding box center [169, 367] width 43 height 6
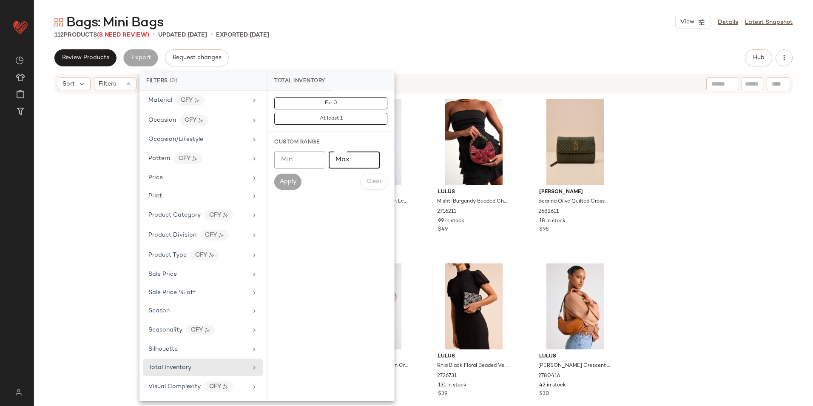
click at [350, 162] on input "Max" at bounding box center [354, 159] width 51 height 17
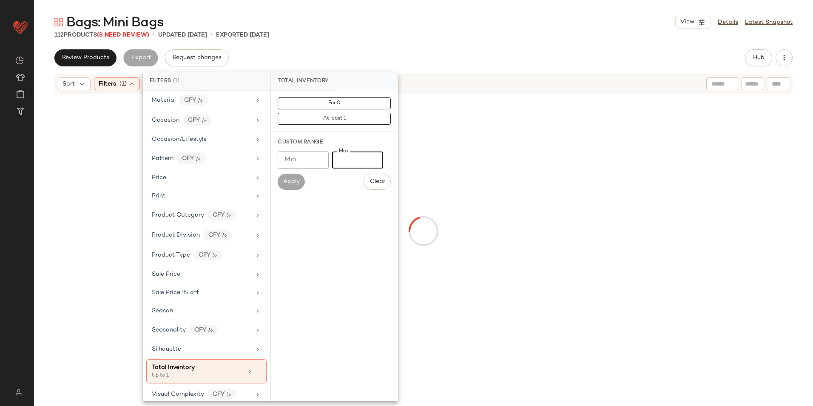
type input "*"
click at [442, 31] on div "112 Products (8 Need Review) • updated [DATE] • Exported [DATE]" at bounding box center [423, 35] width 779 height 9
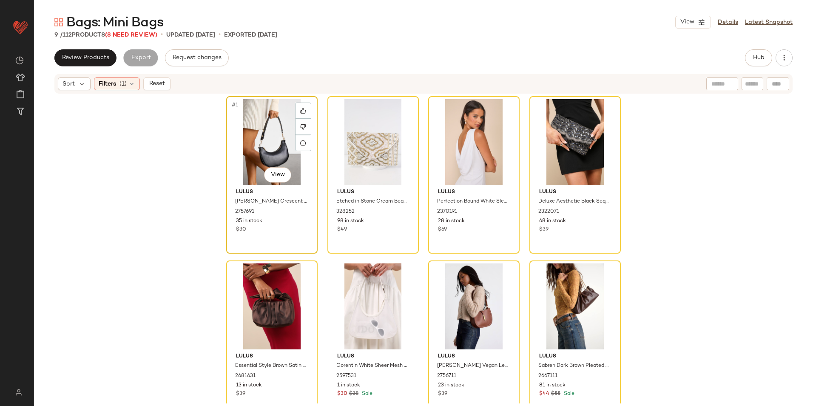
click at [249, 146] on div "#1 View" at bounding box center [271, 142] width 85 height 86
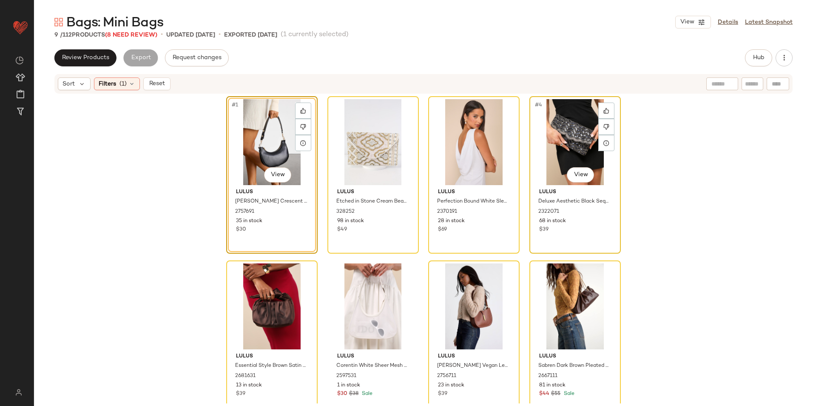
click at [564, 138] on div "#4 View" at bounding box center [574, 142] width 85 height 86
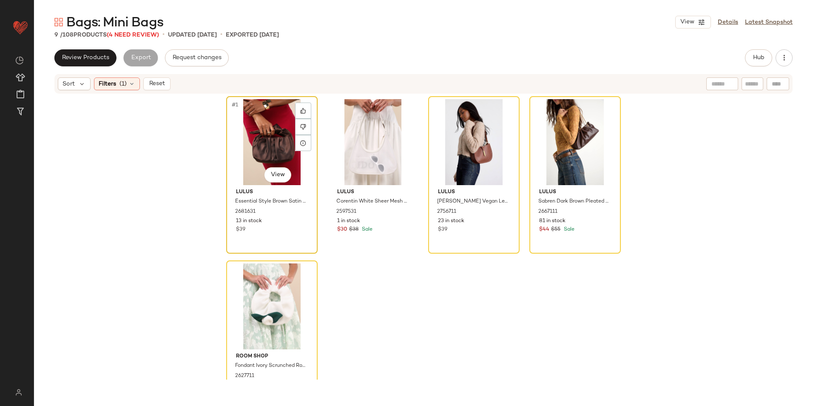
click at [269, 127] on div "#1 View" at bounding box center [271, 142] width 85 height 86
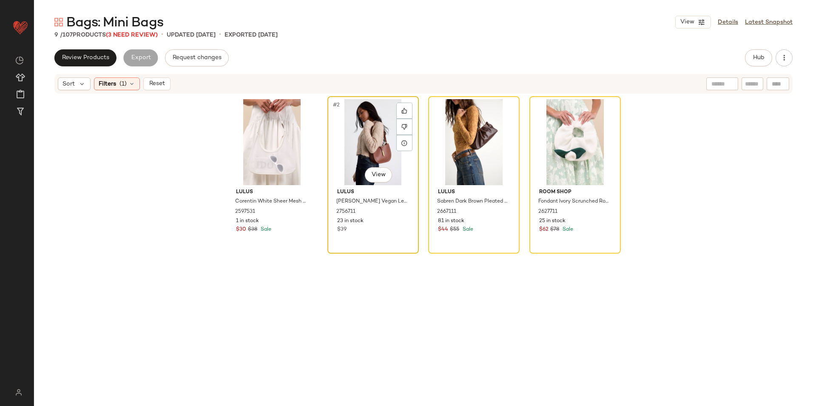
click at [362, 133] on div "#2 View" at bounding box center [372, 142] width 85 height 86
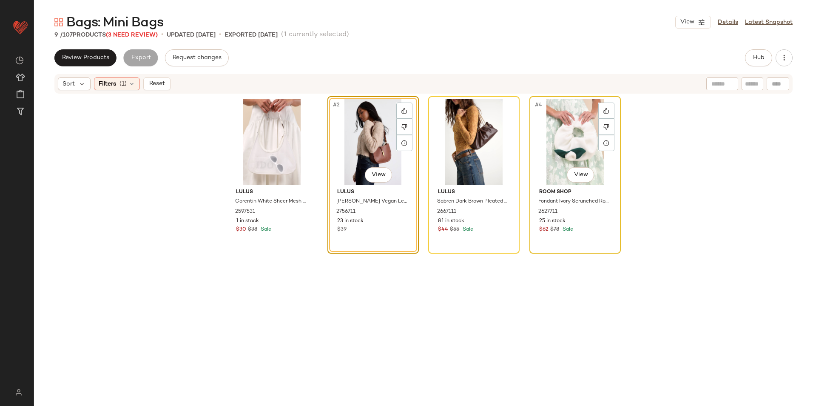
click at [539, 128] on div "#4 View" at bounding box center [574, 142] width 85 height 86
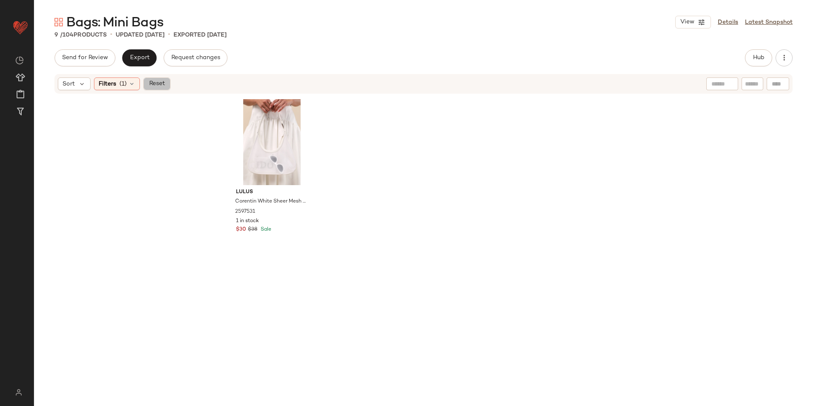
click at [159, 82] on span "Reset" at bounding box center [156, 83] width 16 height 7
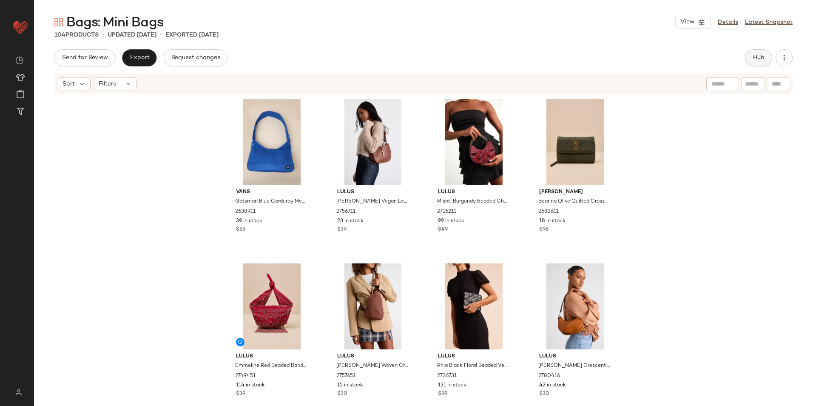
click at [757, 58] on span "Hub" at bounding box center [758, 57] width 12 height 7
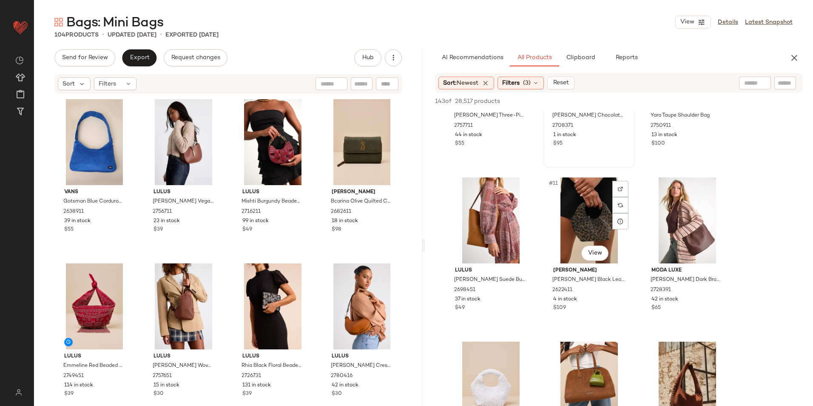
scroll to position [468, 0]
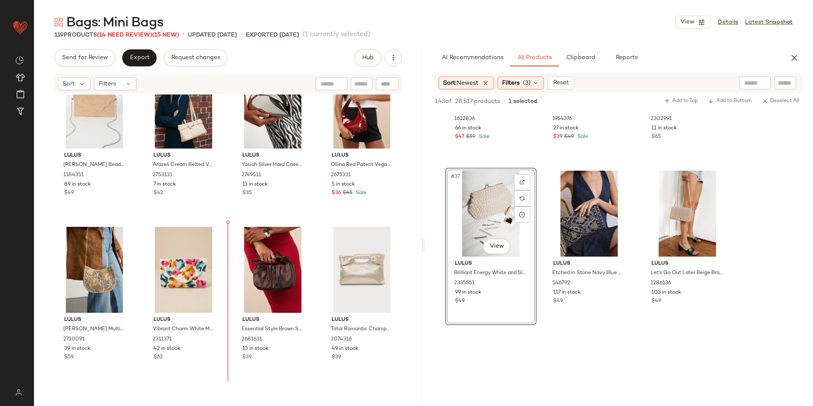
scroll to position [888, 0]
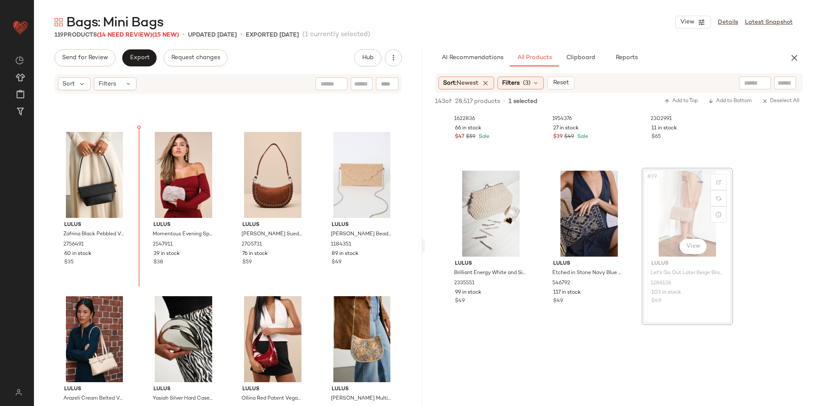
scroll to position [630, 0]
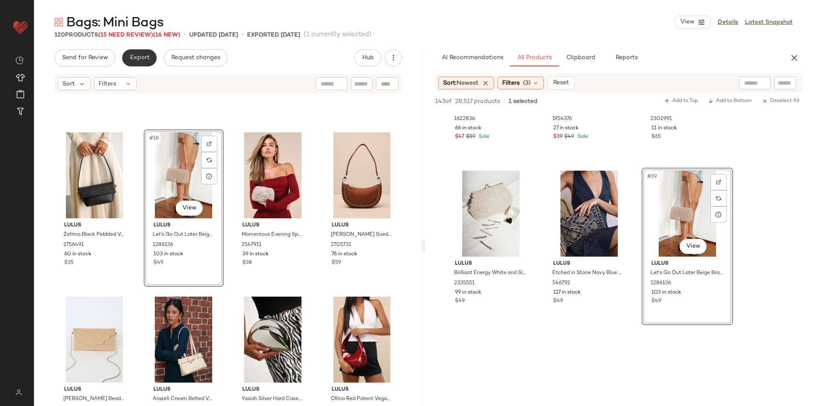
click at [136, 53] on button "Export" at bounding box center [139, 57] width 34 height 17
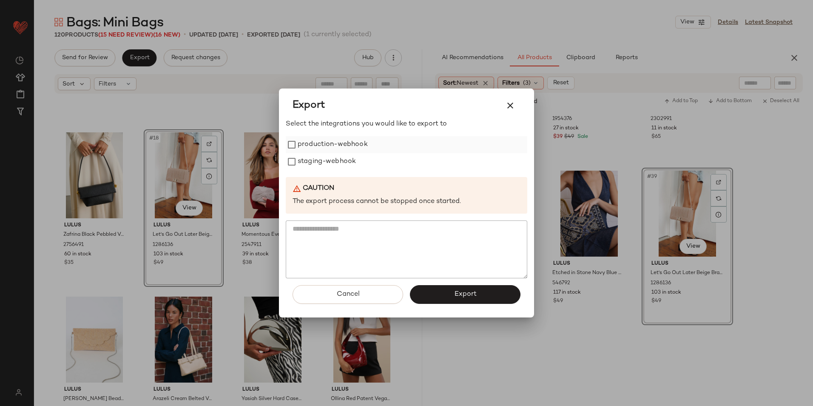
click at [337, 149] on label "production-webhook" at bounding box center [333, 144] width 70 height 17
click at [337, 165] on label "staging-webhook" at bounding box center [327, 161] width 58 height 17
click at [456, 292] on span "Export" at bounding box center [465, 294] width 23 height 8
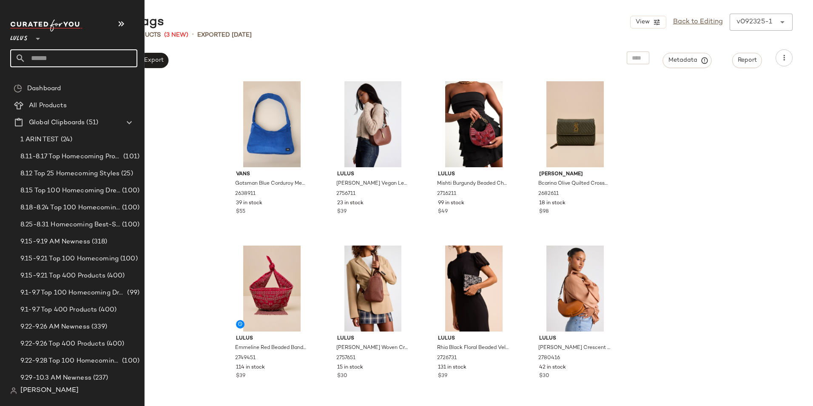
click at [53, 57] on input "text" at bounding box center [82, 58] width 112 height 18
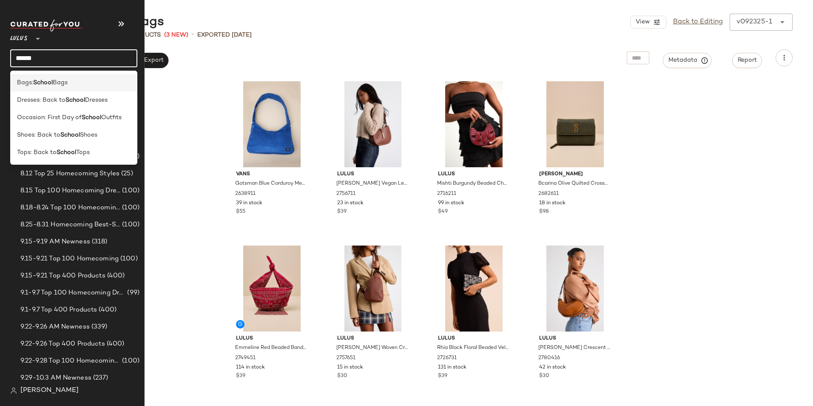
type input "******"
click at [40, 88] on div "Bags: School Bags" at bounding box center [73, 82] width 127 height 17
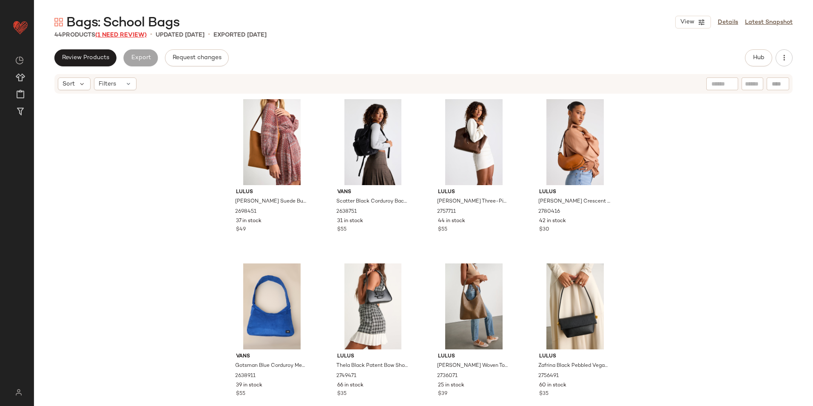
click at [138, 34] on span "(1 Need Review)" at bounding box center [120, 35] width 51 height 6
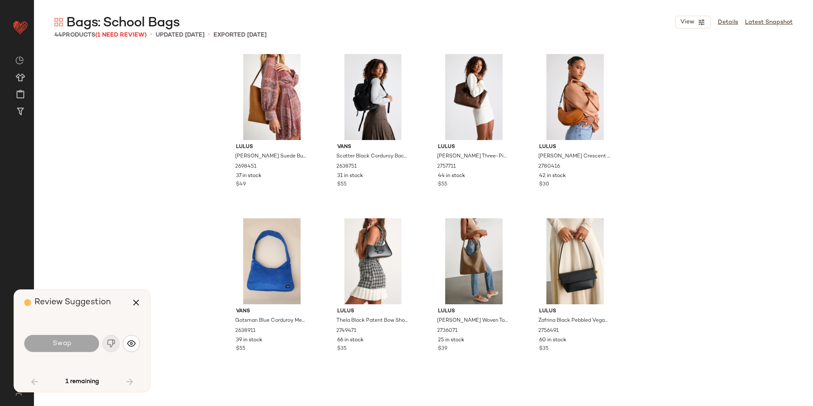
scroll to position [820, 0]
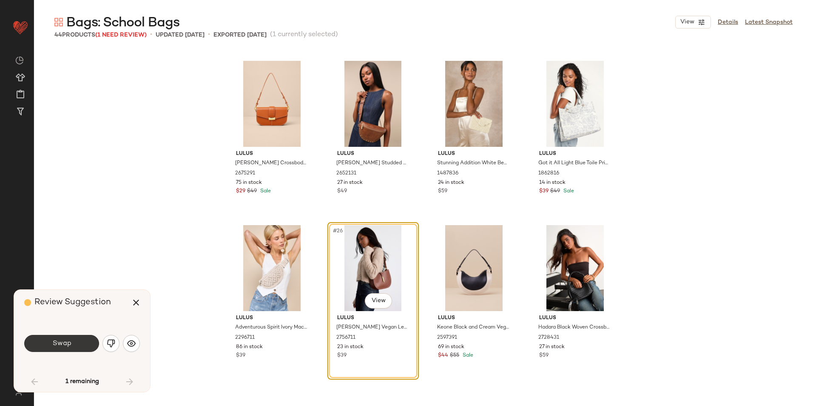
click at [79, 340] on button "Swap" at bounding box center [61, 343] width 75 height 17
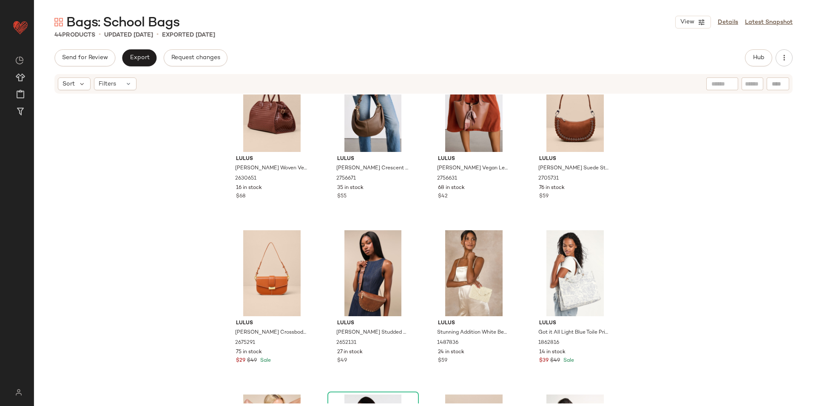
scroll to position [693, 0]
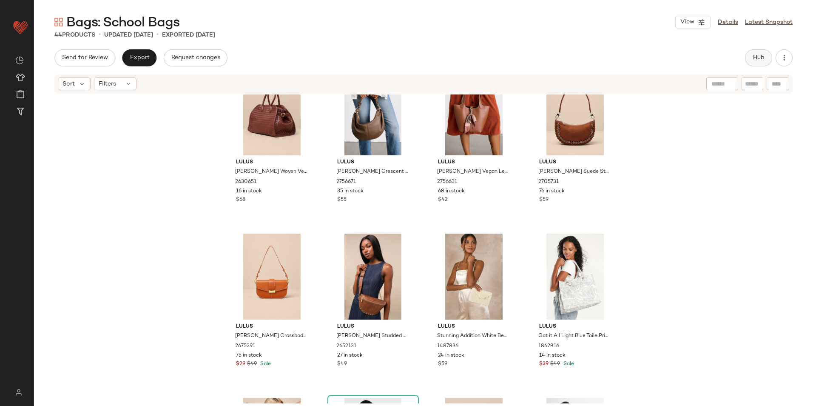
click at [760, 57] on span "Hub" at bounding box center [758, 57] width 12 height 7
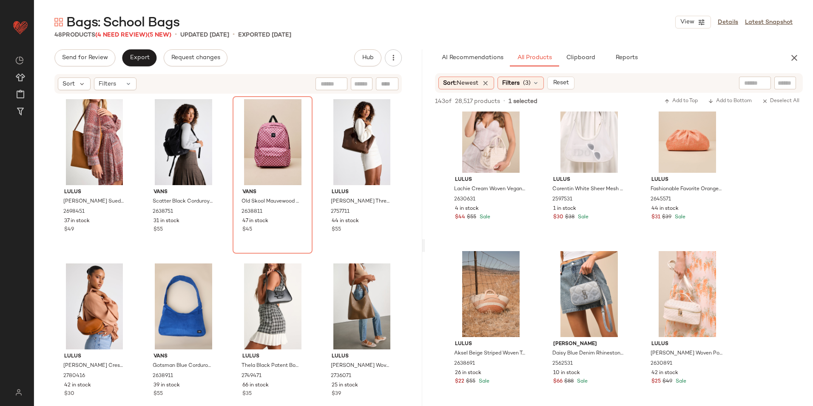
scroll to position [1998, 0]
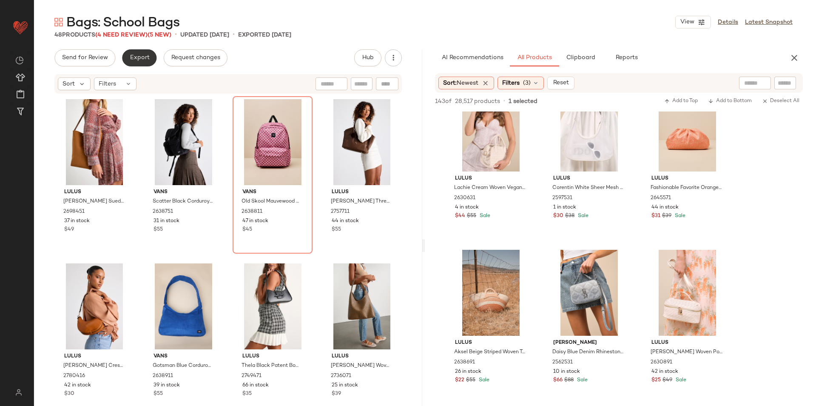
click at [151, 58] on button "Export" at bounding box center [139, 57] width 34 height 17
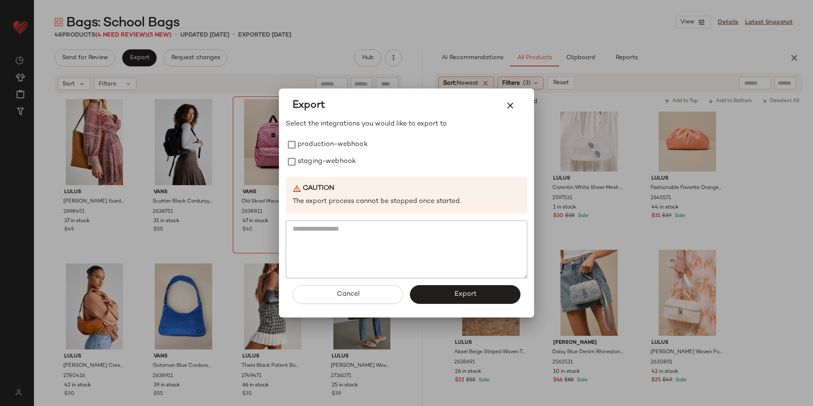
drag, startPoint x: 509, startPoint y: 105, endPoint x: 327, endPoint y: 111, distance: 182.5
click at [508, 106] on icon "button" at bounding box center [510, 105] width 10 height 10
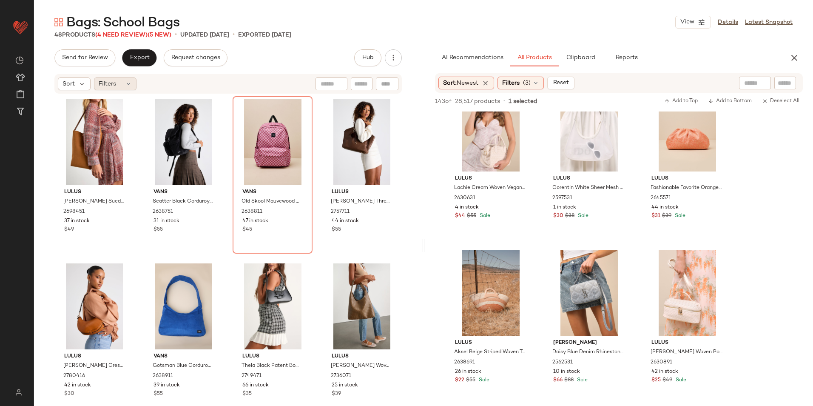
click at [108, 82] on span "Filters" at bounding box center [107, 83] width 17 height 9
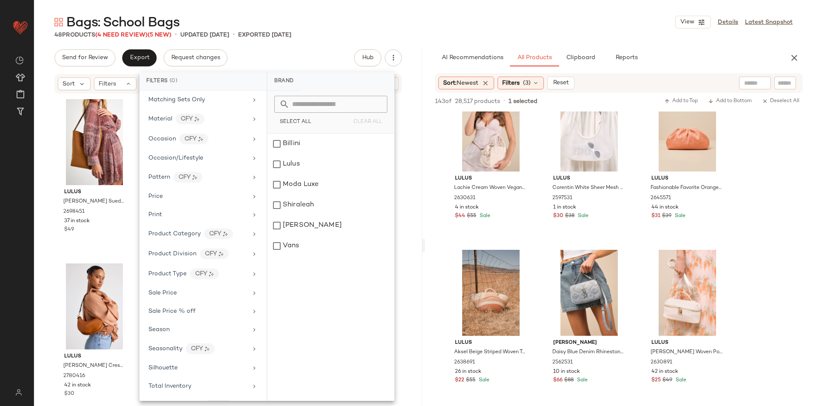
scroll to position [340, 0]
click at [193, 372] on div "Total Inventory" at bounding box center [203, 367] width 120 height 17
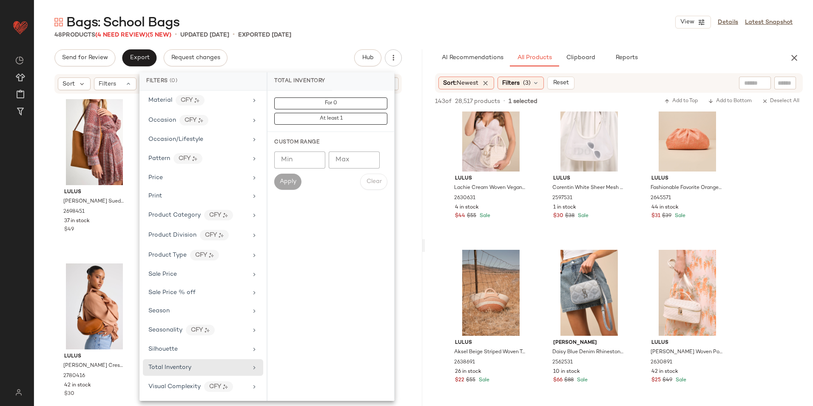
click at [355, 159] on input "Max" at bounding box center [354, 159] width 51 height 17
type input "*"
click at [286, 182] on span "Apply" at bounding box center [287, 181] width 17 height 7
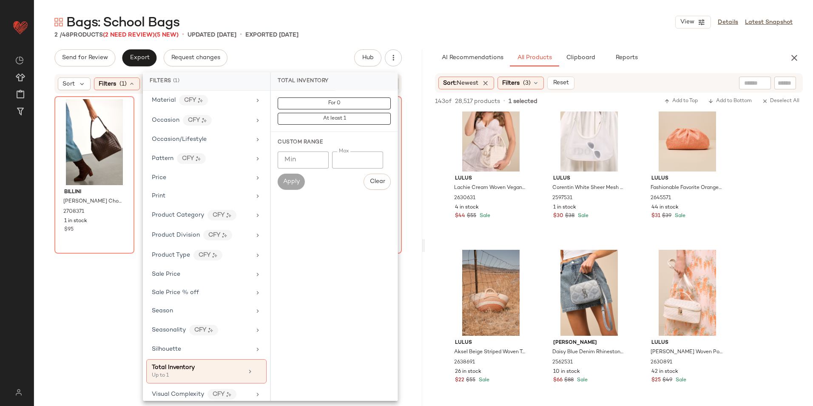
drag, startPoint x: 416, startPoint y: 14, endPoint x: 411, endPoint y: 20, distance: 7.5
click at [417, 14] on div "Bags: School Bags View Details Latest Snapshot" at bounding box center [423, 22] width 779 height 17
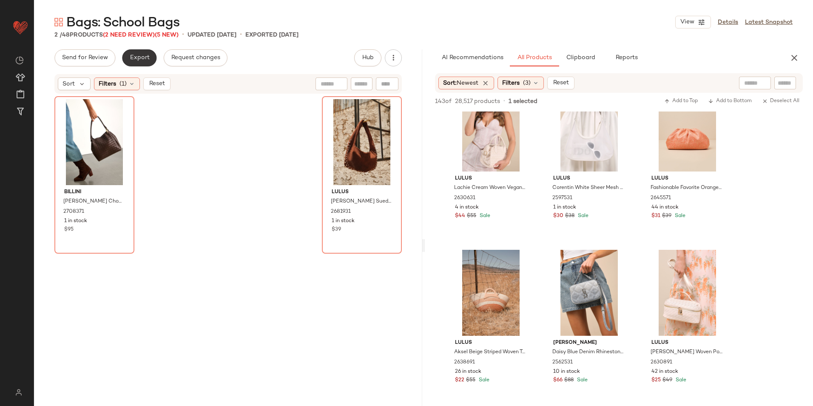
click at [133, 58] on span "Export" at bounding box center [139, 57] width 20 height 7
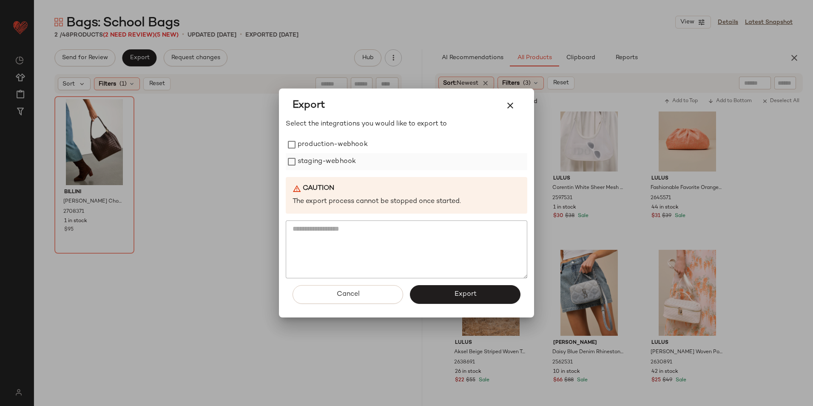
drag, startPoint x: 320, startPoint y: 145, endPoint x: 320, endPoint y: 153, distance: 8.1
click at [320, 150] on label "production-webhook" at bounding box center [333, 144] width 70 height 17
click at [320, 161] on label "staging-webhook" at bounding box center [327, 161] width 58 height 17
click at [438, 295] on button "Export" at bounding box center [465, 294] width 111 height 19
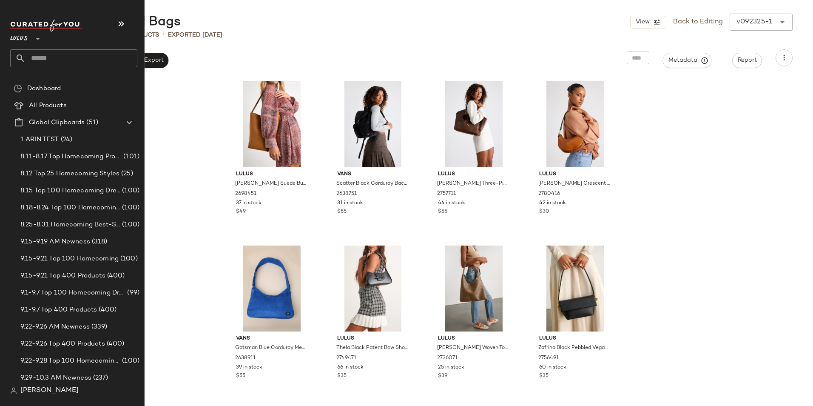
click at [44, 56] on input "text" at bounding box center [82, 58] width 112 height 18
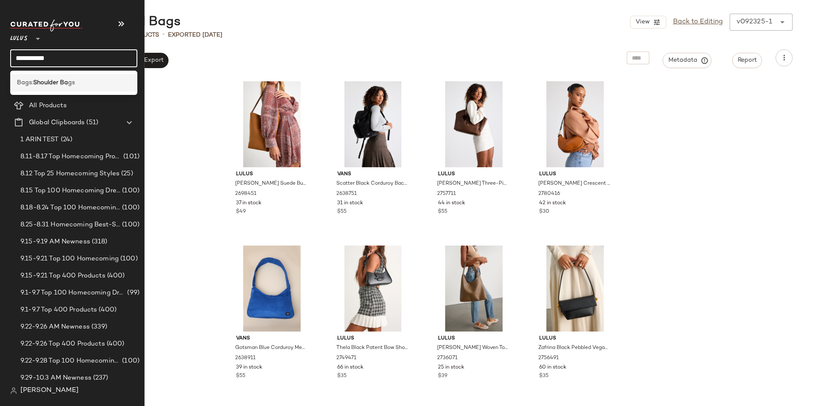
type input "**********"
click at [57, 82] on b "Shoulder Ba" at bounding box center [50, 82] width 35 height 9
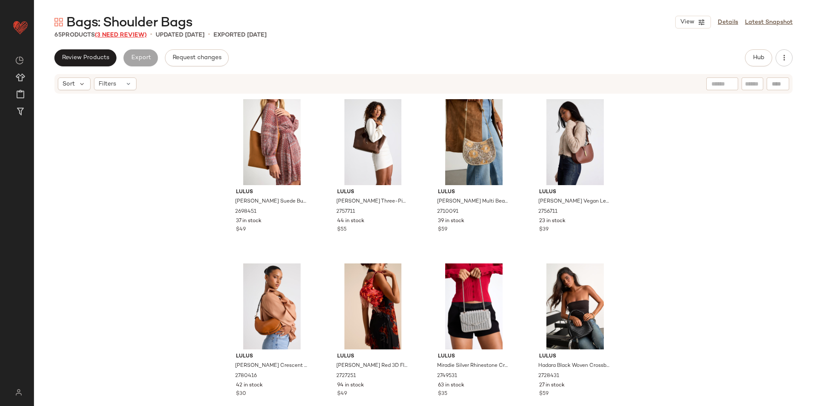
click at [139, 33] on span "(3 Need Review)" at bounding box center [121, 35] width 52 height 6
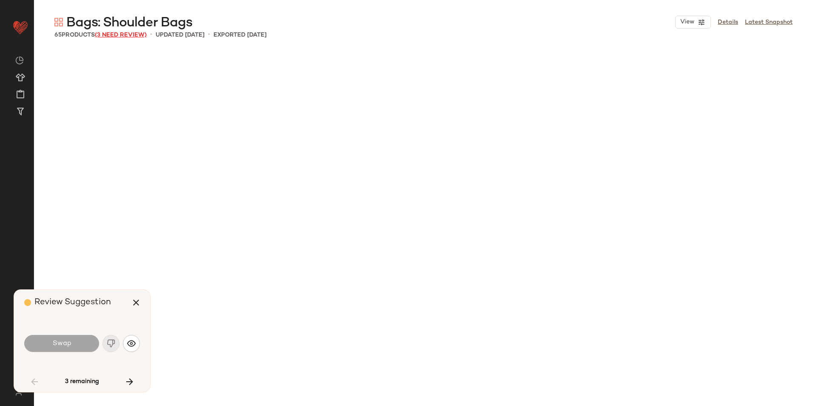
scroll to position [1969, 0]
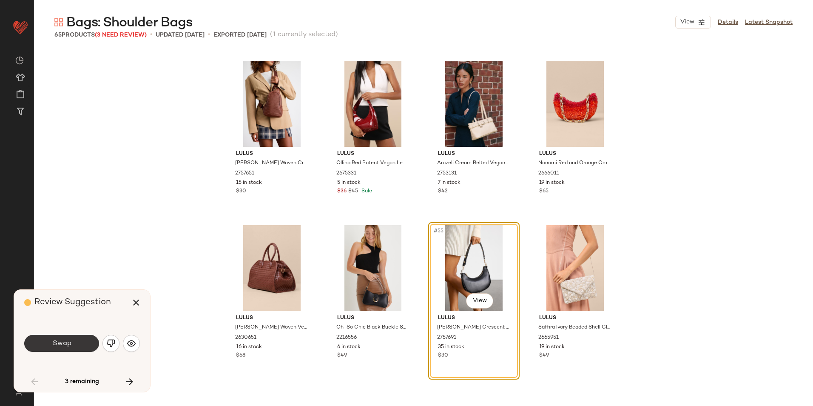
click at [74, 342] on button "Swap" at bounding box center [61, 343] width 75 height 17
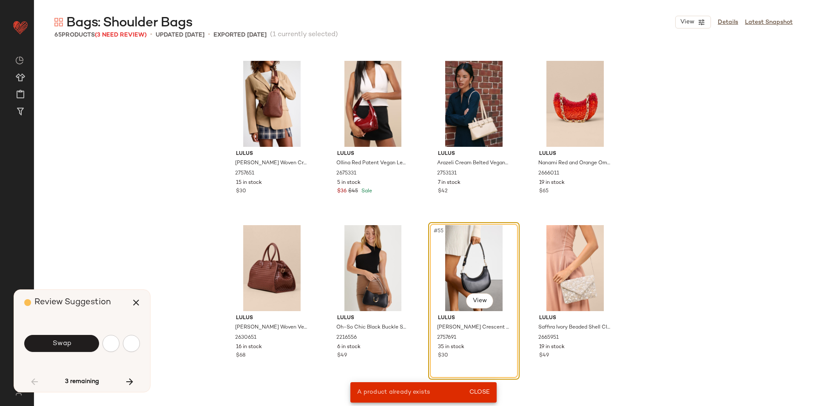
scroll to position [1477, 0]
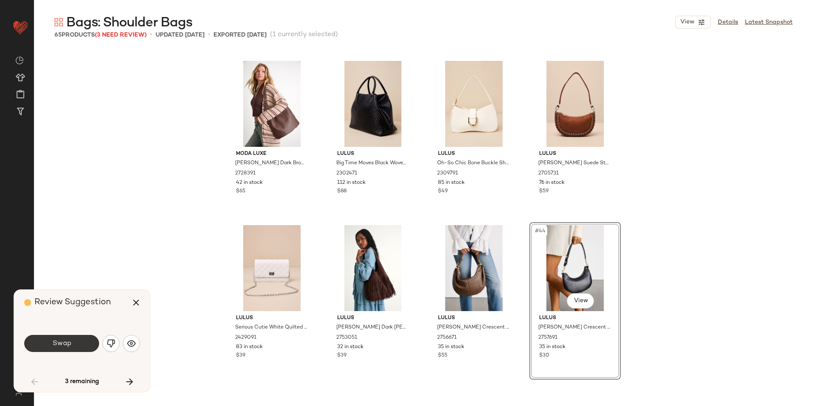
click at [84, 340] on button "Swap" at bounding box center [61, 343] width 75 height 17
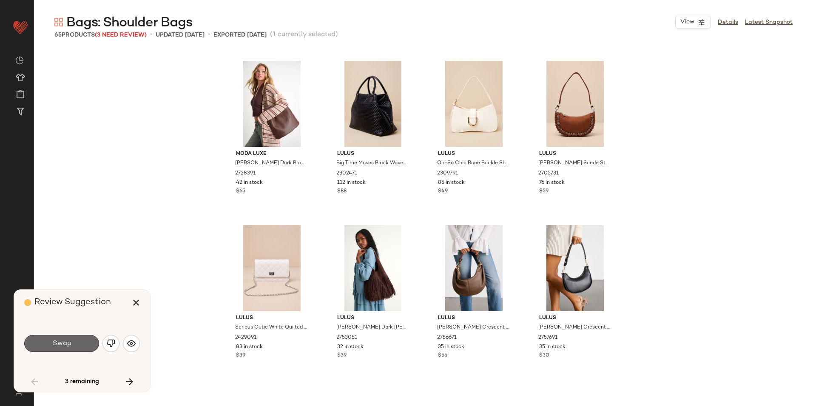
click at [82, 340] on button "Swap" at bounding box center [61, 343] width 75 height 17
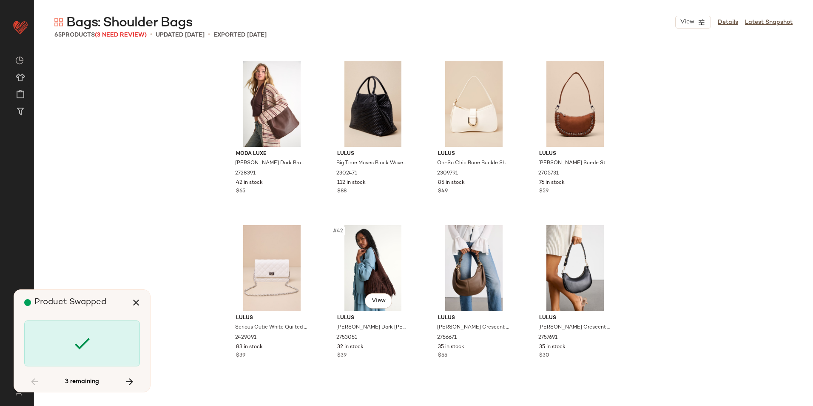
scroll to position [1969, 0]
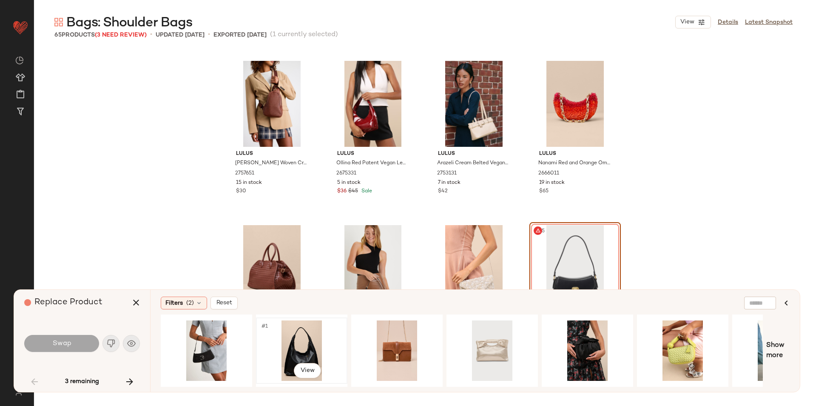
click at [302, 345] on div "#1 View" at bounding box center [301, 350] width 85 height 60
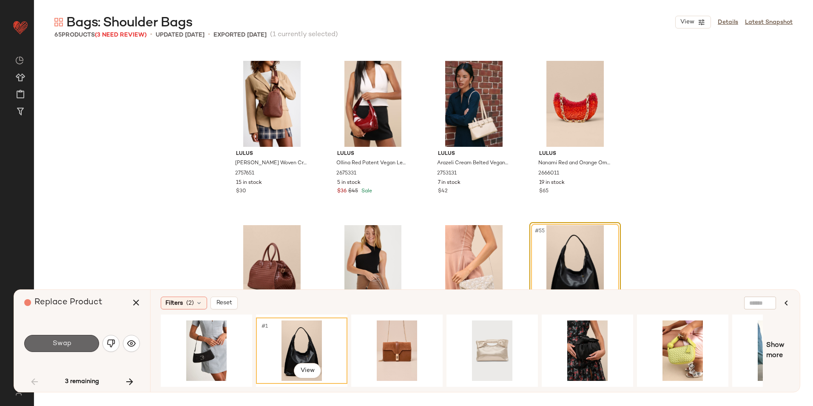
click at [74, 336] on button "Swap" at bounding box center [61, 343] width 75 height 17
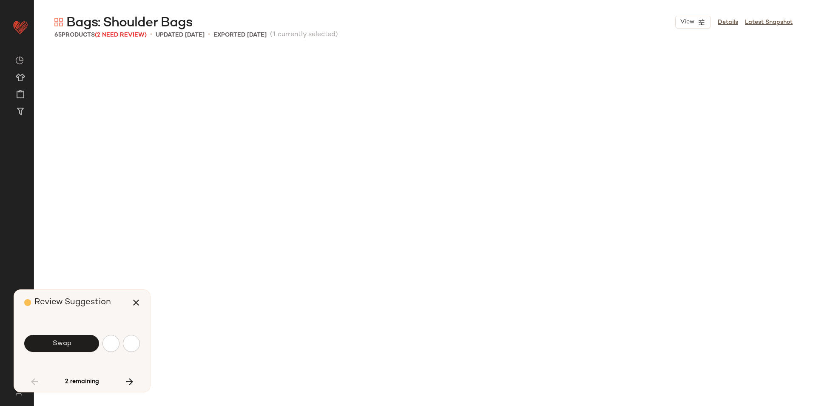
scroll to position [820, 0]
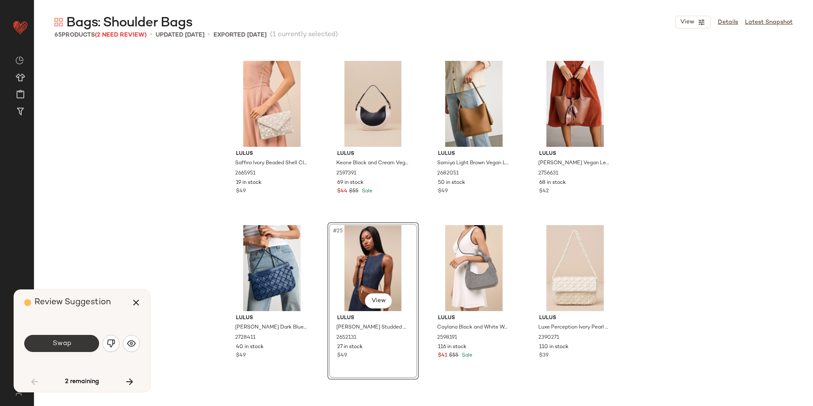
click at [83, 342] on button "Swap" at bounding box center [61, 343] width 75 height 17
click at [115, 344] on img "button" at bounding box center [111, 343] width 9 height 9
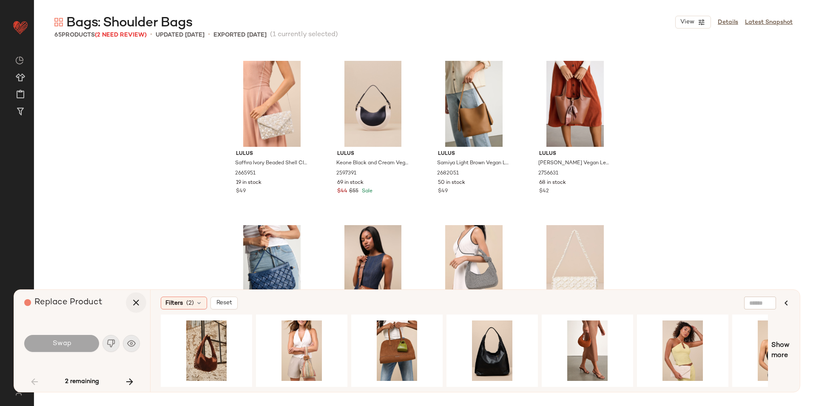
click at [133, 308] on button "button" at bounding box center [136, 302] width 20 height 20
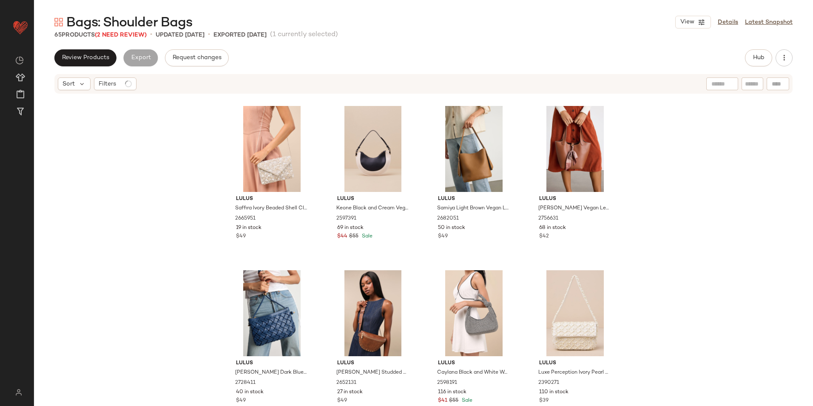
click at [142, 259] on div "Lulus Saffira Ivory Beaded Shell Clutch 2665951 19 in stock $49 Lulus Keone Bla…" at bounding box center [423, 248] width 779 height 309
click at [116, 88] on div "Filters" at bounding box center [115, 83] width 43 height 13
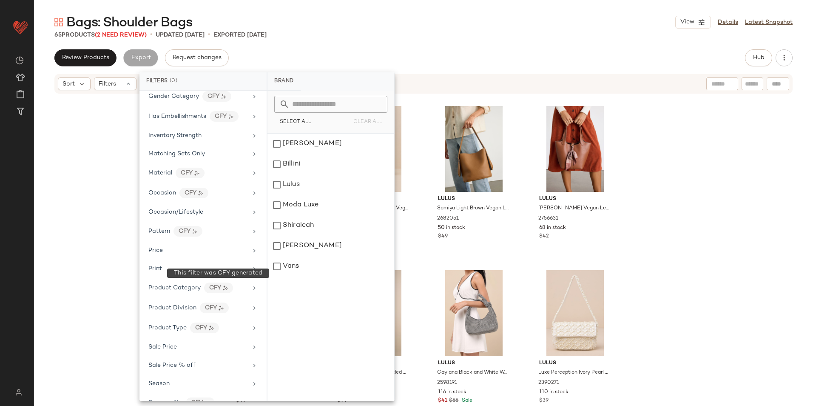
scroll to position [340, 0]
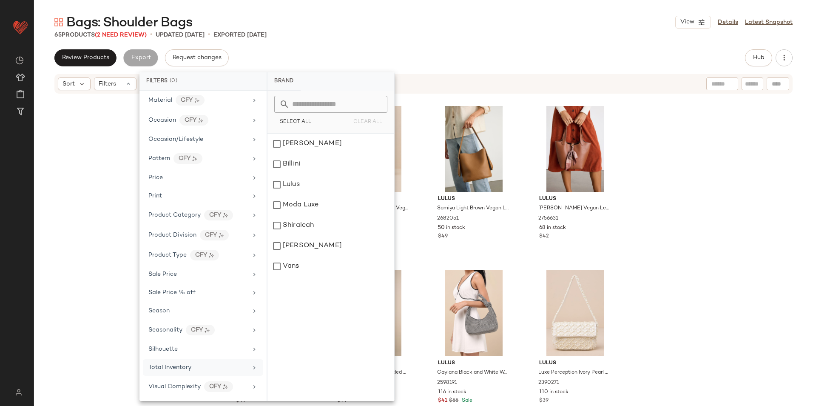
click at [195, 371] on div "Total Inventory" at bounding box center [197, 367] width 99 height 9
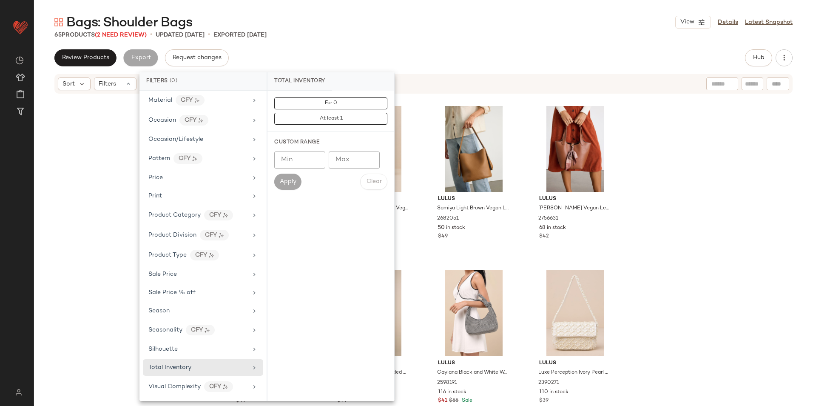
click at [348, 161] on input "Max" at bounding box center [354, 159] width 51 height 17
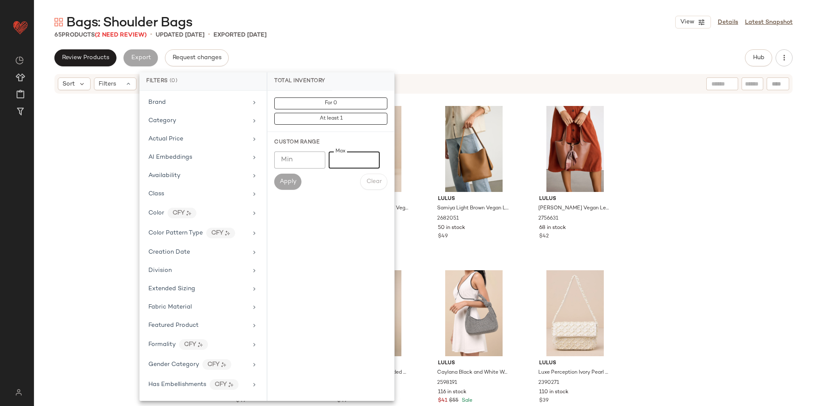
scroll to position [340, 0]
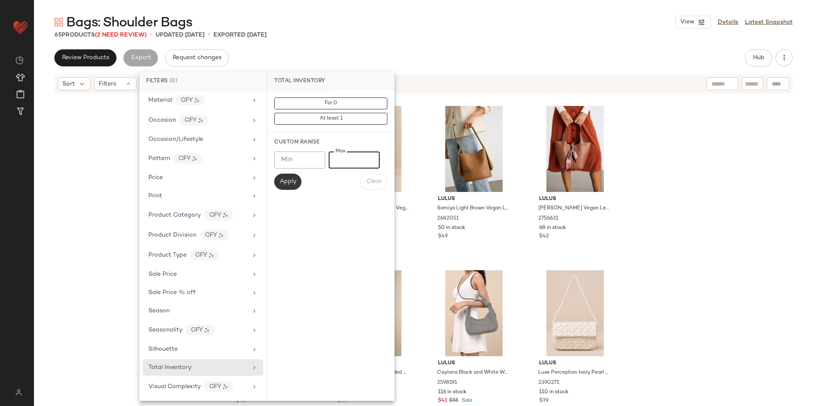
type input "*"
click at [288, 179] on span "Apply" at bounding box center [287, 181] width 17 height 7
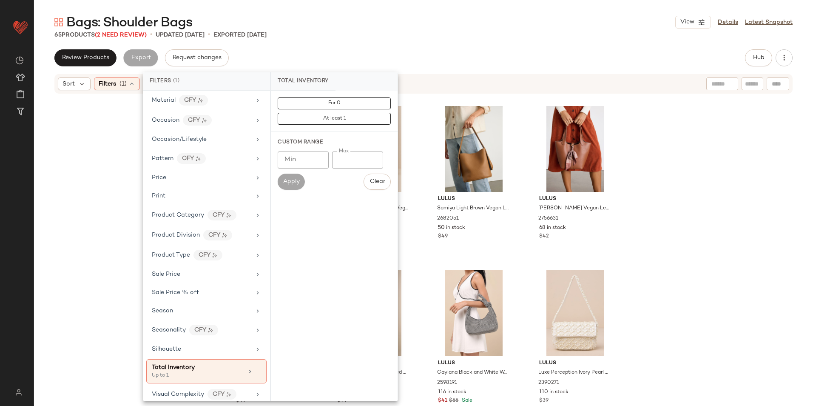
click at [397, 36] on div "65 Products (2 Need Review) • updated Sep 23rd • Exported Sep 23rd" at bounding box center [423, 35] width 779 height 9
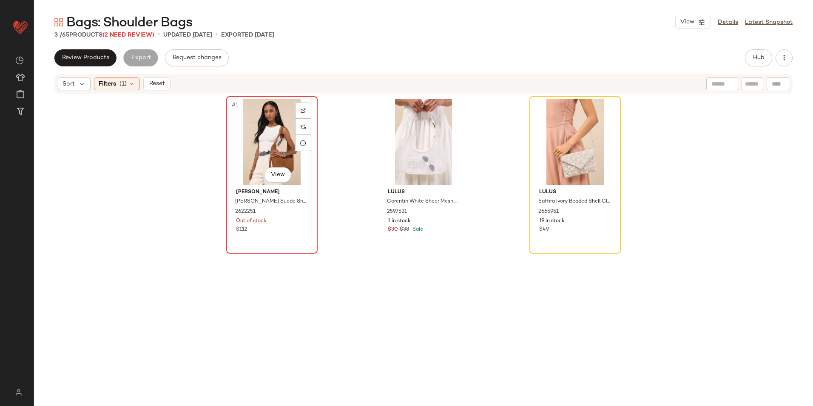
click at [264, 139] on div "#1 View" at bounding box center [271, 142] width 85 height 86
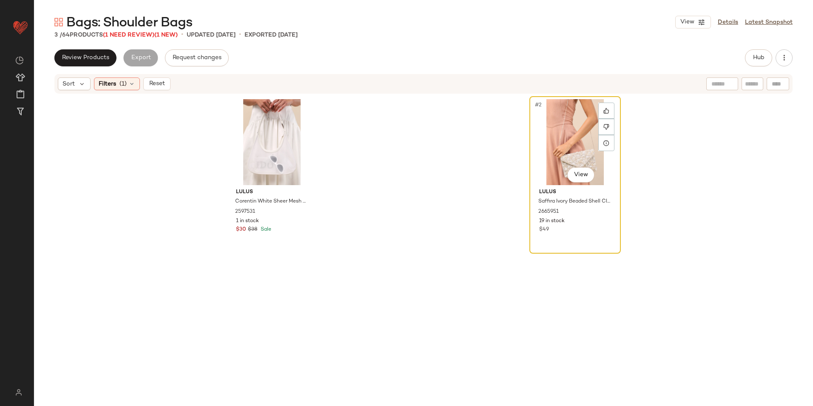
click at [575, 137] on div "#2 View" at bounding box center [574, 142] width 85 height 86
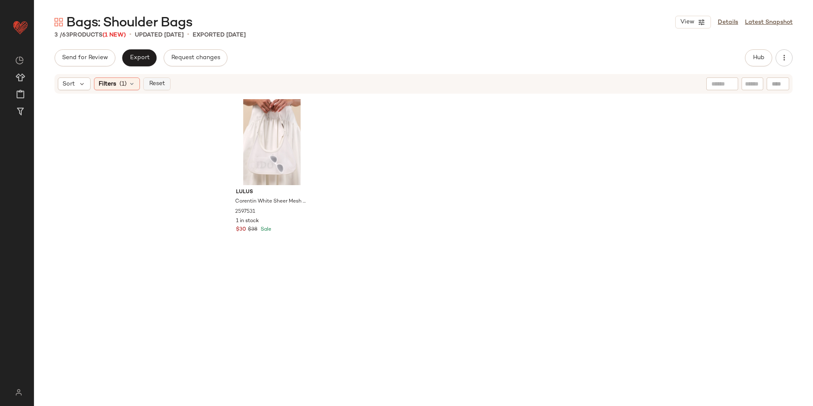
click at [155, 81] on span "Reset" at bounding box center [156, 83] width 16 height 7
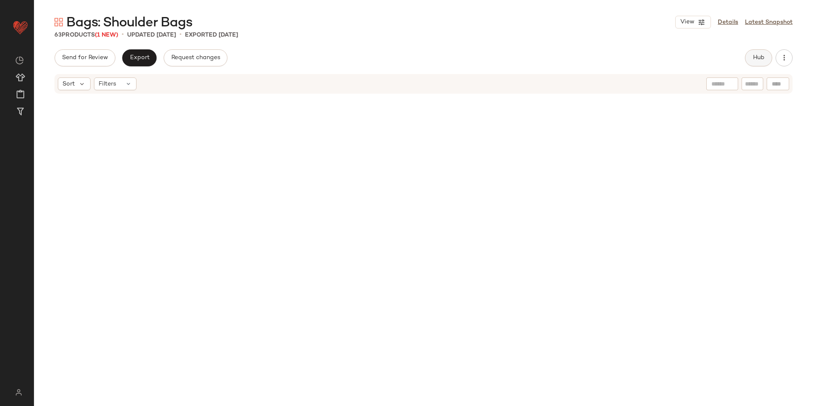
scroll to position [2133, 0]
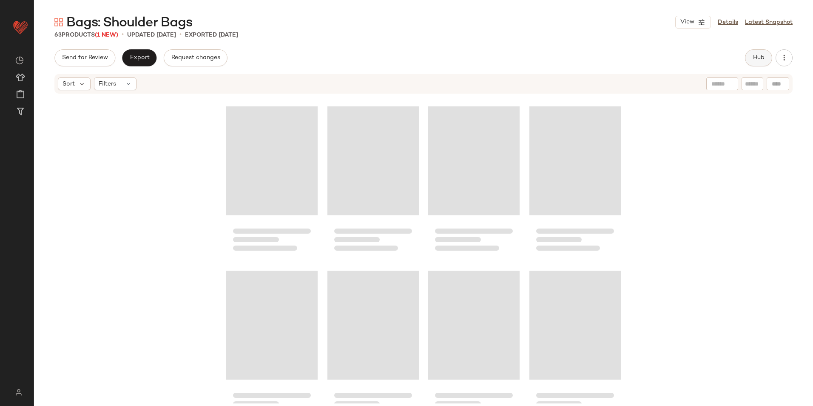
click at [754, 54] on span "Hub" at bounding box center [758, 57] width 12 height 7
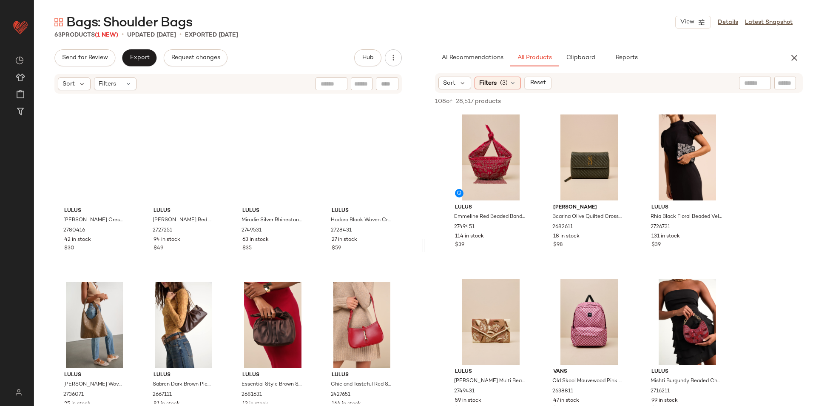
scroll to position [0, 0]
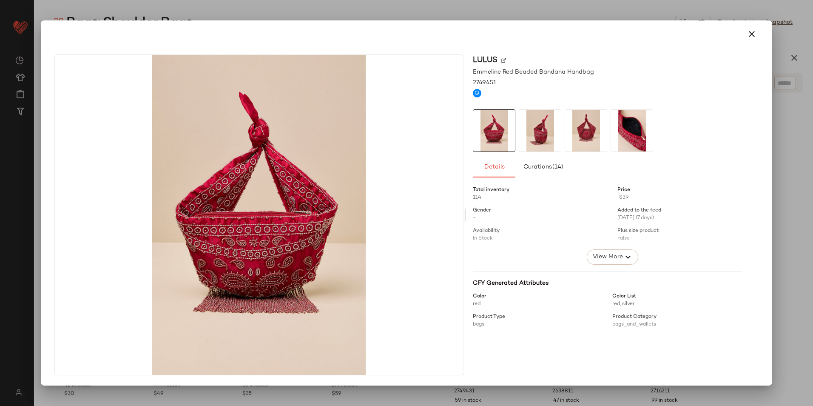
click at [535, 129] on img at bounding box center [540, 131] width 42 height 42
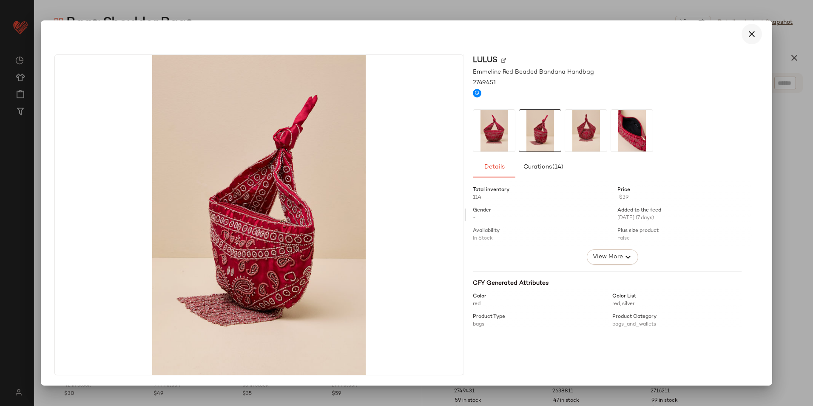
click at [751, 31] on icon "button" at bounding box center [751, 34] width 10 height 10
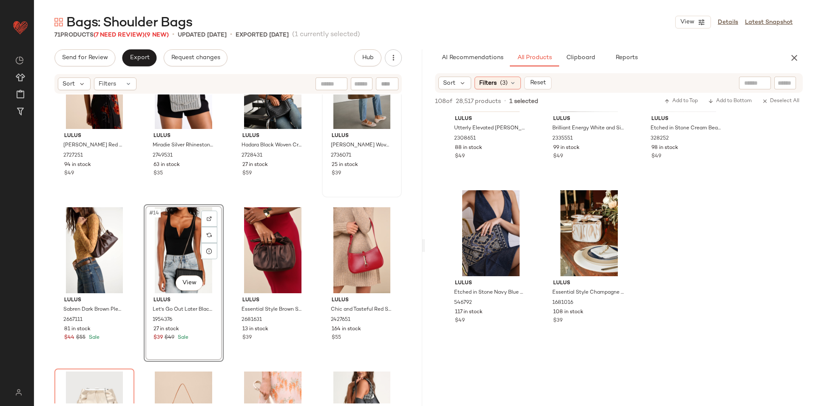
scroll to position [2890, 0]
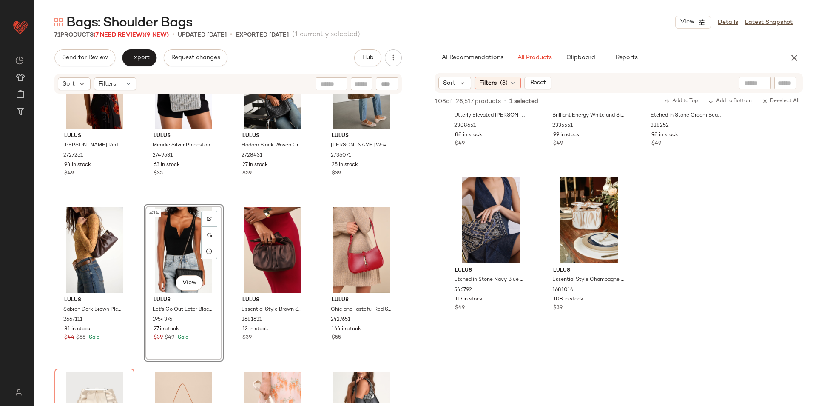
click at [138, 49] on div "Bags: Shoulder Bags View Details Latest Snapshot 71 Products (7 Need Review) (9…" at bounding box center [423, 210] width 779 height 392
click at [138, 59] on span "Export" at bounding box center [139, 57] width 20 height 7
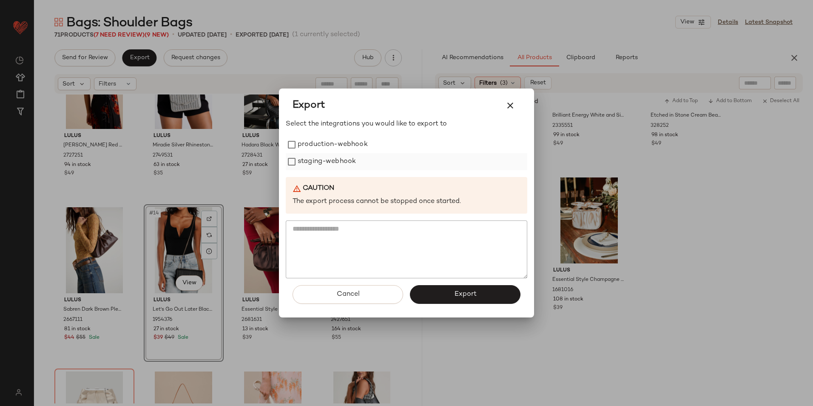
click at [312, 155] on div "production-webhook staging-webhook" at bounding box center [406, 153] width 241 height 34
click at [312, 158] on label "staging-webhook" at bounding box center [327, 161] width 58 height 17
click at [332, 130] on div "Select the integrations you would like to export to production-webhook staging-…" at bounding box center [406, 198] width 241 height 159
click at [329, 143] on label "production-webhook" at bounding box center [333, 144] width 70 height 17
click at [470, 295] on span "Export" at bounding box center [465, 294] width 23 height 8
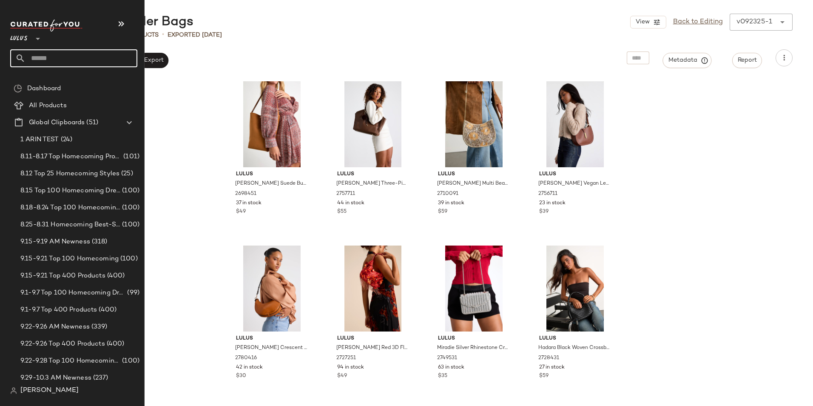
click at [44, 57] on input "text" at bounding box center [82, 58] width 112 height 18
type input "*"
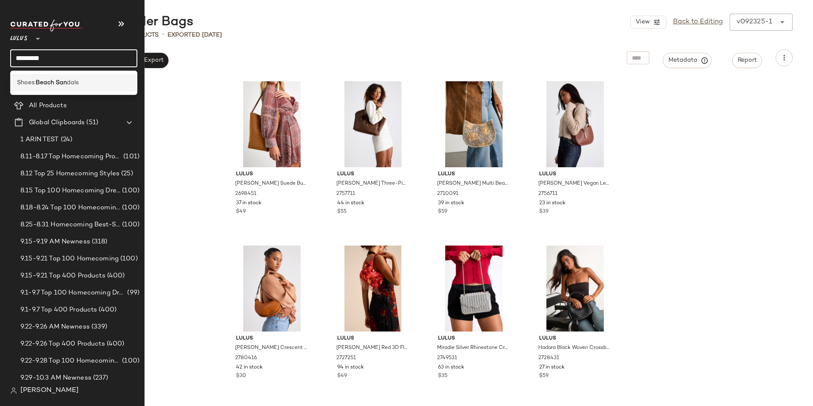
type input "*********"
click at [60, 81] on b "Beach San" at bounding box center [51, 82] width 31 height 9
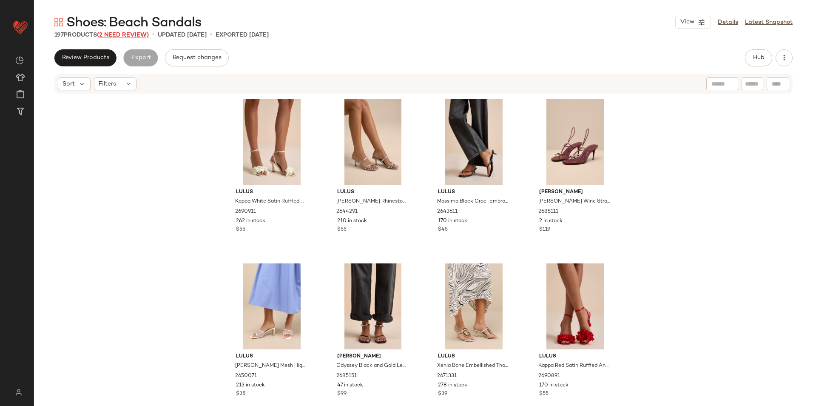
click at [126, 35] on span "(2 Need Review)" at bounding box center [123, 35] width 52 height 6
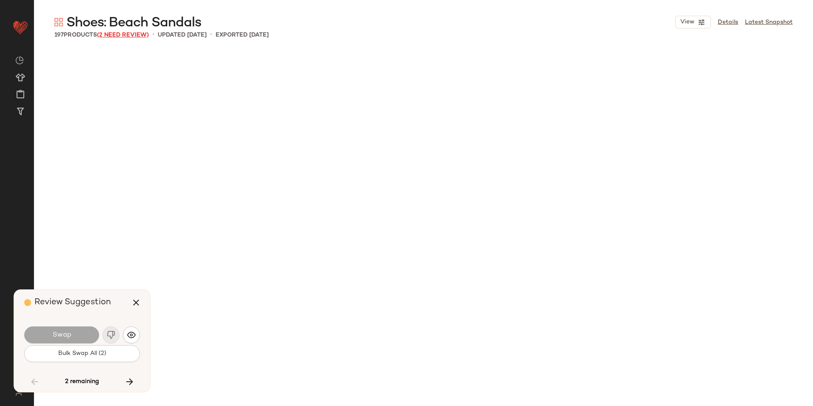
scroll to position [7055, 0]
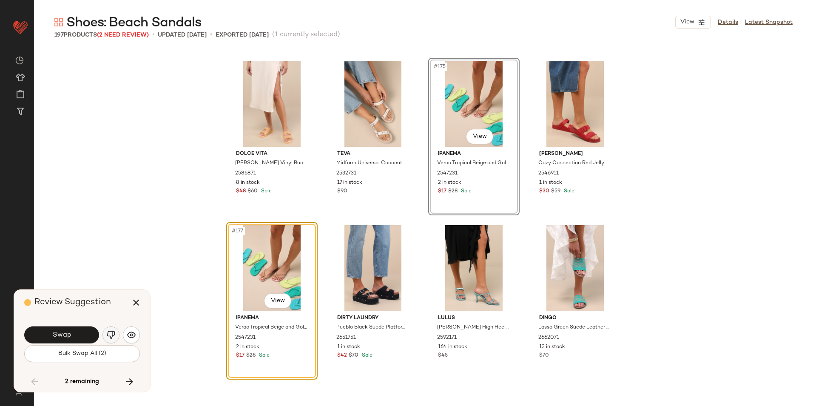
click at [115, 330] on img "button" at bounding box center [111, 334] width 9 height 9
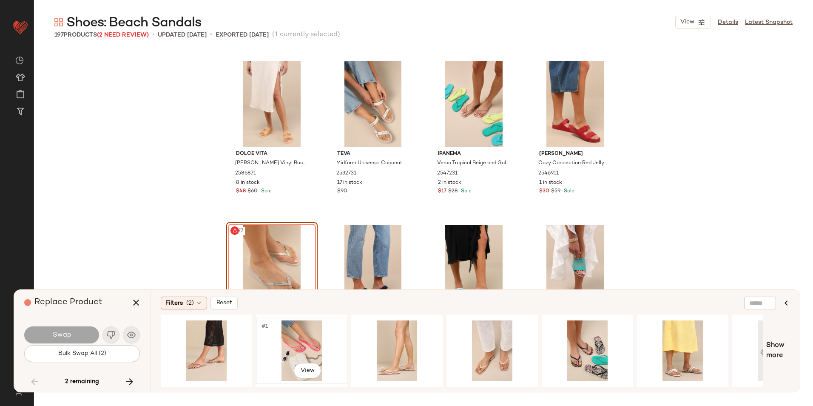
click at [298, 349] on div "#1 View" at bounding box center [301, 350] width 85 height 60
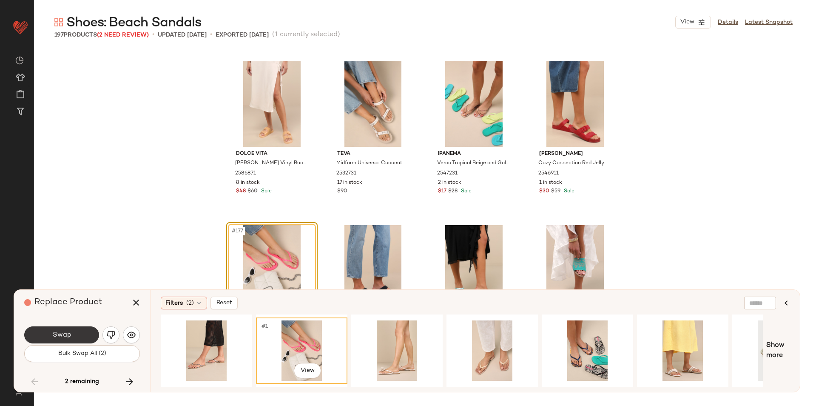
click at [66, 331] on span "Swap" at bounding box center [61, 335] width 19 height 8
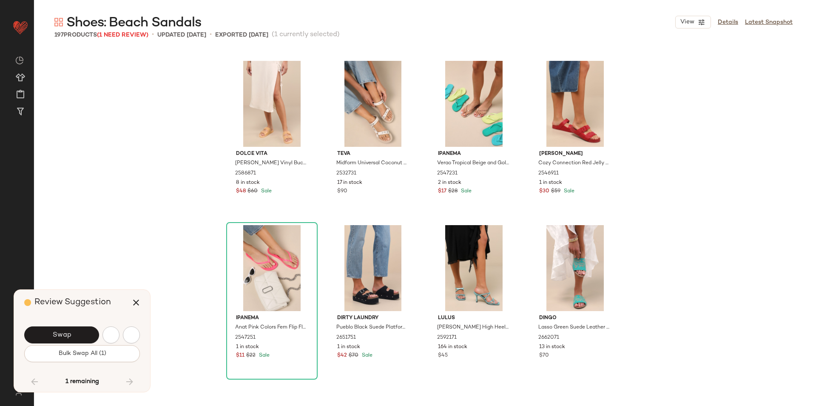
scroll to position [7383, 0]
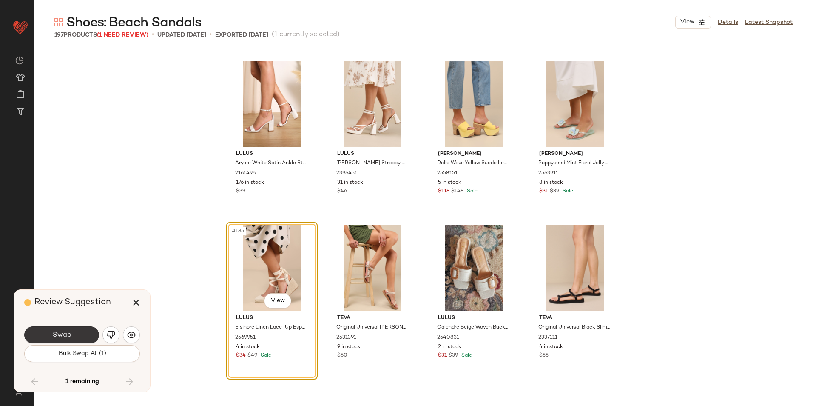
click at [71, 335] on button "Swap" at bounding box center [61, 334] width 75 height 17
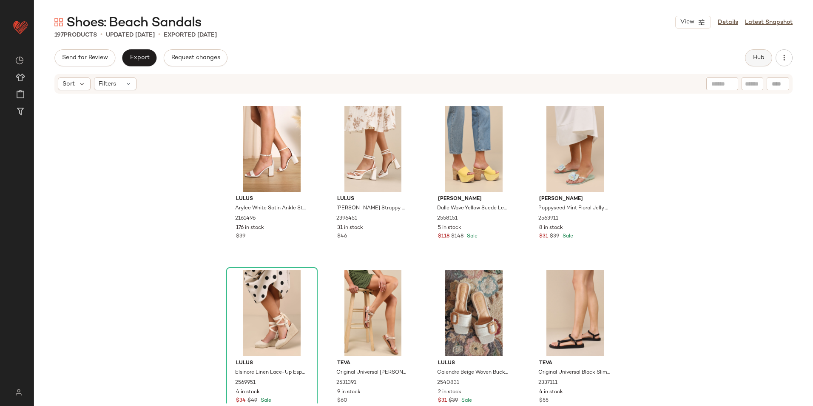
click at [763, 63] on button "Hub" at bounding box center [758, 57] width 27 height 17
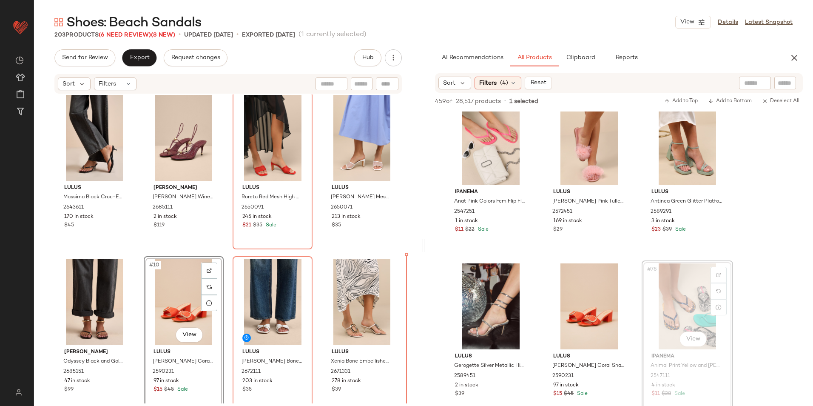
scroll to position [176, 0]
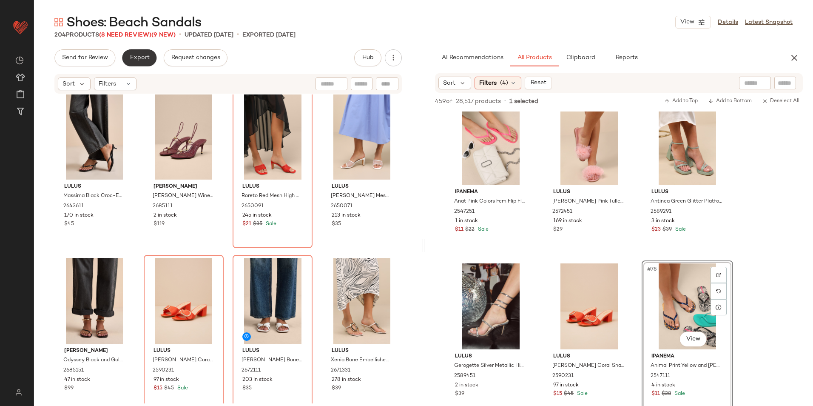
click at [134, 51] on button "Export" at bounding box center [139, 57] width 34 height 17
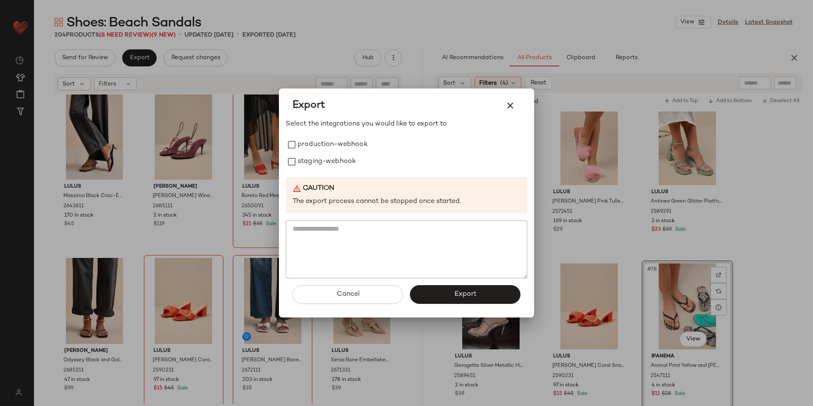
drag, startPoint x: 273, startPoint y: 139, endPoint x: 285, endPoint y: 144, distance: 12.9
click at [275, 141] on div at bounding box center [406, 203] width 813 height 406
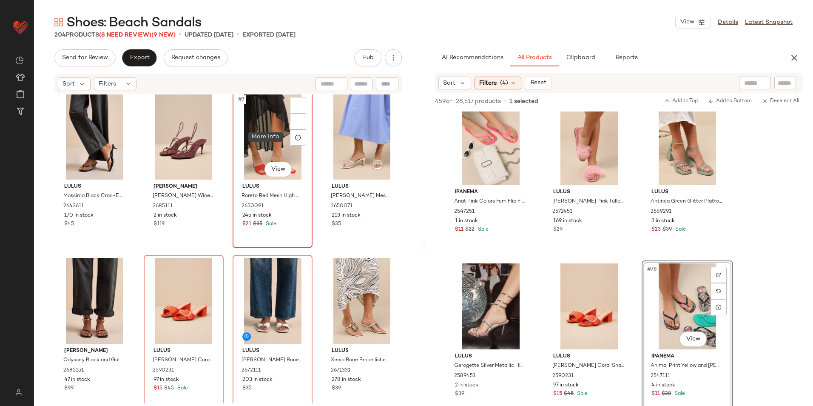
click at [290, 144] on div at bounding box center [298, 137] width 16 height 16
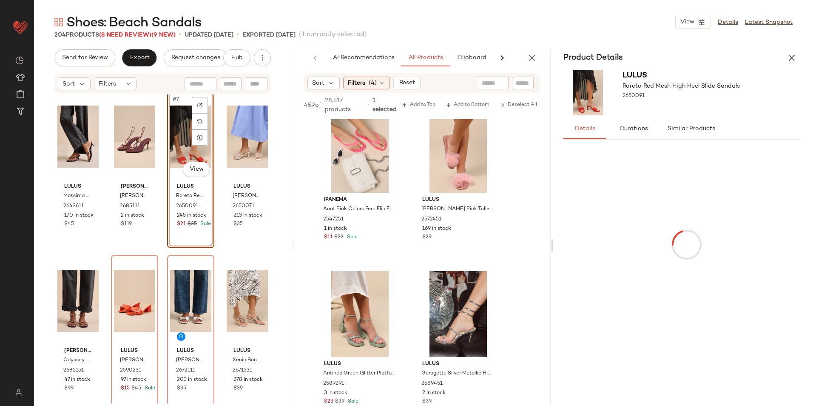
click at [799, 53] on div "Product Details" at bounding box center [681, 57] width 257 height 17
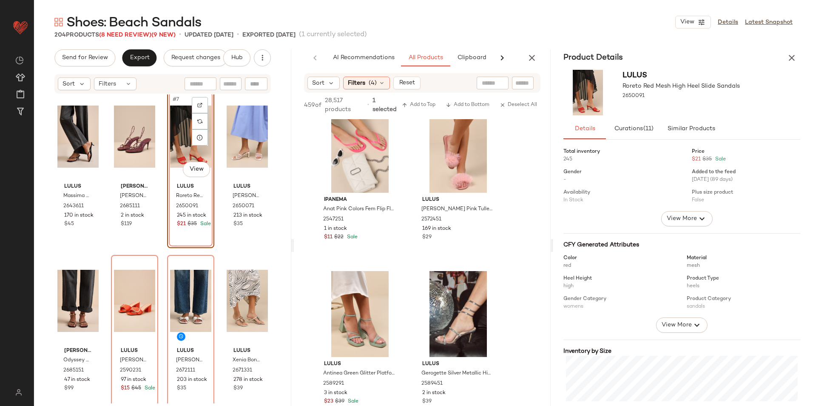
click at [797, 61] on button "button" at bounding box center [791, 57] width 17 height 17
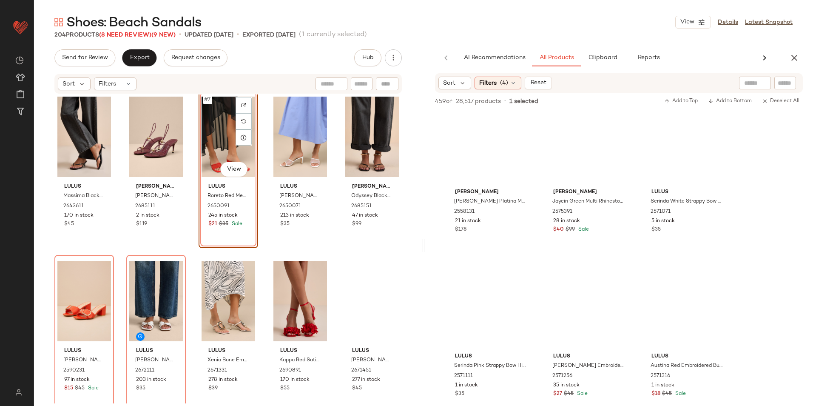
scroll to position [3953, 0]
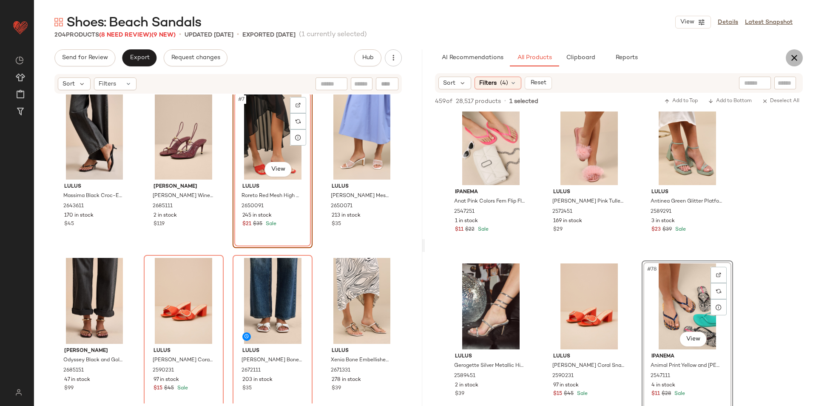
drag, startPoint x: 791, startPoint y: 60, endPoint x: 658, endPoint y: 51, distance: 133.3
click at [791, 60] on icon "button" at bounding box center [794, 58] width 10 height 10
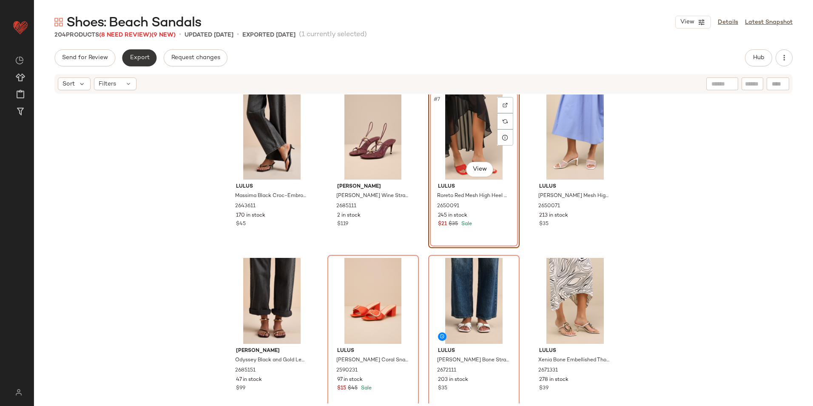
click at [147, 59] on span "Export" at bounding box center [139, 57] width 20 height 7
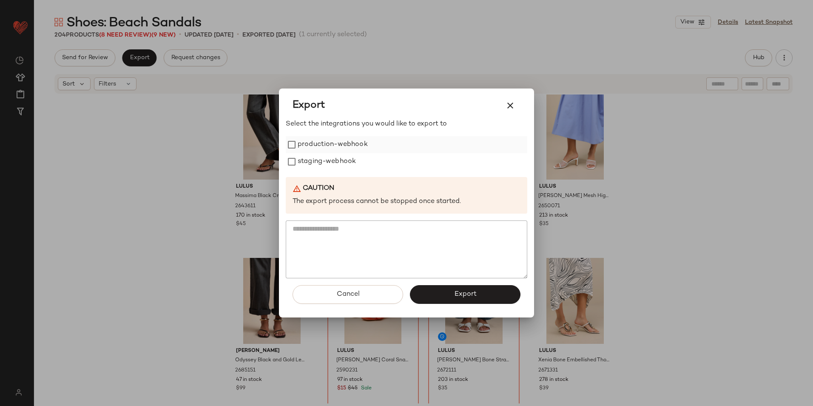
click at [320, 151] on label "production-webhook" at bounding box center [333, 144] width 70 height 17
drag, startPoint x: 321, startPoint y: 159, endPoint x: 367, endPoint y: 219, distance: 74.9
click at [322, 161] on label "staging-webhook" at bounding box center [327, 161] width 58 height 17
click at [435, 296] on button "Export" at bounding box center [465, 294] width 111 height 19
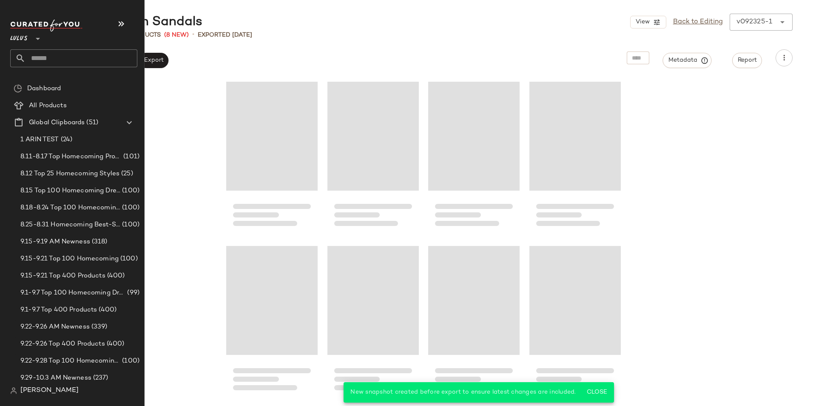
click at [39, 54] on input "text" at bounding box center [82, 58] width 112 height 18
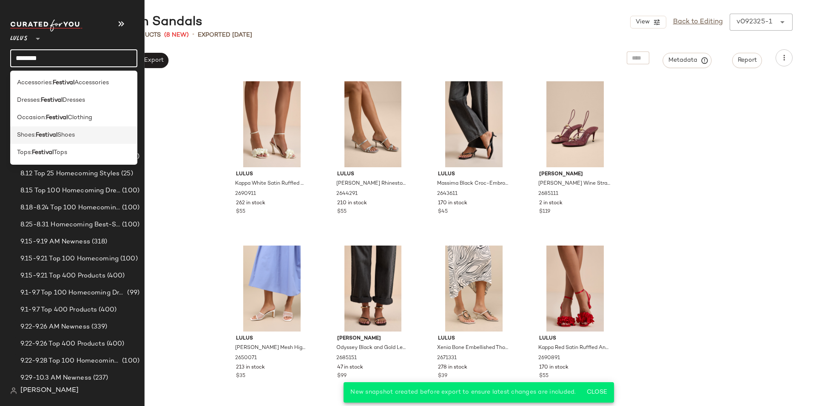
type input "********"
click at [65, 134] on span "Shoes" at bounding box center [65, 134] width 17 height 9
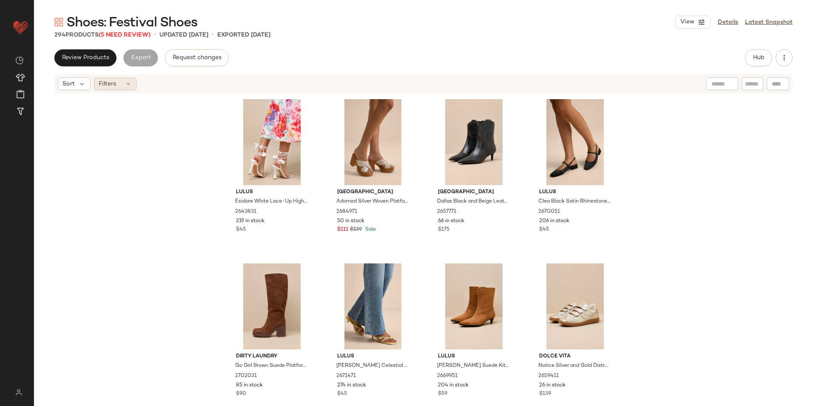
click at [117, 85] on div "Filters" at bounding box center [115, 83] width 43 height 13
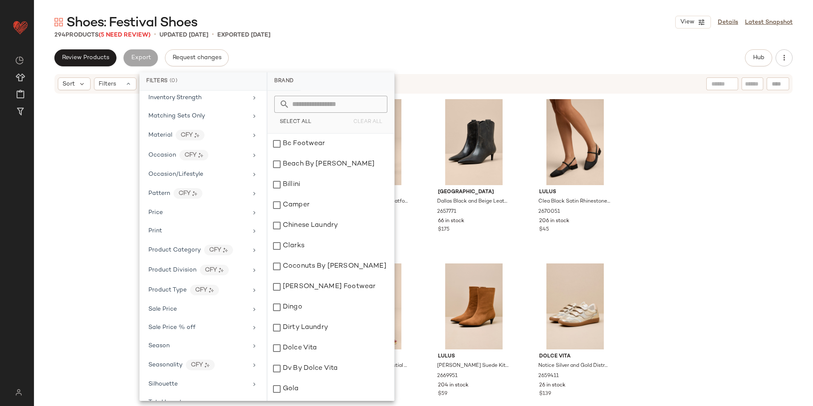
scroll to position [360, 0]
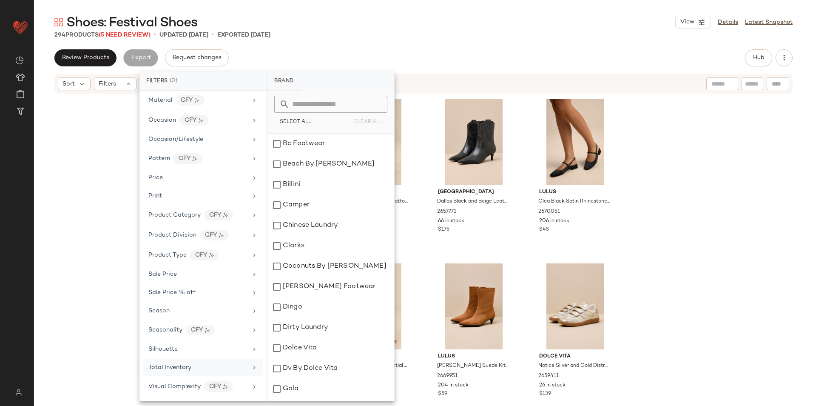
click at [179, 369] on span "Total Inventory" at bounding box center [169, 367] width 43 height 6
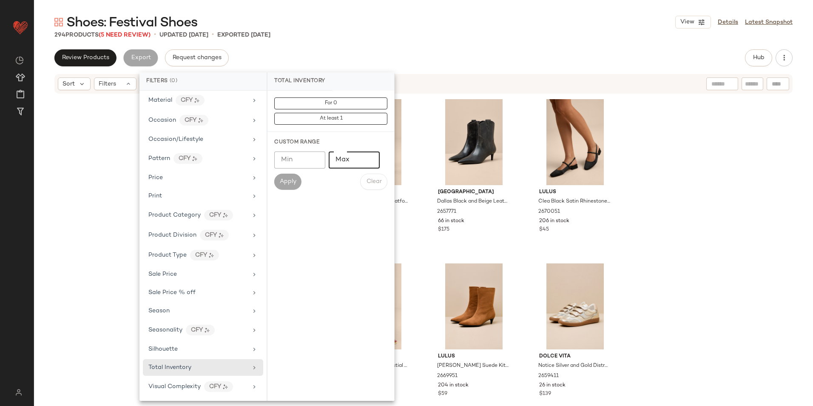
click at [349, 160] on input "Max" at bounding box center [354, 159] width 51 height 17
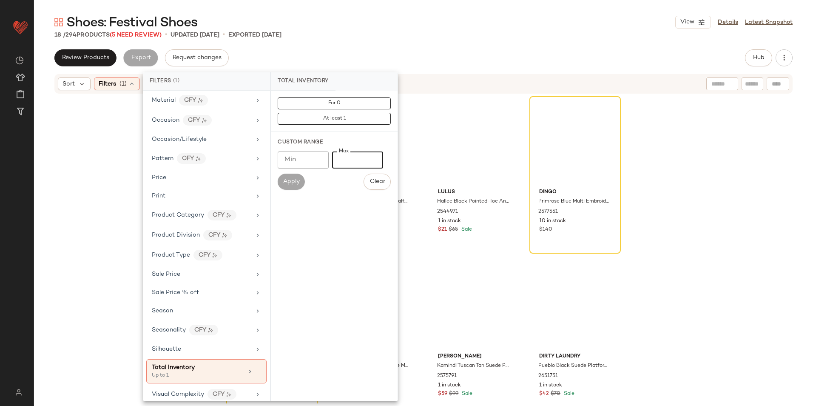
type input "*"
click at [401, 37] on div "18 / 294 Products (5 Need Review) • updated Sep 23rd • Exported Sep 23rd" at bounding box center [423, 35] width 779 height 9
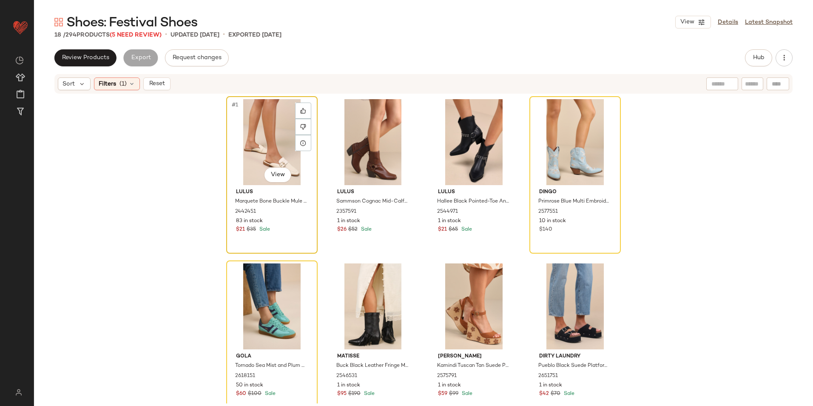
click at [266, 145] on div "#1 View" at bounding box center [271, 142] width 85 height 86
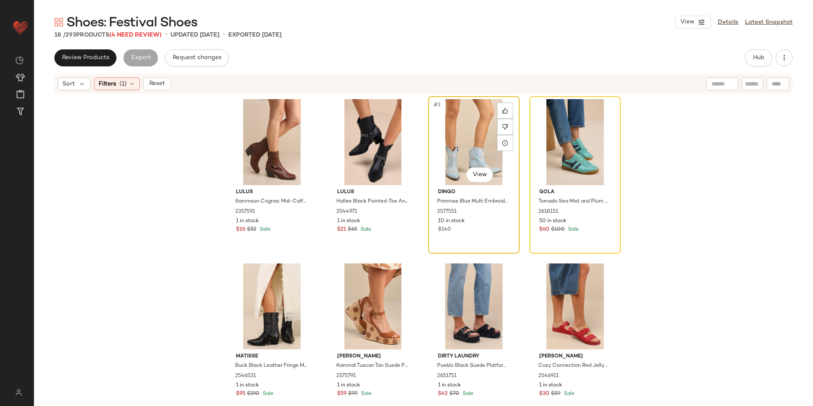
click at [476, 142] on div "#3 View" at bounding box center [473, 142] width 85 height 86
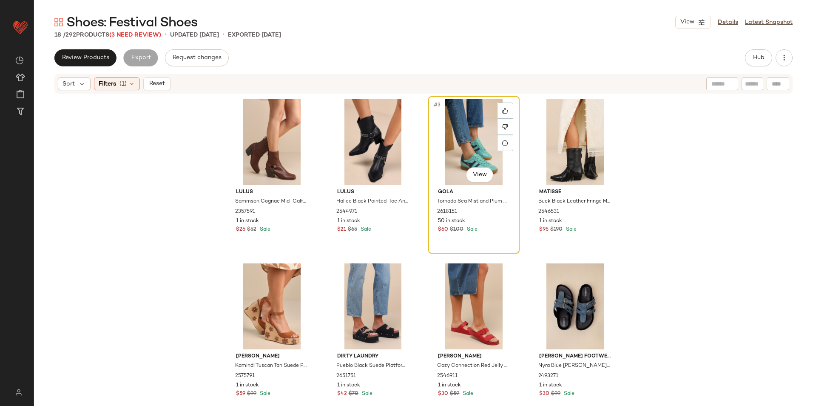
click at [472, 142] on div "#3 View" at bounding box center [473, 142] width 85 height 86
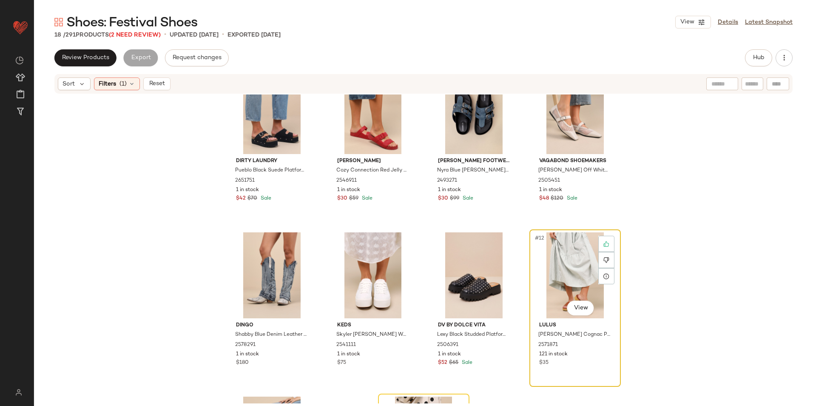
scroll to position [262, 0]
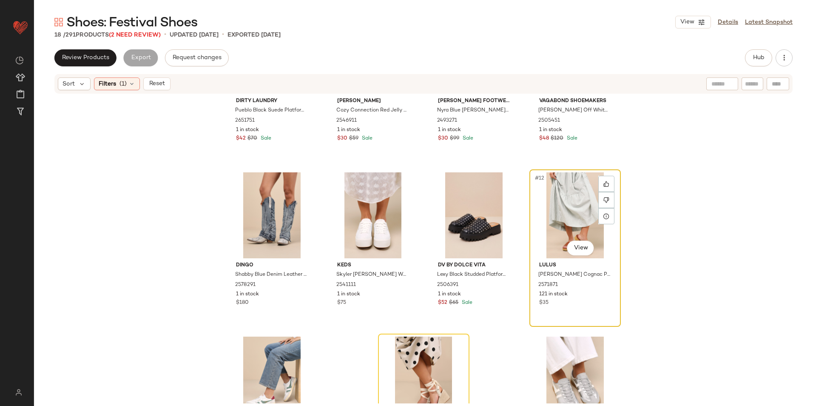
click at [562, 201] on div "#12 View" at bounding box center [574, 215] width 85 height 86
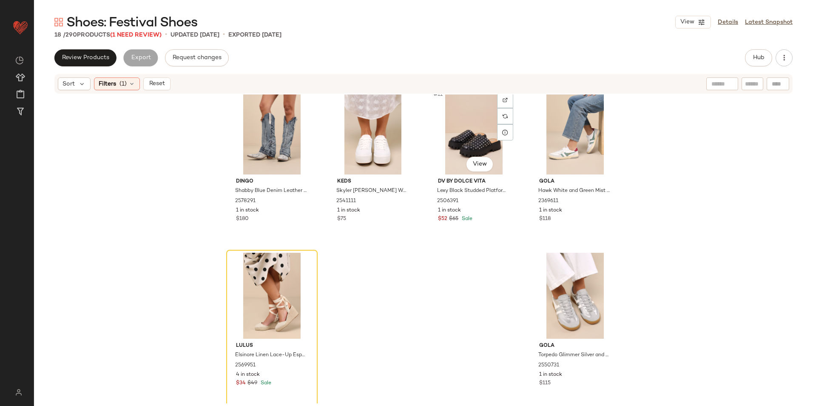
scroll to position [349, 0]
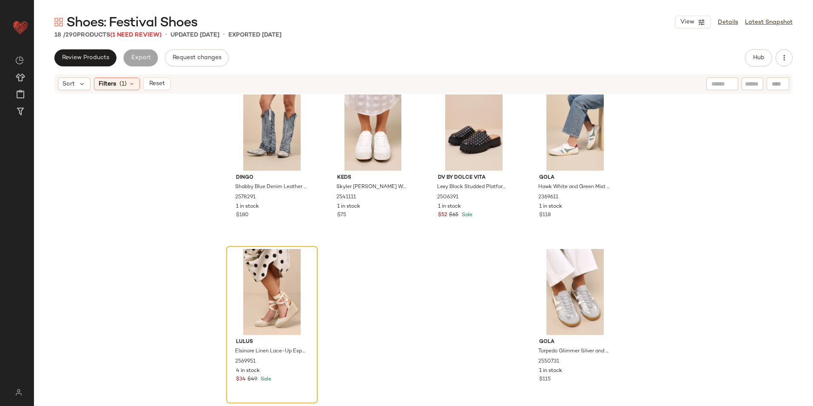
click at [264, 278] on div at bounding box center [271, 292] width 85 height 86
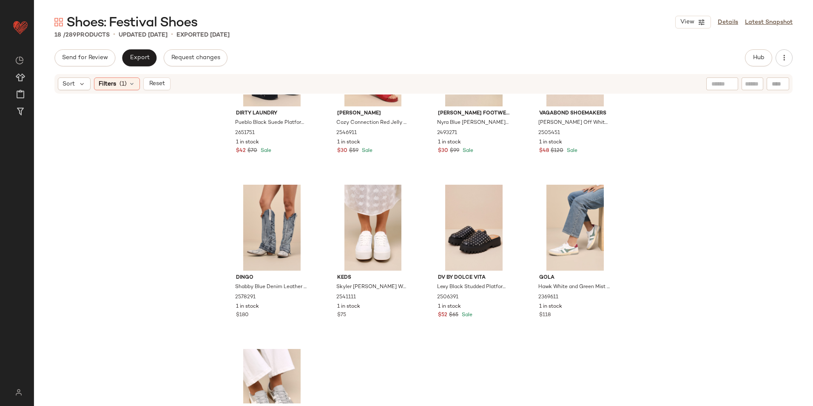
scroll to position [179, 0]
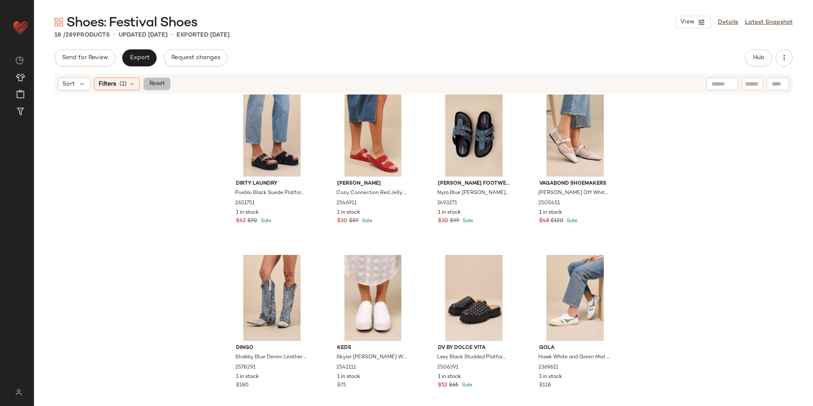
click at [161, 84] on span "Reset" at bounding box center [156, 83] width 16 height 7
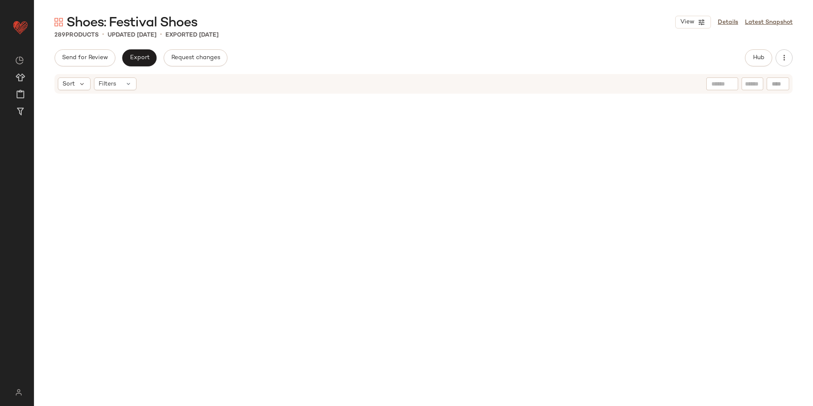
scroll to position [9188, 0]
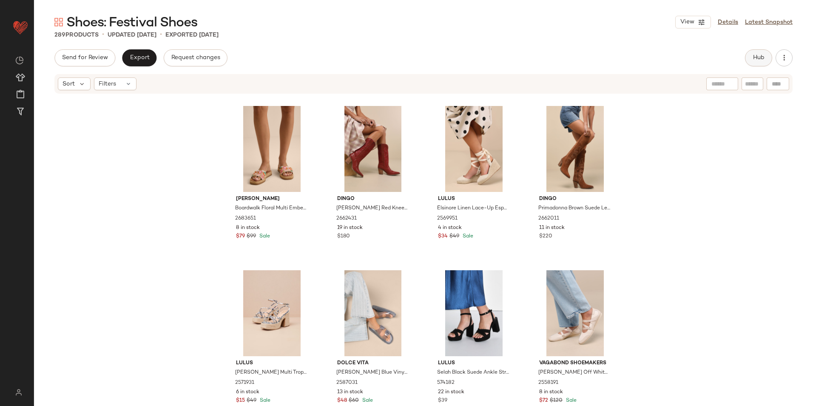
click at [758, 57] on span "Hub" at bounding box center [758, 57] width 12 height 7
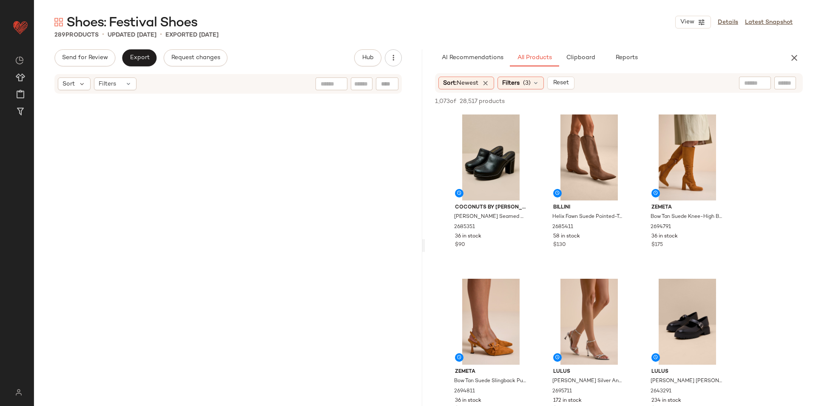
scroll to position [0, 0]
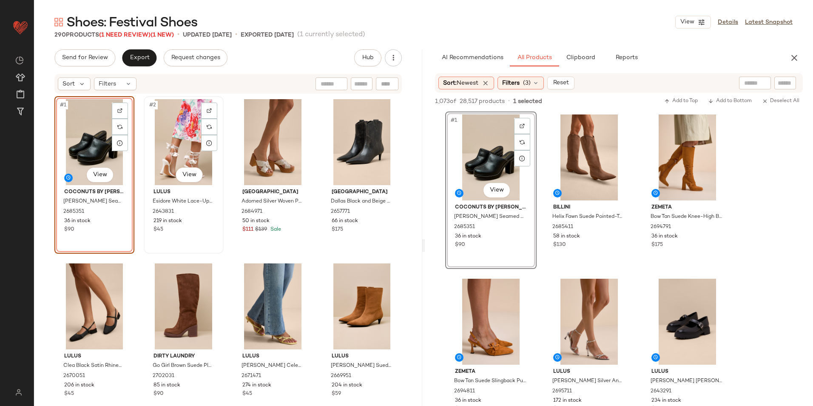
click at [184, 144] on div "#2 View" at bounding box center [184, 142] width 74 height 86
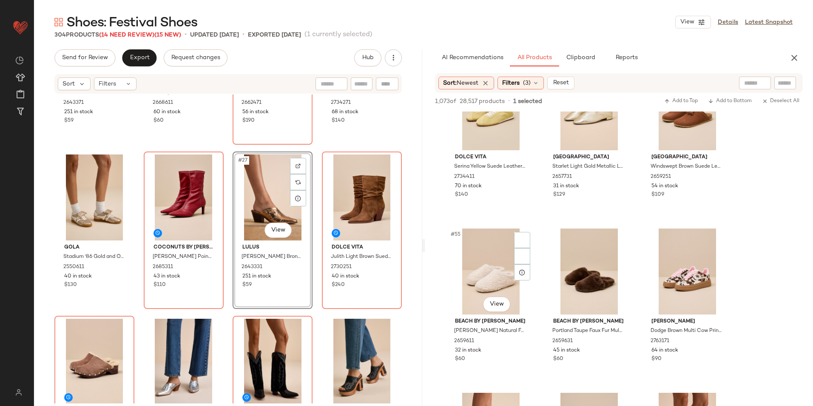
scroll to position [2890, 0]
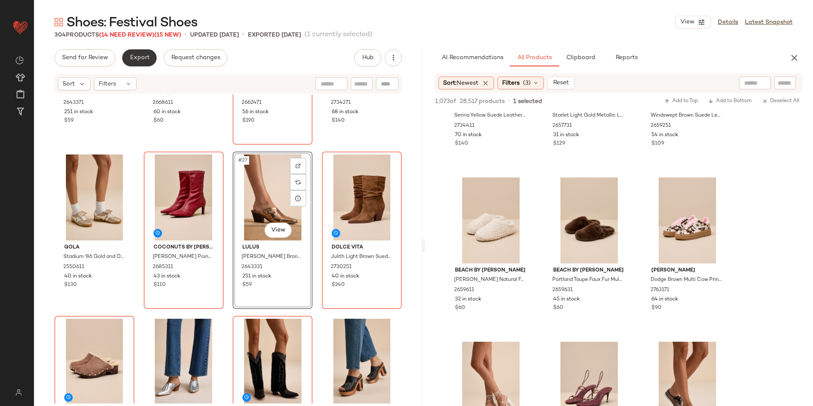
click at [142, 52] on button "Export" at bounding box center [139, 57] width 34 height 17
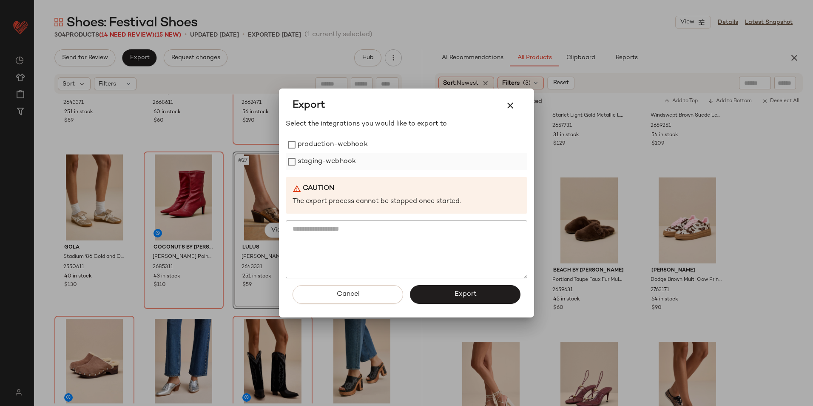
drag, startPoint x: 313, startPoint y: 146, endPoint x: 314, endPoint y: 156, distance: 9.9
click at [313, 147] on label "production-webhook" at bounding box center [333, 144] width 70 height 17
click at [315, 162] on label "staging-webhook" at bounding box center [327, 161] width 58 height 17
click at [463, 291] on span "Export" at bounding box center [465, 294] width 23 height 8
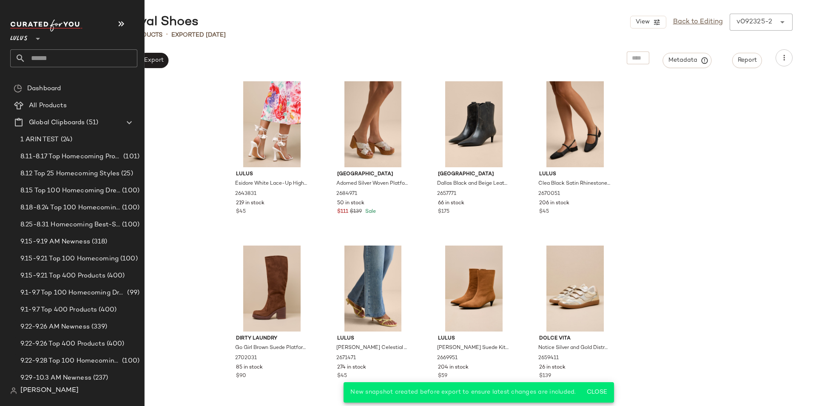
click at [58, 59] on input "text" at bounding box center [82, 58] width 112 height 18
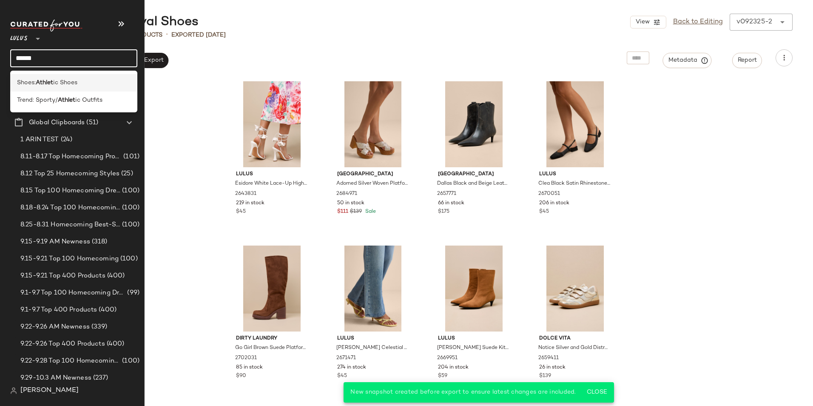
type input "******"
click at [62, 81] on span "ic Shoes" at bounding box center [65, 82] width 24 height 9
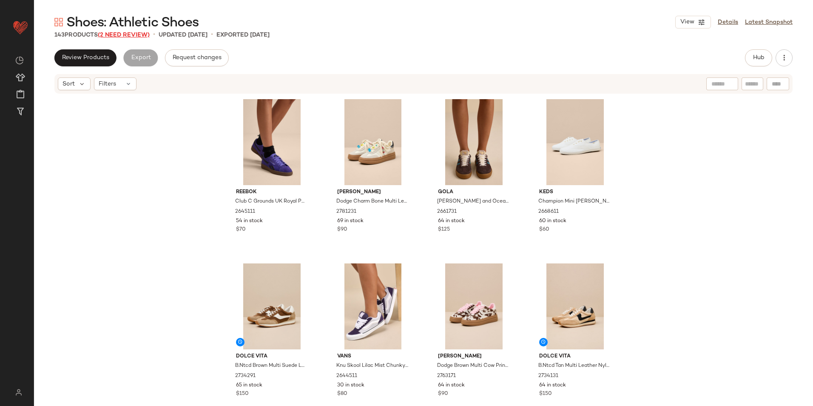
click at [136, 35] on span "(2 Need Review)" at bounding box center [124, 35] width 52 height 6
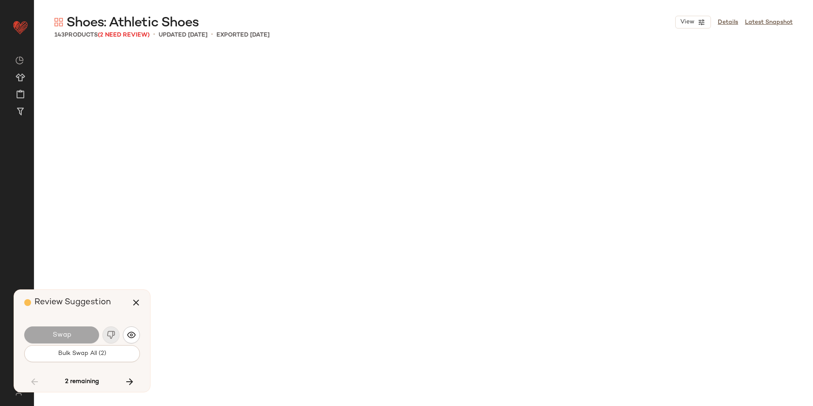
scroll to position [3281, 0]
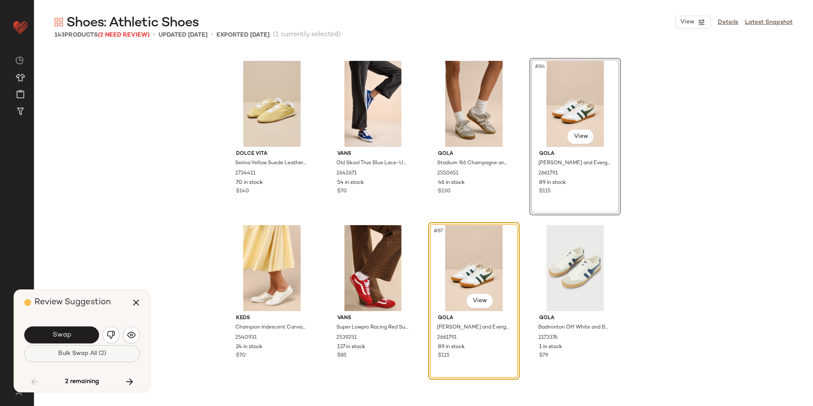
click at [119, 356] on button "Bulk Swap All (2)" at bounding box center [82, 353] width 116 height 17
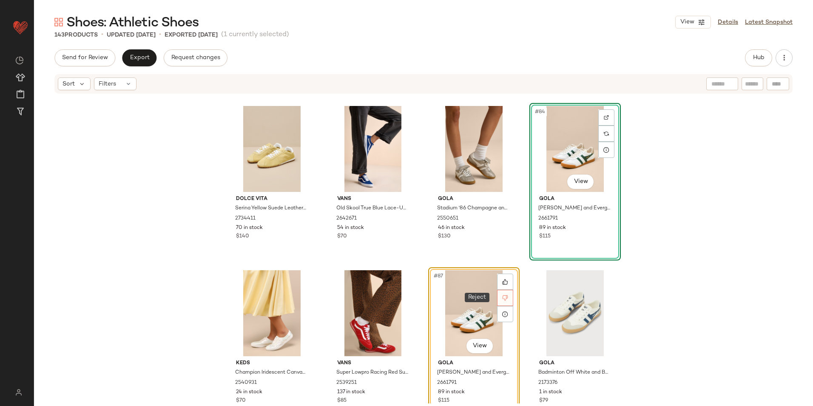
click at [508, 295] on div at bounding box center [505, 297] width 16 height 16
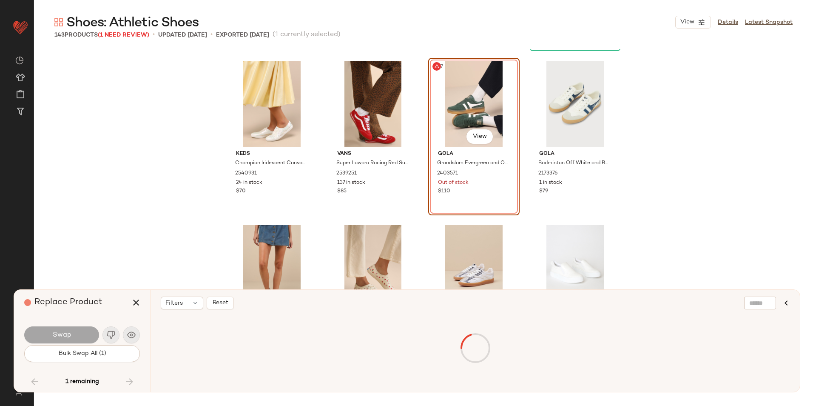
scroll to position [3281, 0]
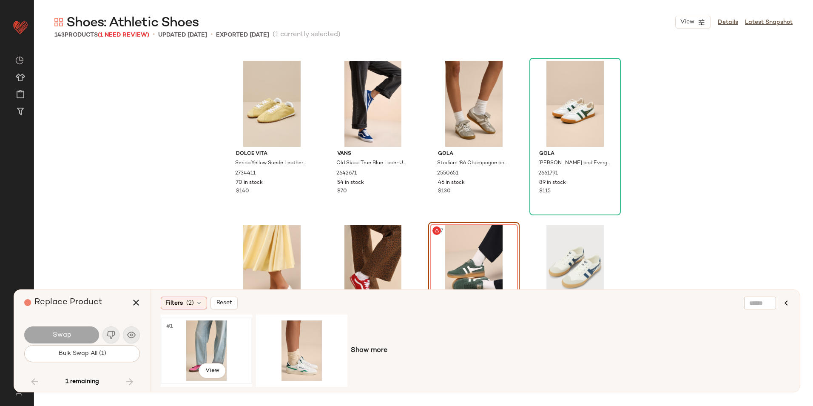
click at [209, 343] on div "#1 View" at bounding box center [206, 350] width 85 height 60
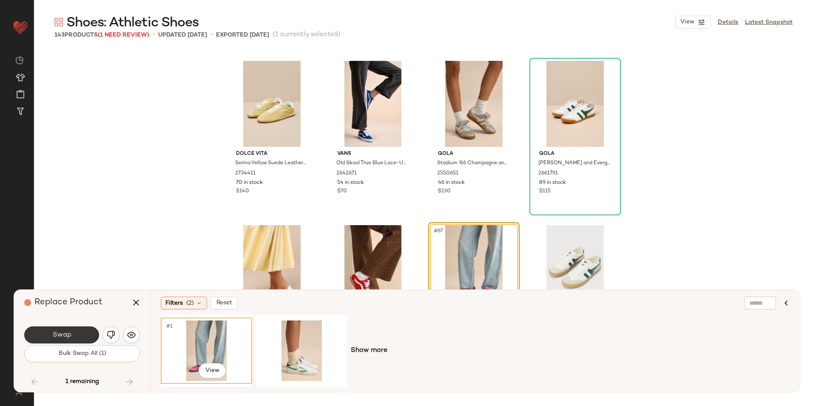
click at [80, 333] on button "Swap" at bounding box center [61, 334] width 75 height 17
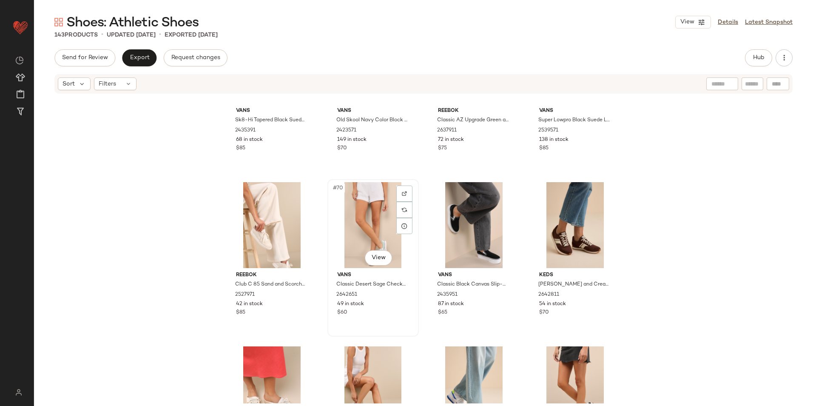
scroll to position [2601, 0]
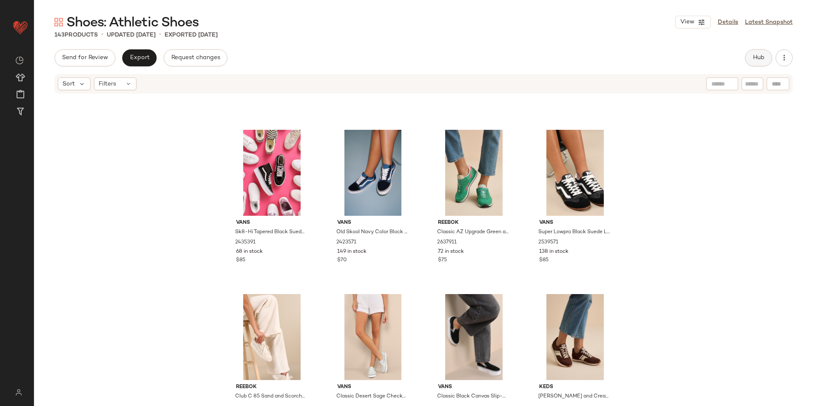
click at [763, 57] on span "Hub" at bounding box center [758, 57] width 12 height 7
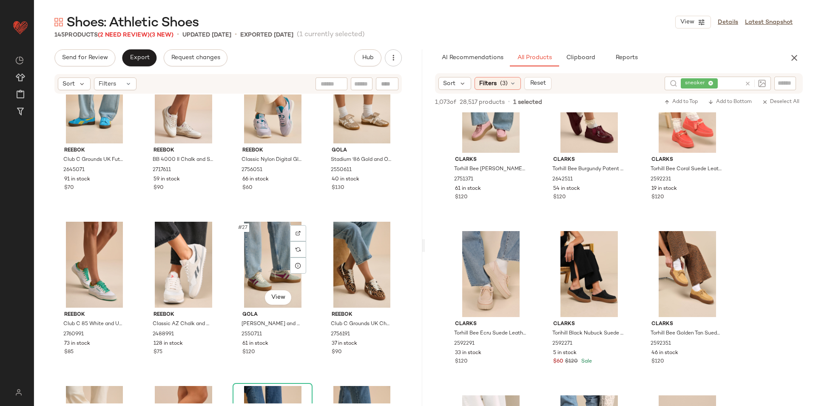
scroll to position [984, 0]
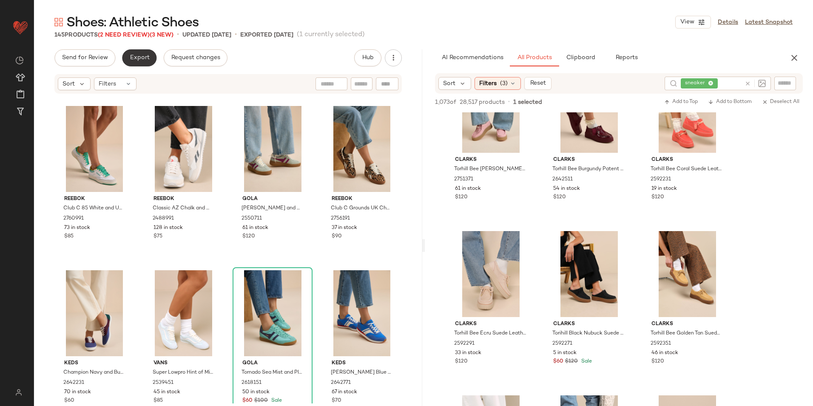
click at [139, 57] on span "Export" at bounding box center [139, 57] width 20 height 7
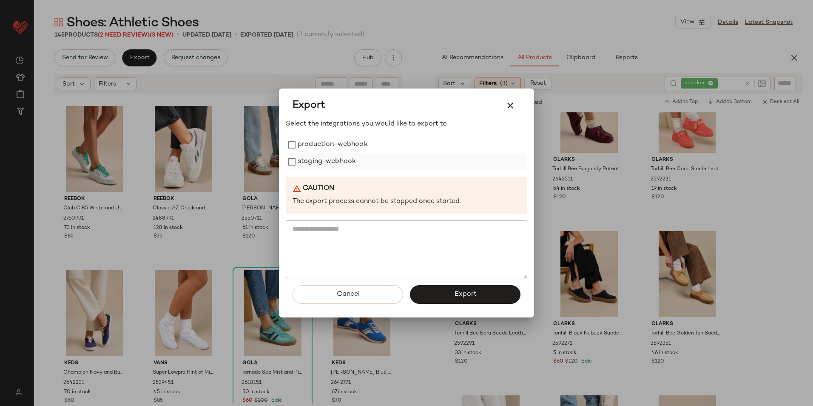
drag, startPoint x: 318, startPoint y: 145, endPoint x: 316, endPoint y: 159, distance: 14.7
click at [318, 146] on label "production-webhook" at bounding box center [333, 144] width 70 height 17
click at [316, 159] on label "staging-webhook" at bounding box center [327, 161] width 58 height 17
click at [461, 292] on span "Export" at bounding box center [465, 294] width 23 height 8
